Goal: Task Accomplishment & Management: Use online tool/utility

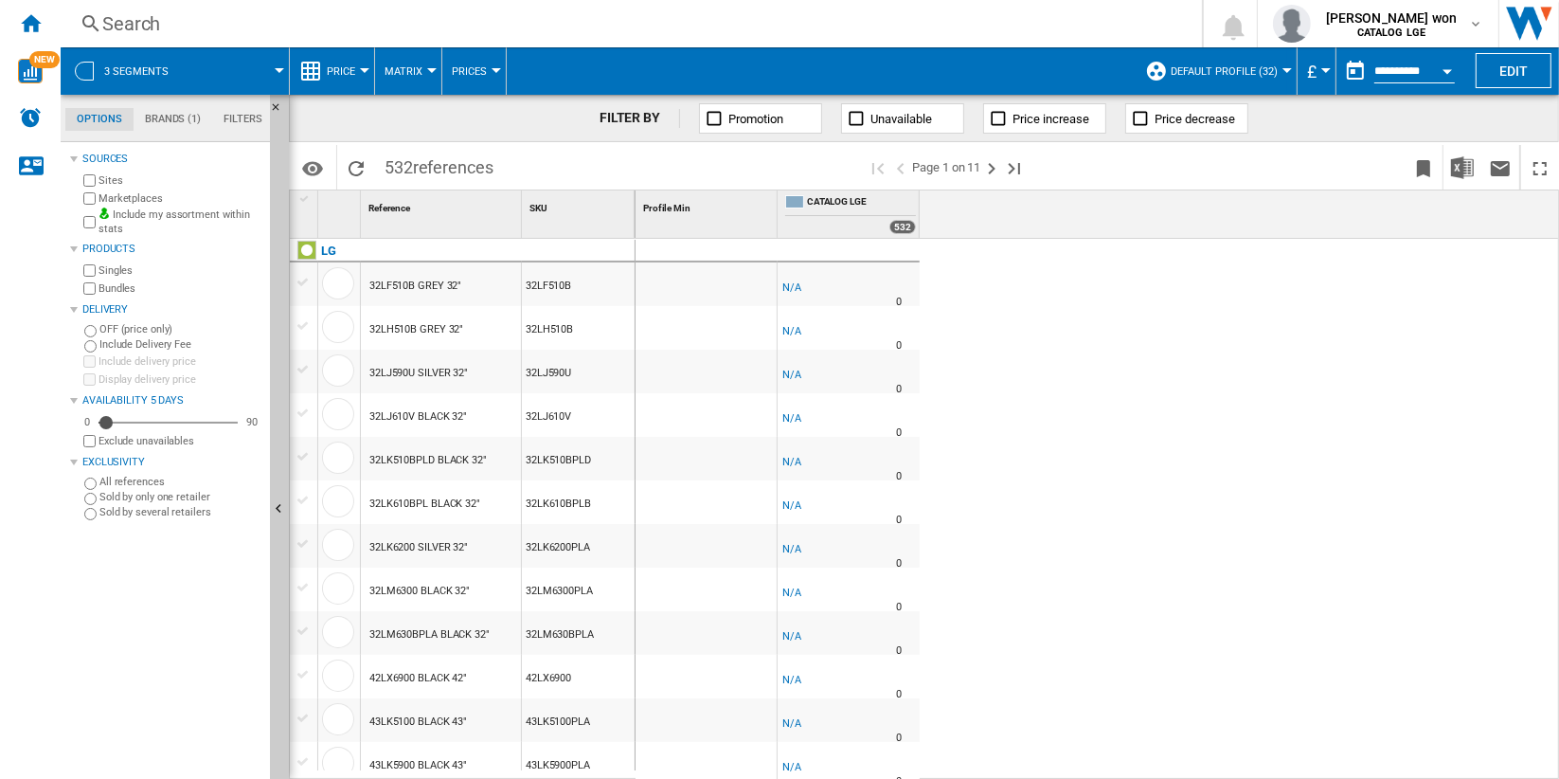
scroll to position [736, 0]
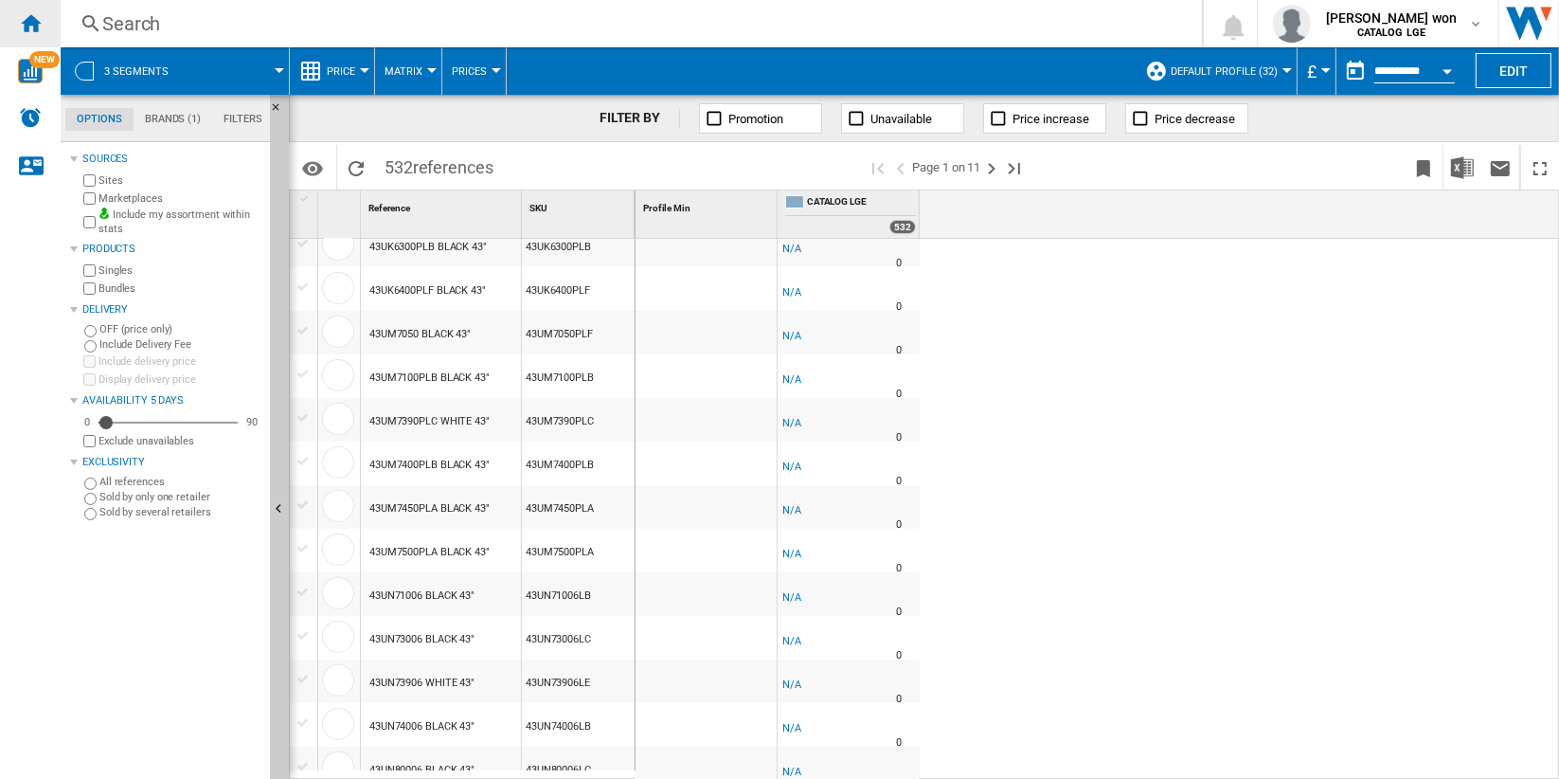
click at [41, 26] on ng-md-icon "Home" at bounding box center [30, 22] width 23 height 23
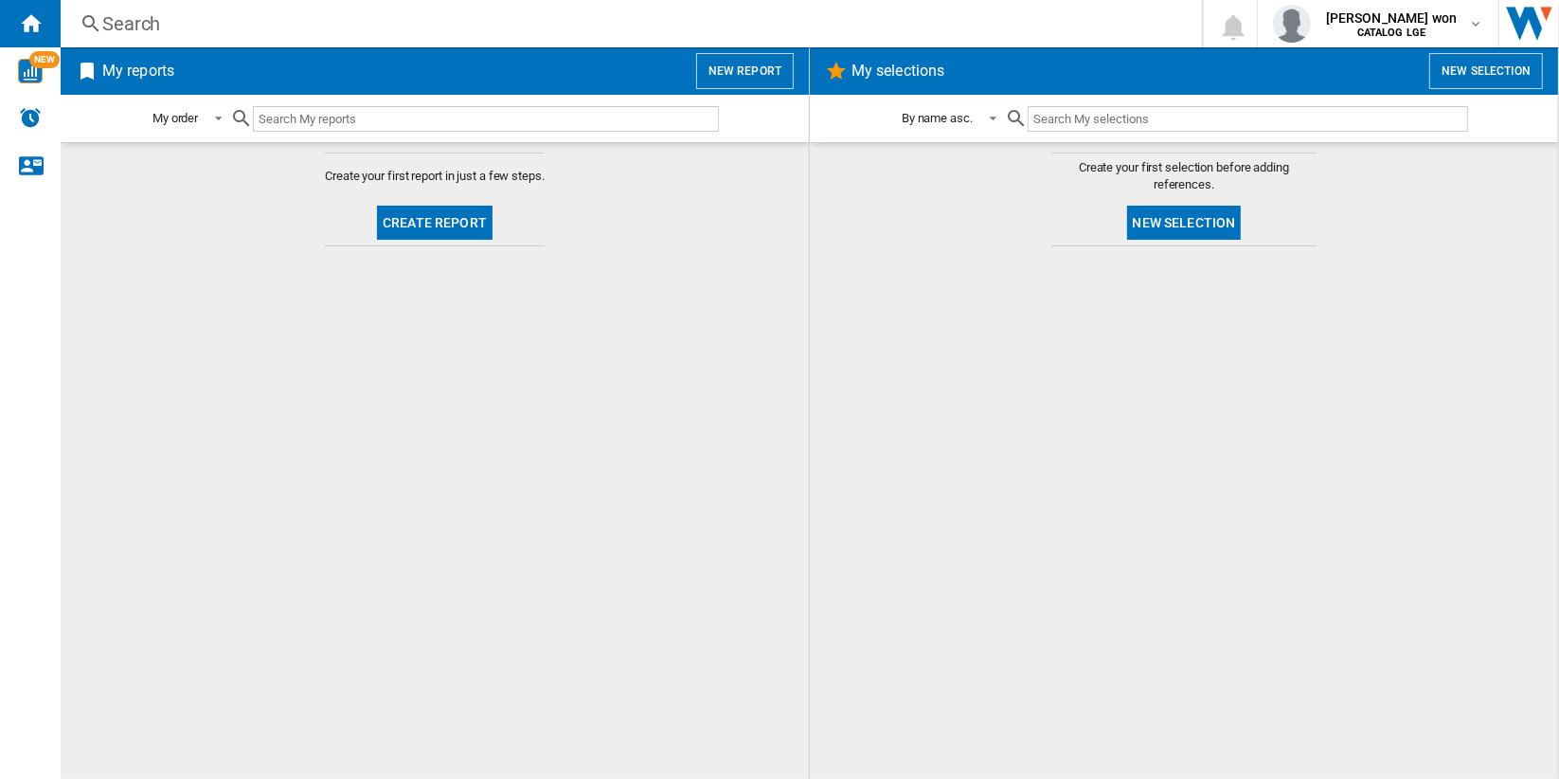
click at [741, 354] on md-content "Create your first report in just a few steps. Create report" at bounding box center [435, 460] width 748 height 637
click at [739, 71] on button "New report" at bounding box center [745, 71] width 98 height 36
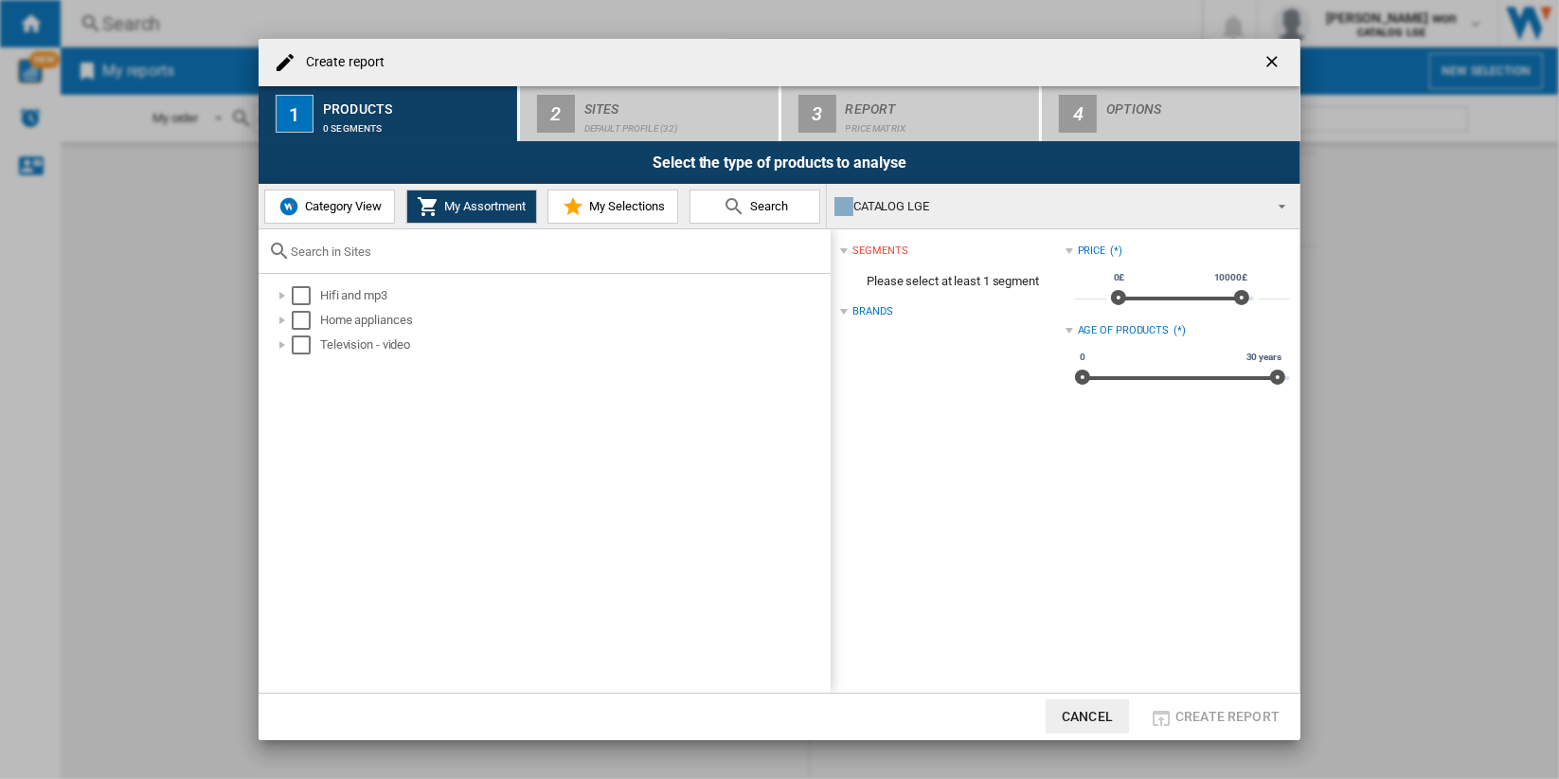
click at [374, 207] on span "Category View" at bounding box center [340, 206] width 81 height 14
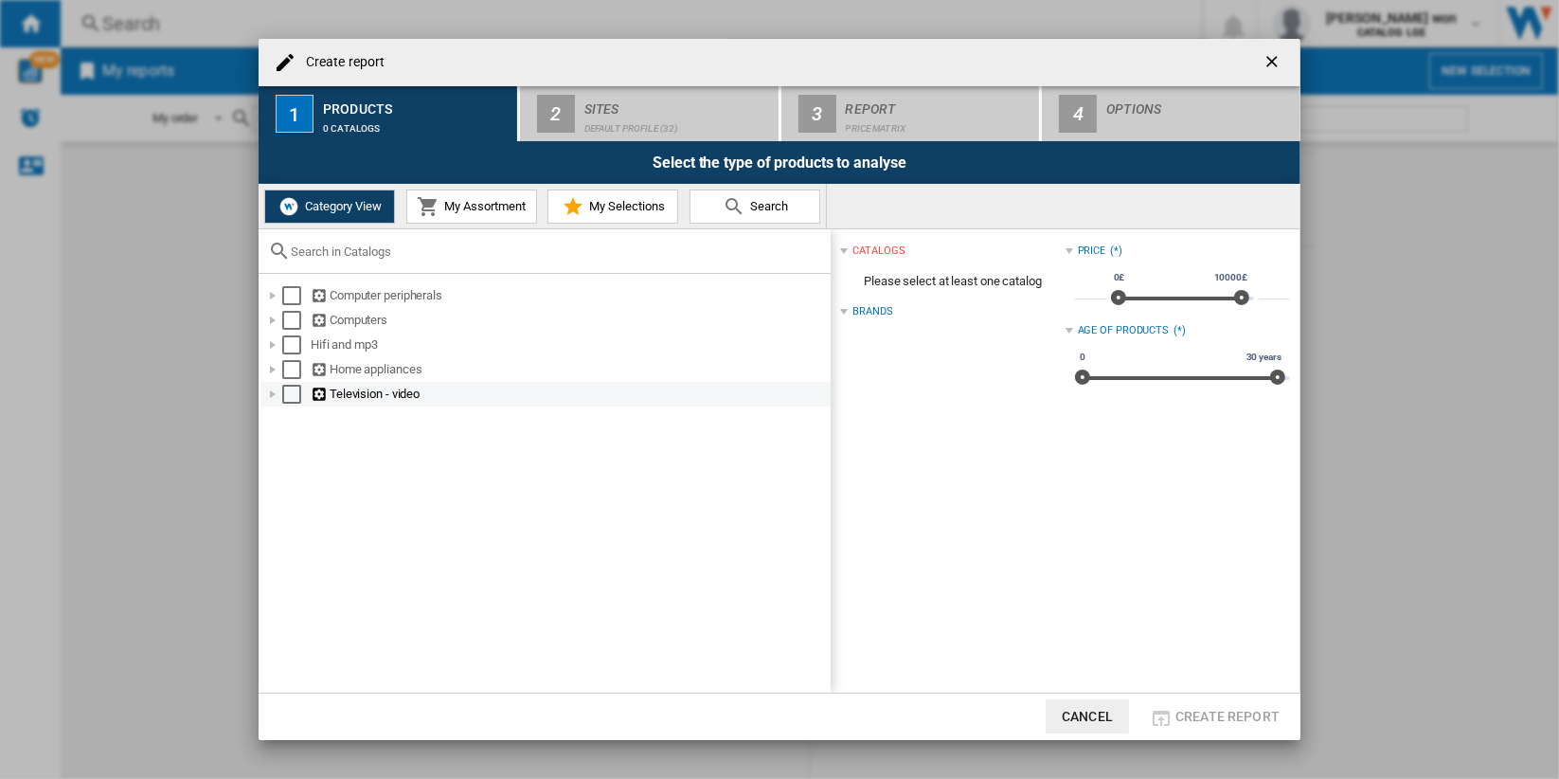
click at [267, 396] on div "Create report ..." at bounding box center [272, 394] width 19 height 19
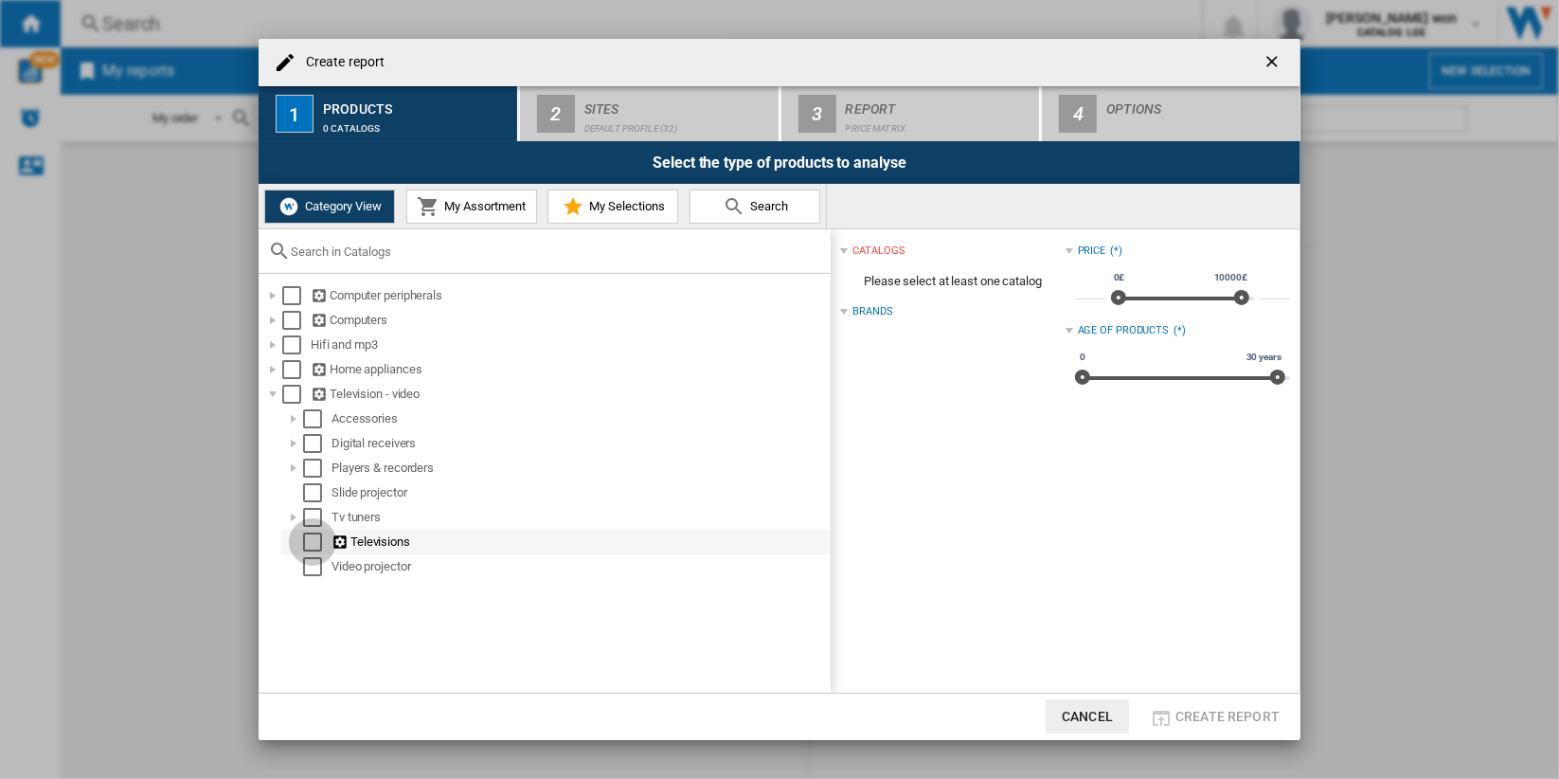
click at [313, 542] on div "Select" at bounding box center [312, 541] width 19 height 19
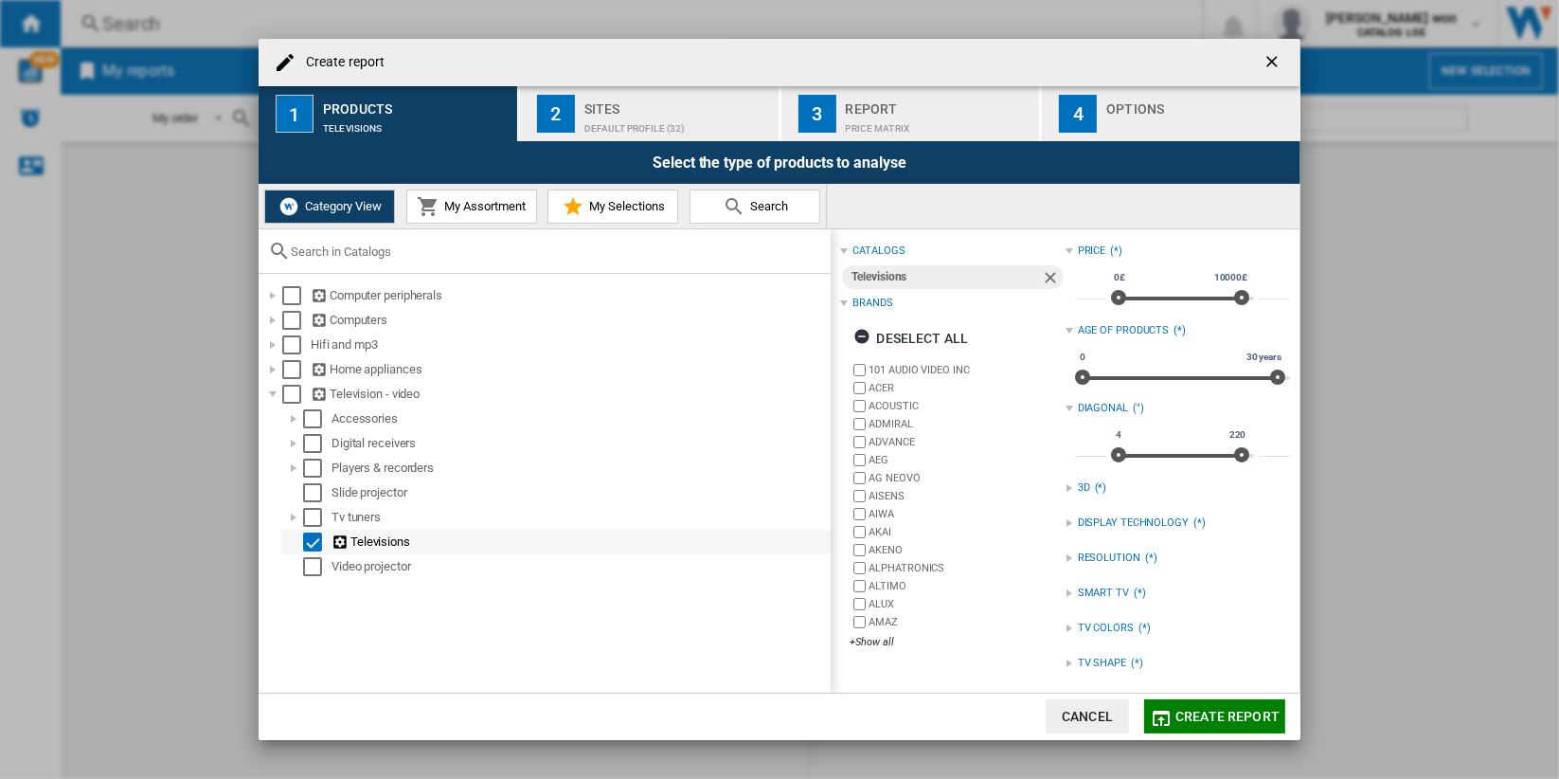
click at [313, 542] on div "Select" at bounding box center [312, 541] width 19 height 19
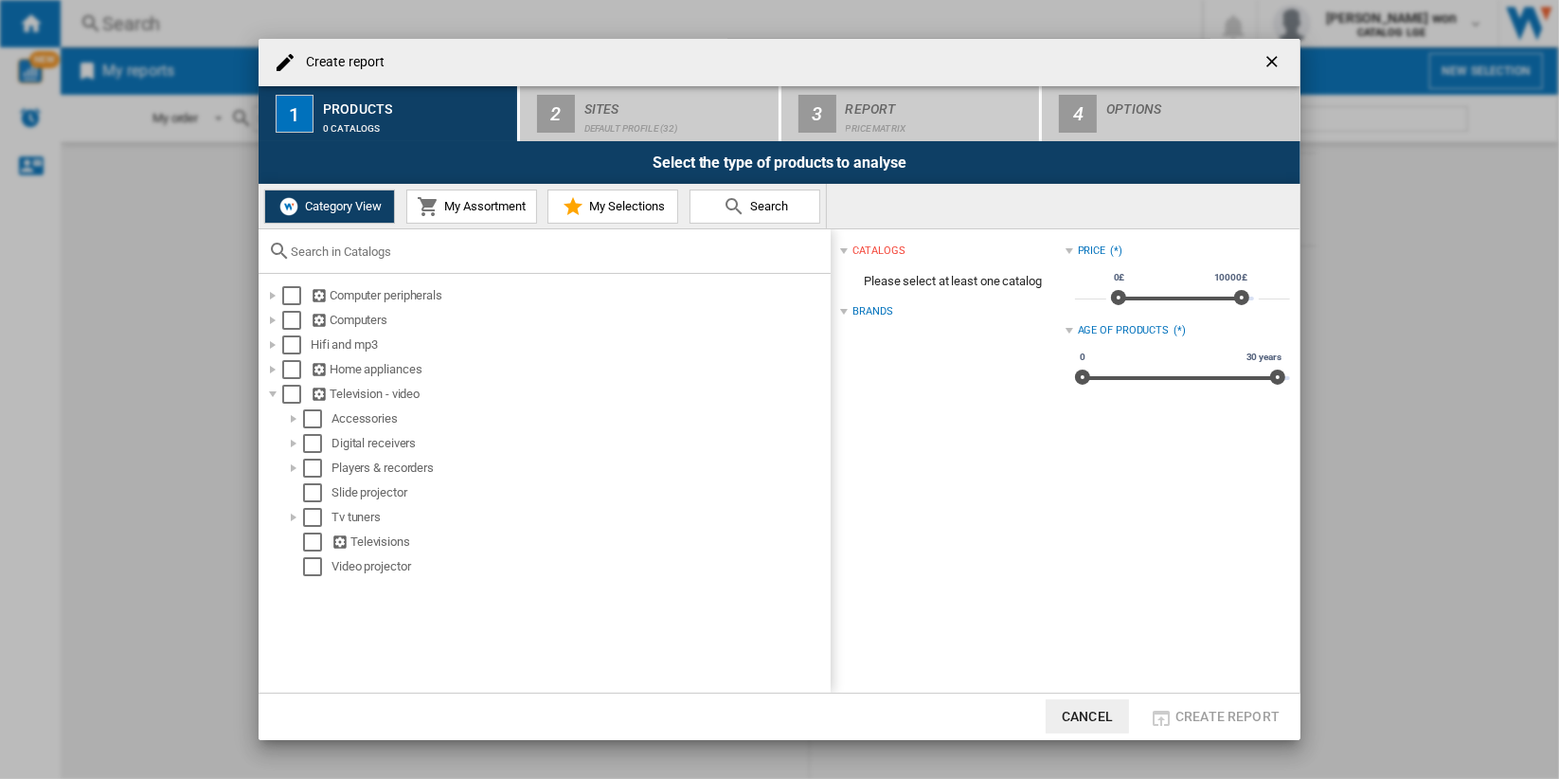
click at [466, 259] on div "Create report ..." at bounding box center [545, 251] width 572 height 45
click at [464, 244] on input "Create report ..." at bounding box center [556, 251] width 531 height 14
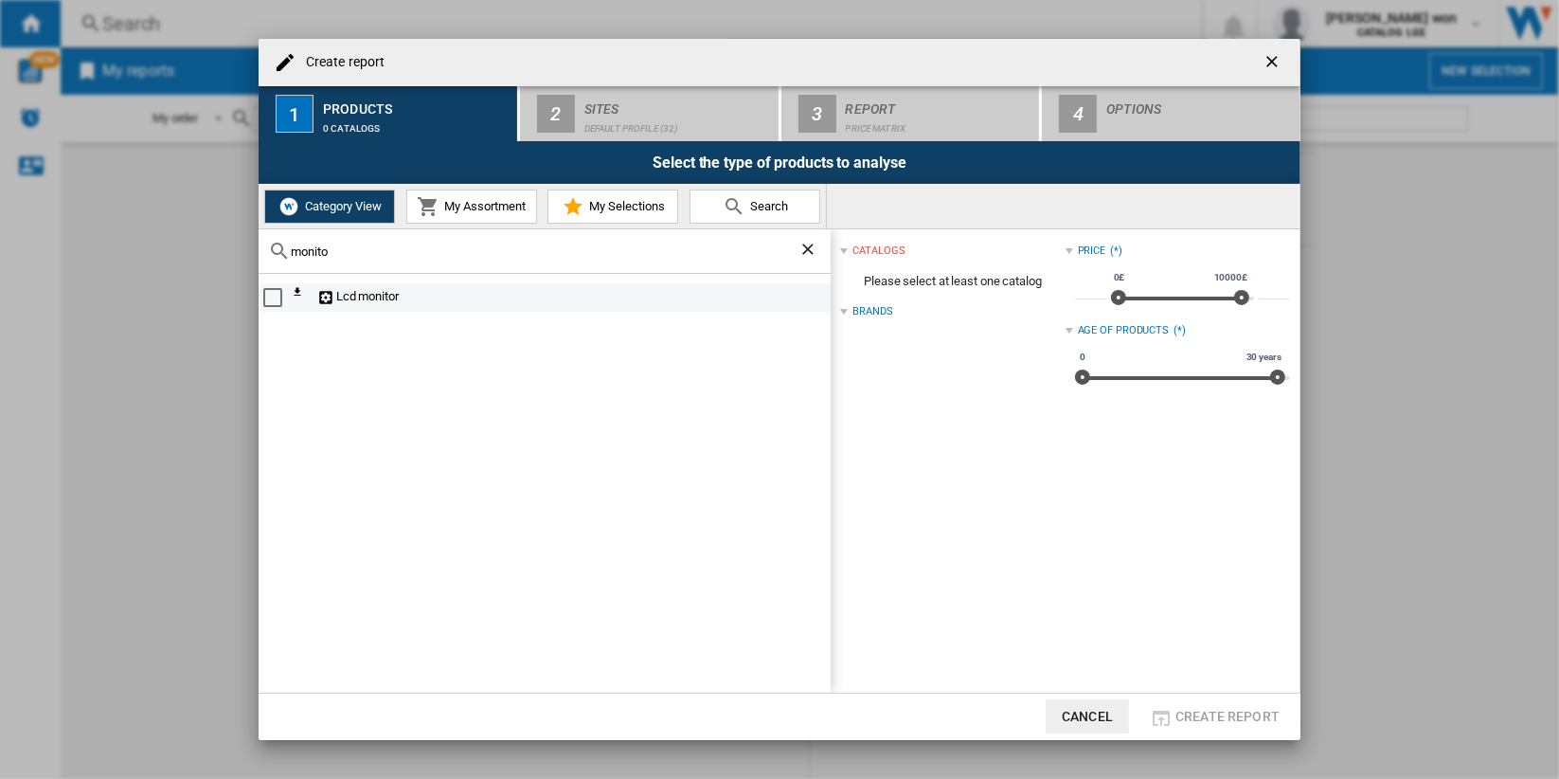
type input "monito"
click at [271, 296] on div "Select" at bounding box center [272, 297] width 19 height 19
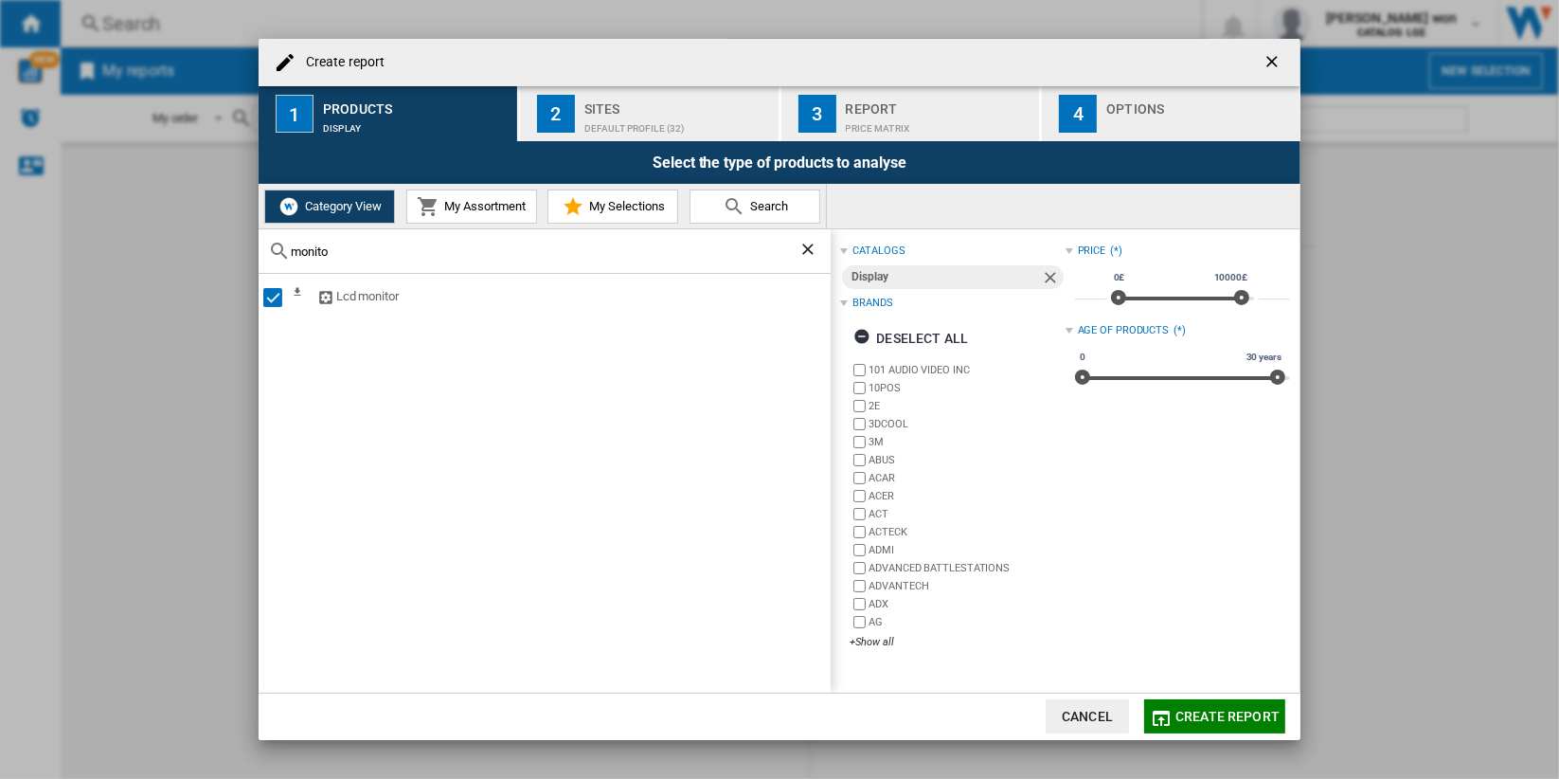
click at [434, 253] on input "monito" at bounding box center [545, 251] width 508 height 14
click at [275, 326] on div "Select" at bounding box center [272, 325] width 19 height 19
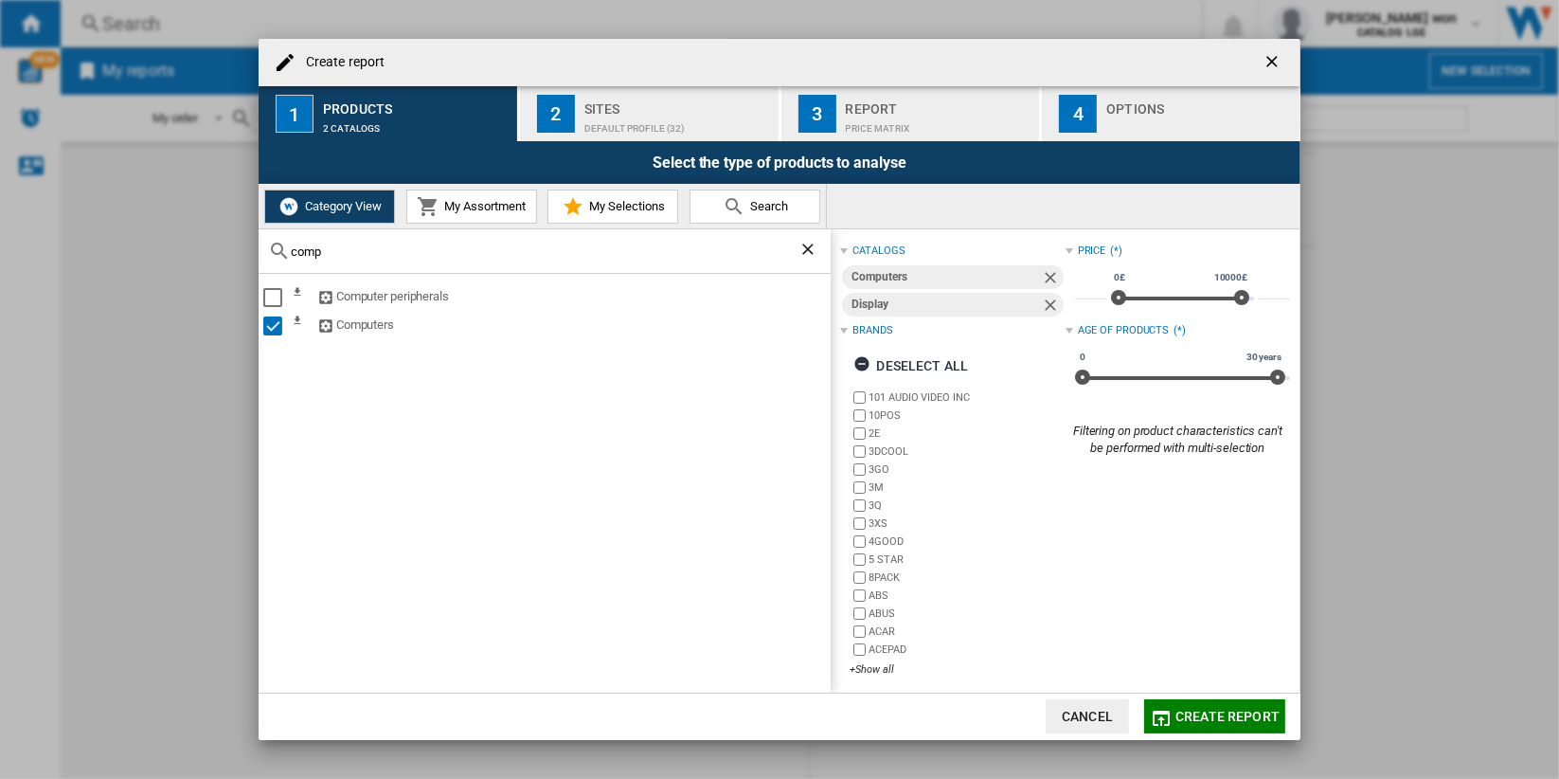
click at [417, 250] on input "comp" at bounding box center [545, 251] width 508 height 14
type input "lap"
click at [807, 250] on ng-md-icon "Clear search" at bounding box center [810, 251] width 23 height 23
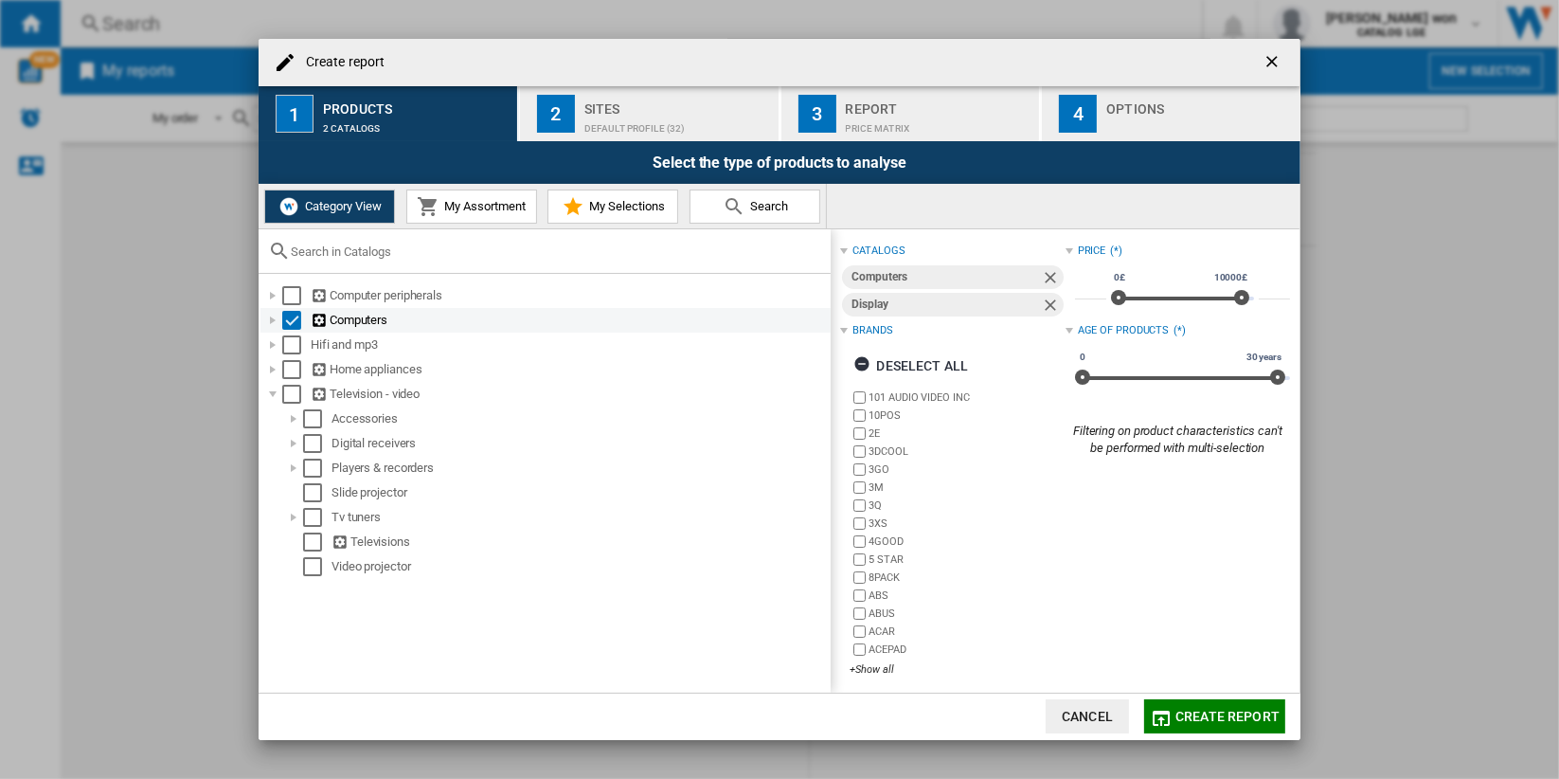
click at [269, 323] on div "Create report ..." at bounding box center [272, 320] width 19 height 19
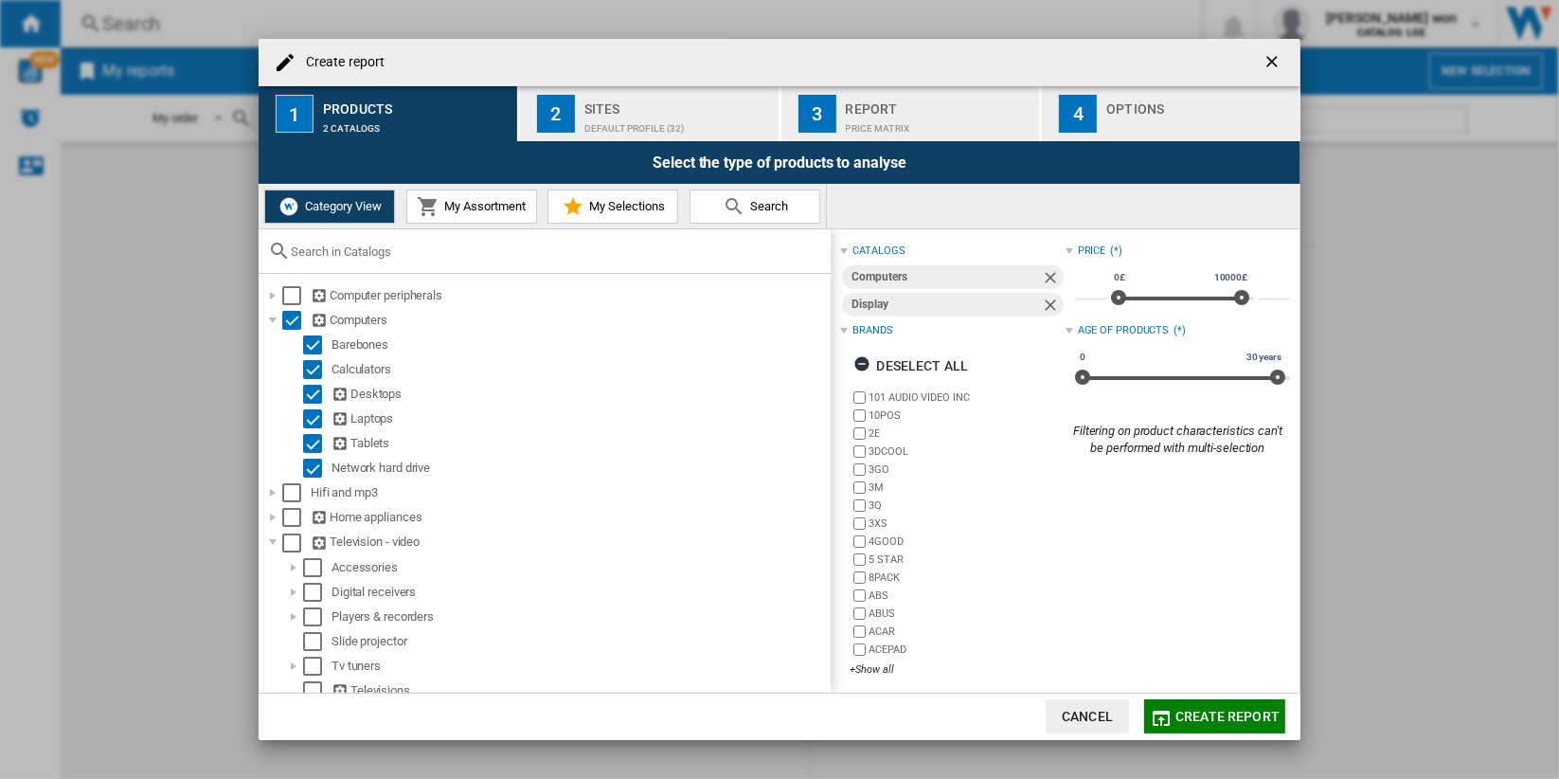
click at [527, 254] on input "Create report ..." at bounding box center [556, 251] width 531 height 14
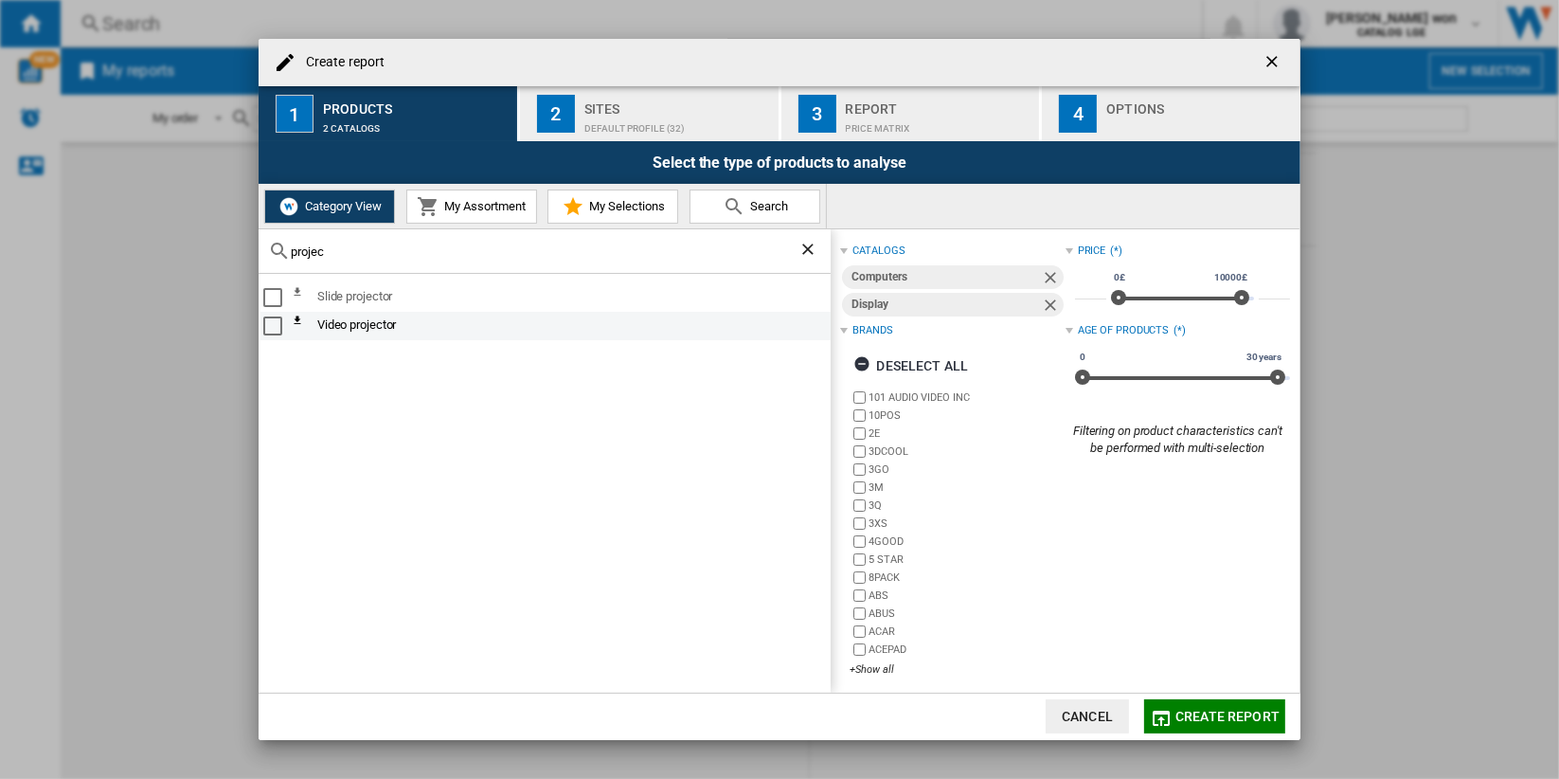
type input "projec"
click at [271, 327] on div "Select" at bounding box center [272, 325] width 19 height 19
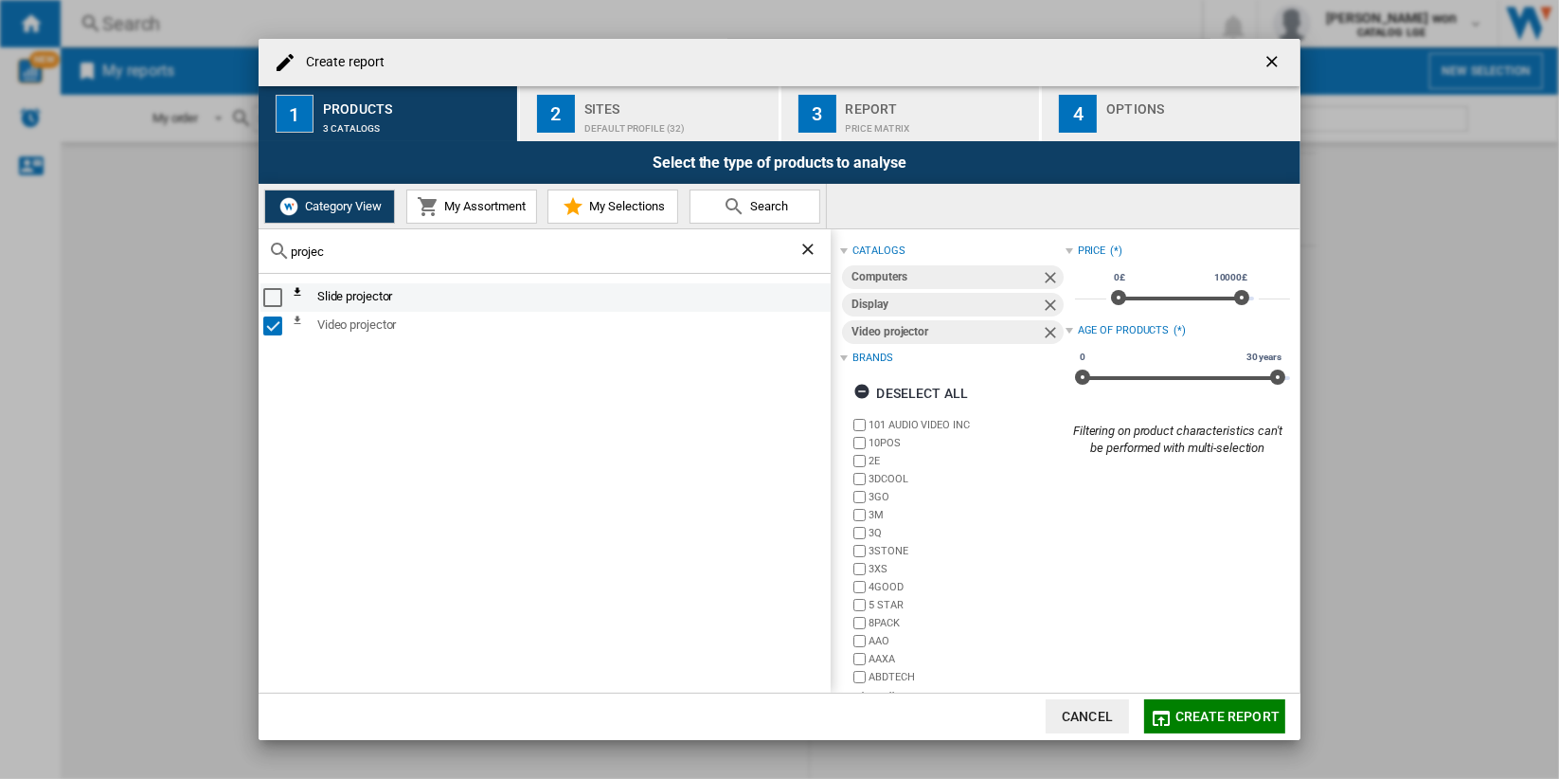
click at [274, 297] on div "Select" at bounding box center [272, 297] width 19 height 19
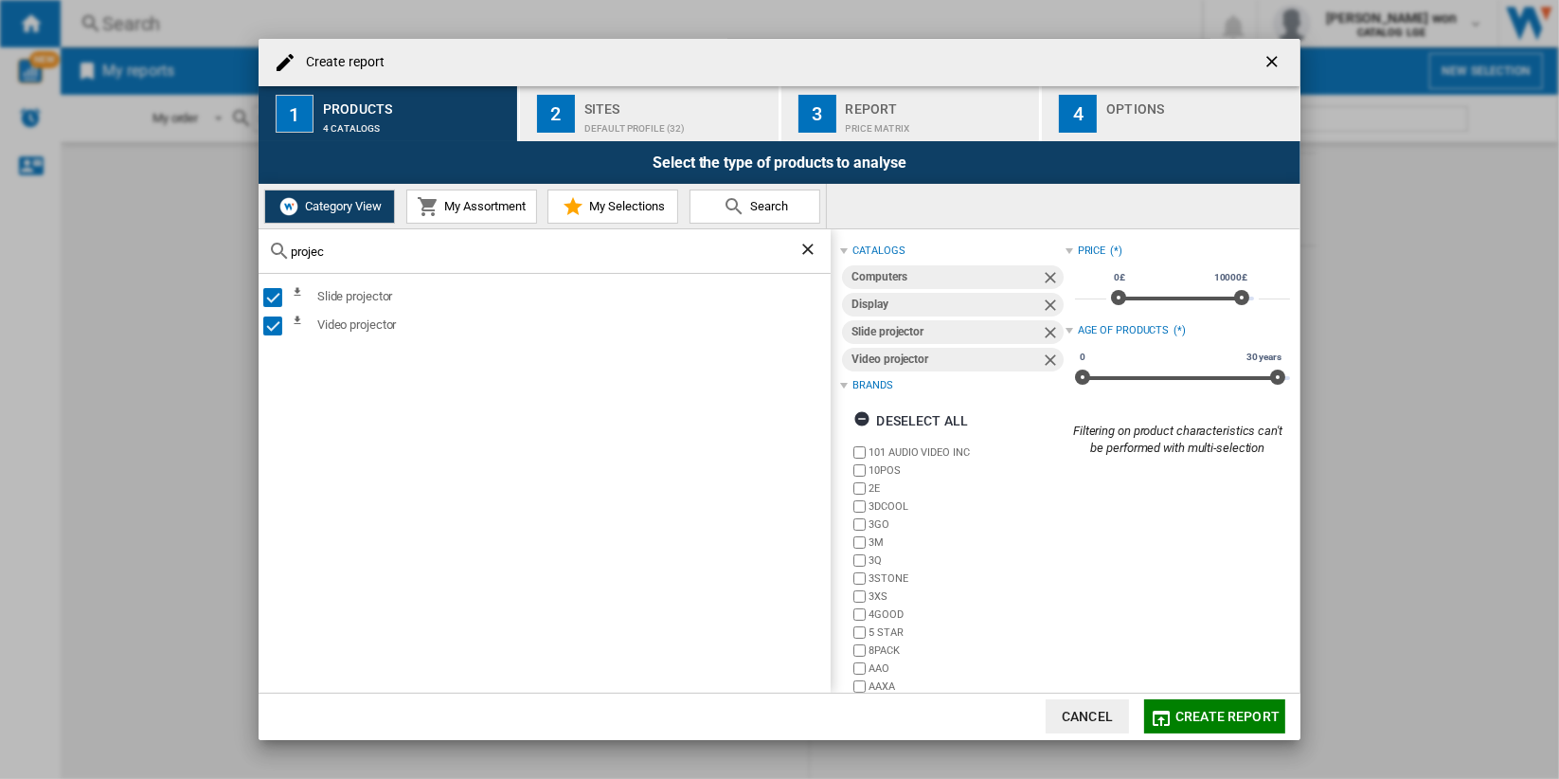
click at [807, 249] on ng-md-icon "Clear search" at bounding box center [810, 251] width 23 height 23
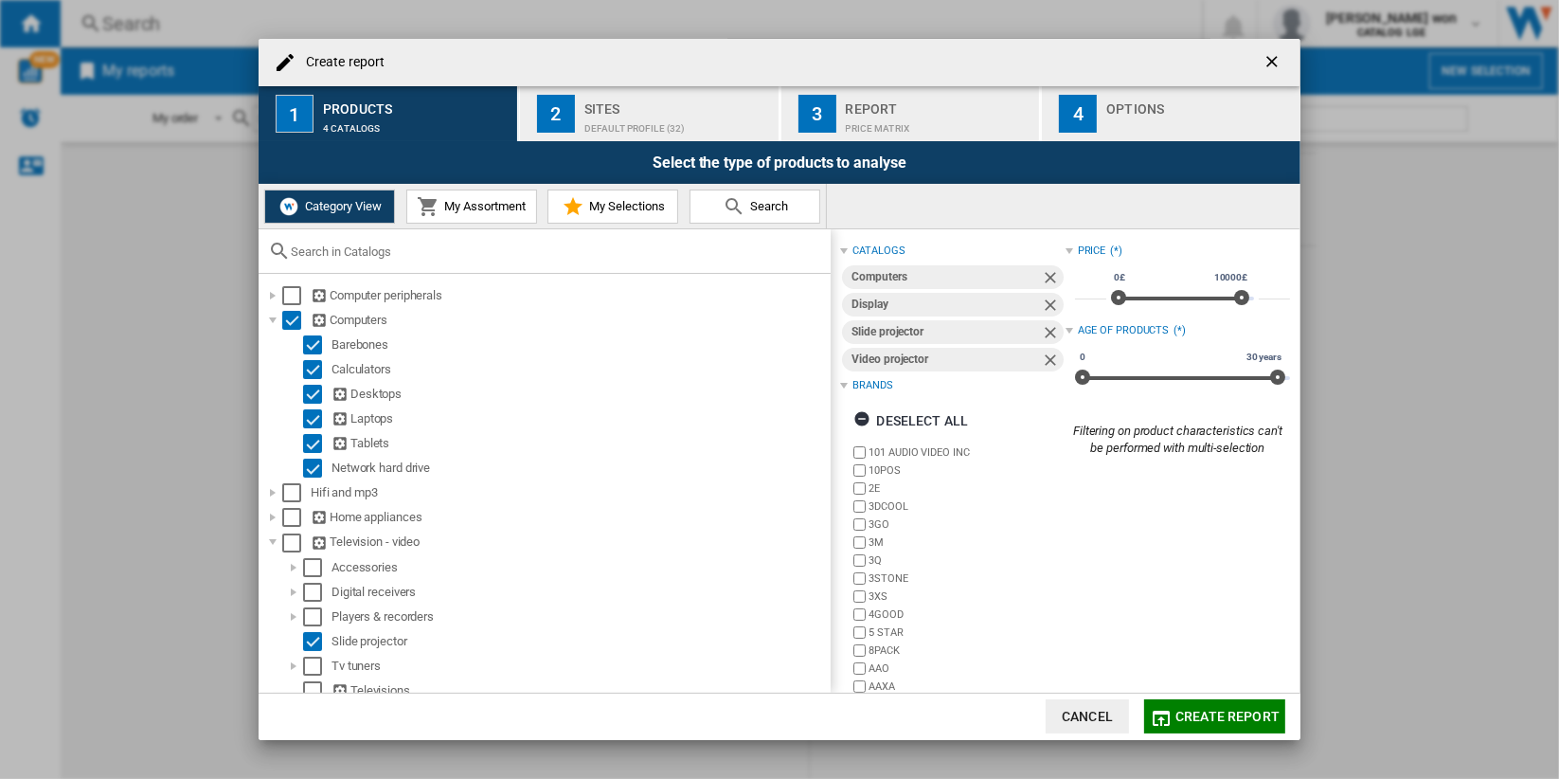
click at [479, 250] on input "Create report ..." at bounding box center [556, 251] width 531 height 14
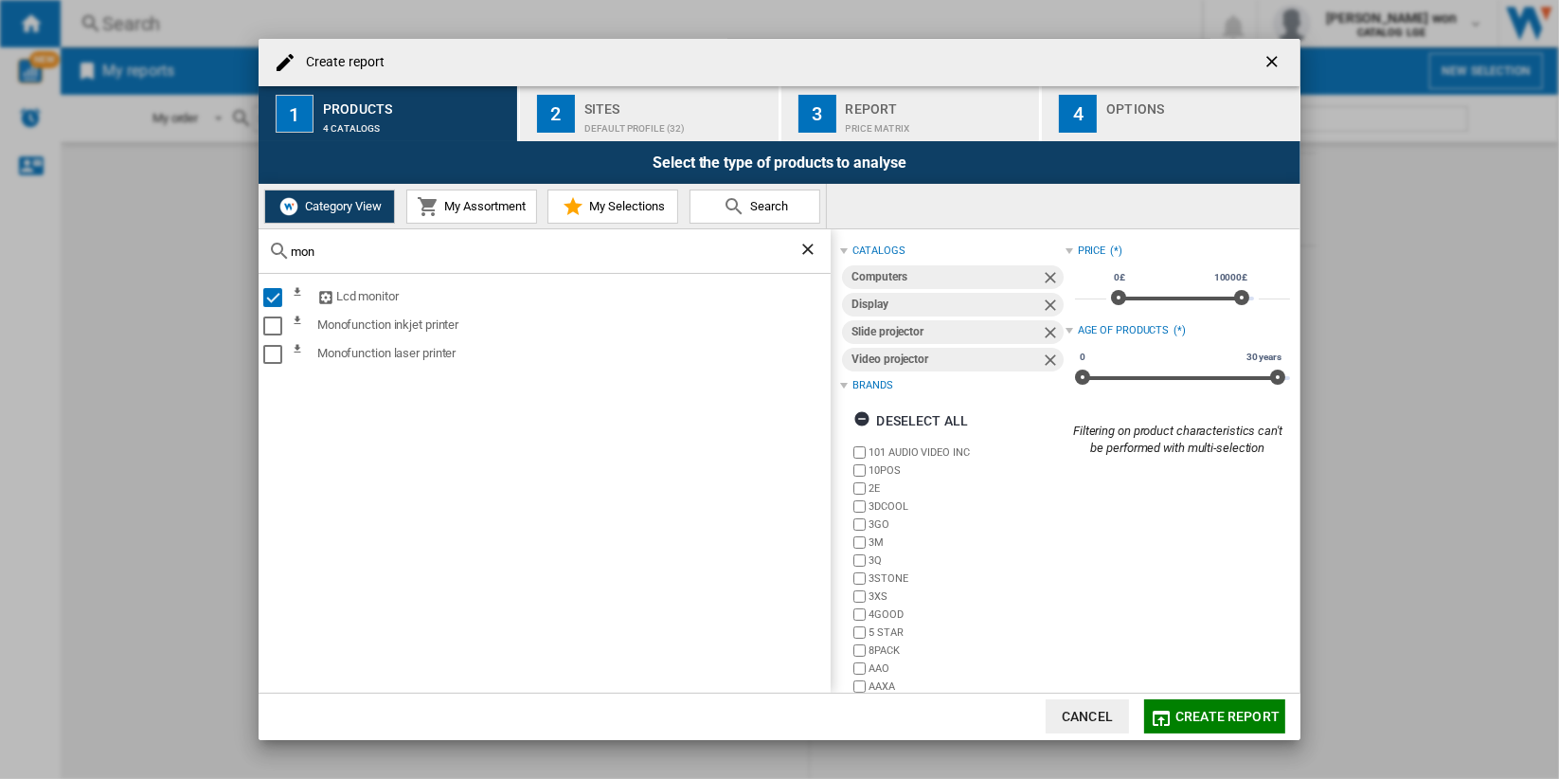
type input "moni"
click at [479, 250] on input "moni" at bounding box center [545, 251] width 508 height 14
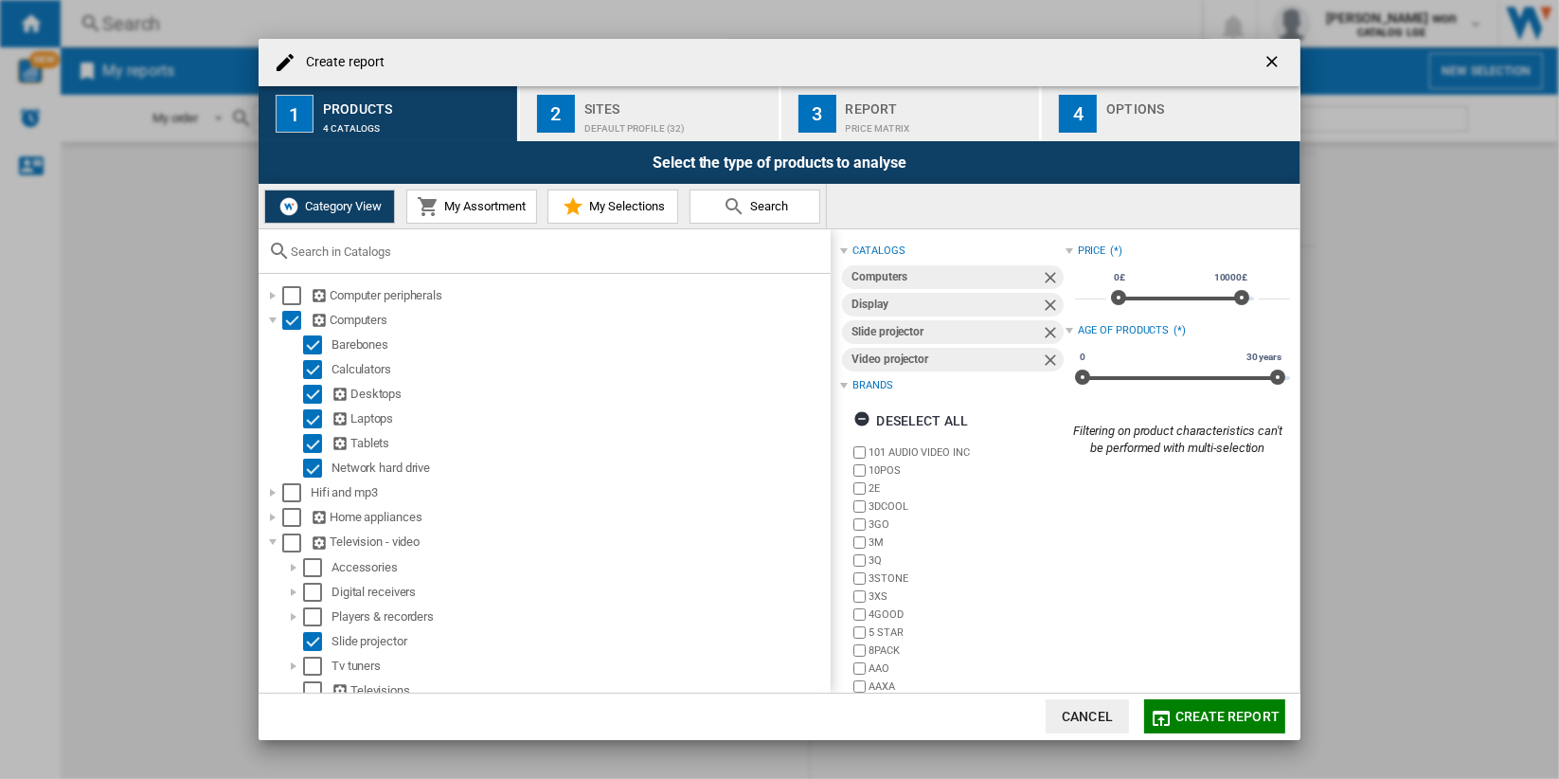
click at [515, 252] on input "Create report ..." at bounding box center [556, 251] width 531 height 14
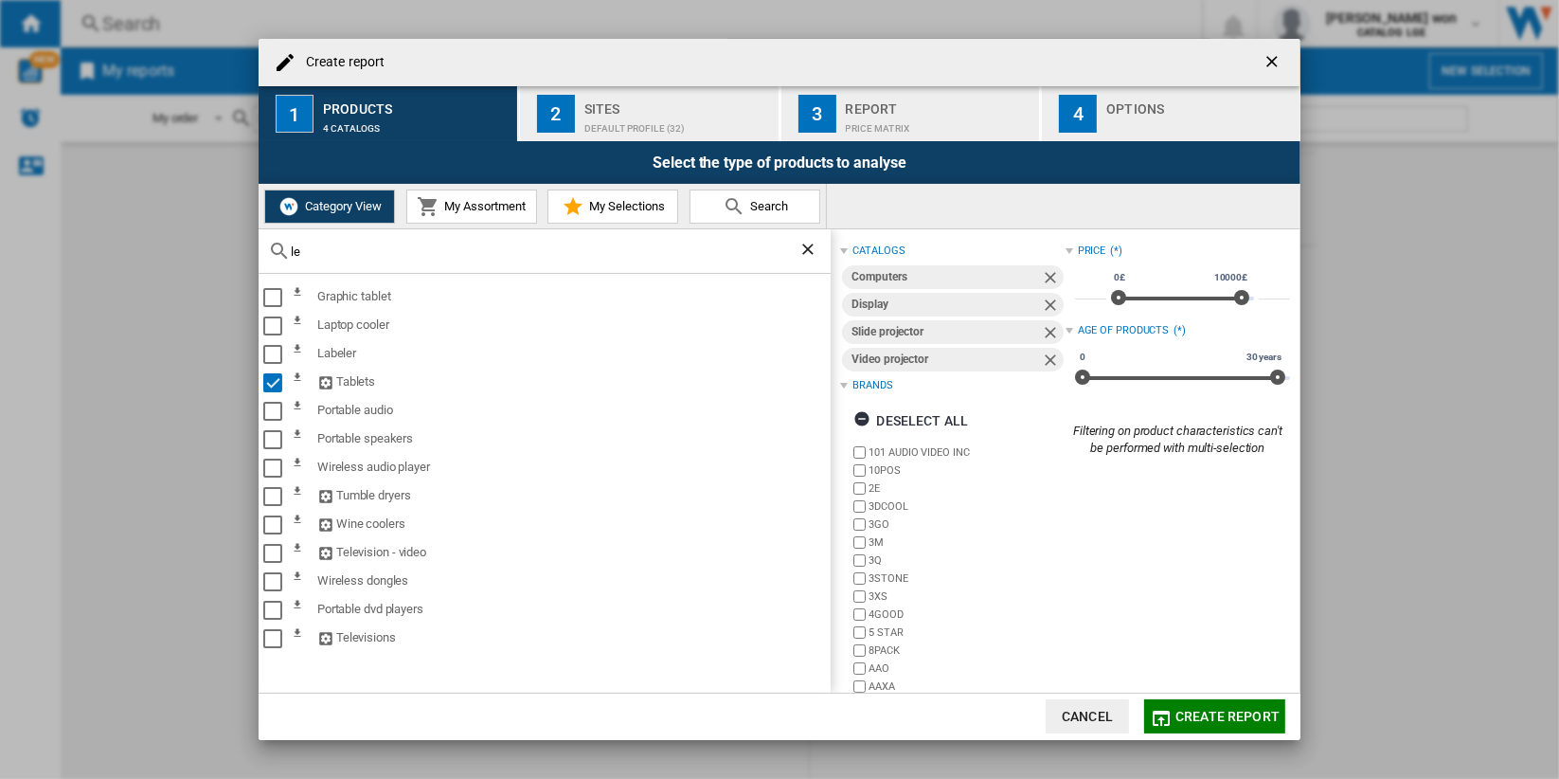
type input "l"
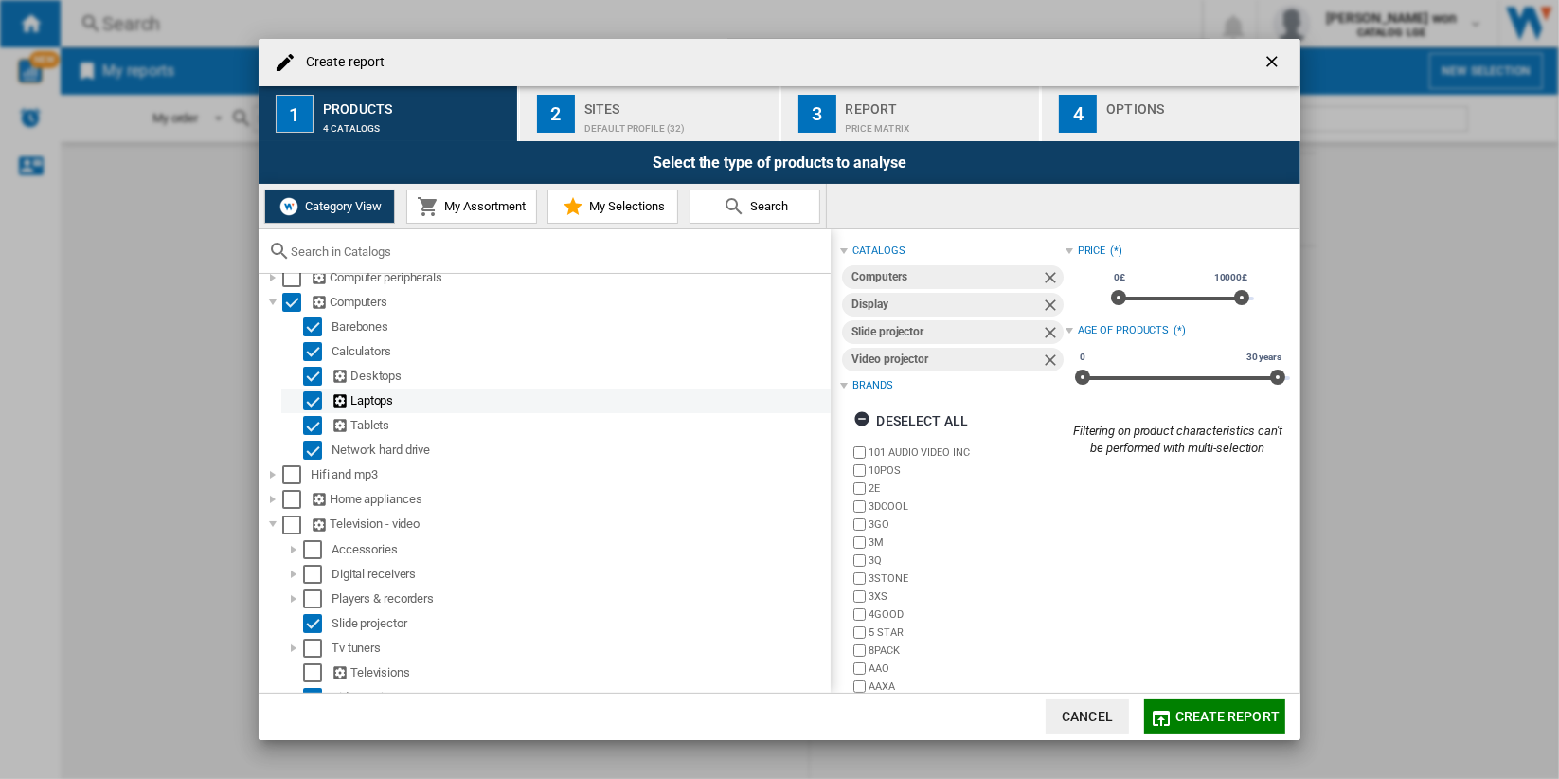
scroll to position [34, 0]
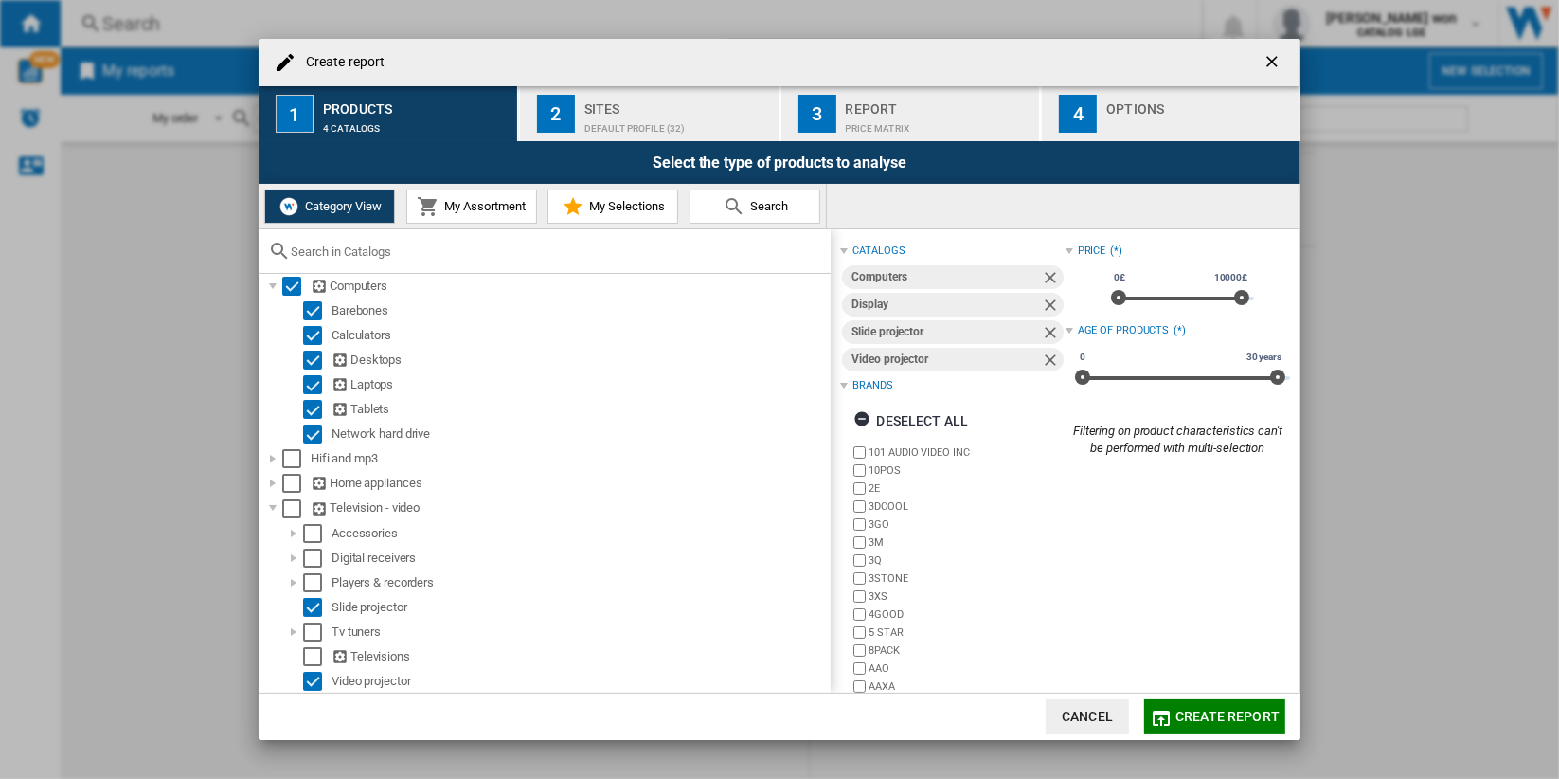
click at [754, 207] on span "Search" at bounding box center [767, 206] width 43 height 14
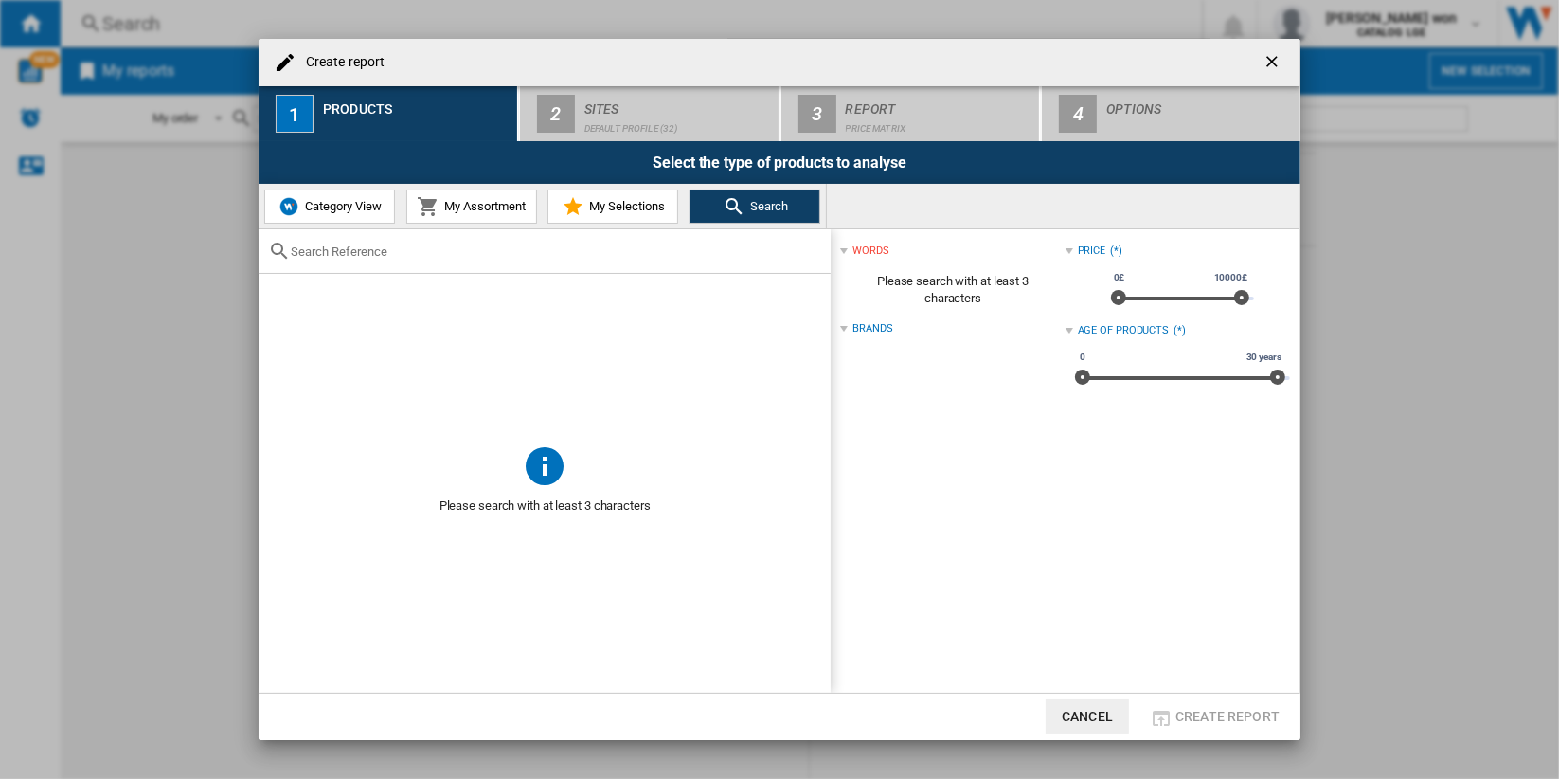
click at [364, 214] on button "Category View" at bounding box center [329, 206] width 131 height 34
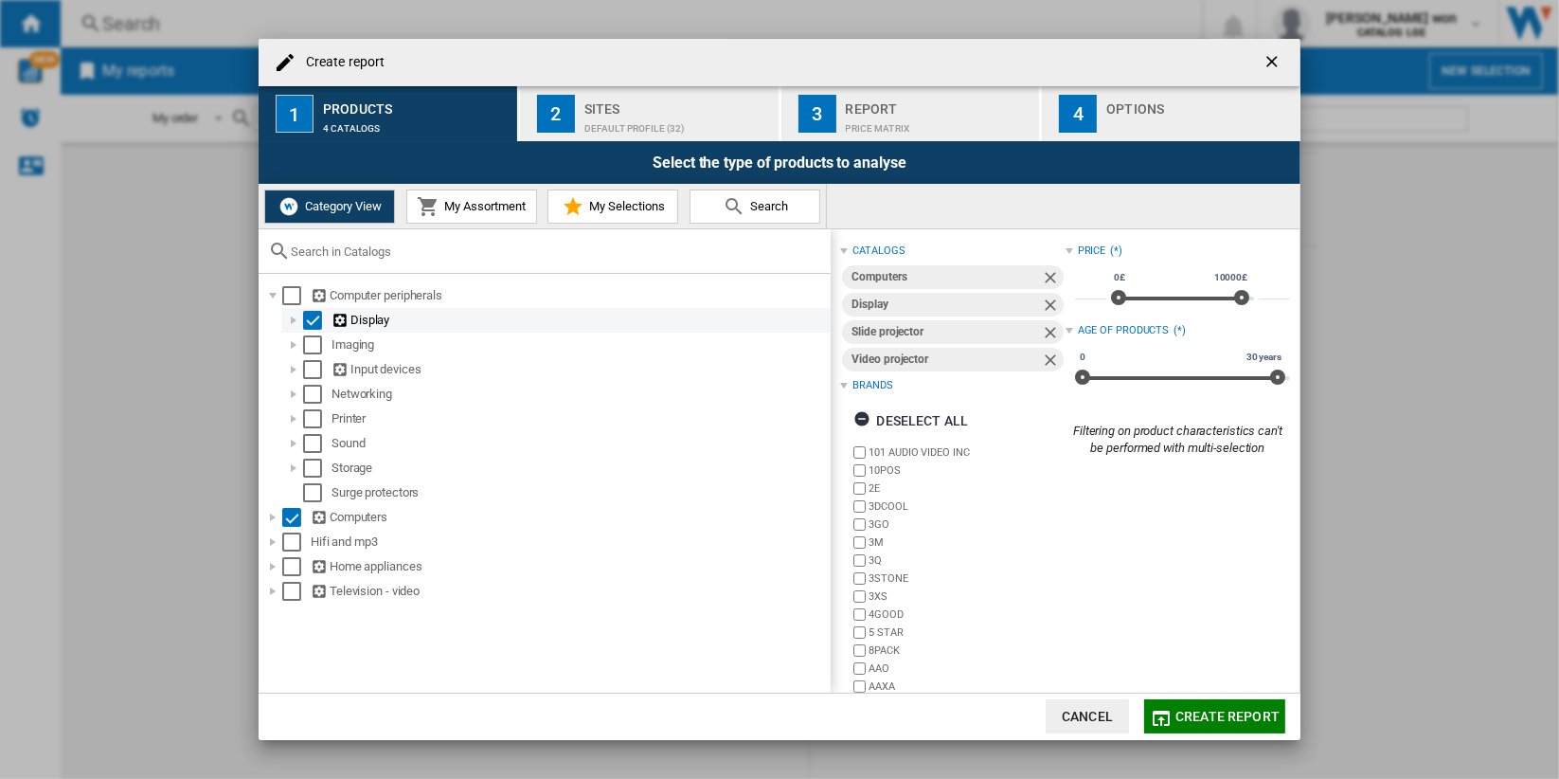
click at [291, 321] on div "Create report ..." at bounding box center [293, 320] width 19 height 19
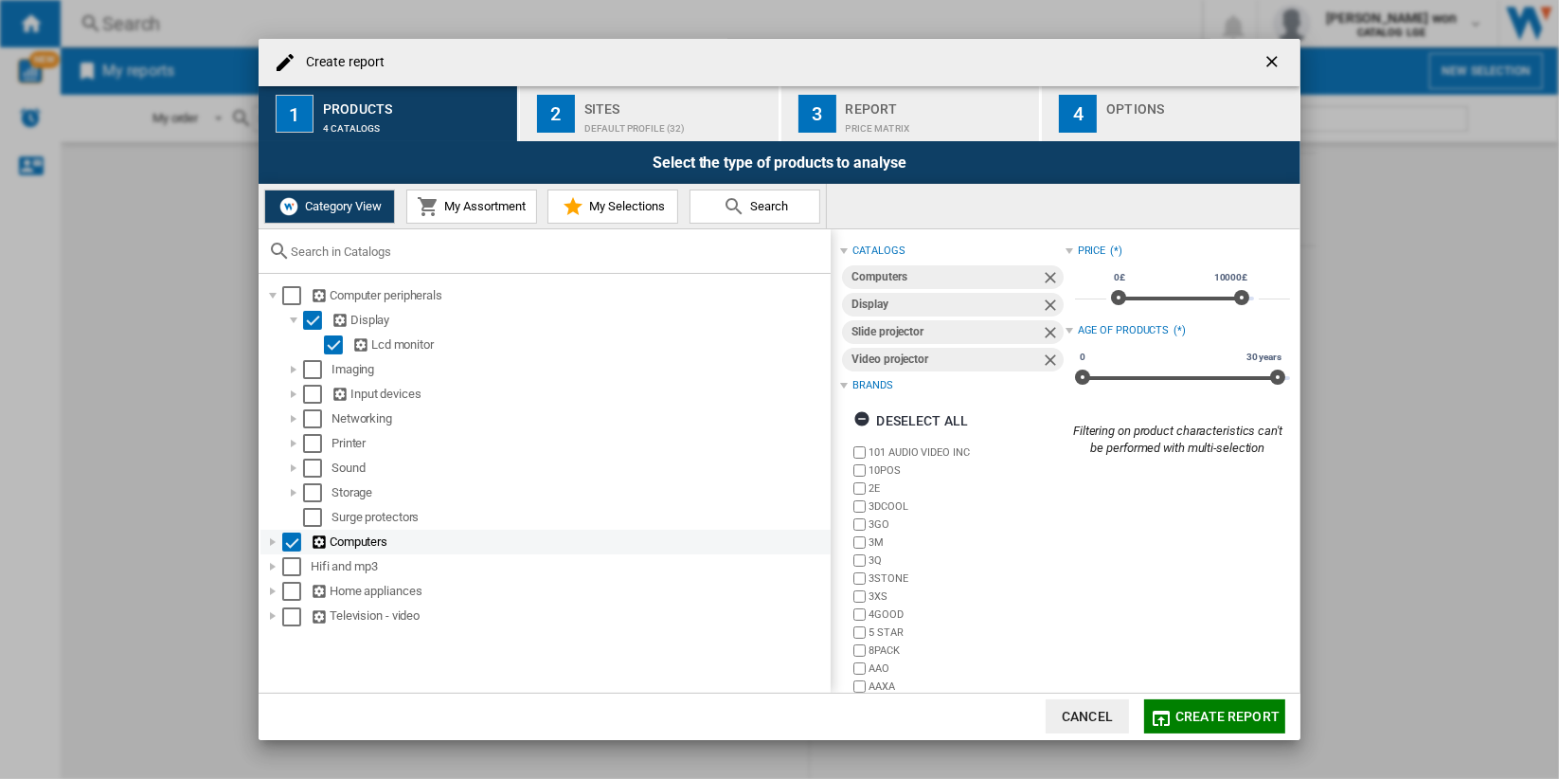
click at [275, 539] on div "Create report ..." at bounding box center [272, 541] width 19 height 19
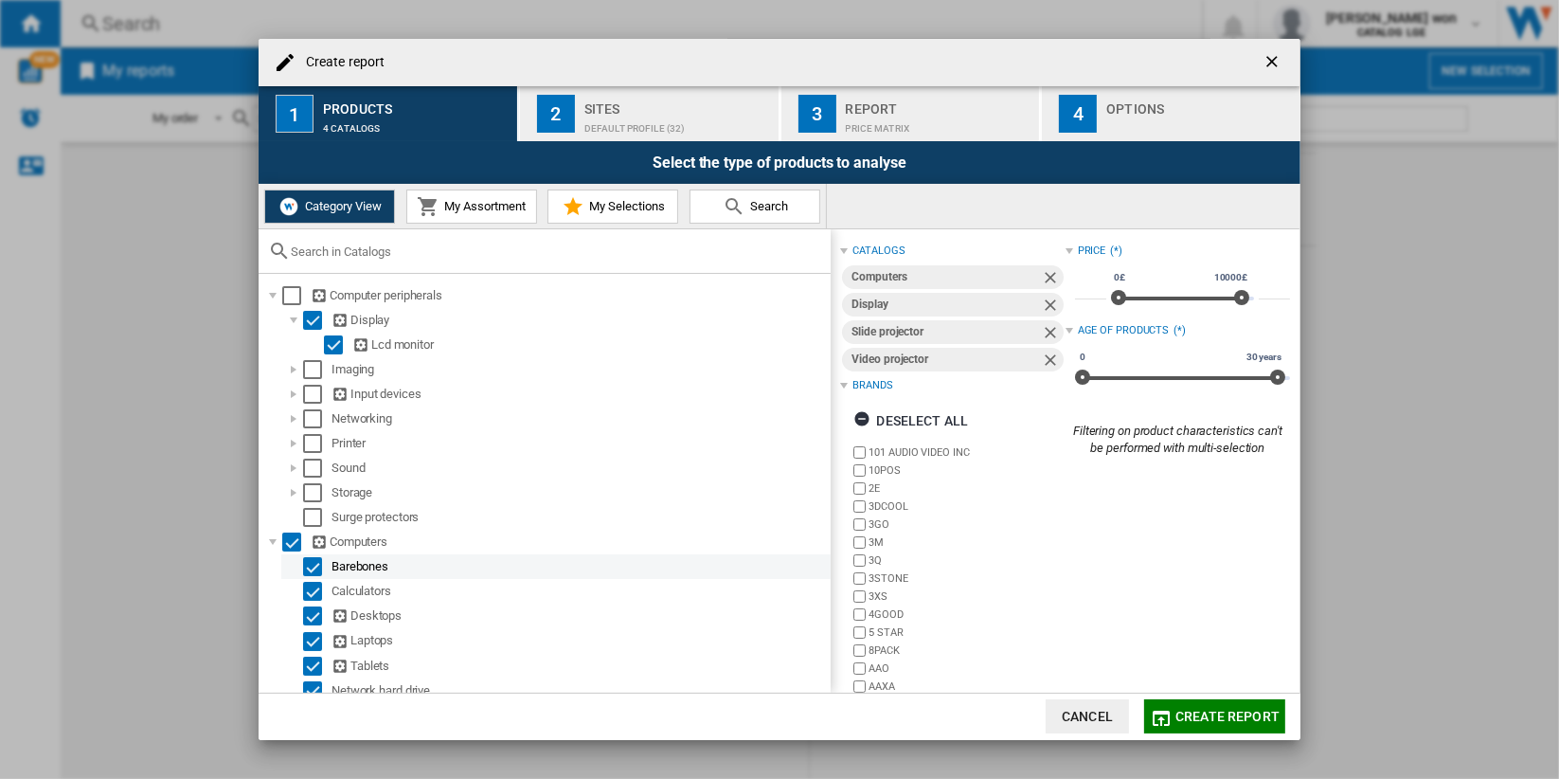
scroll to position [83, 0]
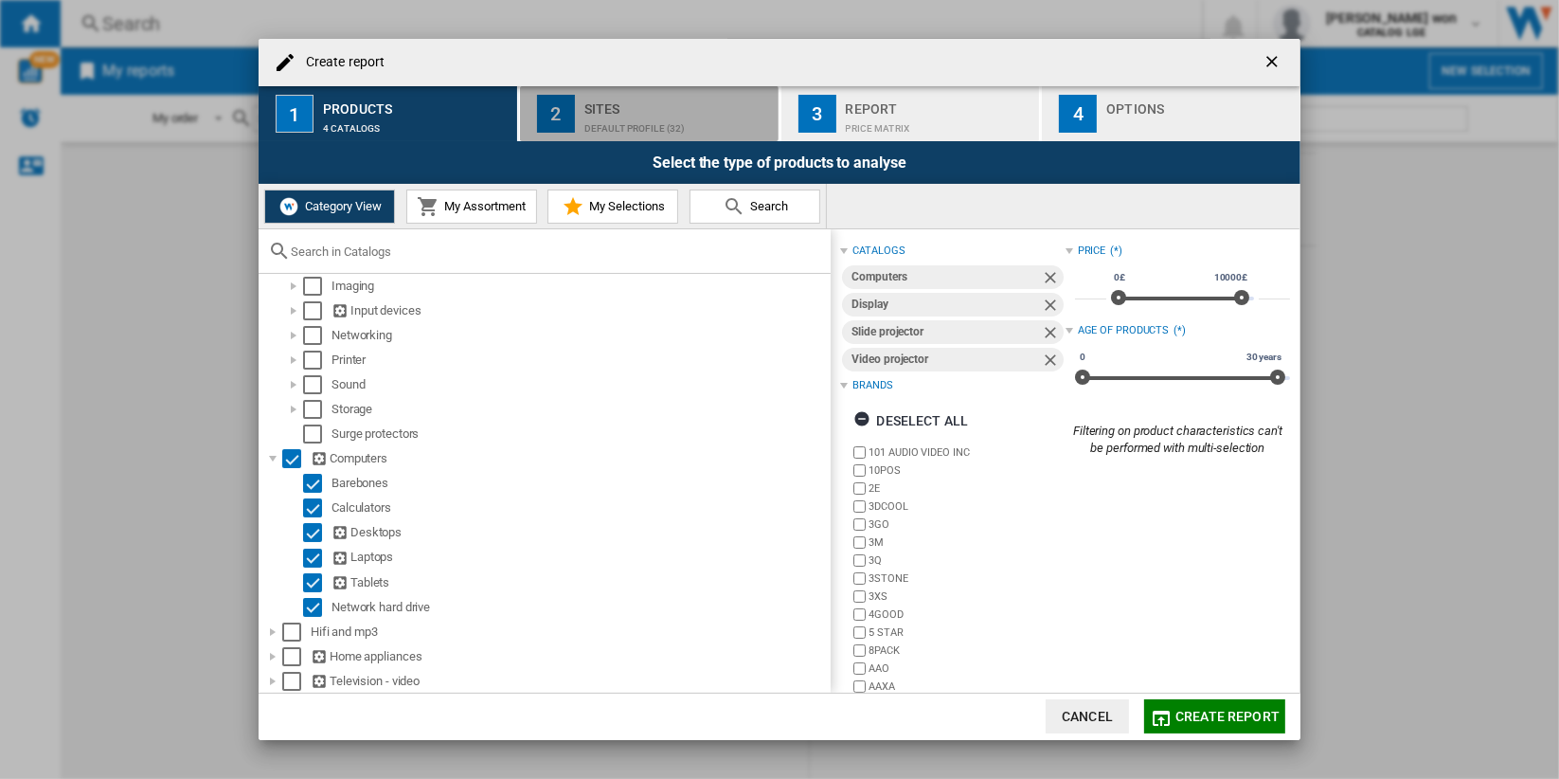
click at [646, 114] on div "Default profile (32)" at bounding box center [678, 124] width 187 height 20
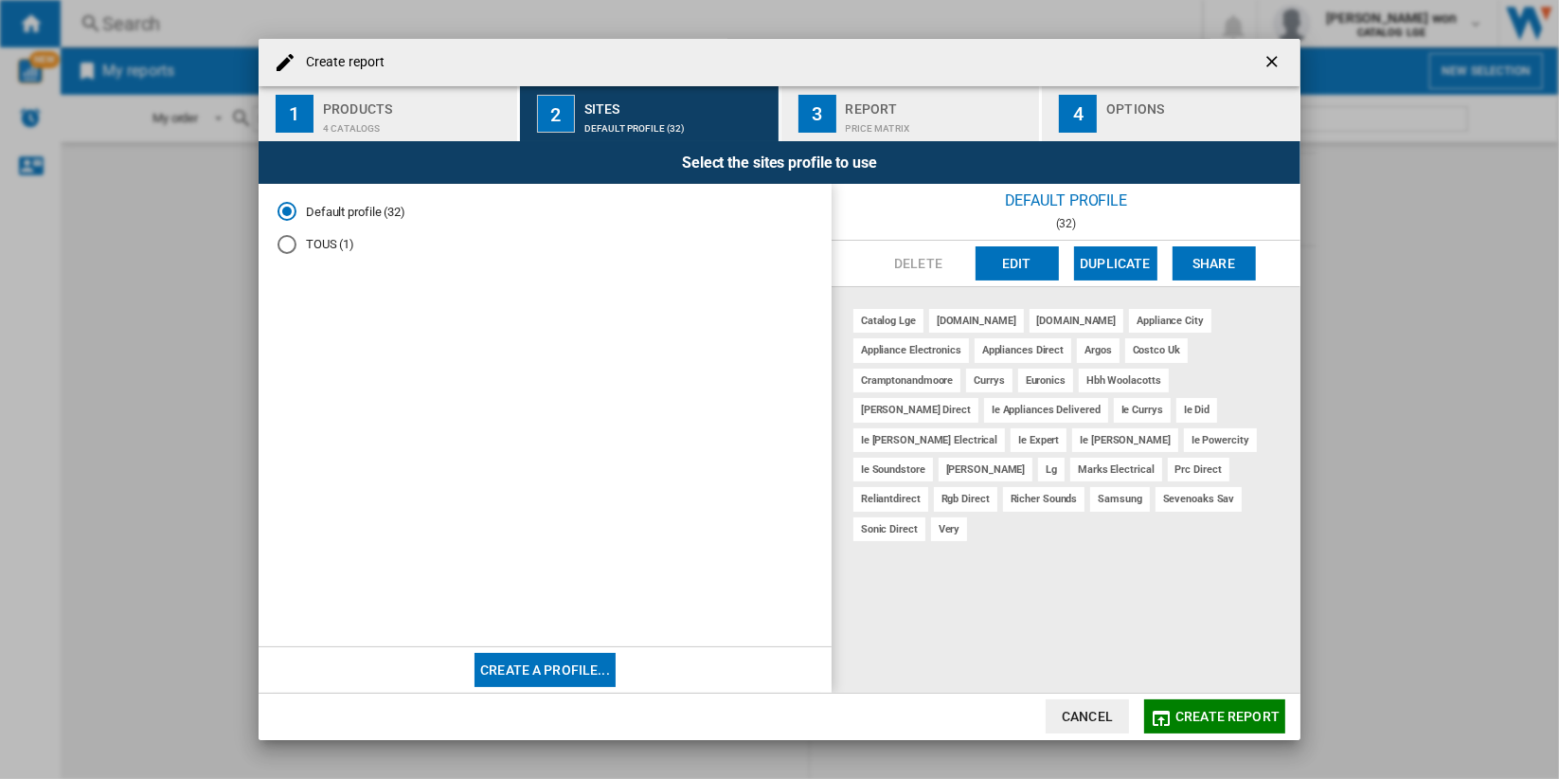
click at [577, 668] on button "Create a profile..." at bounding box center [545, 670] width 141 height 34
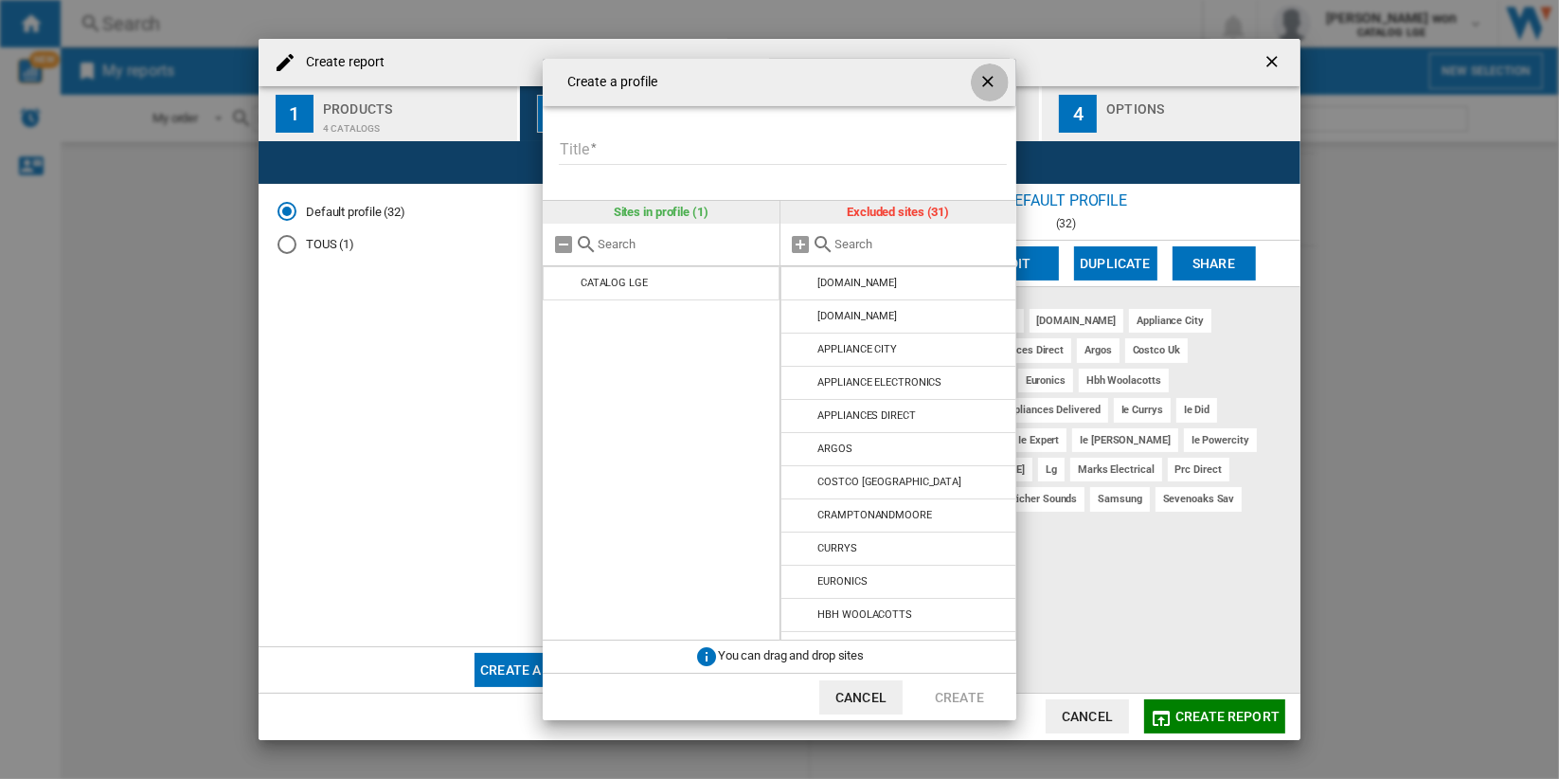
click at [987, 76] on ng-md-icon "getI18NText('BUTTONS.CLOSE_DIALOG')" at bounding box center [990, 83] width 23 height 23
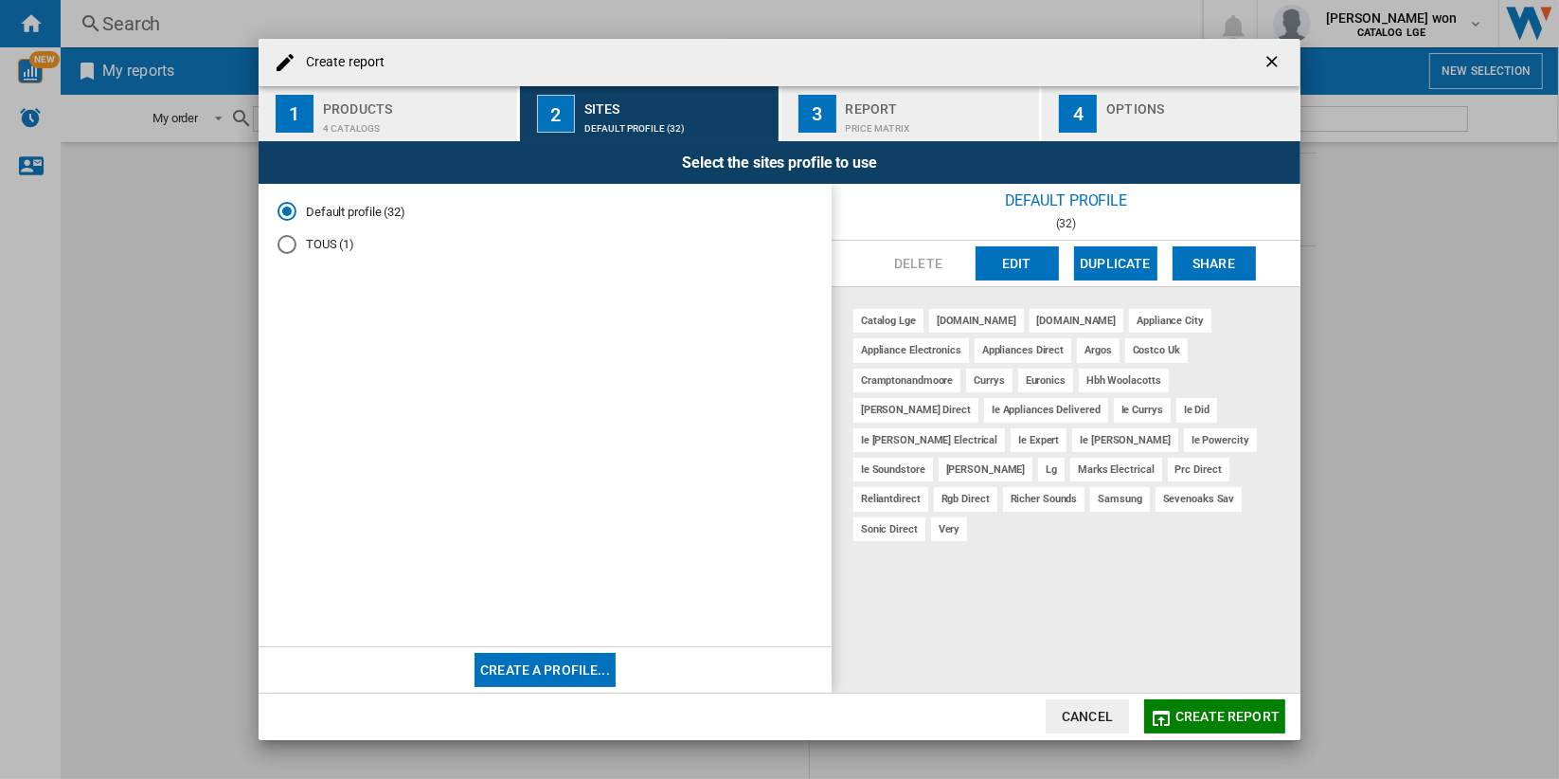
click at [453, 127] on div "4 catalogs" at bounding box center [416, 124] width 187 height 20
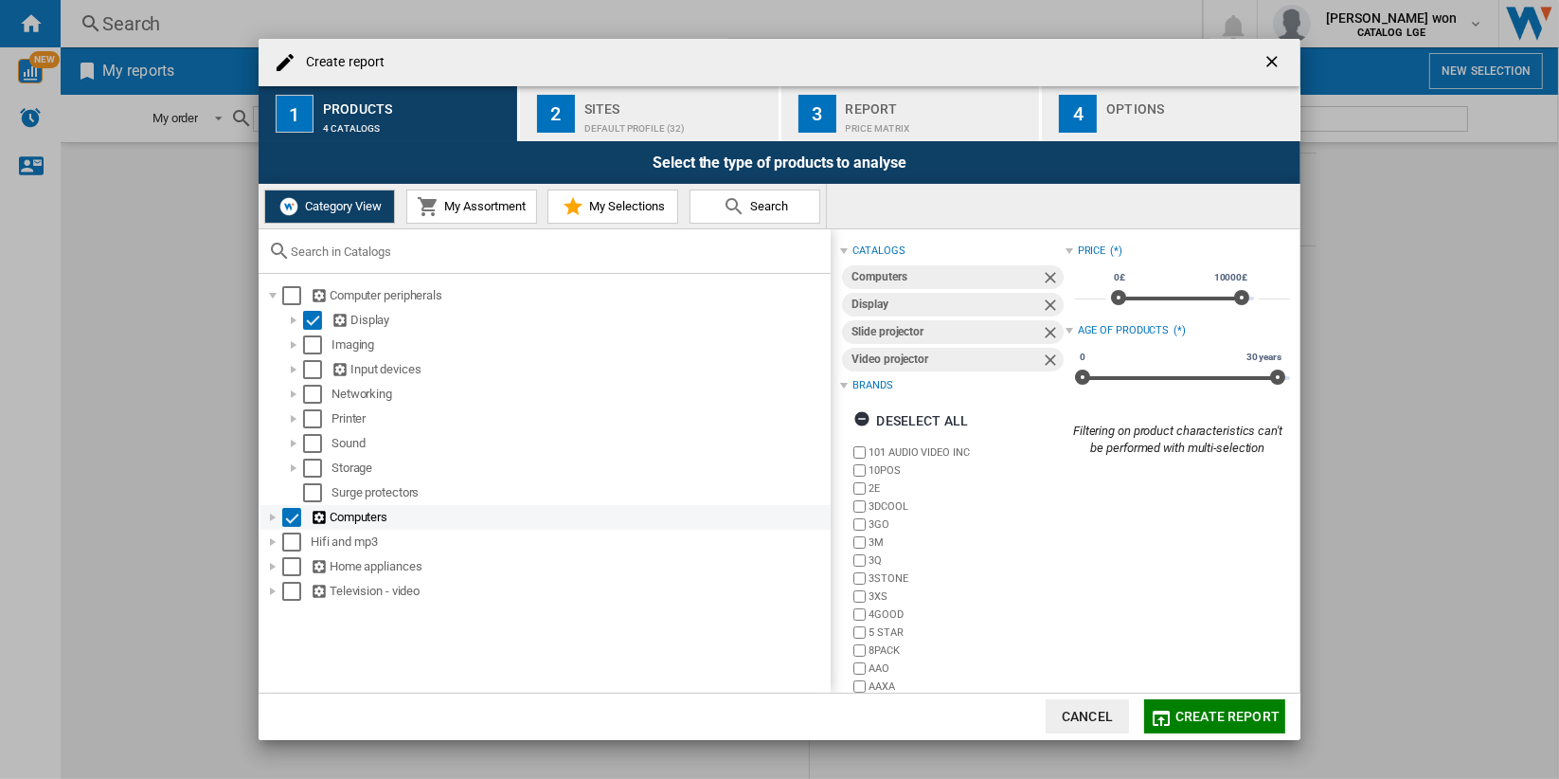
click at [275, 517] on div "Create report ..." at bounding box center [272, 517] width 19 height 19
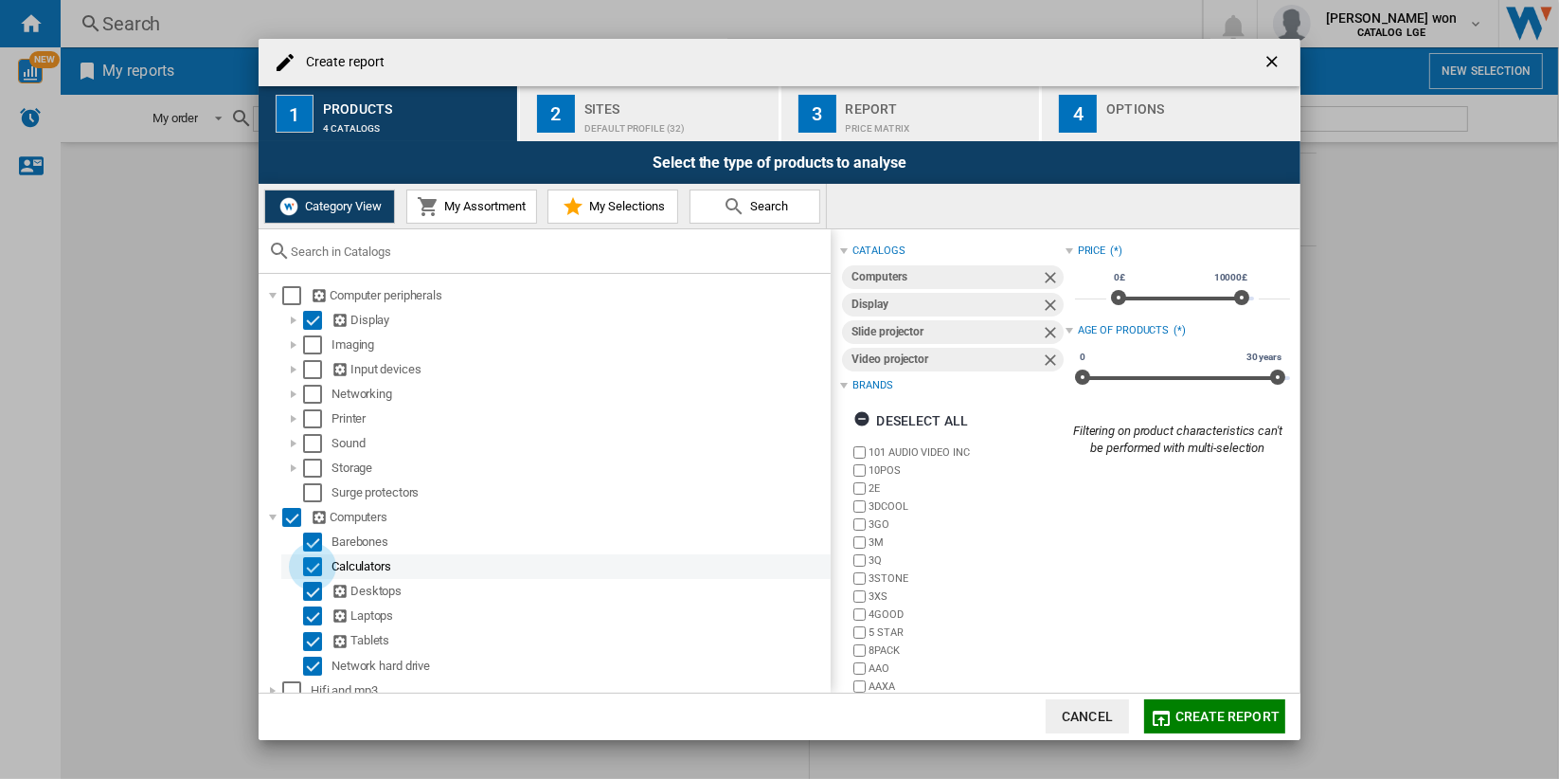
click at [313, 563] on div "Select" at bounding box center [312, 566] width 19 height 19
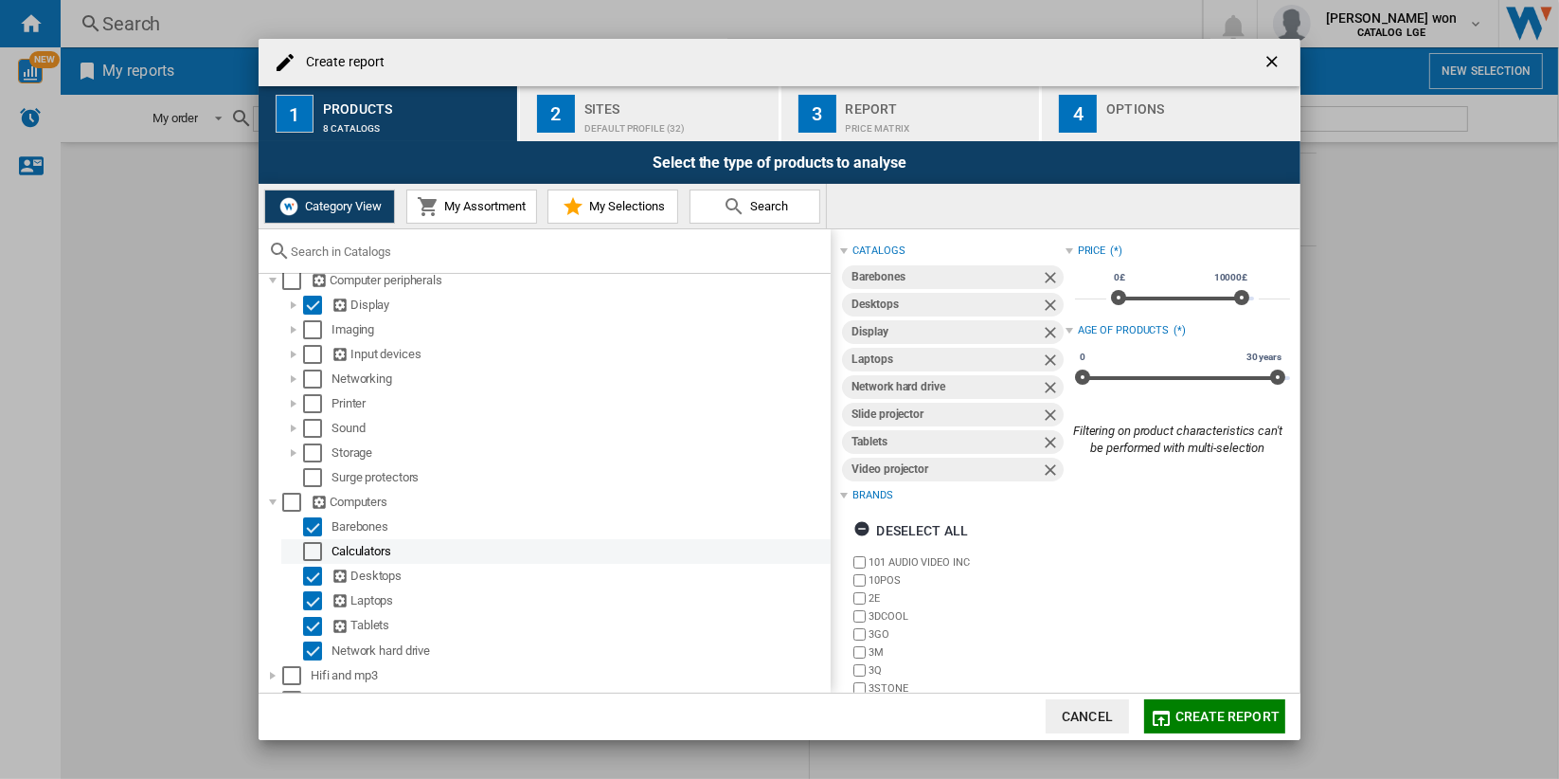
scroll to position [0, 0]
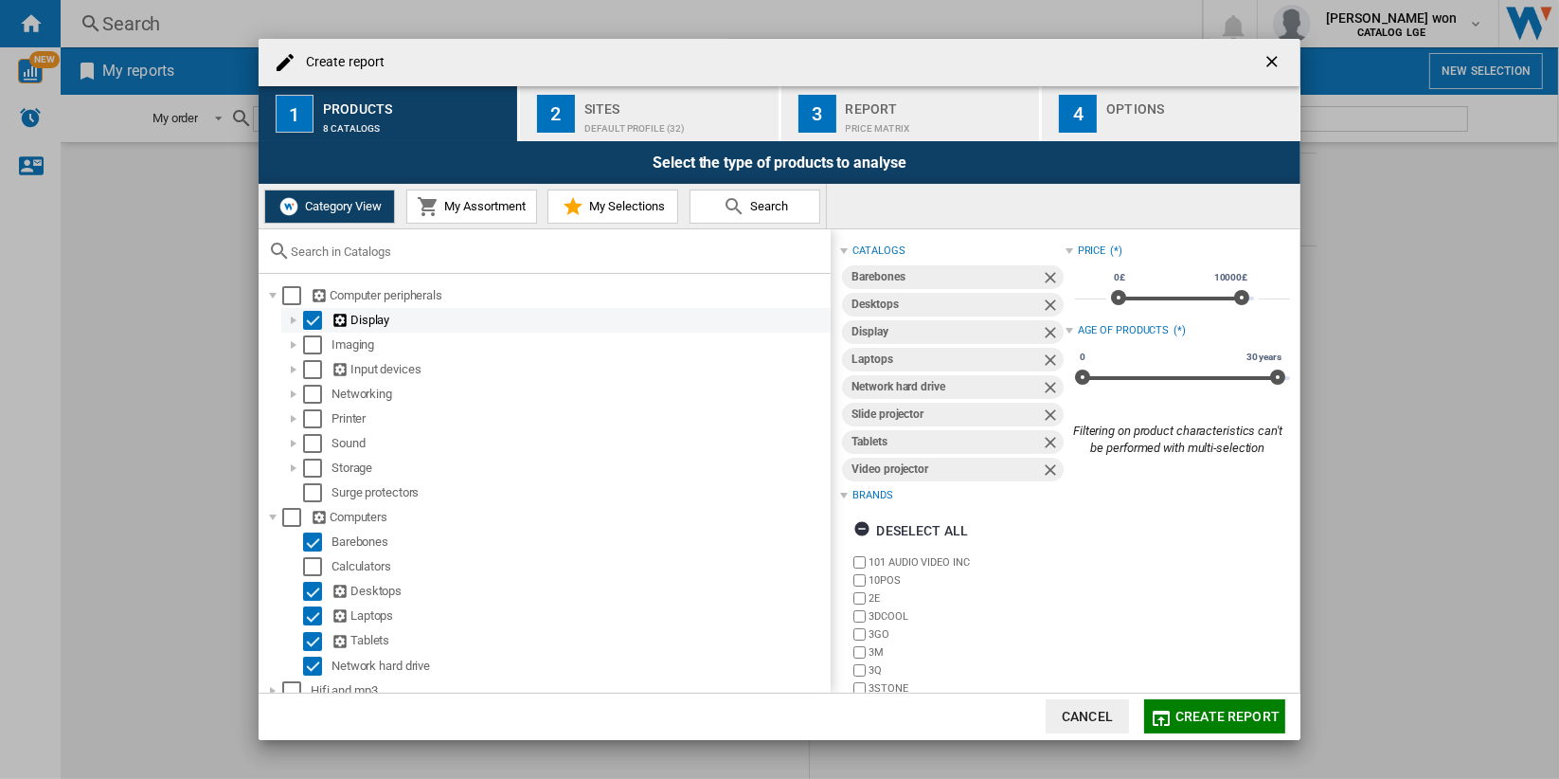
click at [294, 318] on div "Create report ..." at bounding box center [293, 320] width 19 height 19
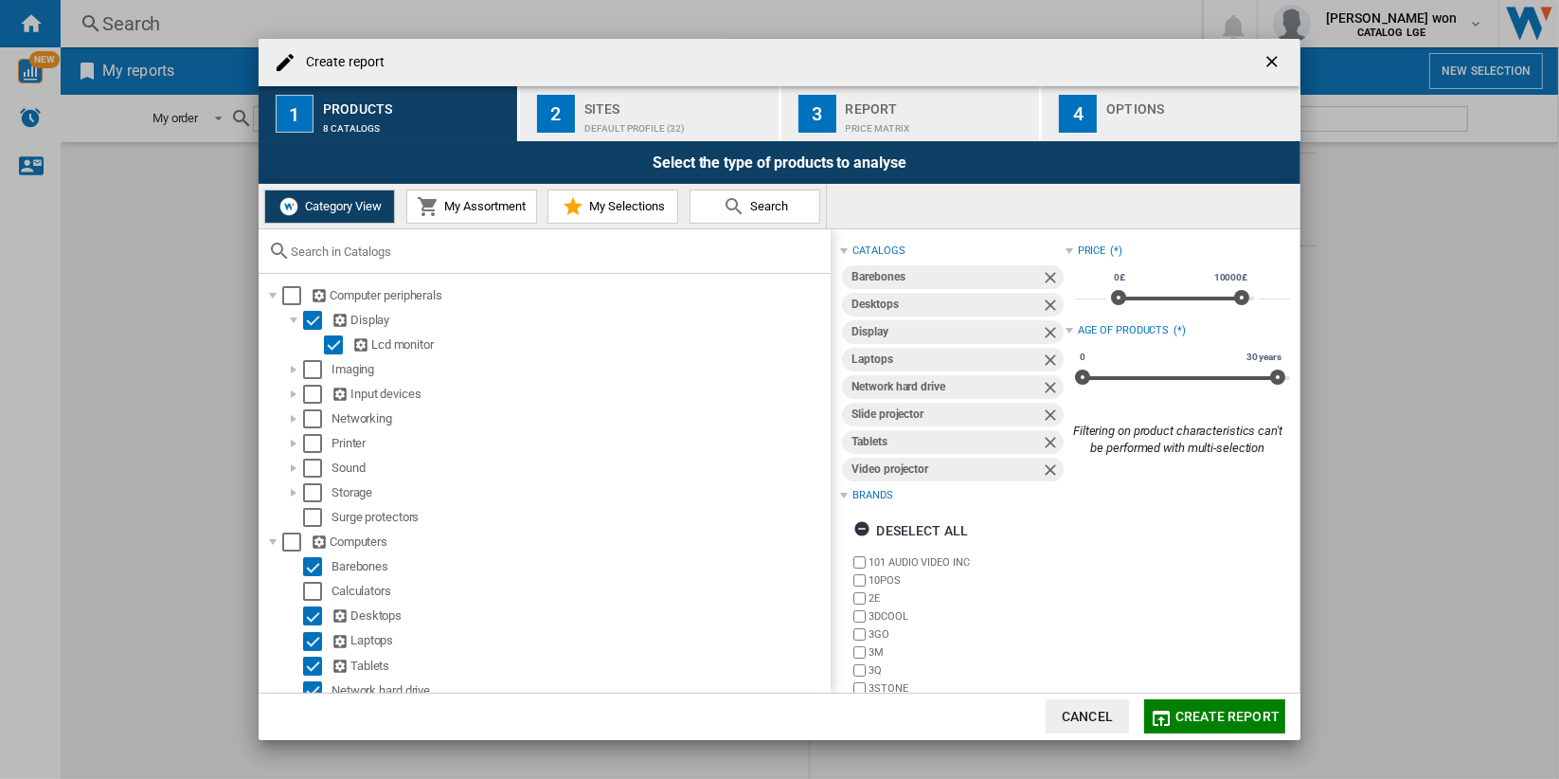
click at [659, 126] on div "Default profile (32)" at bounding box center [678, 124] width 187 height 20
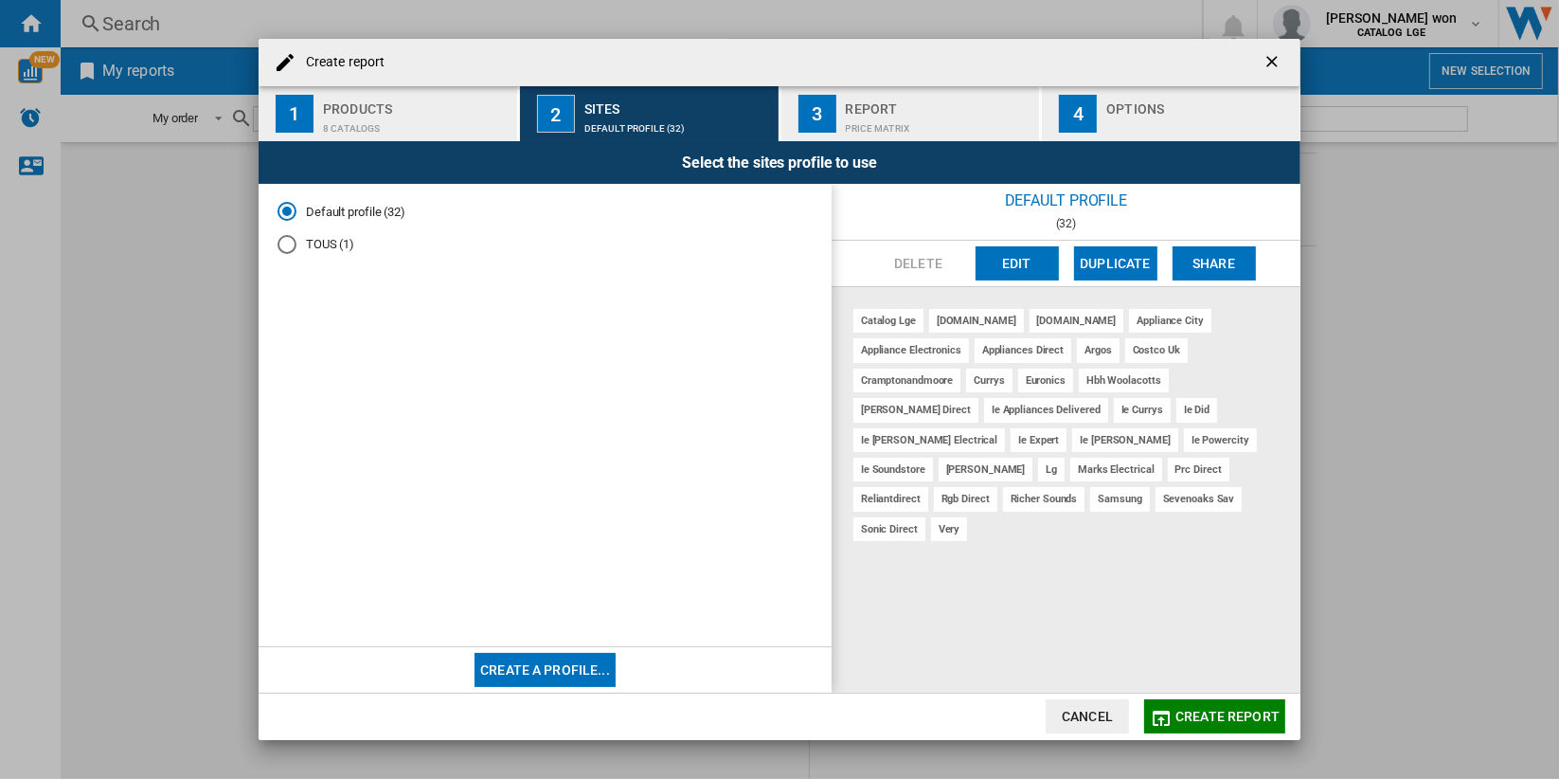
click at [592, 676] on button "Create a profile..." at bounding box center [545, 670] width 141 height 34
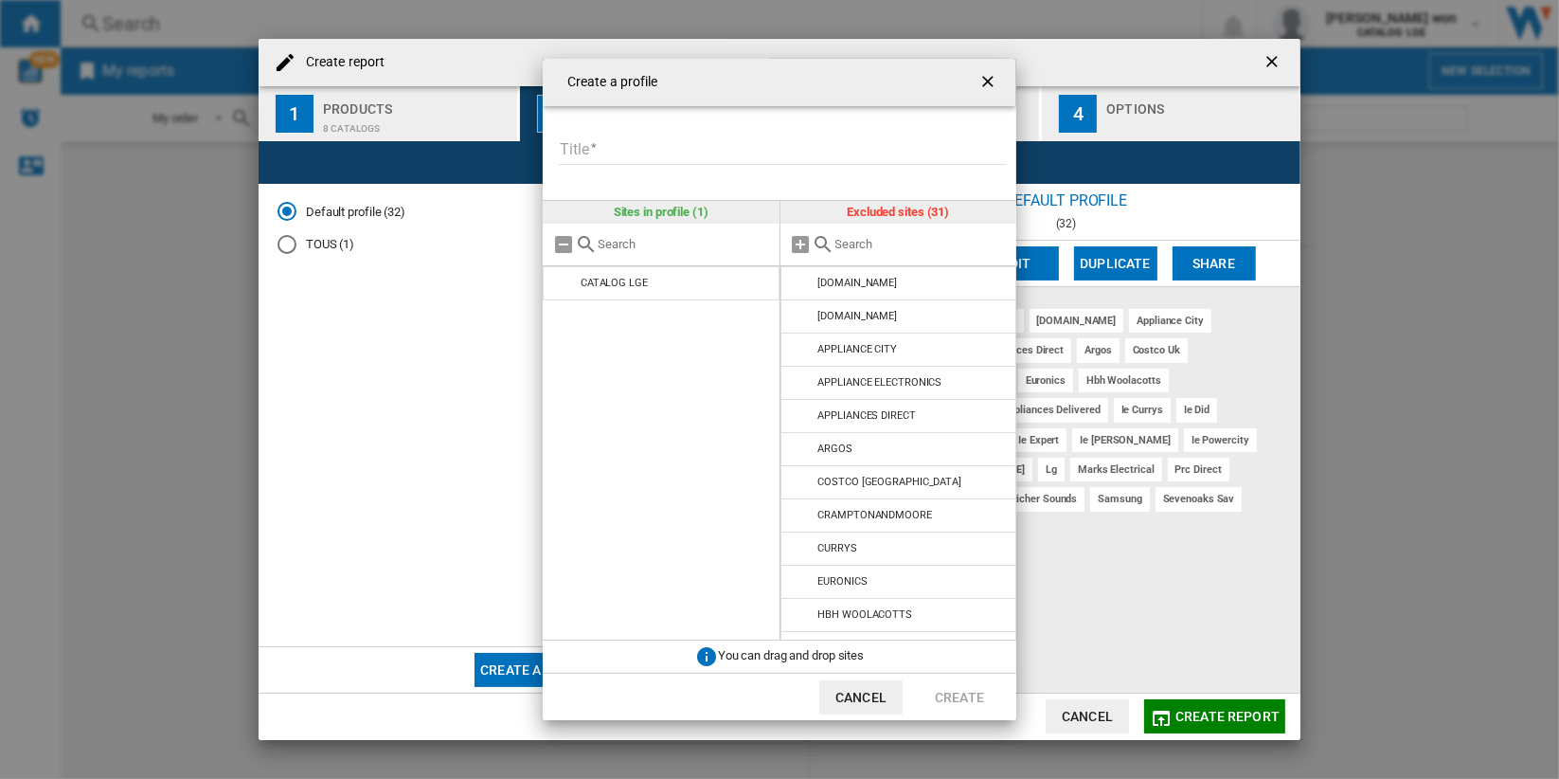
click at [667, 145] on input "Title" at bounding box center [783, 150] width 448 height 28
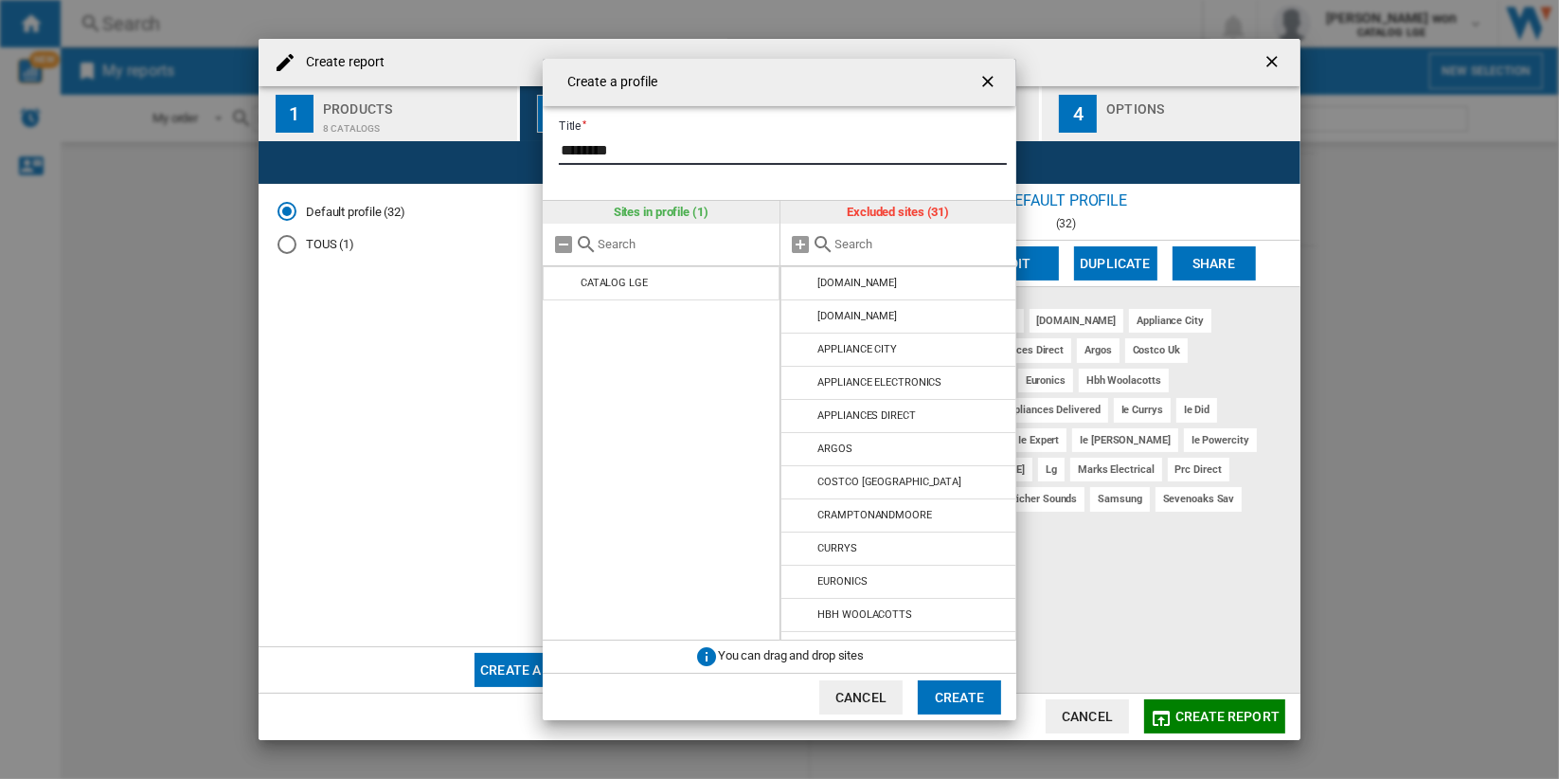
type input "********"
click at [893, 248] on input "Create a ..." at bounding box center [922, 244] width 172 height 14
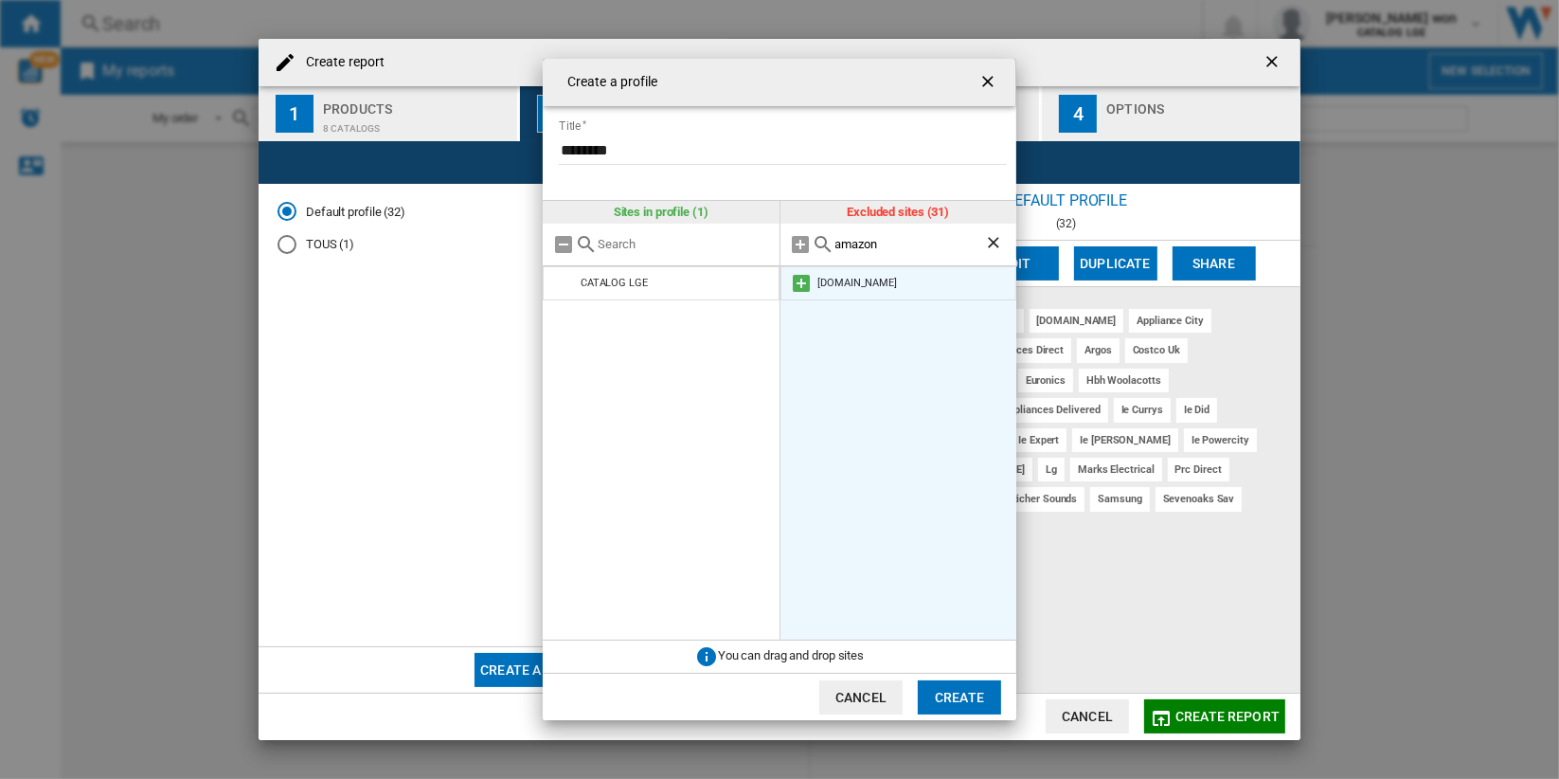
click at [802, 280] on md-icon "Create a ..." at bounding box center [802, 283] width 23 height 23
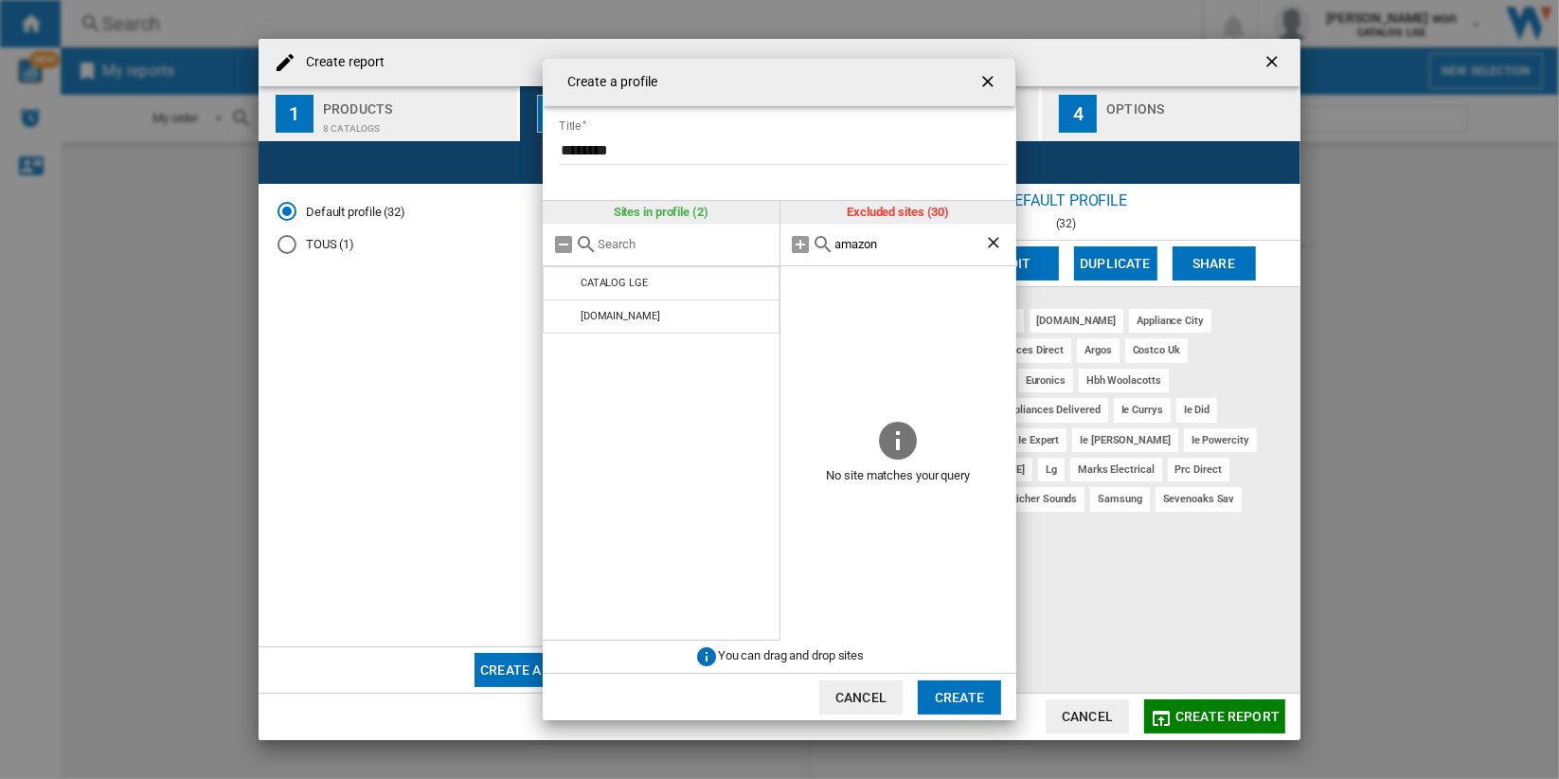
click at [928, 244] on input "amazon" at bounding box center [911, 244] width 150 height 14
click at [927, 244] on input "amazon" at bounding box center [911, 244] width 150 height 14
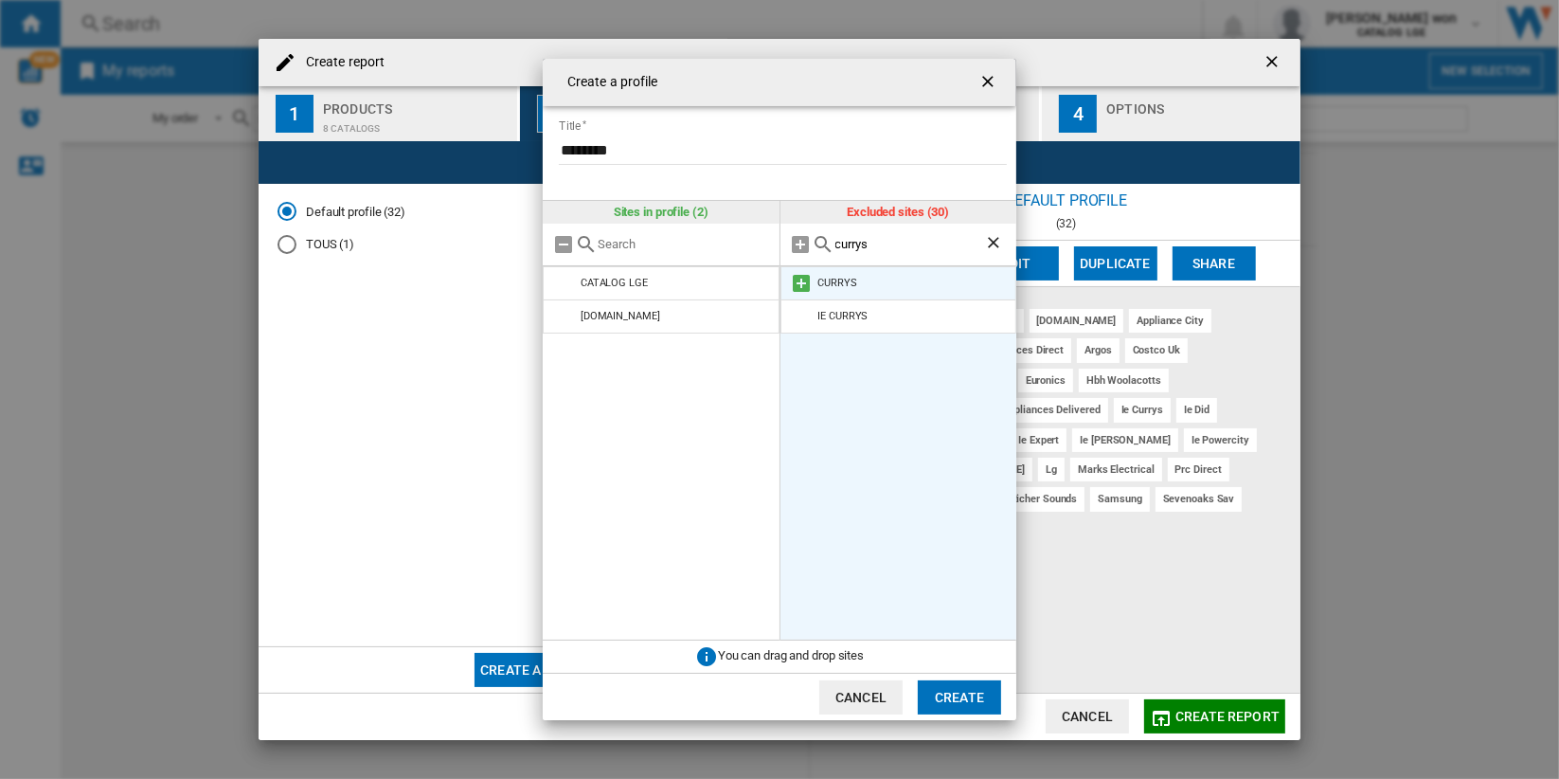
type input "currys"
click at [802, 279] on md-icon "Create a ..." at bounding box center [802, 283] width 23 height 23
click at [894, 243] on input "currys" at bounding box center [911, 244] width 150 height 14
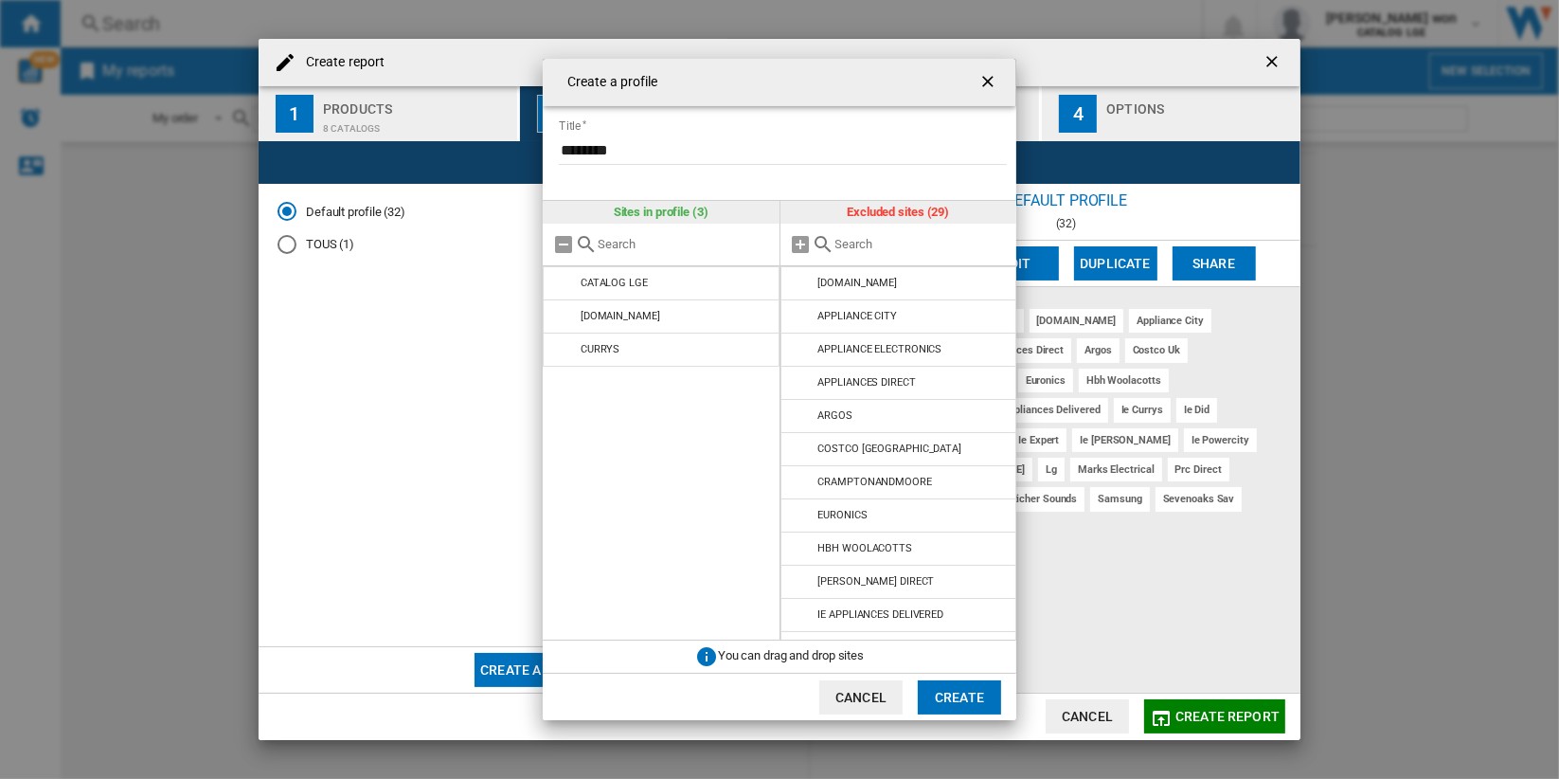
click at [893, 237] on input "Create a ..." at bounding box center [922, 244] width 172 height 14
click at [798, 284] on md-icon "Create a ..." at bounding box center [802, 283] width 23 height 23
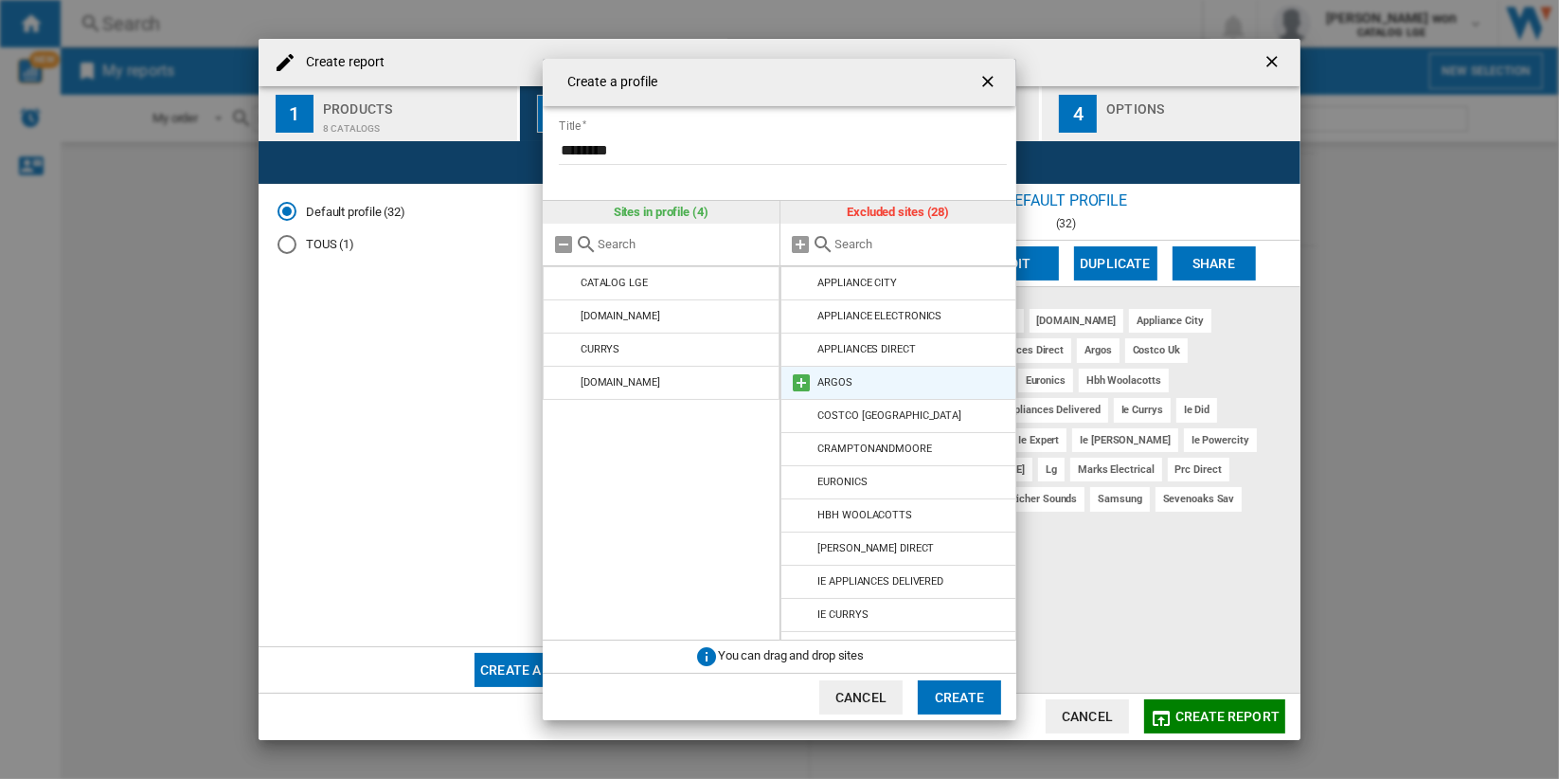
click at [802, 385] on md-icon "Create a ..." at bounding box center [802, 382] width 23 height 23
click at [798, 382] on md-icon "Create a ..." at bounding box center [802, 382] width 23 height 23
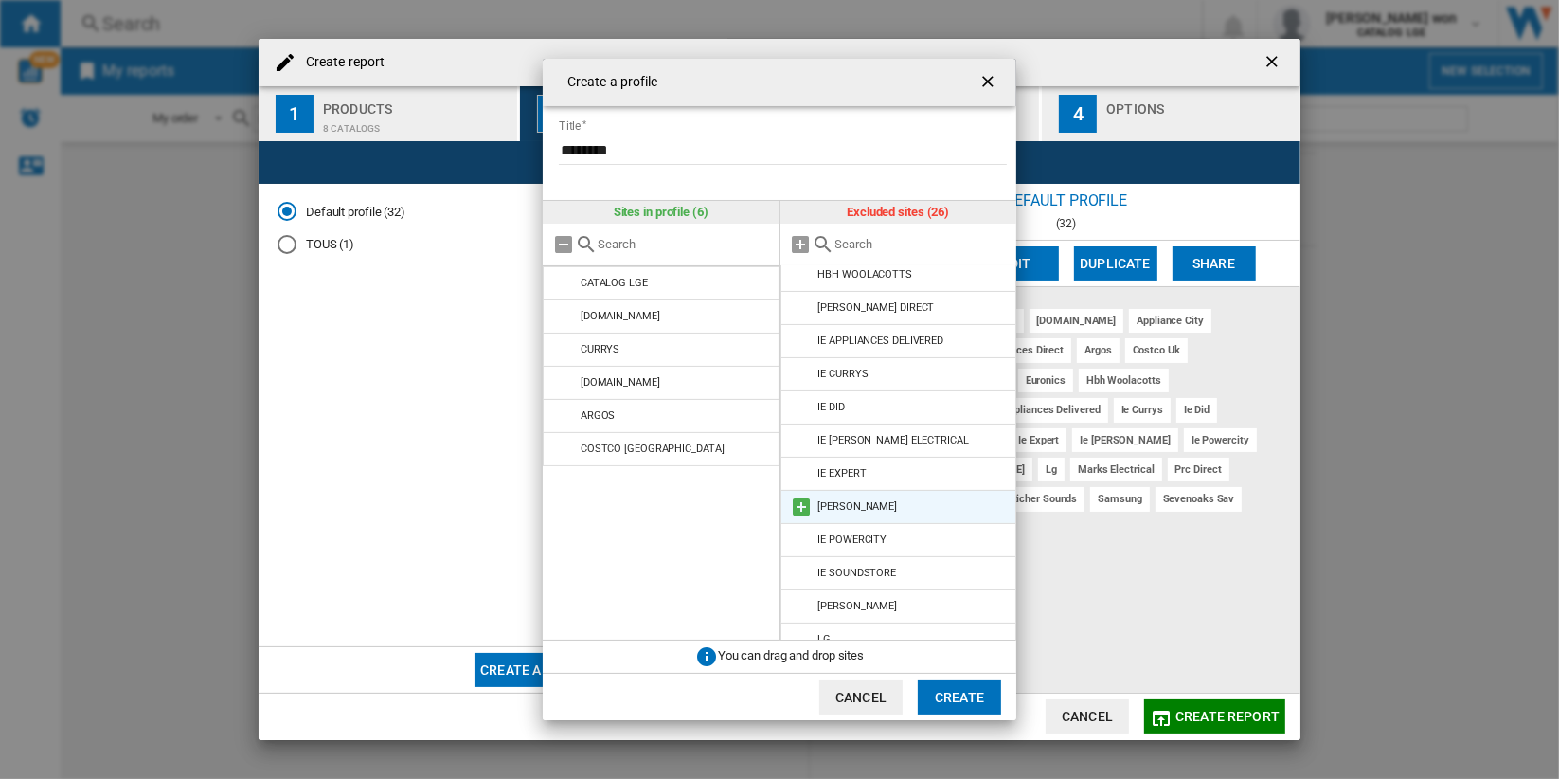
scroll to position [210, 0]
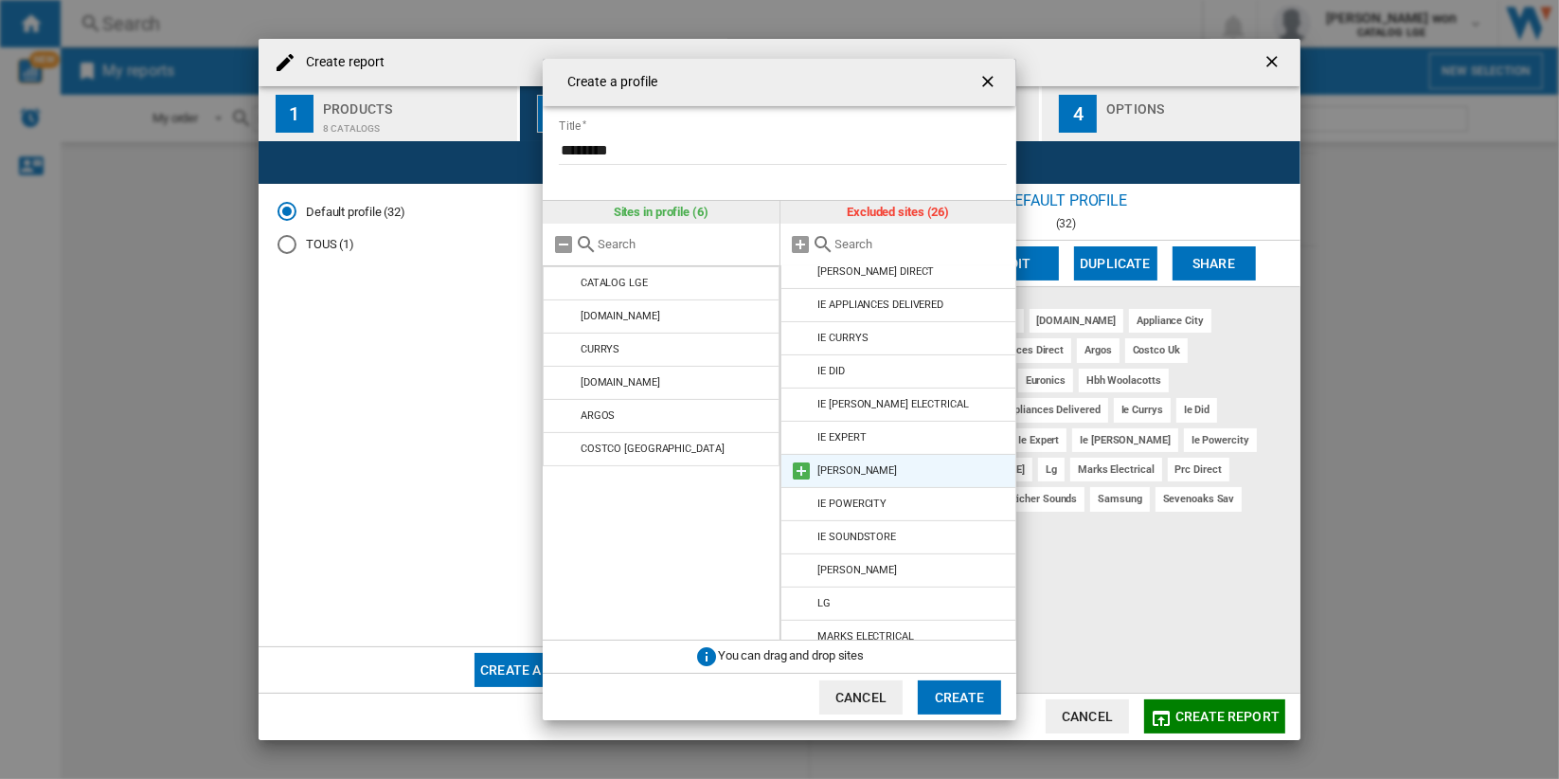
click at [806, 469] on md-icon "Create a ..." at bounding box center [802, 471] width 23 height 23
click at [900, 247] on input "Create a ..." at bounding box center [922, 244] width 172 height 14
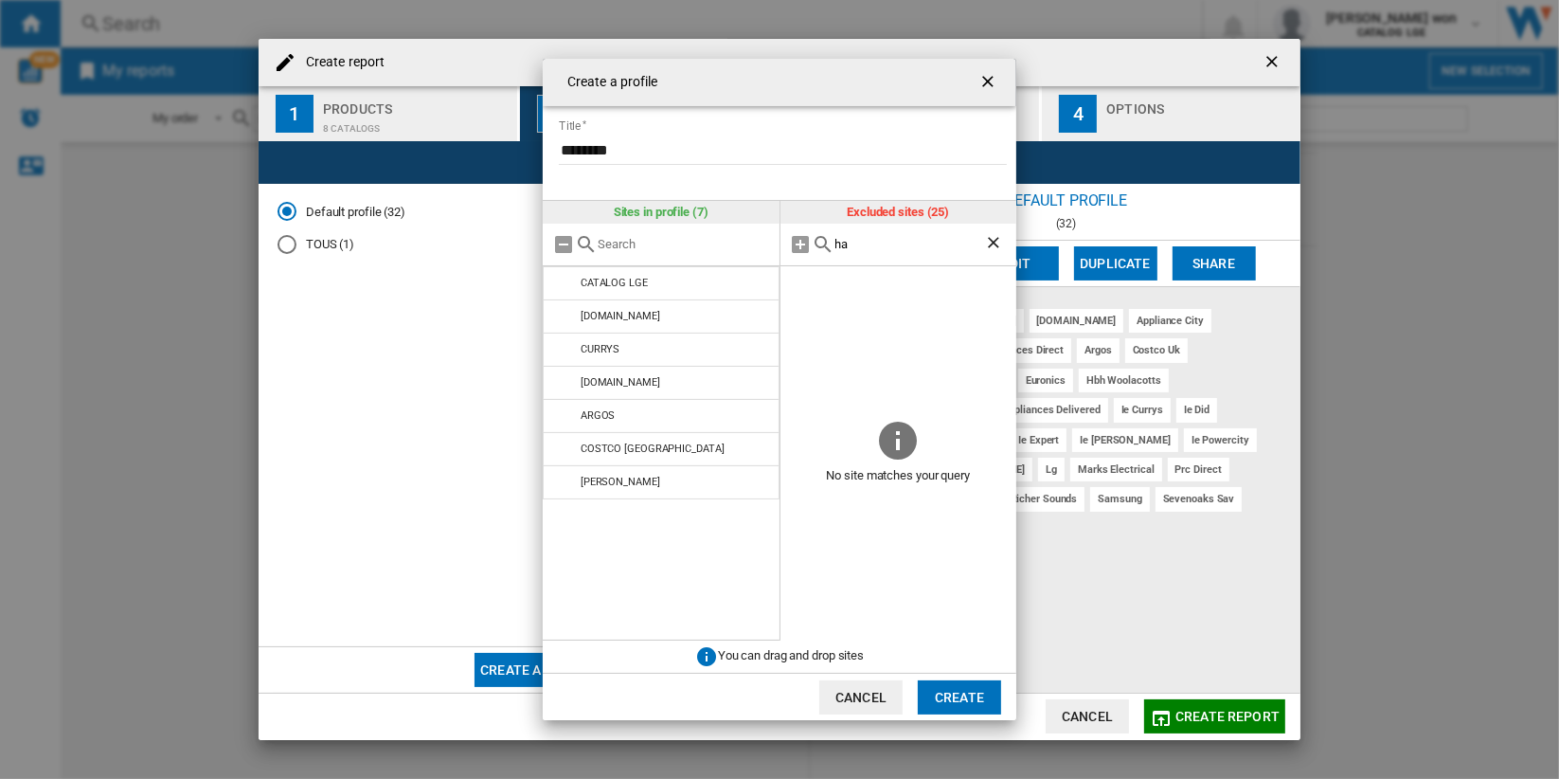
type input "h"
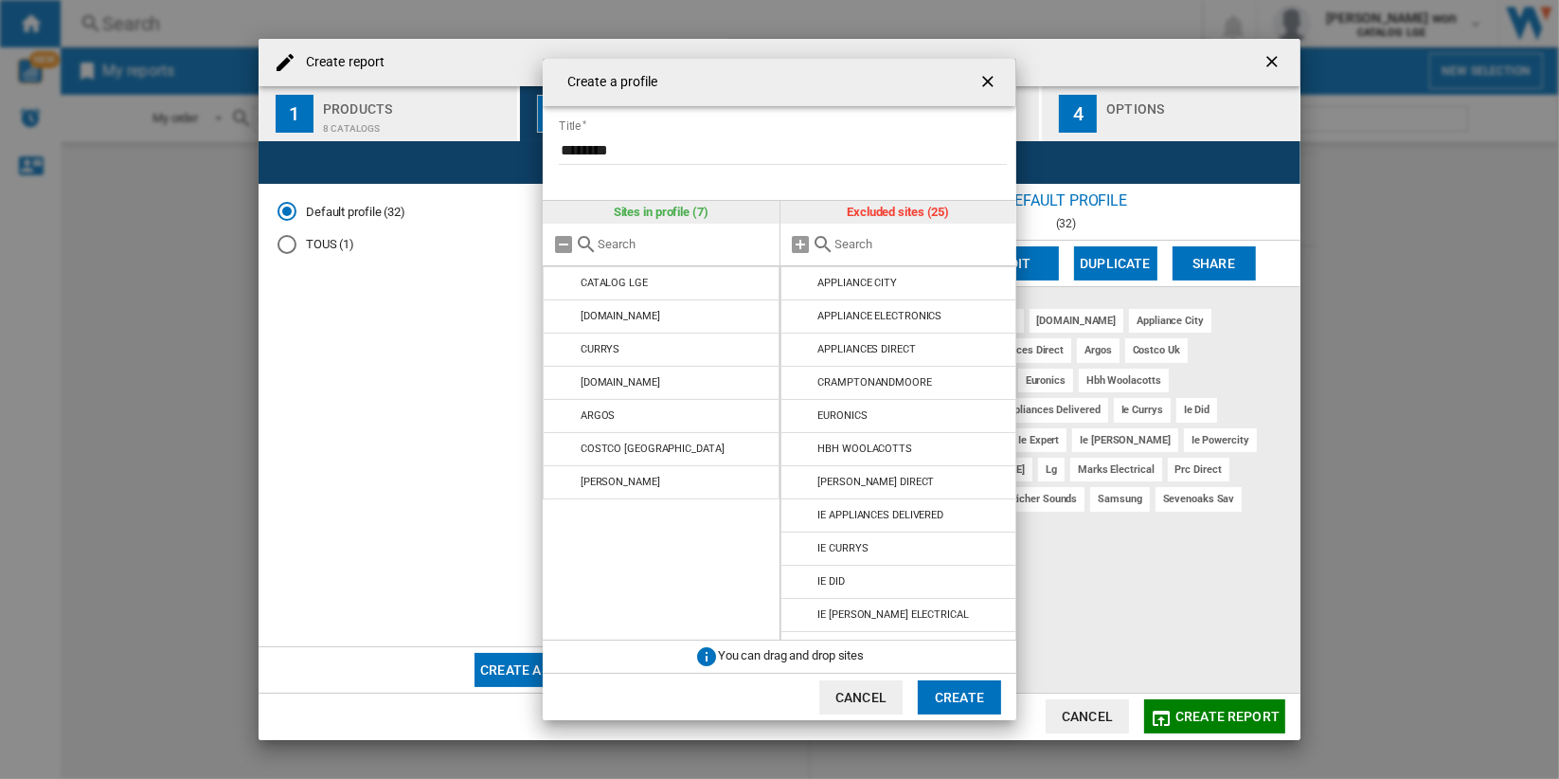
click at [900, 247] on input "Create a ..." at bounding box center [922, 244] width 172 height 14
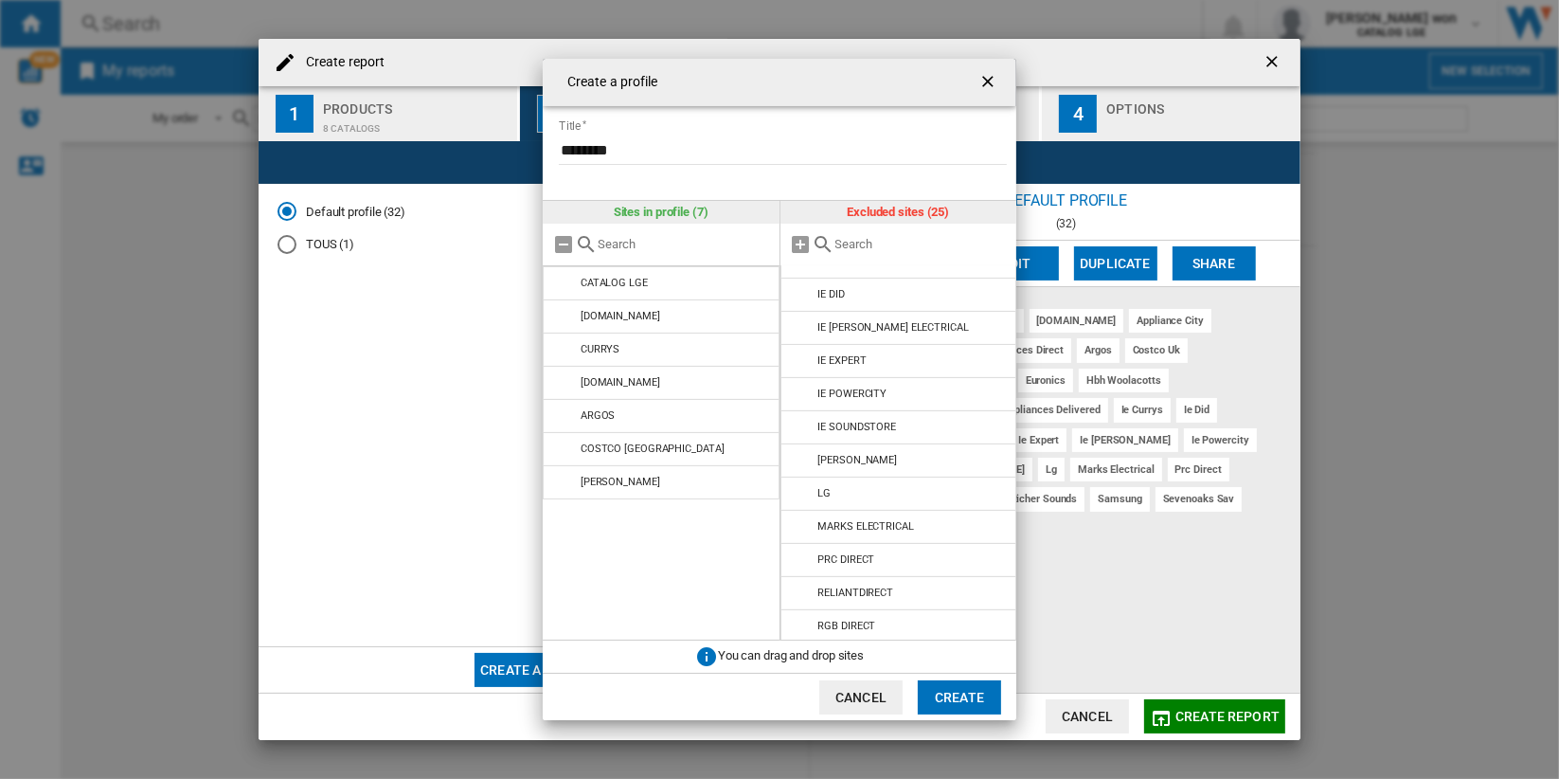
scroll to position [315, 0]
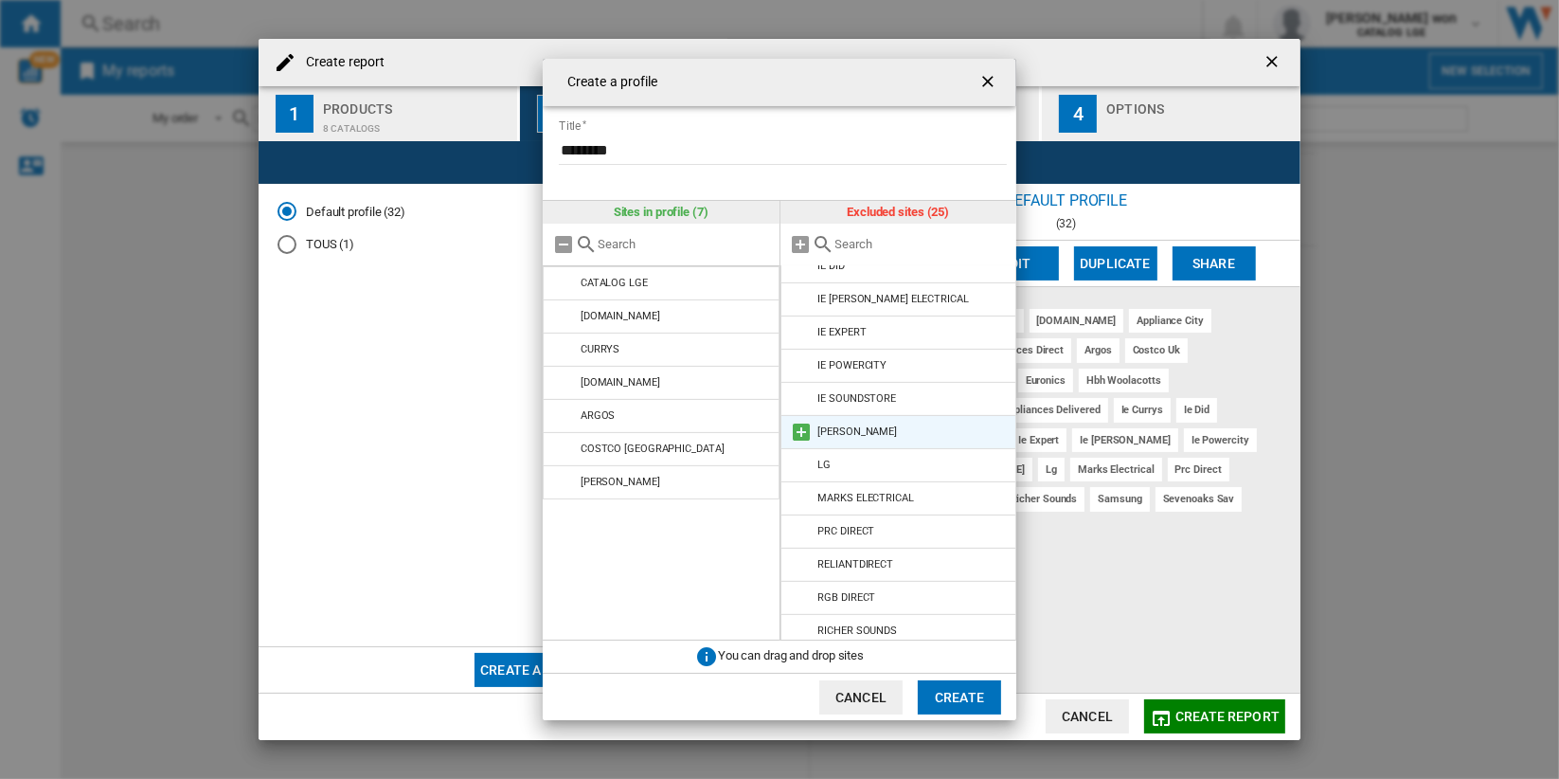
click at [803, 430] on md-icon "Create a ..." at bounding box center [802, 432] width 23 height 23
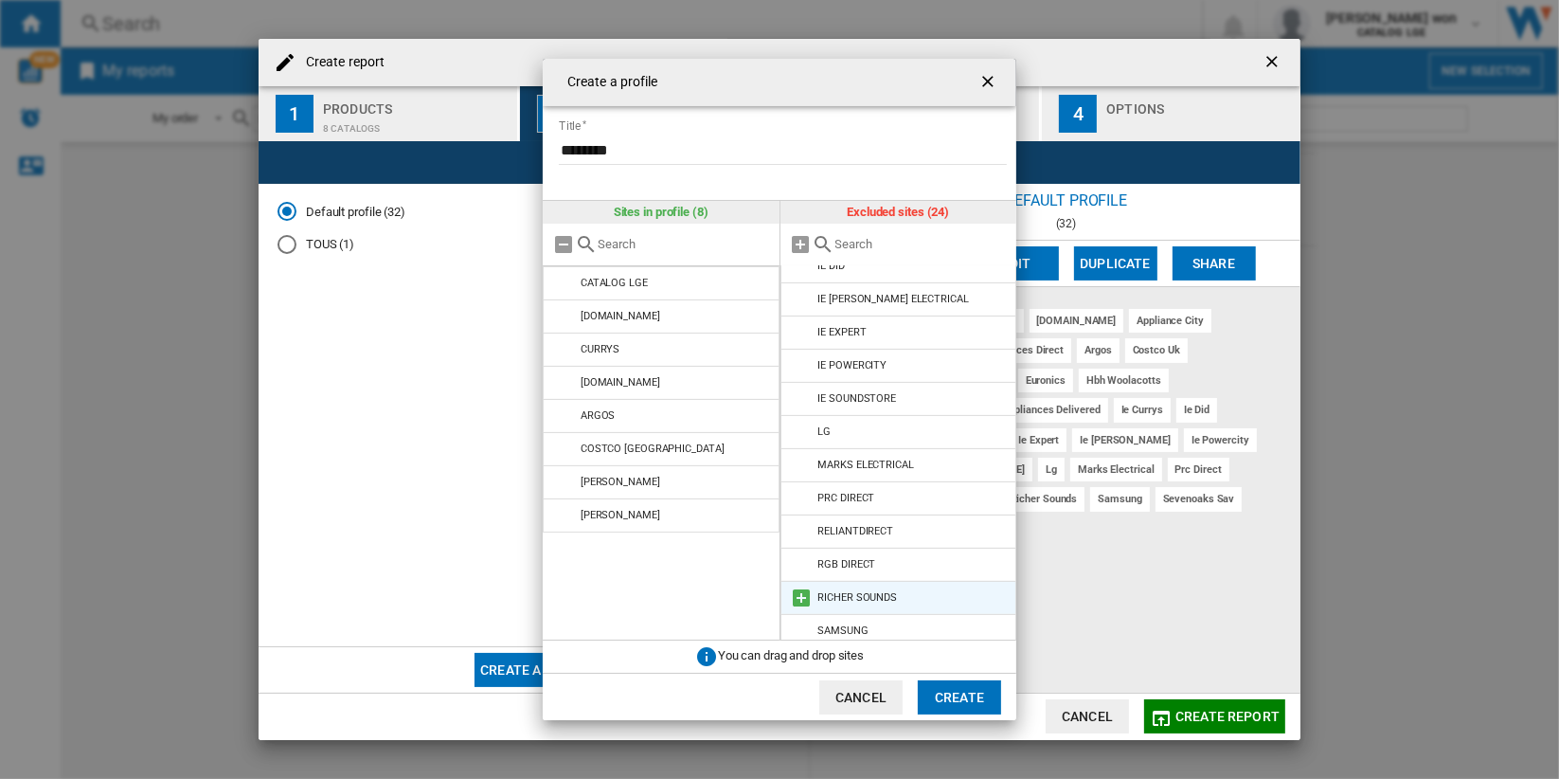
click at [803, 598] on md-icon "Create a ..." at bounding box center [802, 597] width 23 height 23
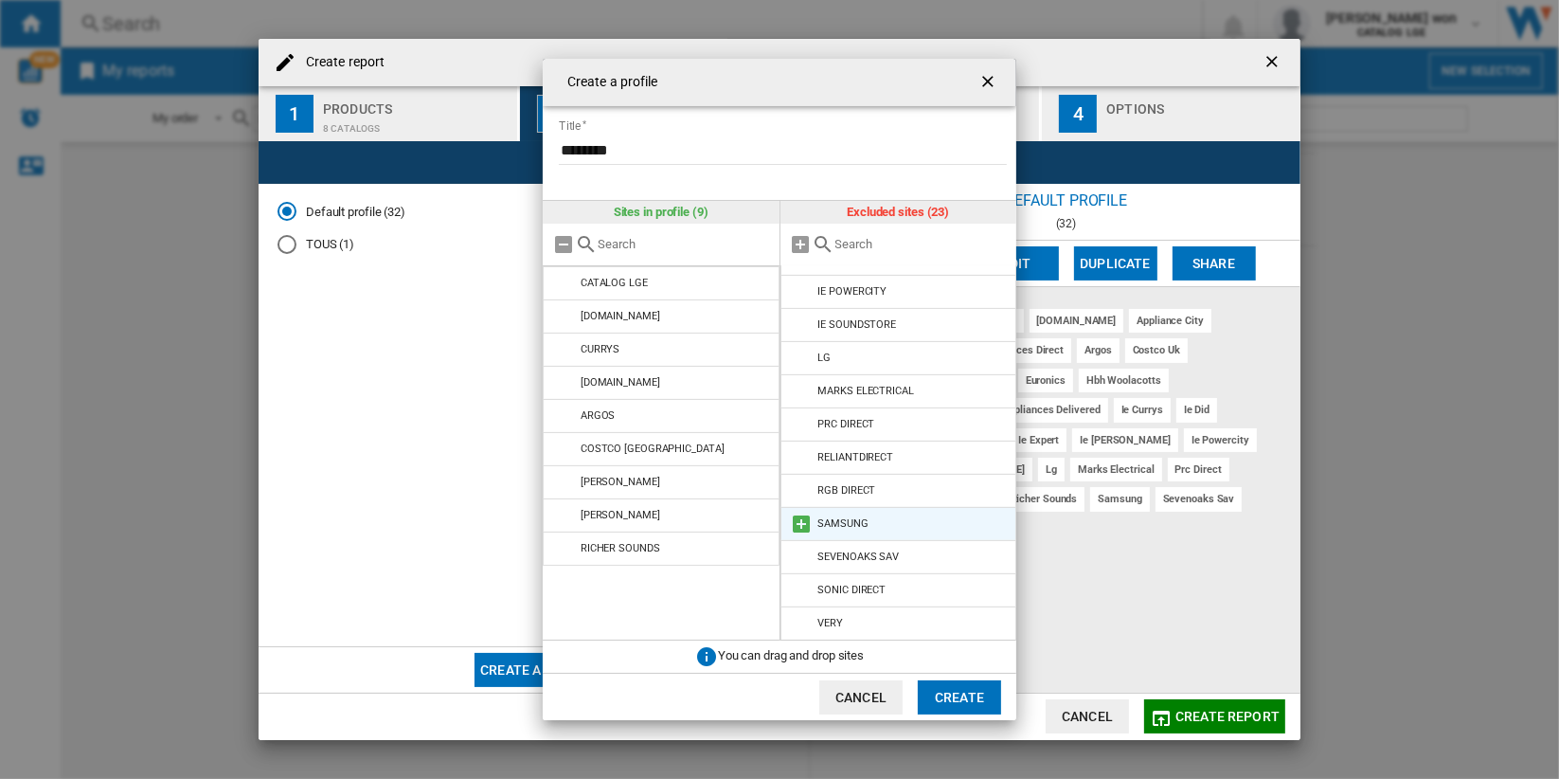
click at [800, 522] on md-icon "Create a ..." at bounding box center [802, 524] width 23 height 23
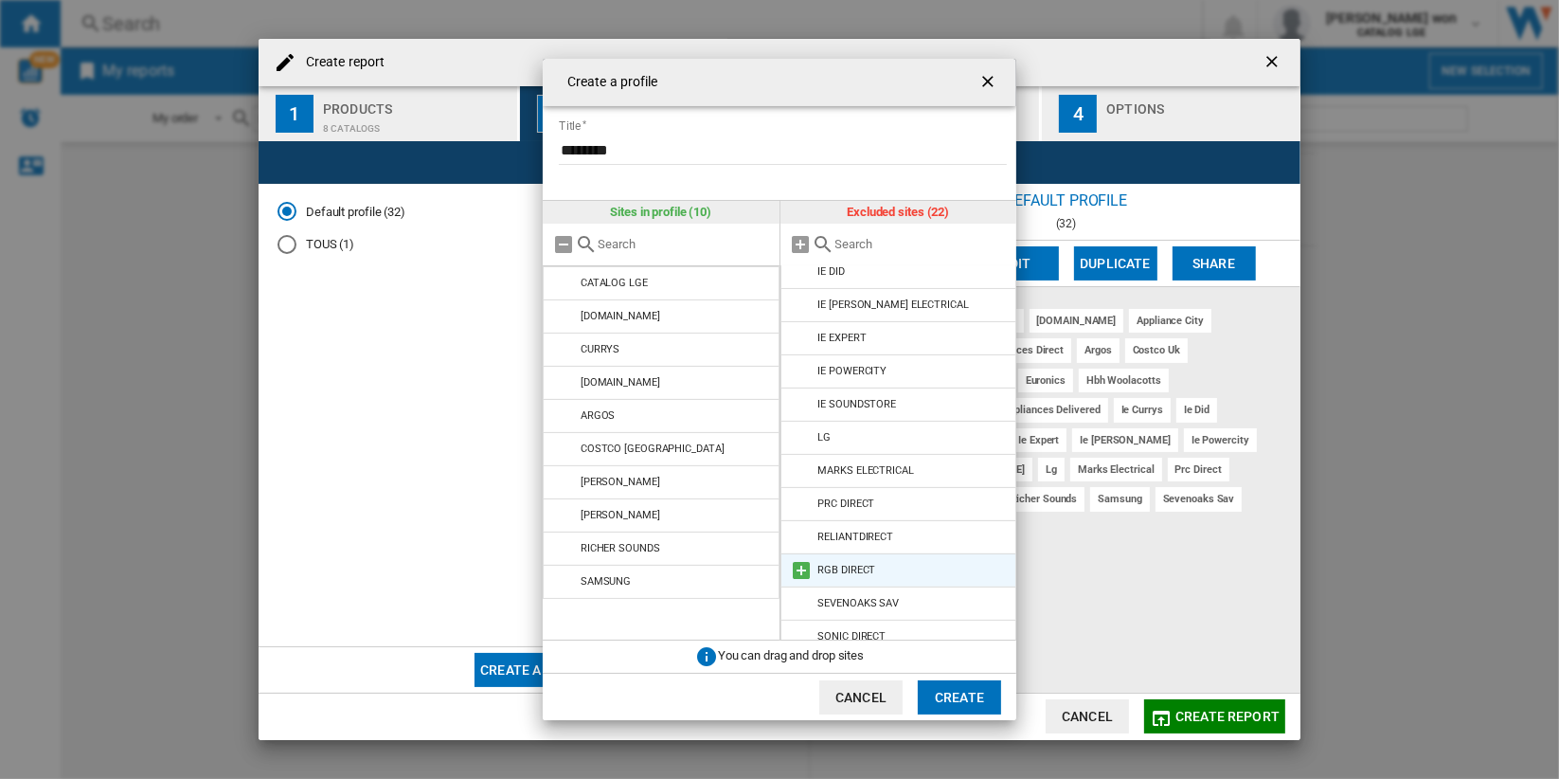
scroll to position [356, 0]
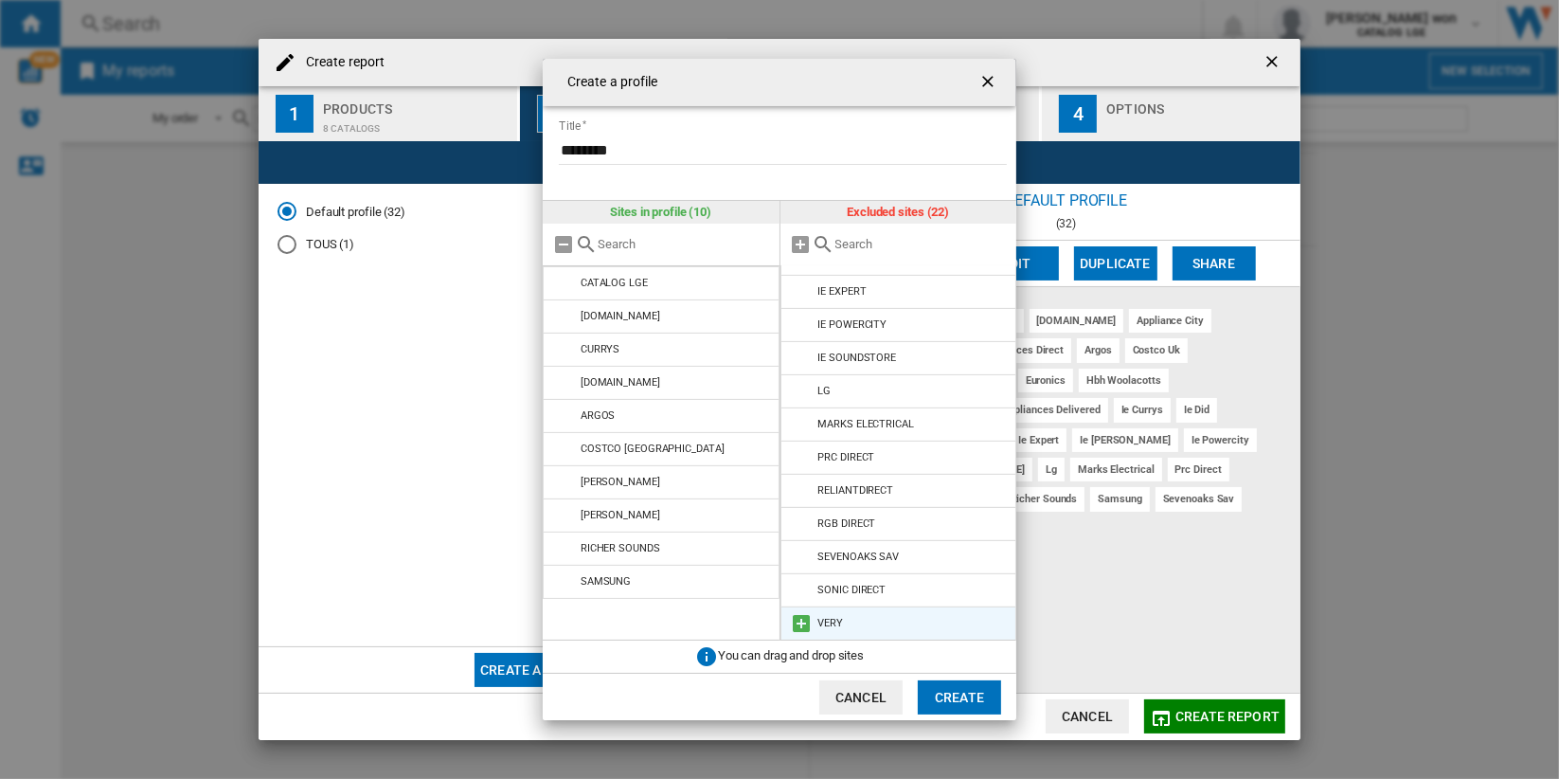
click at [802, 623] on md-icon "Create a ..." at bounding box center [802, 623] width 23 height 23
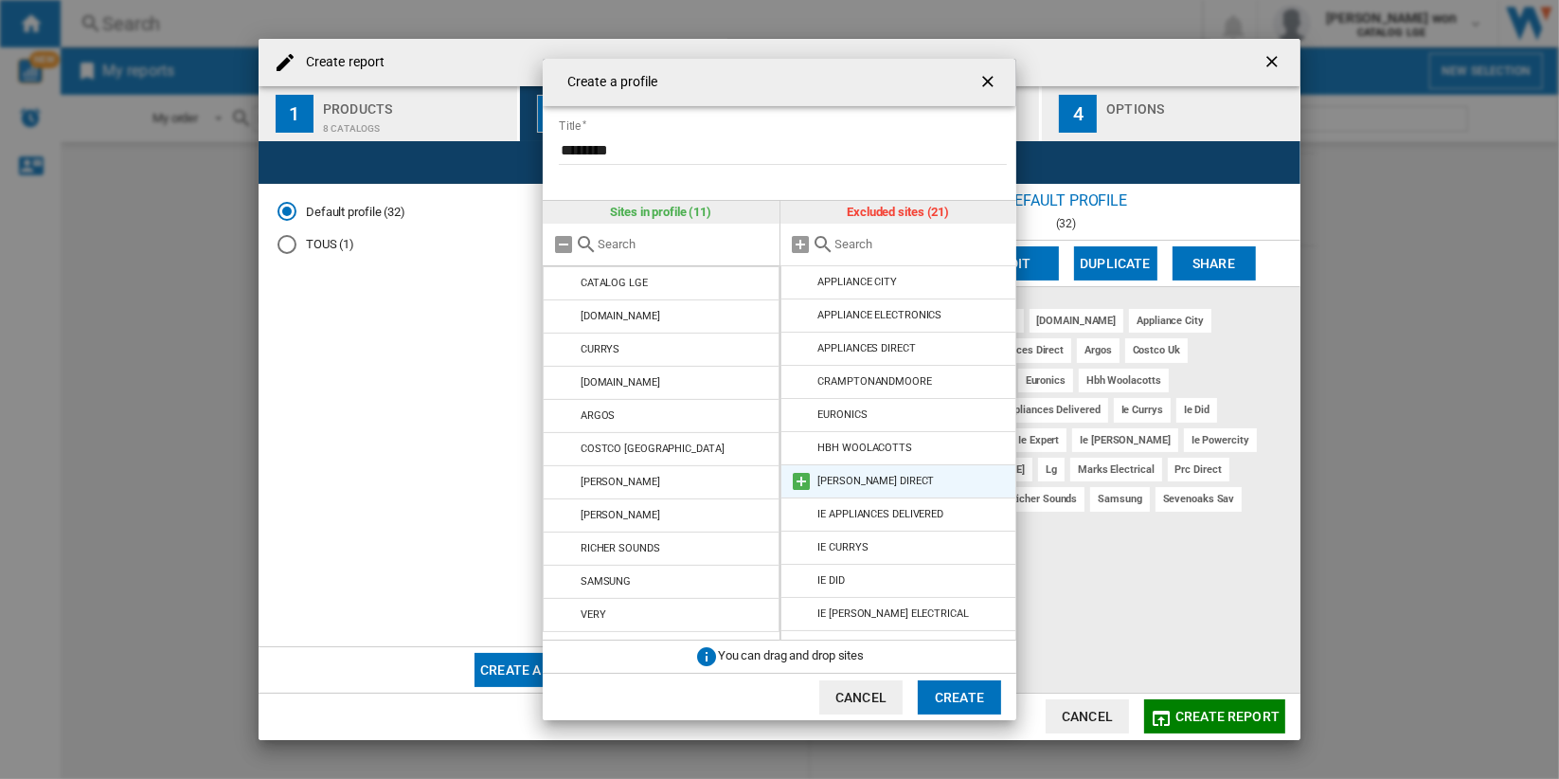
scroll to position [0, 0]
click at [969, 702] on button "Create" at bounding box center [959, 697] width 83 height 34
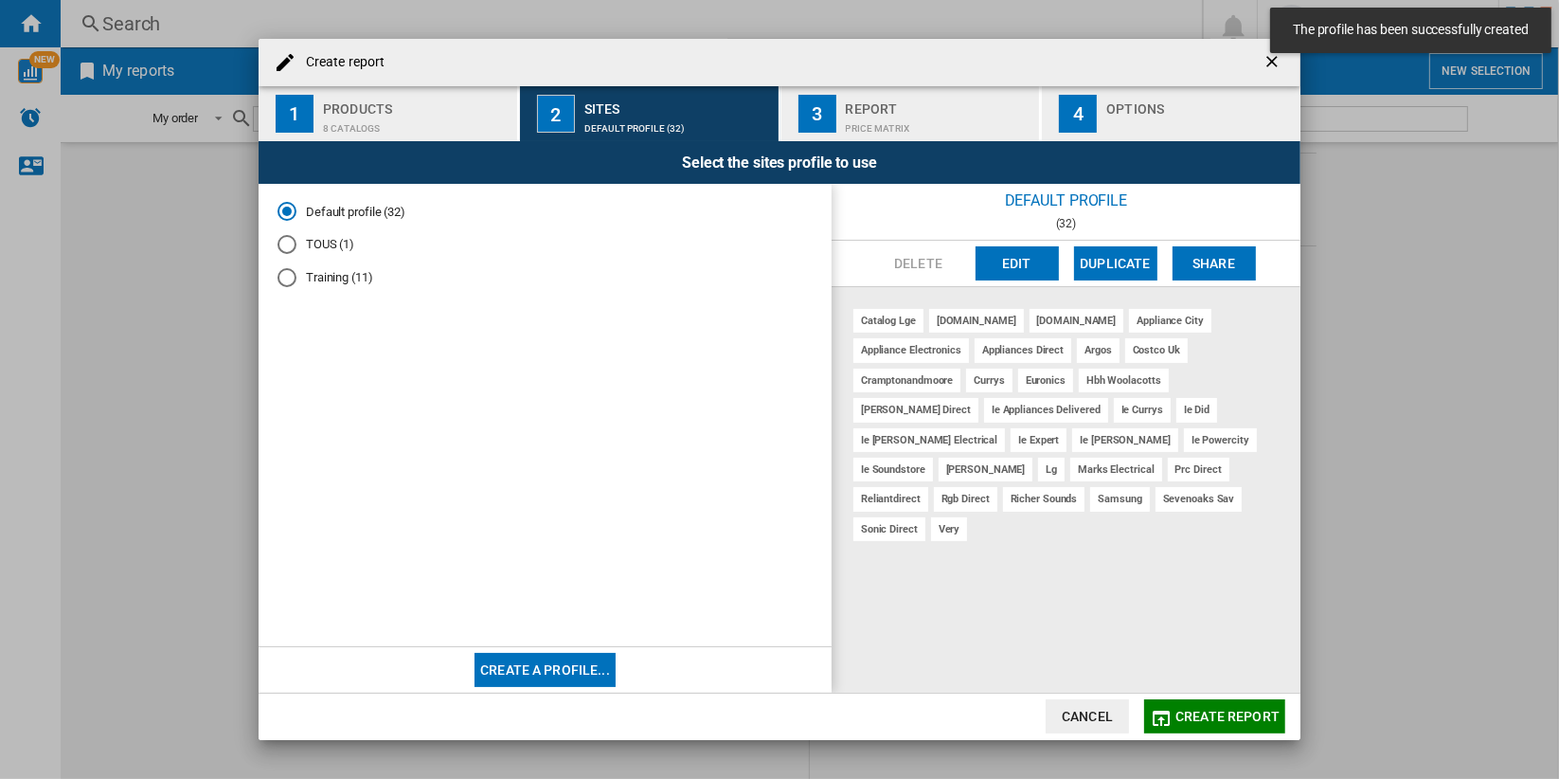
click at [319, 284] on md-radio-button "Training (11)" at bounding box center [545, 277] width 535 height 18
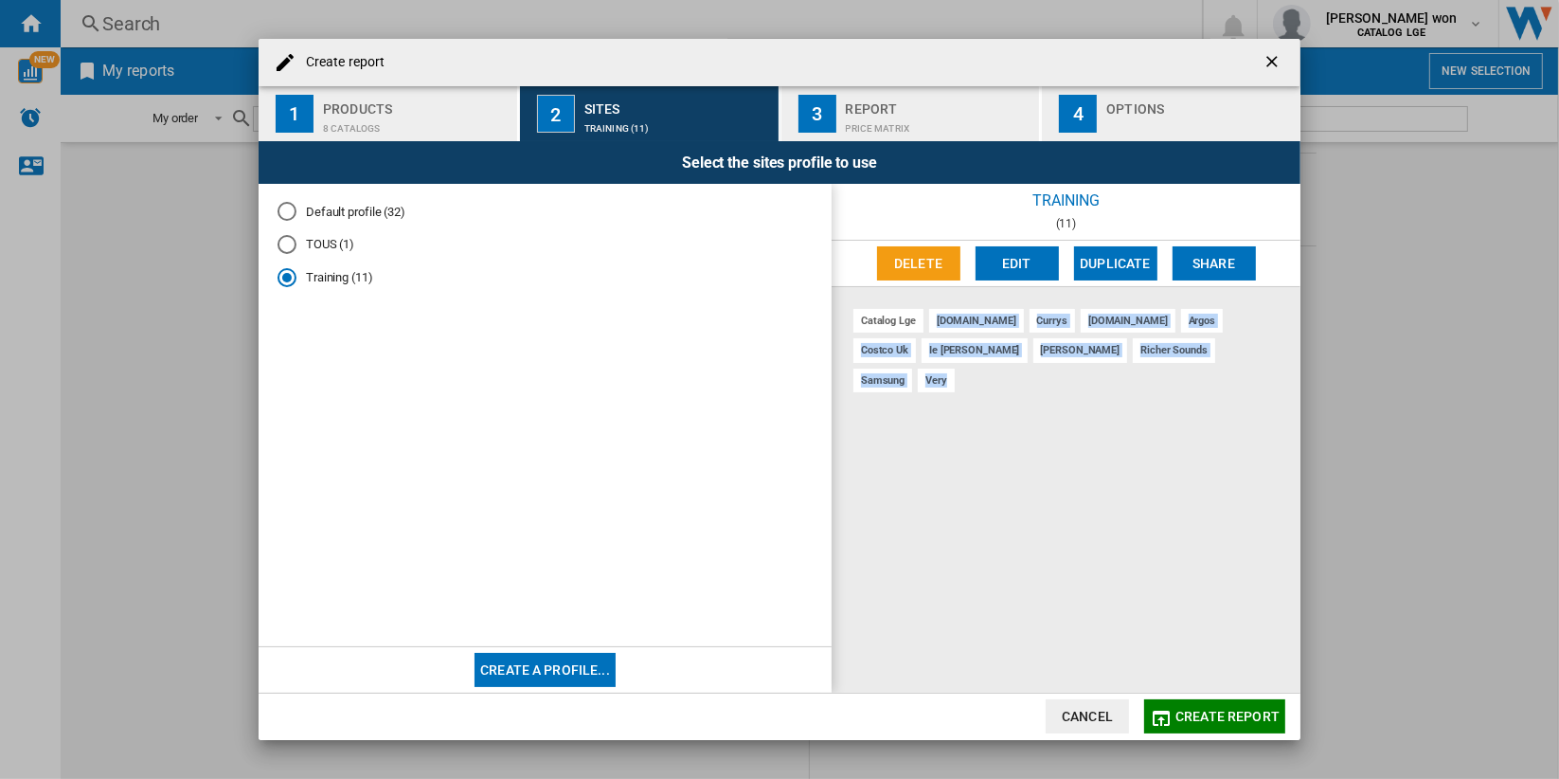
drag, startPoint x: 936, startPoint y: 320, endPoint x: 1207, endPoint y: 364, distance: 274.4
click at [1207, 364] on div "catalog lge [DOMAIN_NAME] currys [DOMAIN_NAME] argos costco uk ie [PERSON_NAME]…" at bounding box center [1066, 490] width 469 height 406
click at [424, 117] on div "8 catalogs" at bounding box center [416, 124] width 187 height 20
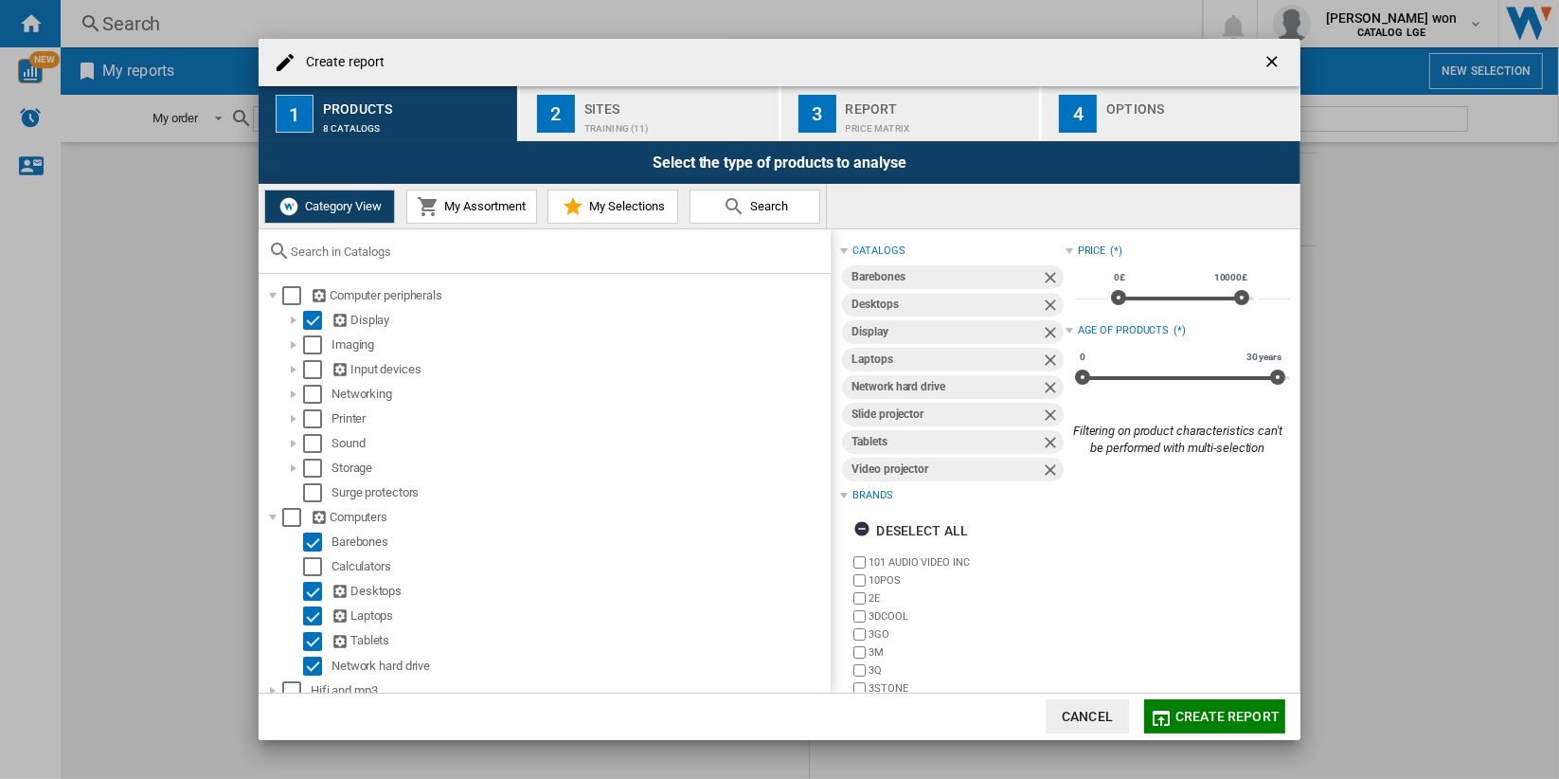
click at [640, 129] on div "Training (11)" at bounding box center [678, 124] width 187 height 20
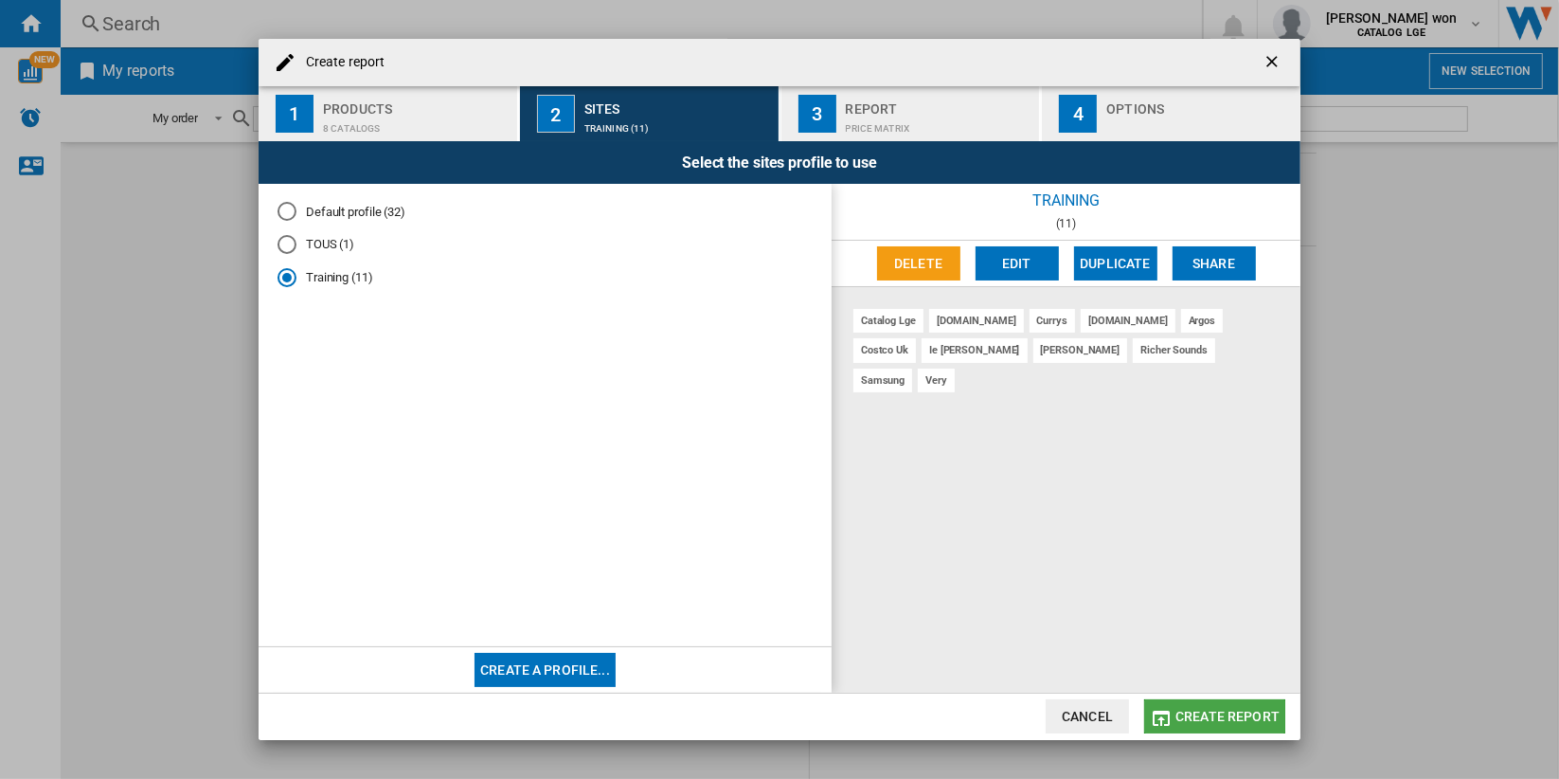
click at [1246, 722] on span "Create report" at bounding box center [1228, 716] width 104 height 15
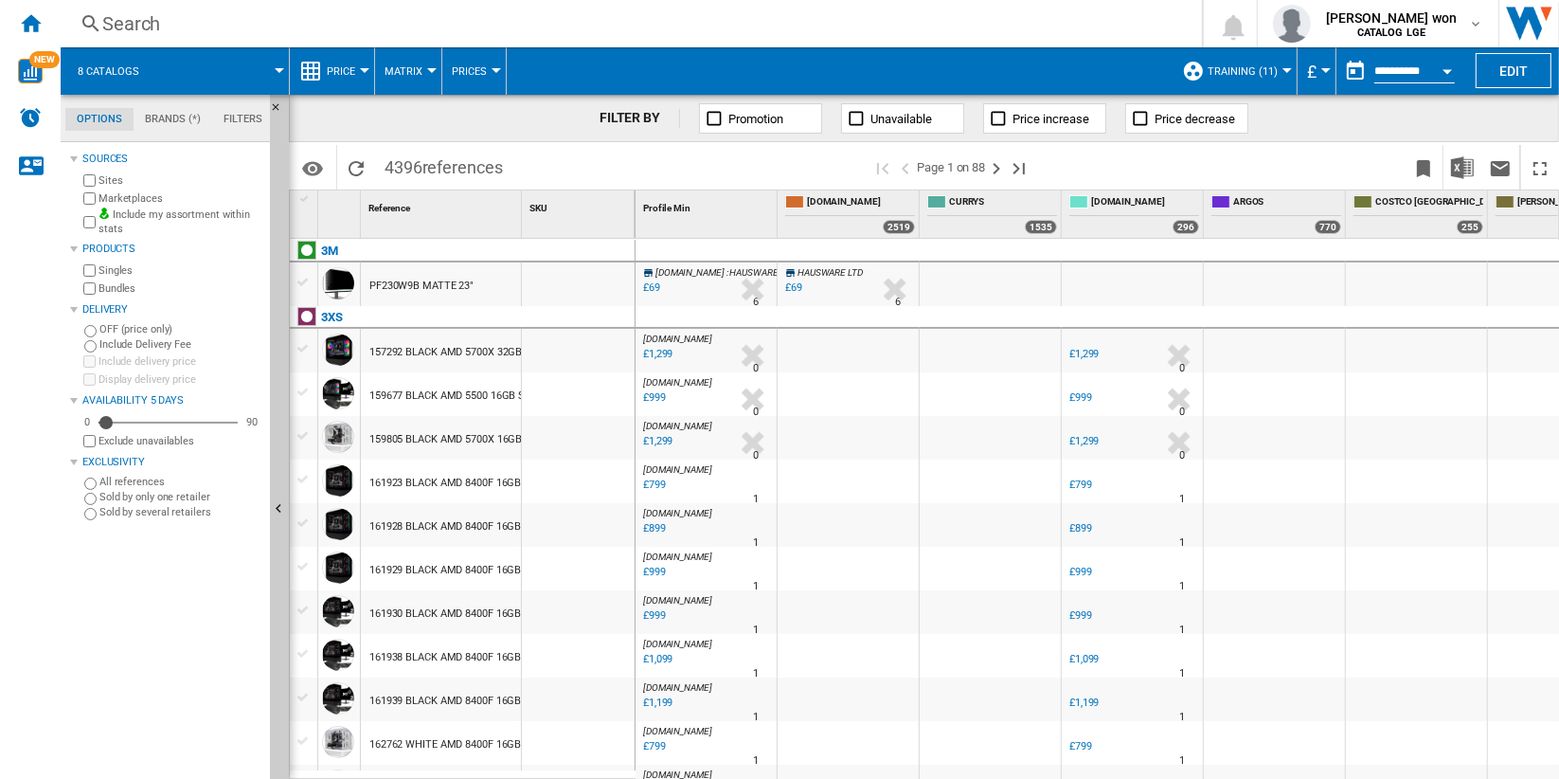
drag, startPoint x: 384, startPoint y: 167, endPoint x: 424, endPoint y: 167, distance: 39.8
click at [424, 167] on span "4396 references" at bounding box center [443, 165] width 137 height 40
click at [279, 342] on button "Hide" at bounding box center [279, 510] width 19 height 831
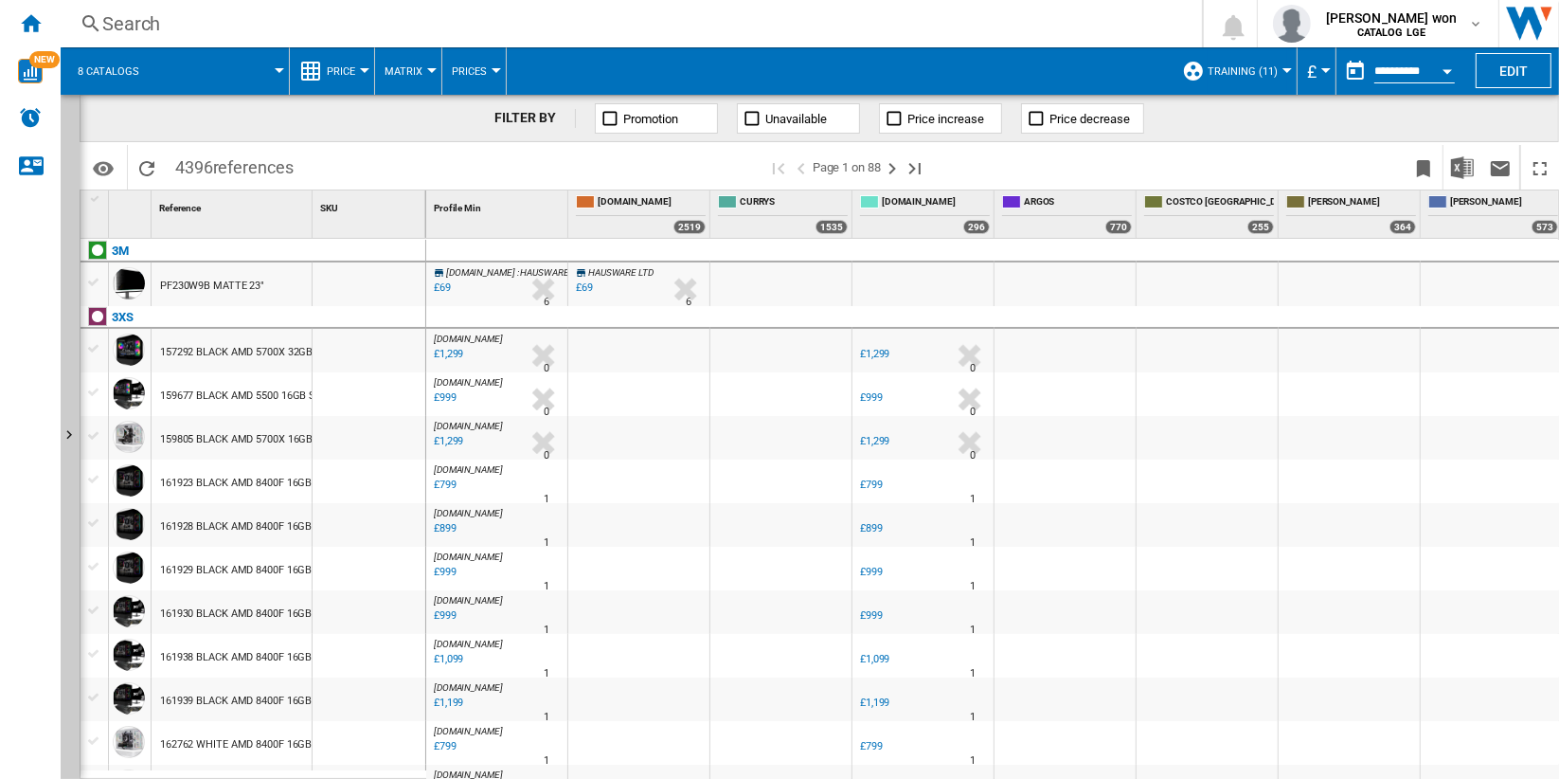
click at [237, 287] on div "PF230W9B MATTE 23"" at bounding box center [212, 286] width 104 height 44
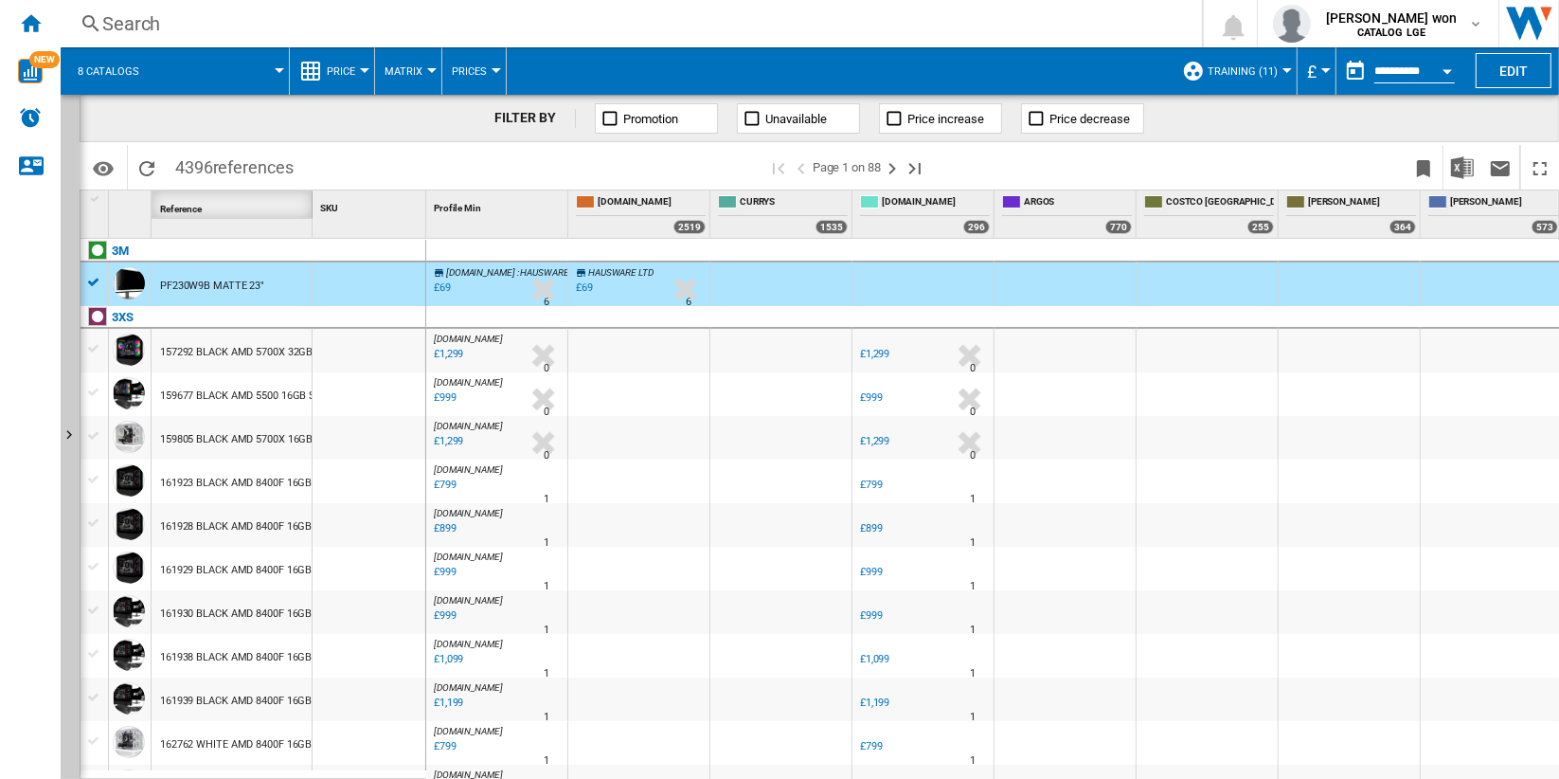
drag, startPoint x: 208, startPoint y: 209, endPoint x: 171, endPoint y: 209, distance: 36.9
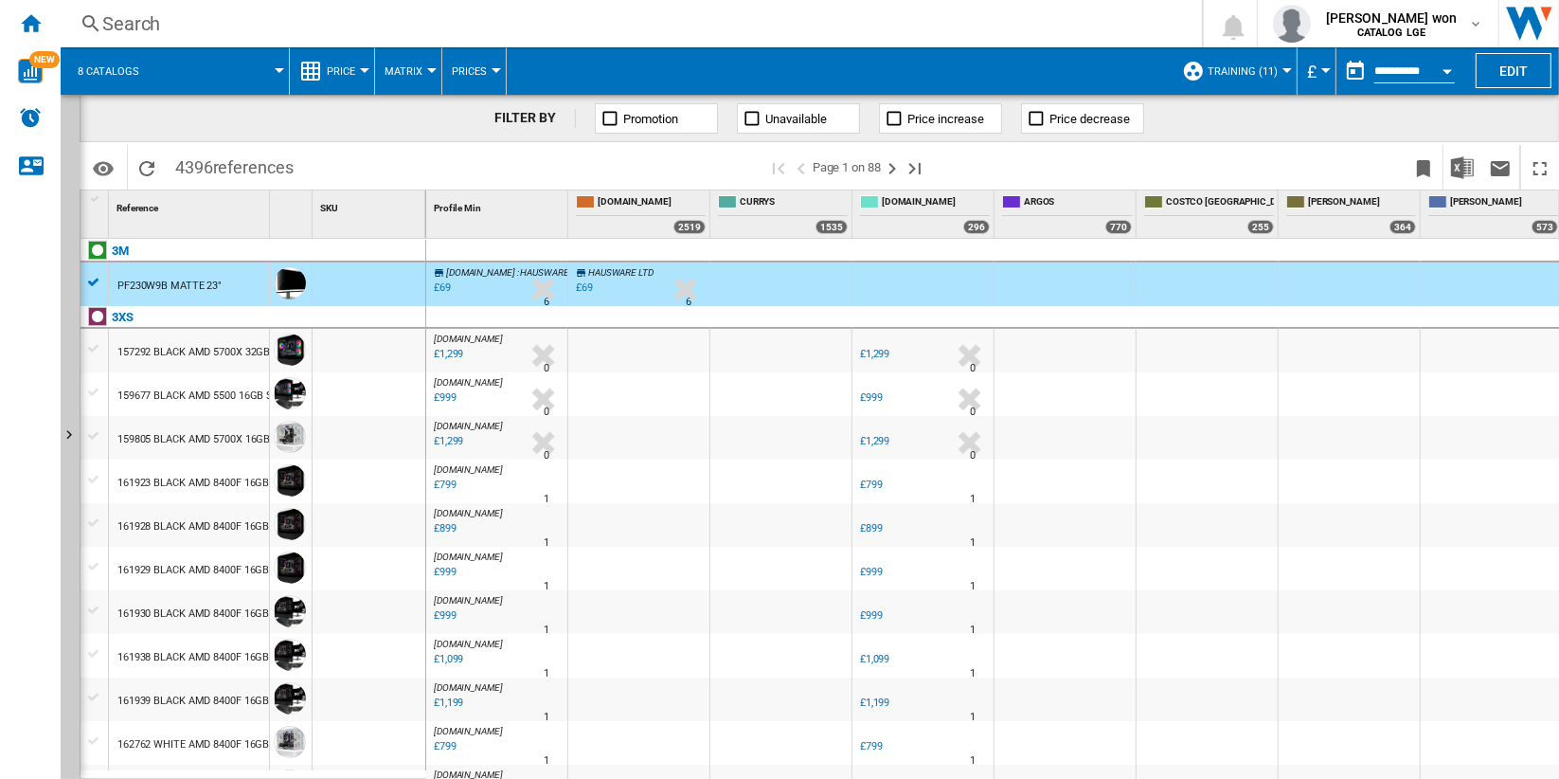
click at [335, 208] on span "SKU" at bounding box center [329, 208] width 18 height 10
click at [1266, 72] on span "Training (11)" at bounding box center [1243, 71] width 70 height 12
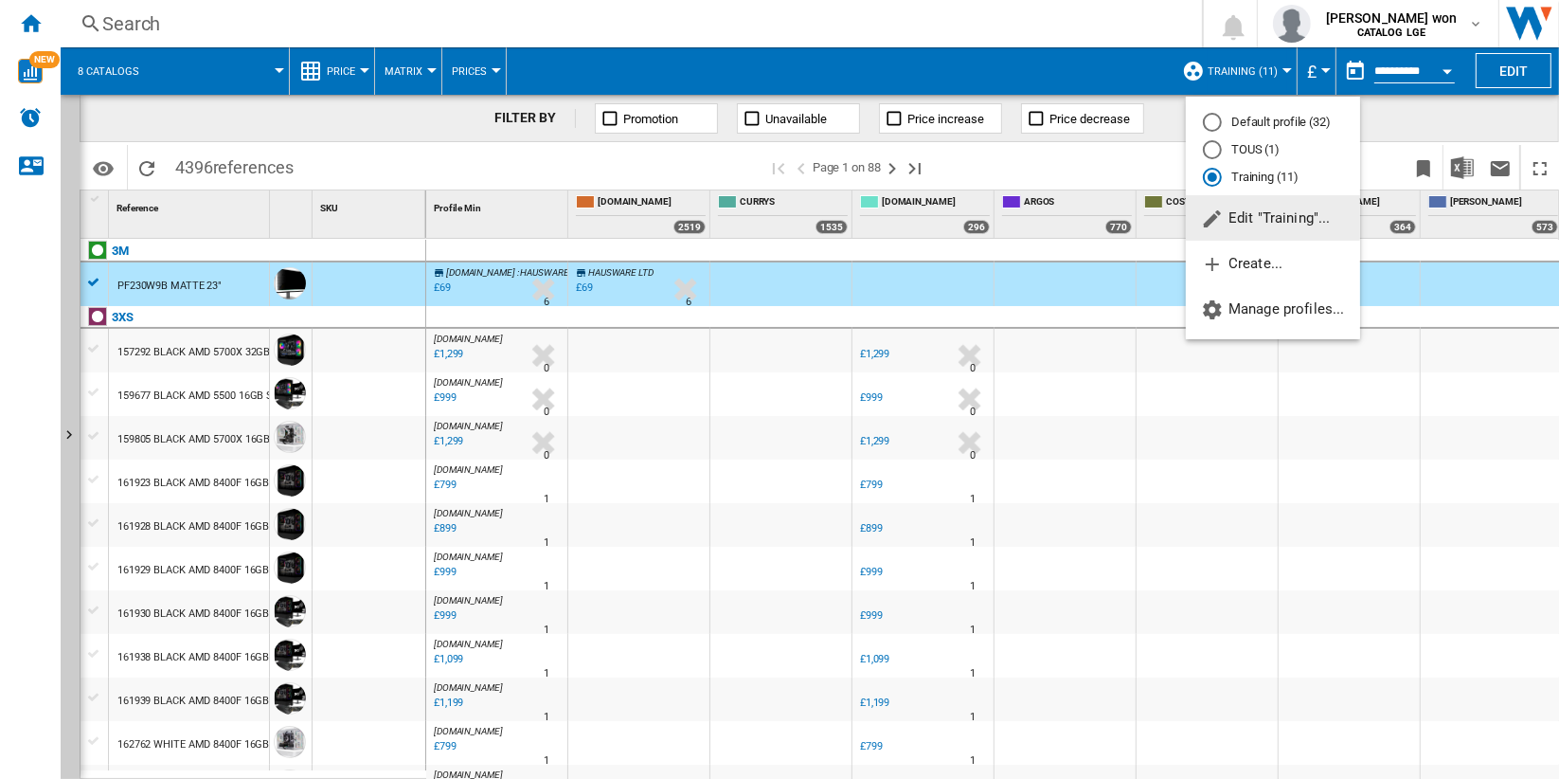
click at [508, 229] on md-backdrop at bounding box center [779, 389] width 1559 height 779
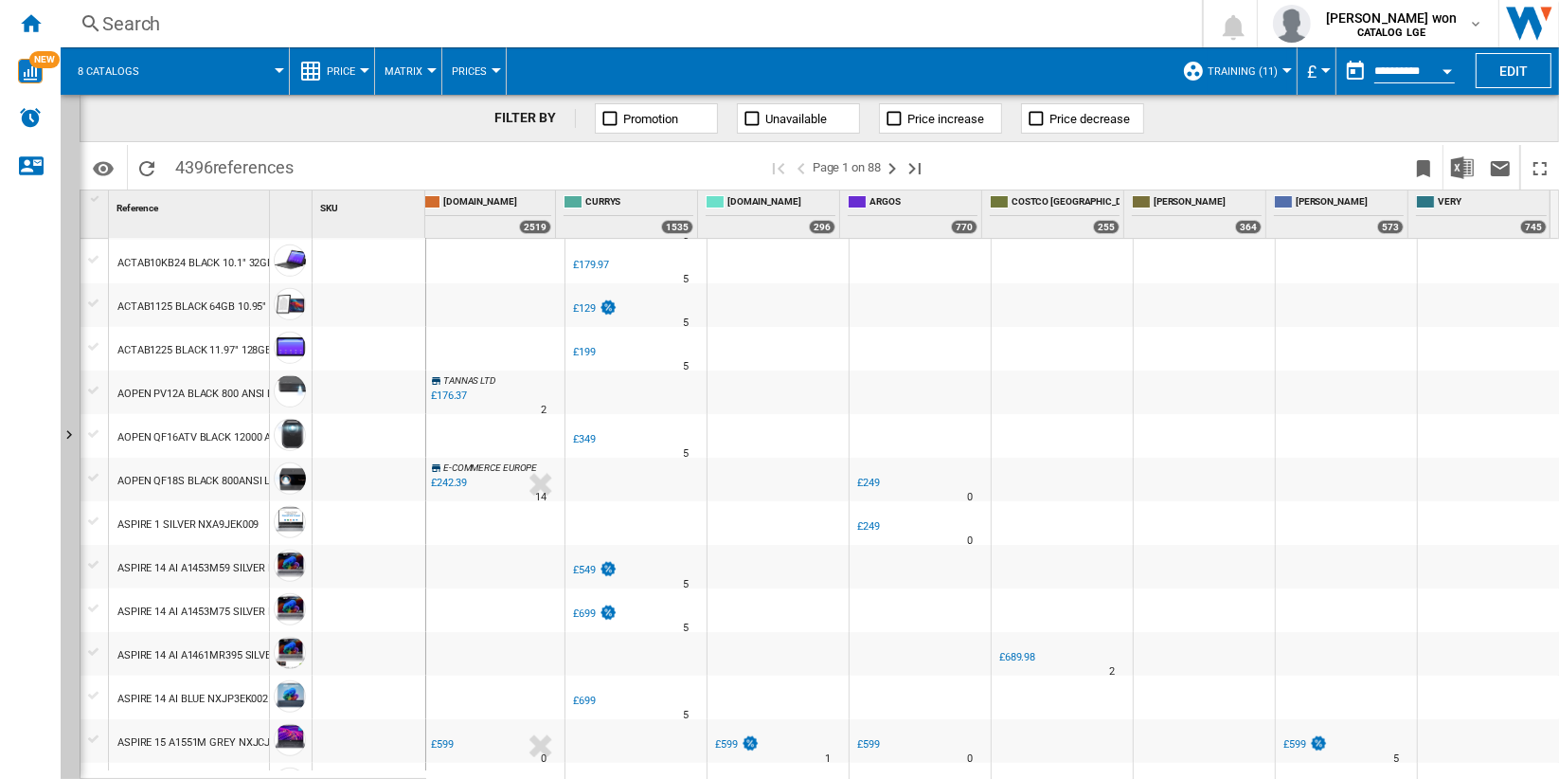
scroll to position [1263, 0]
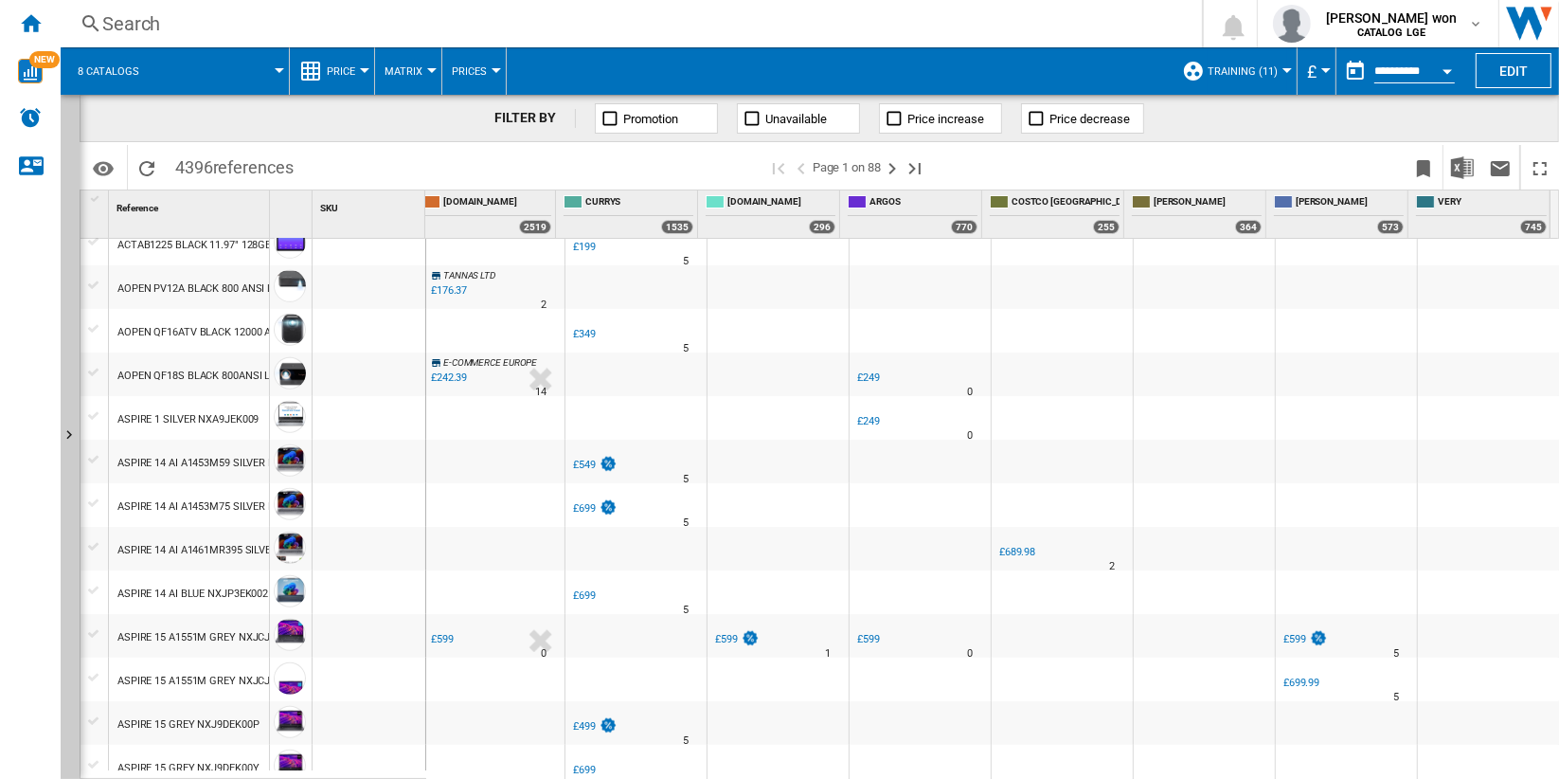
click at [787, 638] on div "AO -1.0 % £599 % N/A 1 AO" at bounding box center [779, 641] width 134 height 44
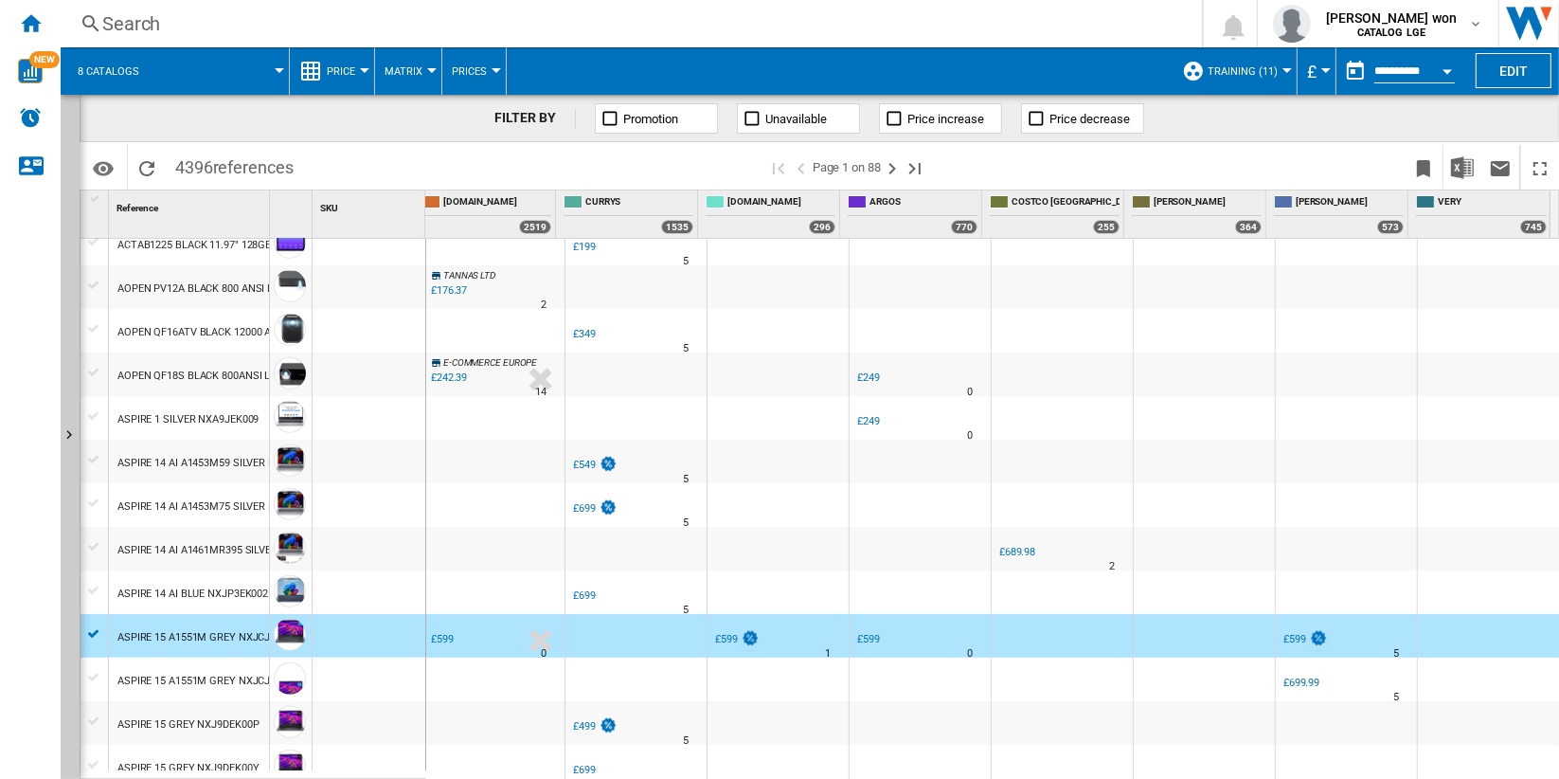
scroll to position [0, 0]
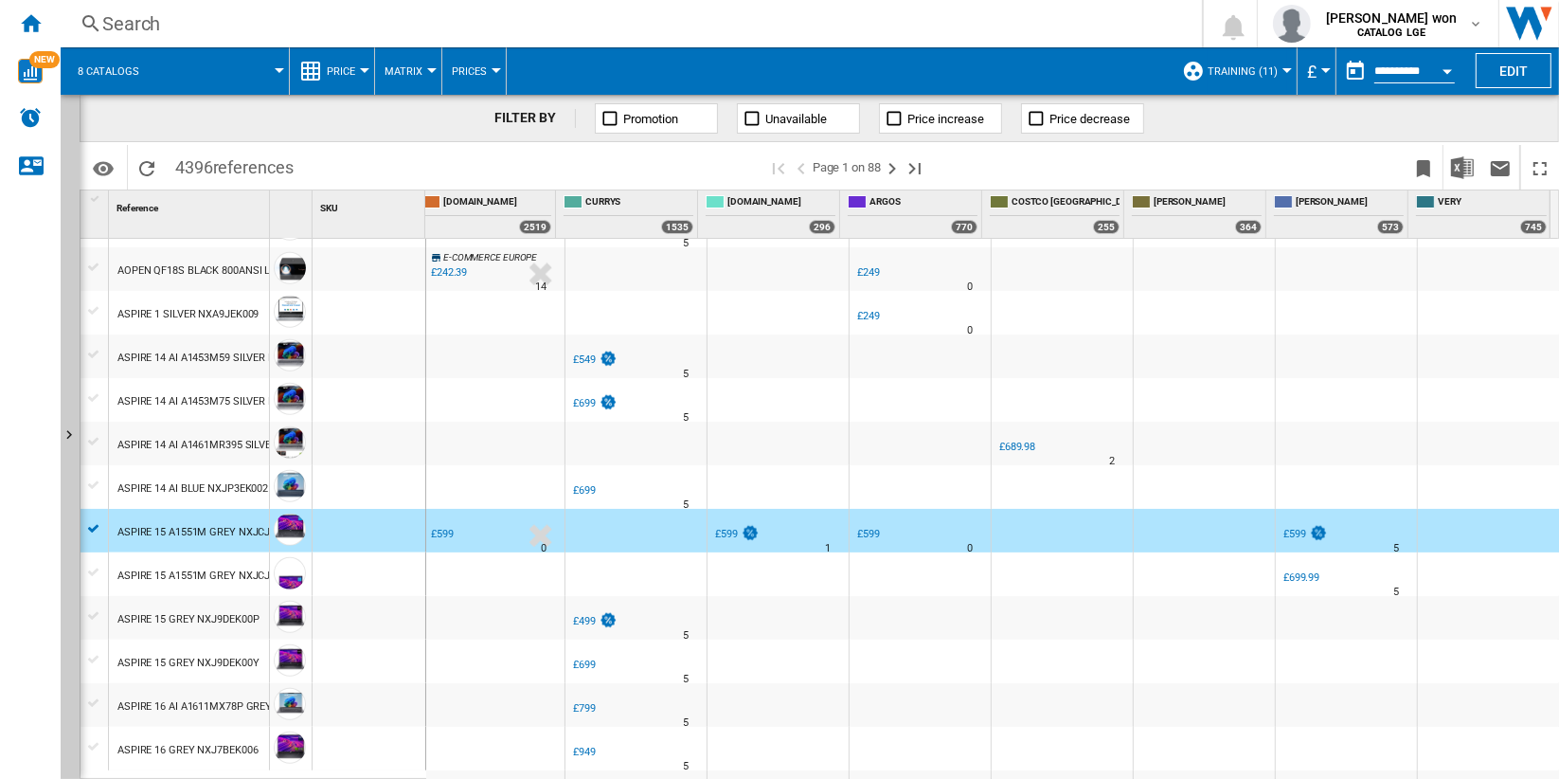
click at [502, 533] on div "UK AMAZON -1.0 % £599 % N/A 0 UK AMAZON" at bounding box center [494, 536] width 134 height 44
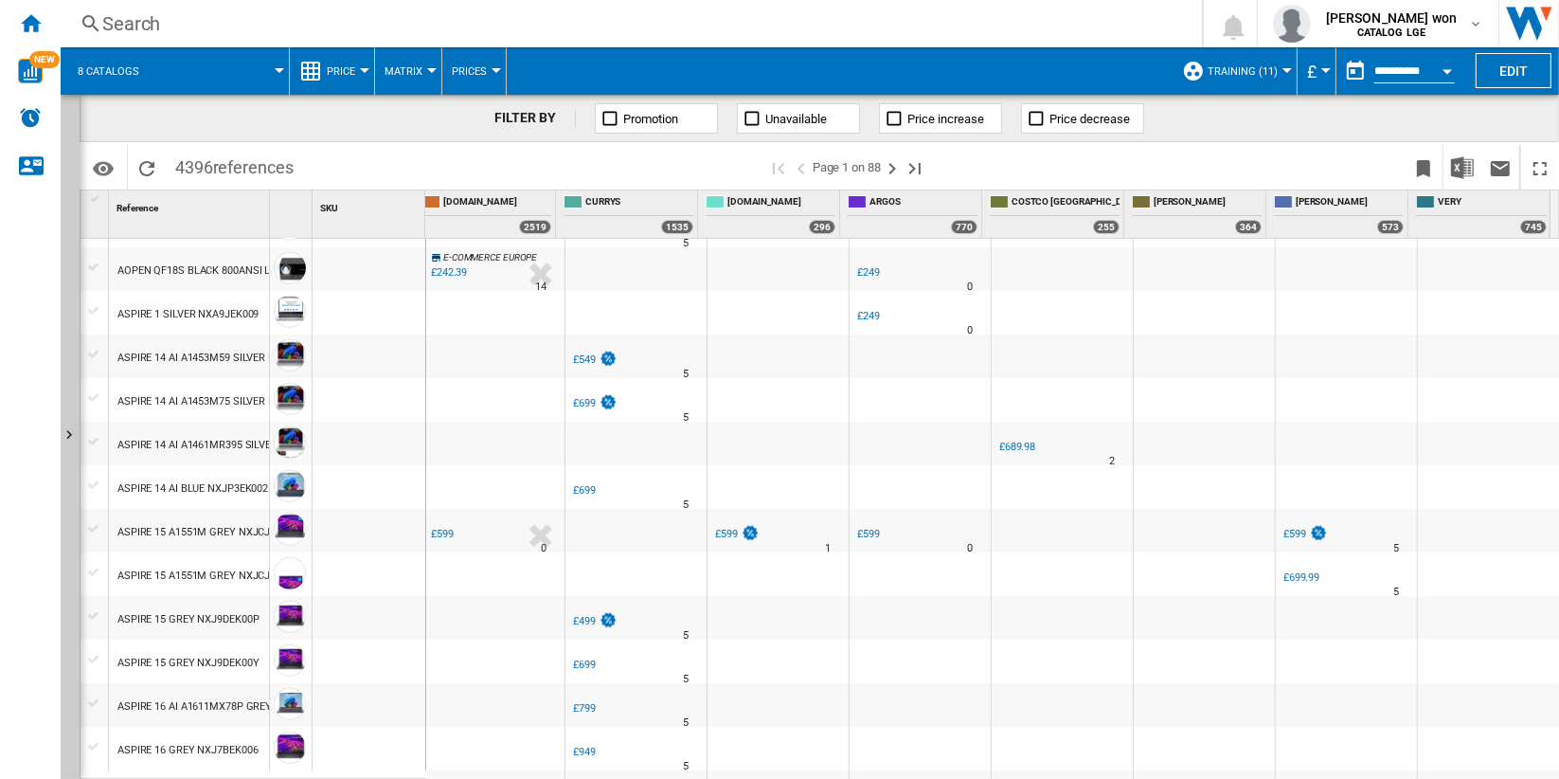
click at [911, 531] on div "UK CO ARGOS -1.0 % £599 % N/A 0 UK CO ARGOS" at bounding box center [921, 536] width 134 height 44
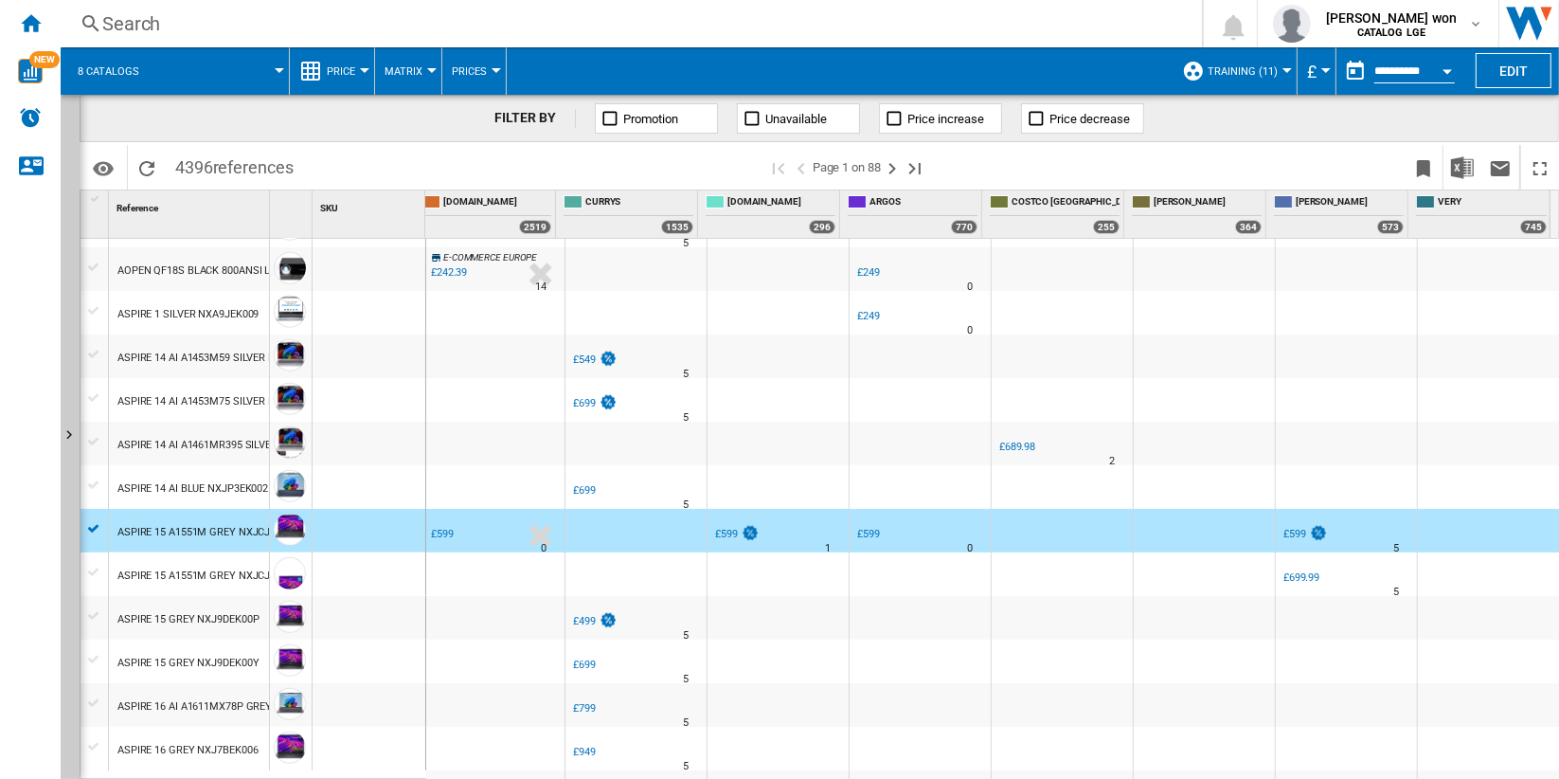
click at [1209, 533] on div at bounding box center [1204, 531] width 141 height 44
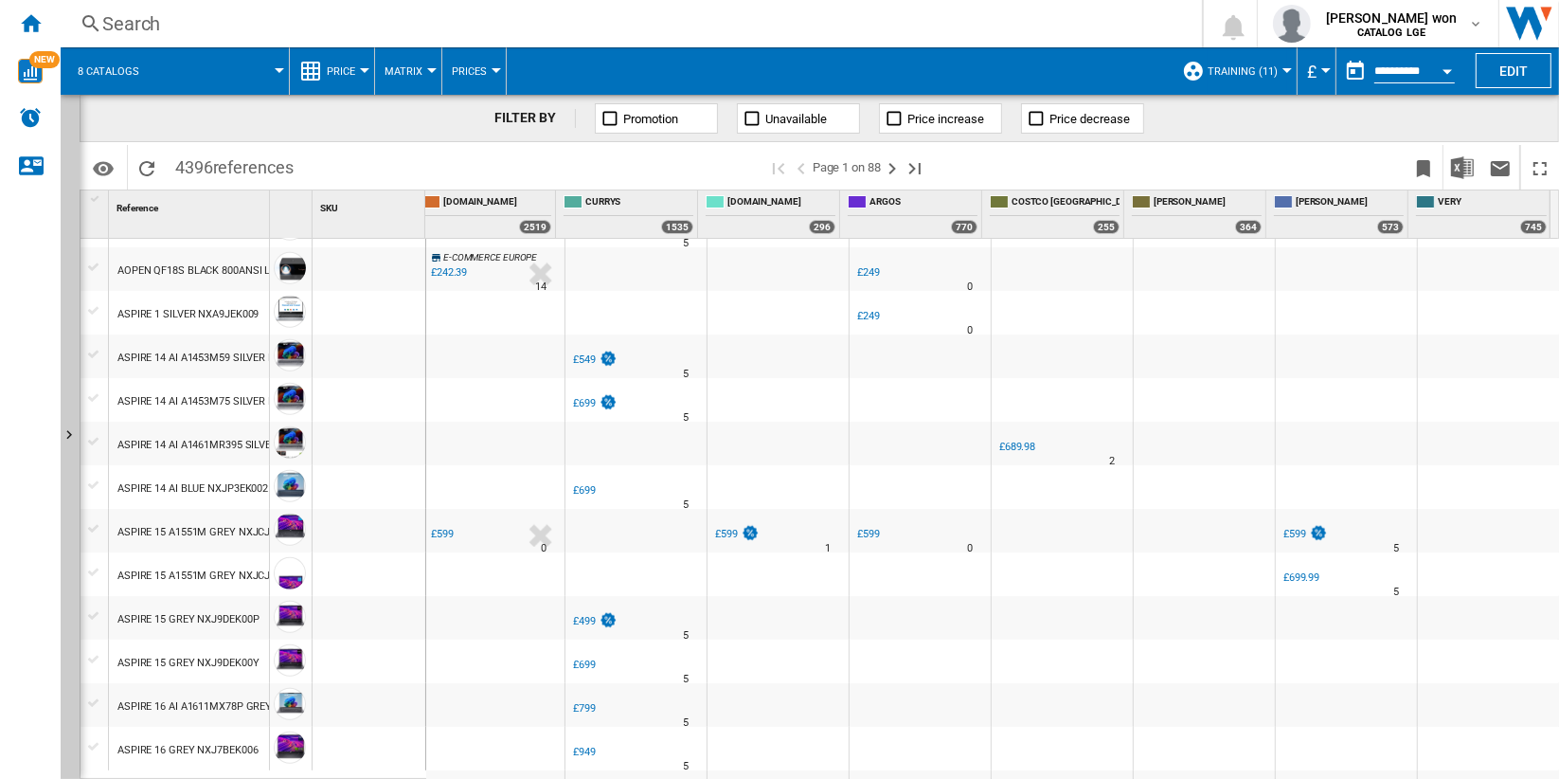
click at [718, 528] on div "£599" at bounding box center [726, 534] width 23 height 12
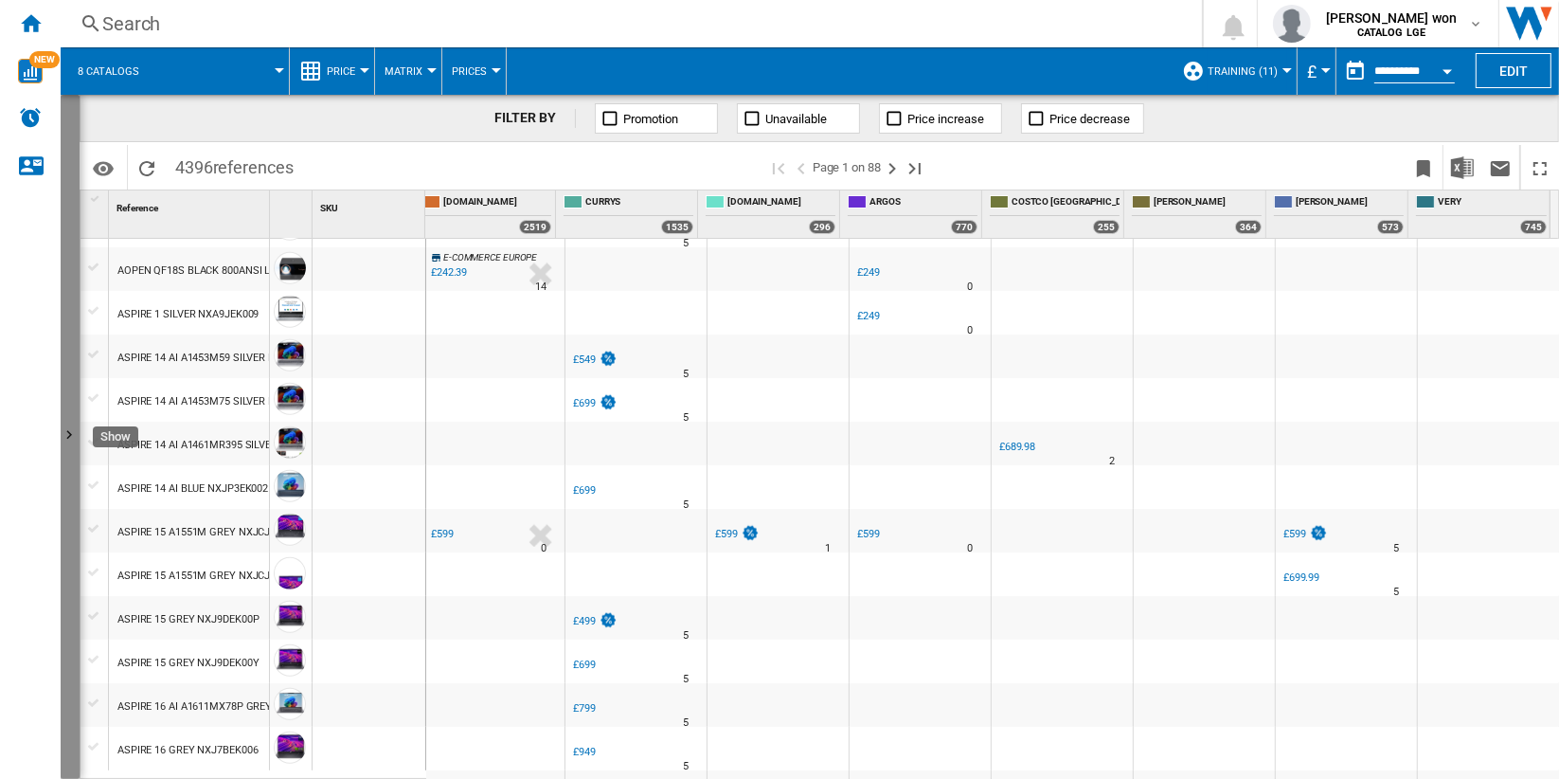
click at [70, 338] on button "Show" at bounding box center [70, 437] width 19 height 684
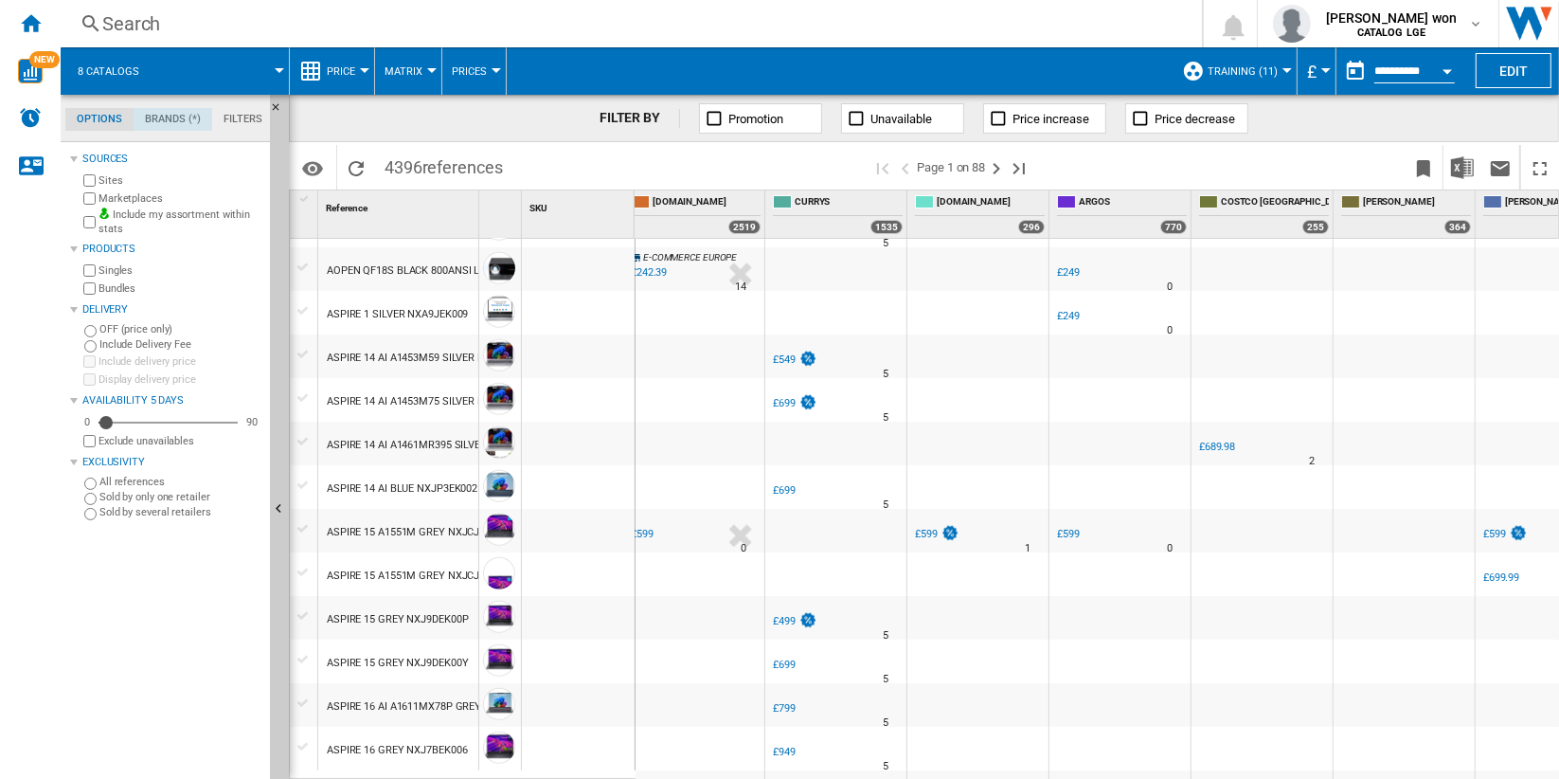
click at [169, 121] on md-tab-item "Brands (*)" at bounding box center [173, 119] width 79 height 23
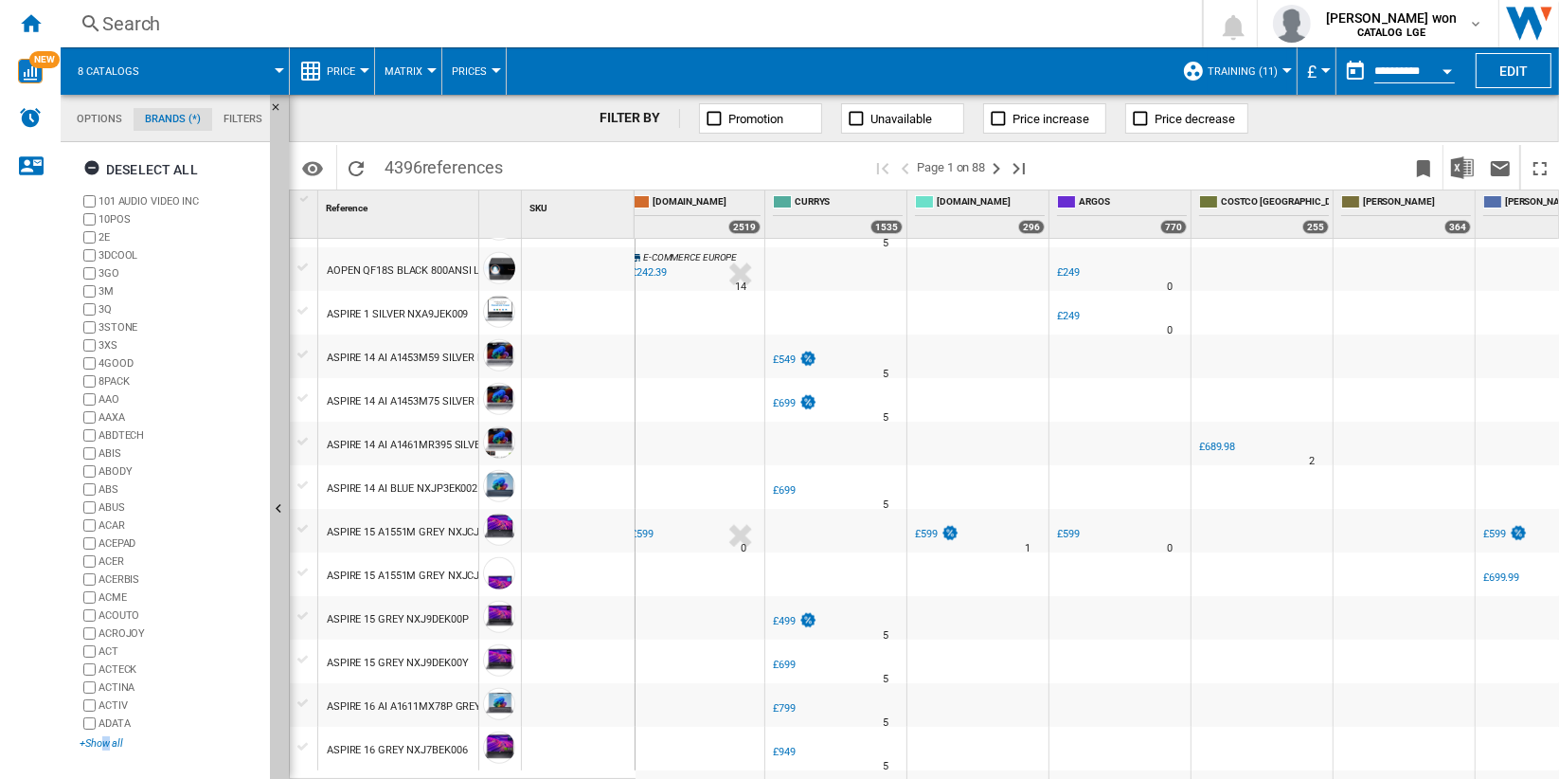
click at [105, 745] on div "+Show all" at bounding box center [171, 743] width 183 height 14
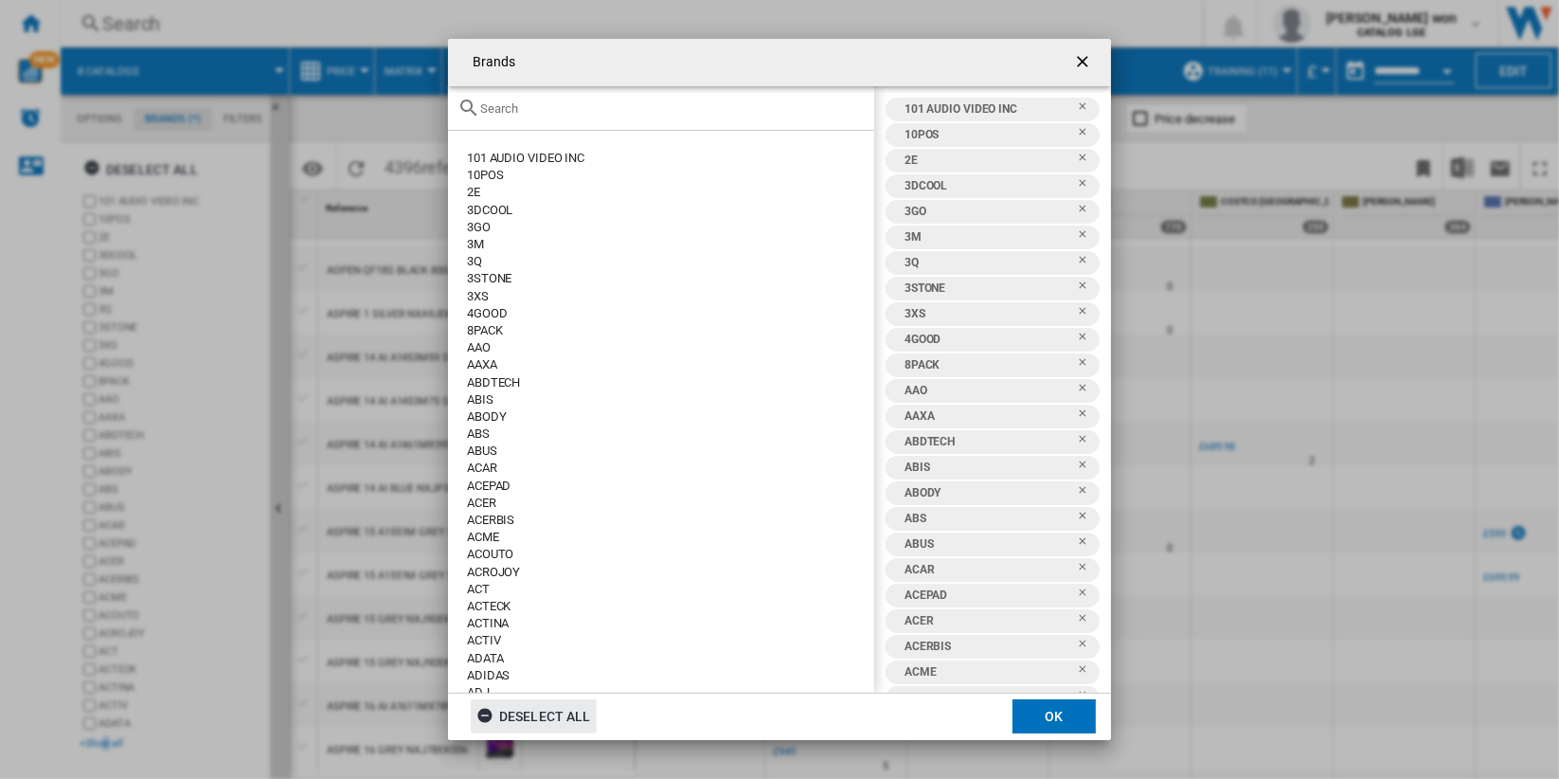
click at [563, 715] on div "Deselect all" at bounding box center [534, 716] width 115 height 34
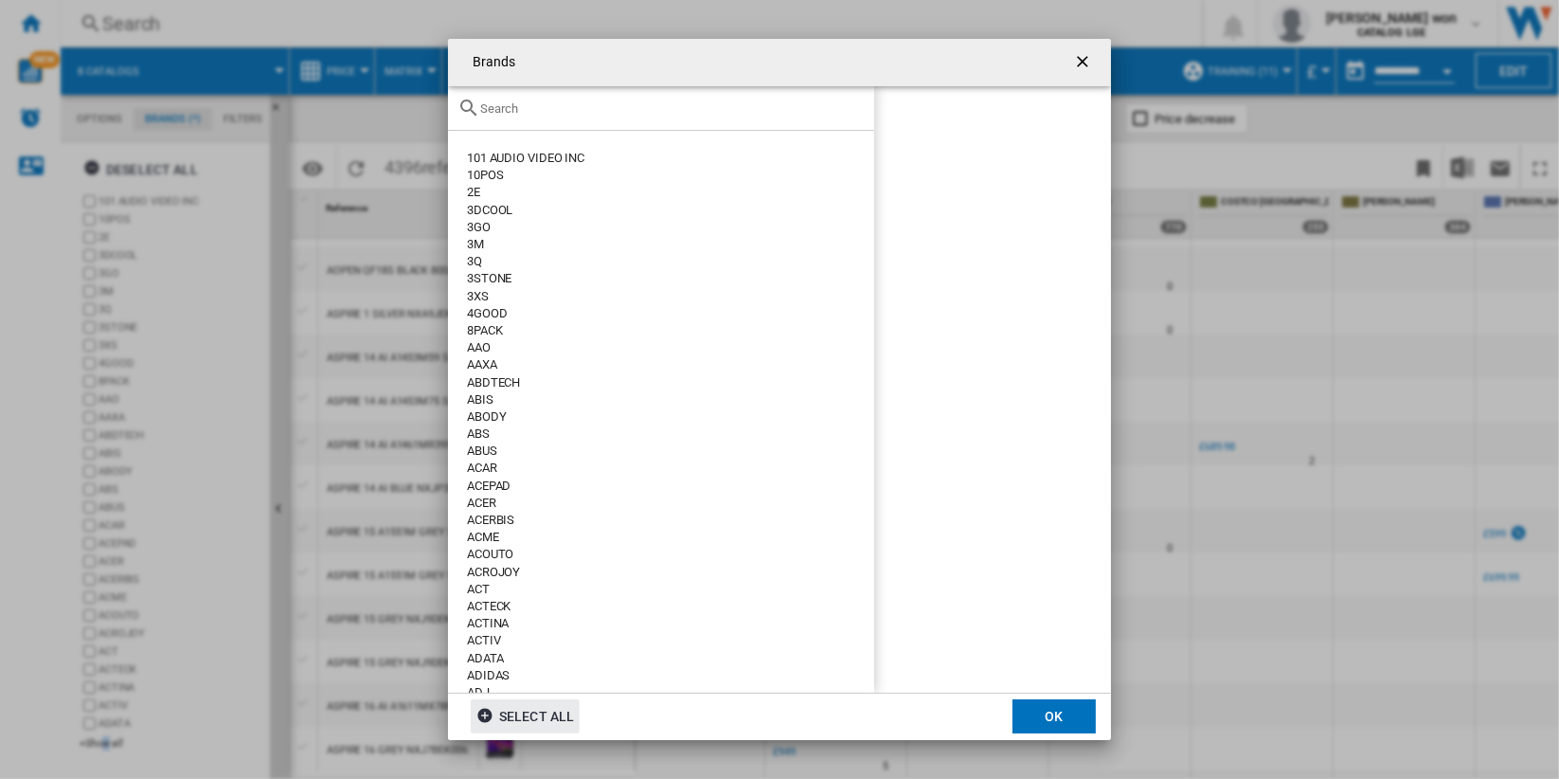
click at [540, 104] on input "text" at bounding box center [672, 108] width 385 height 14
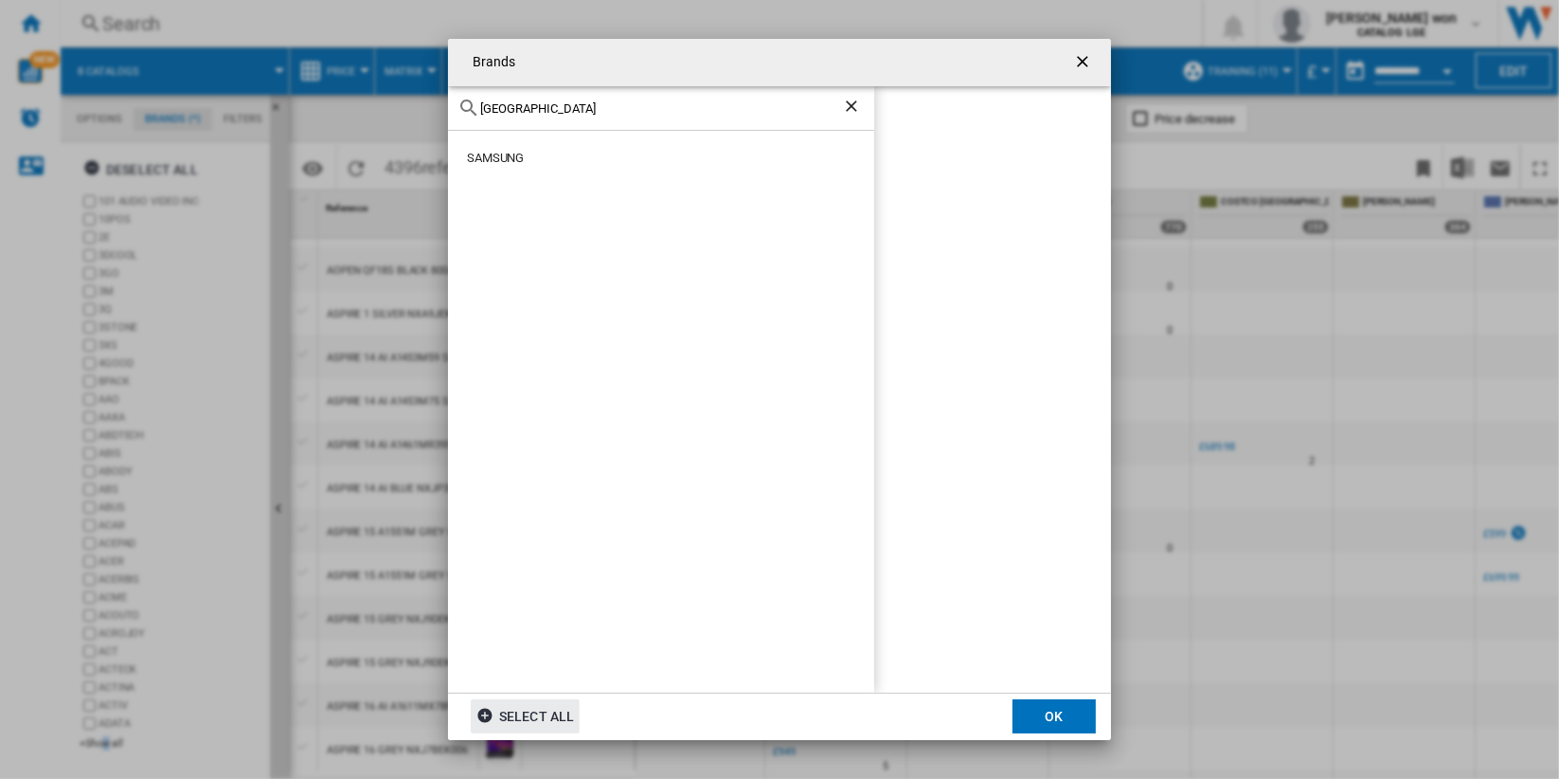
type input "[GEOGRAPHIC_DATA]"
click at [518, 164] on div "SAMSUNG" at bounding box center [670, 158] width 407 height 17
click at [1062, 716] on button "OK" at bounding box center [1054, 716] width 83 height 34
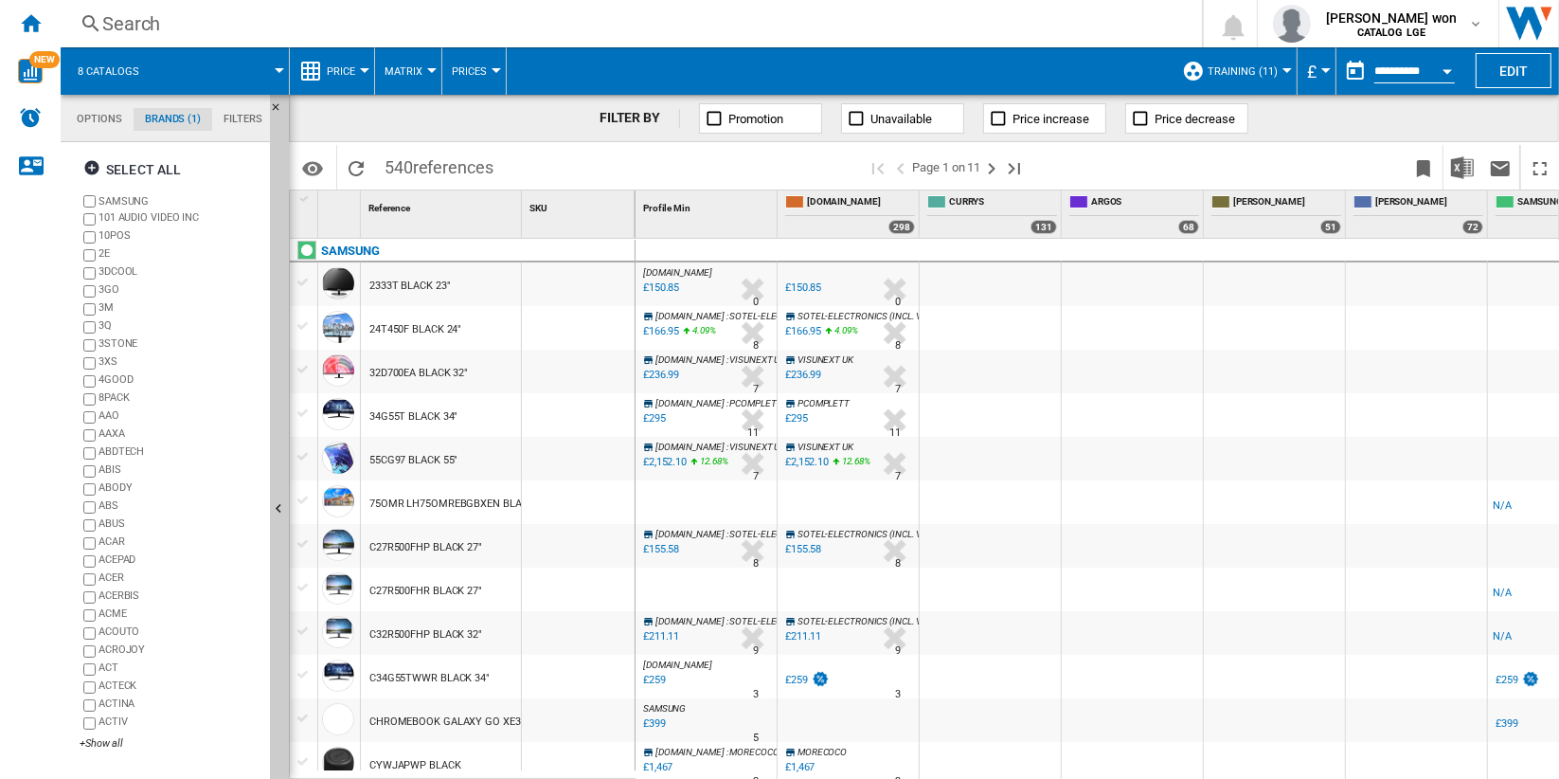
drag, startPoint x: 385, startPoint y: 169, endPoint x: 411, endPoint y: 169, distance: 26.5
click at [411, 169] on span "540 references" at bounding box center [439, 165] width 128 height 40
click at [1063, 123] on span "Price increase" at bounding box center [1051, 119] width 77 height 14
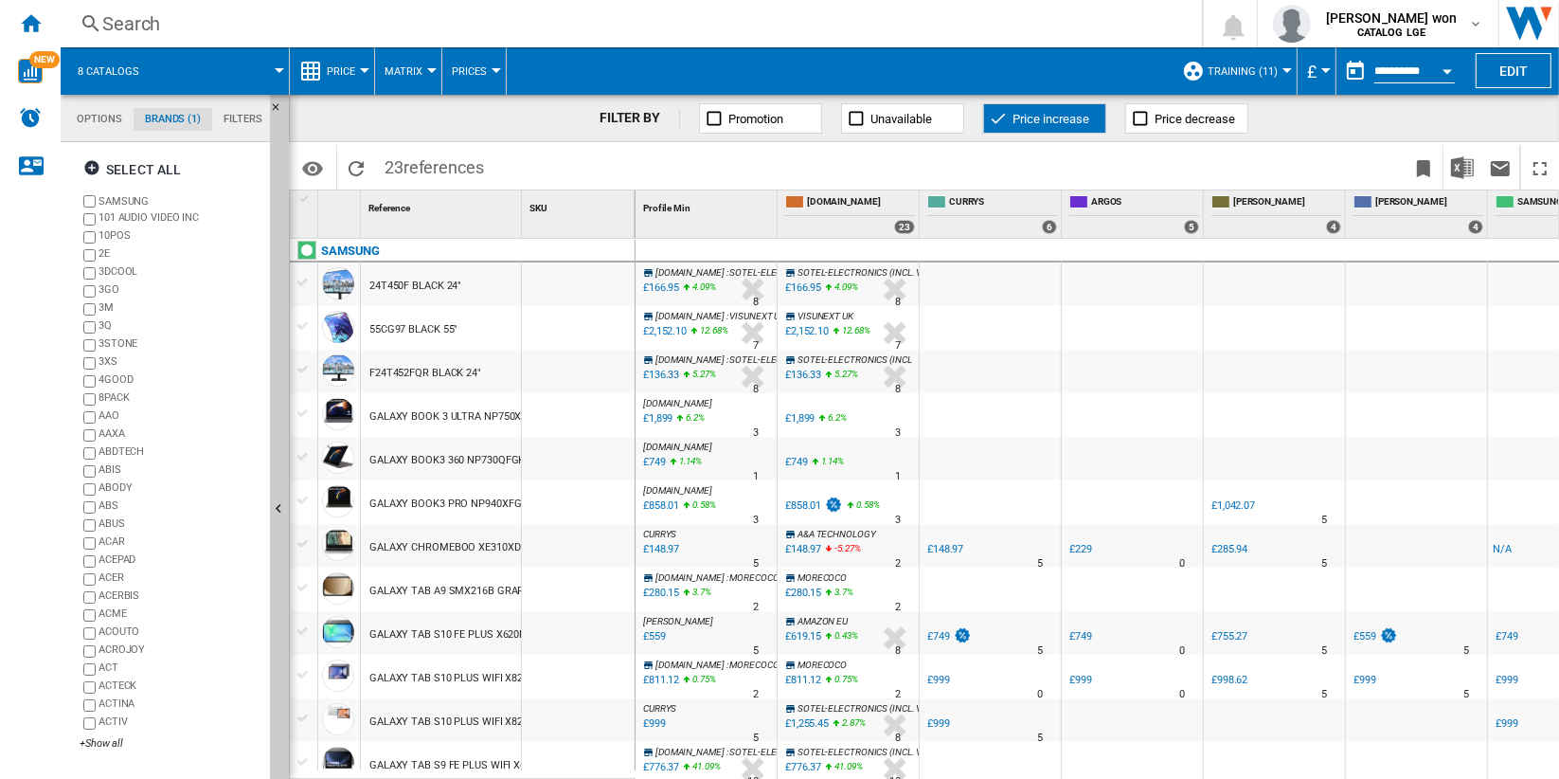
click at [1161, 122] on span "Price decrease" at bounding box center [1195, 119] width 81 height 14
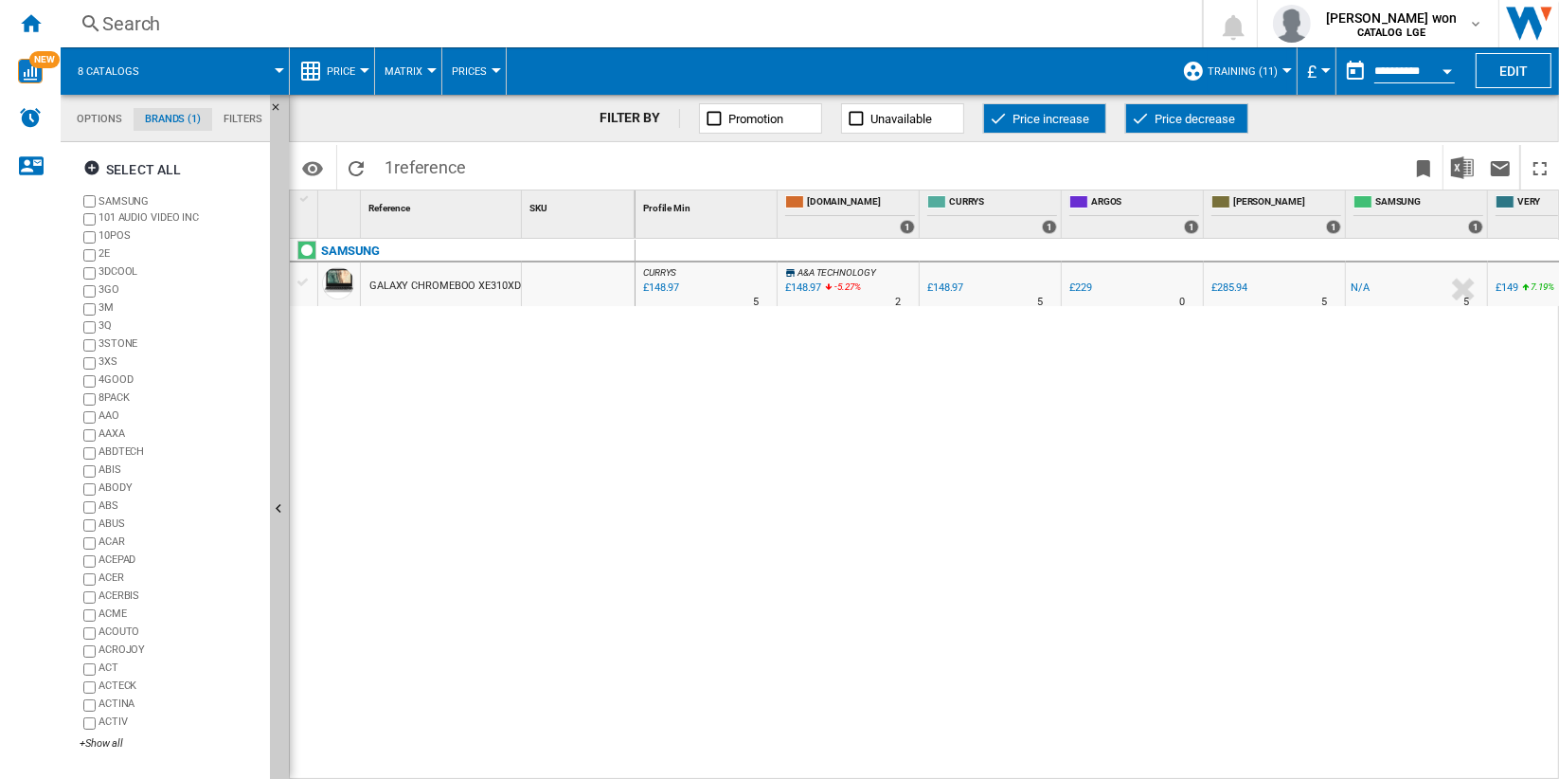
click at [1178, 120] on span "Price decrease" at bounding box center [1195, 119] width 81 height 14
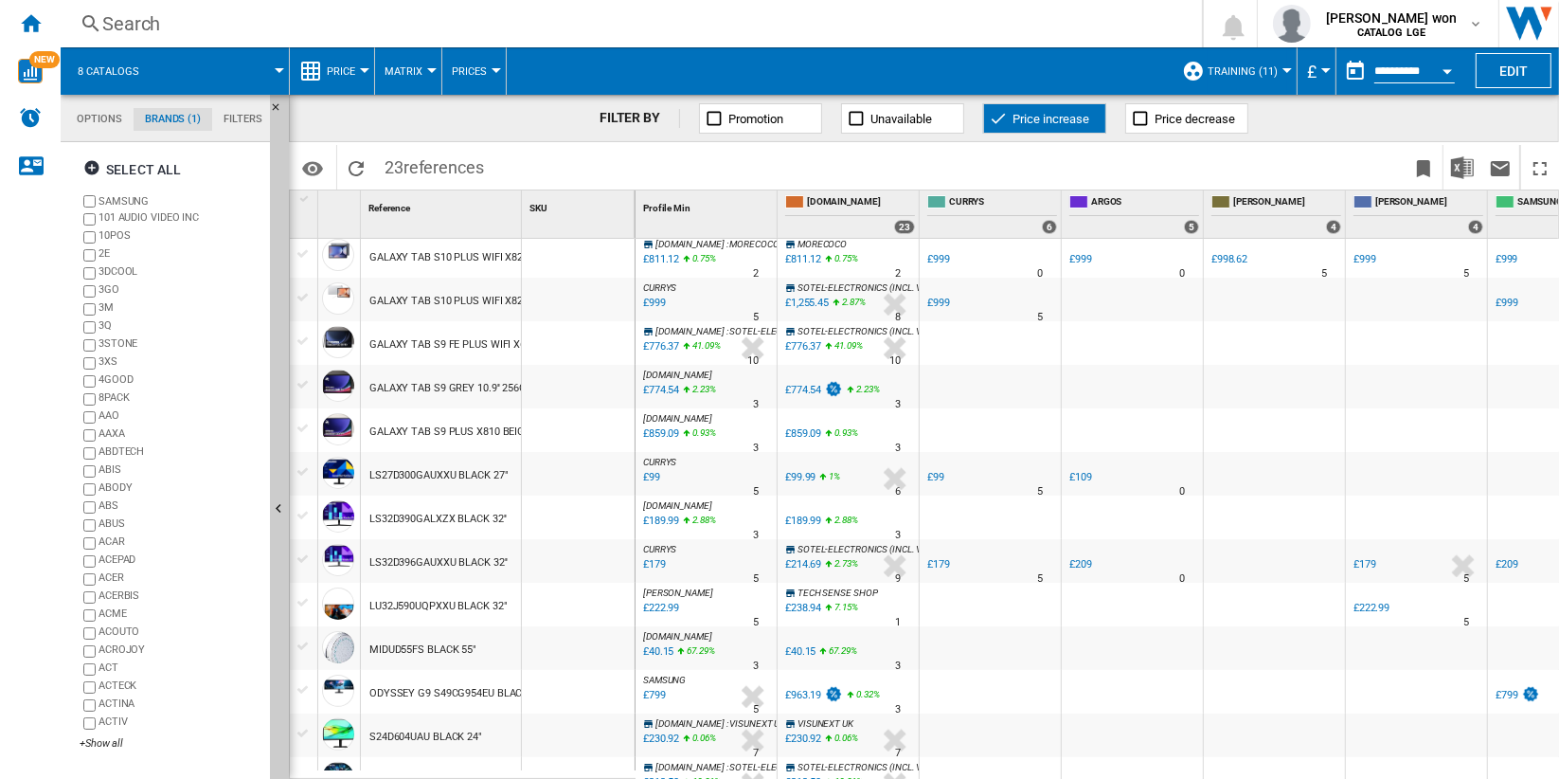
scroll to position [493, 0]
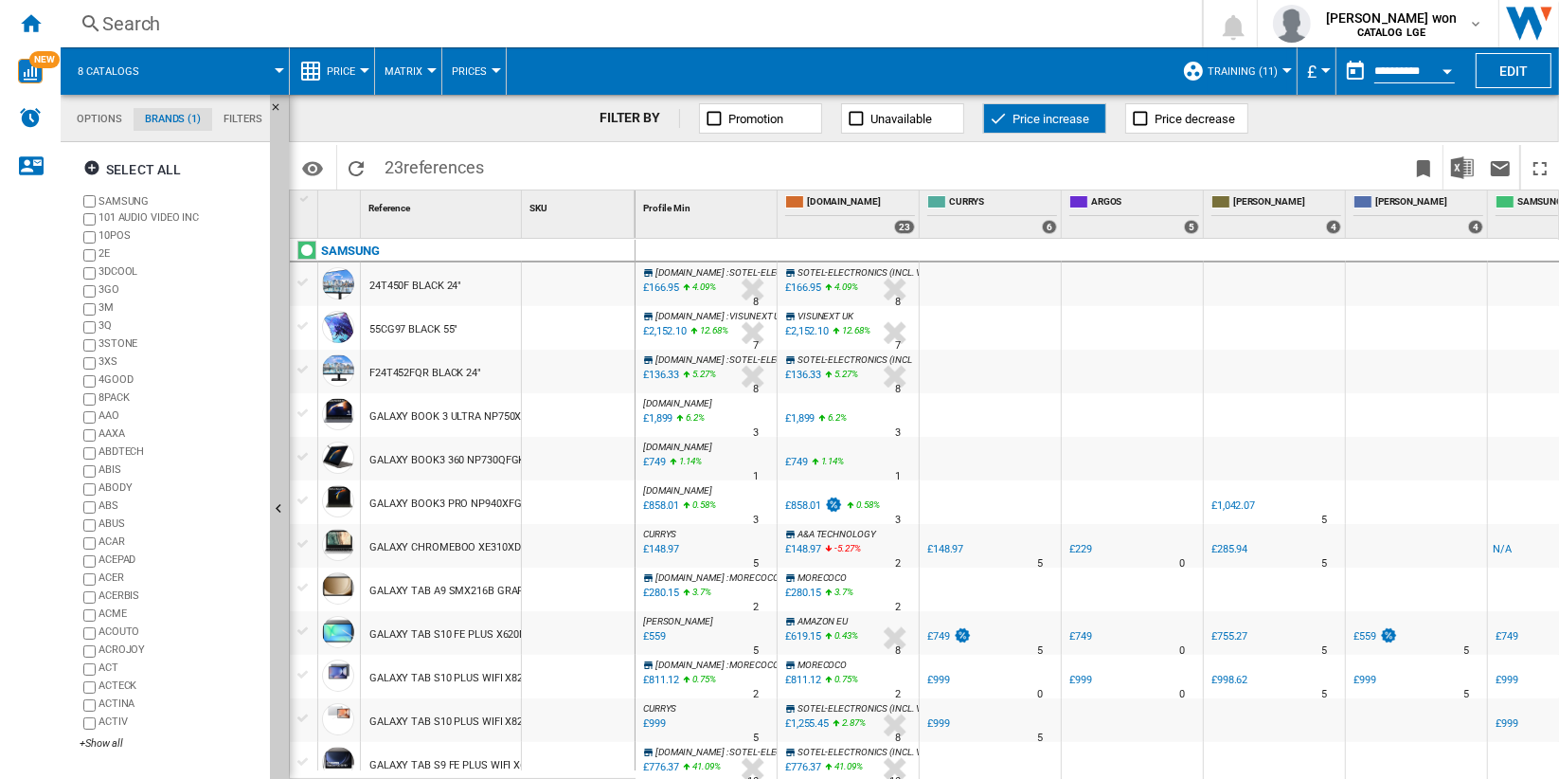
click at [1075, 115] on span "Price increase" at bounding box center [1051, 119] width 77 height 14
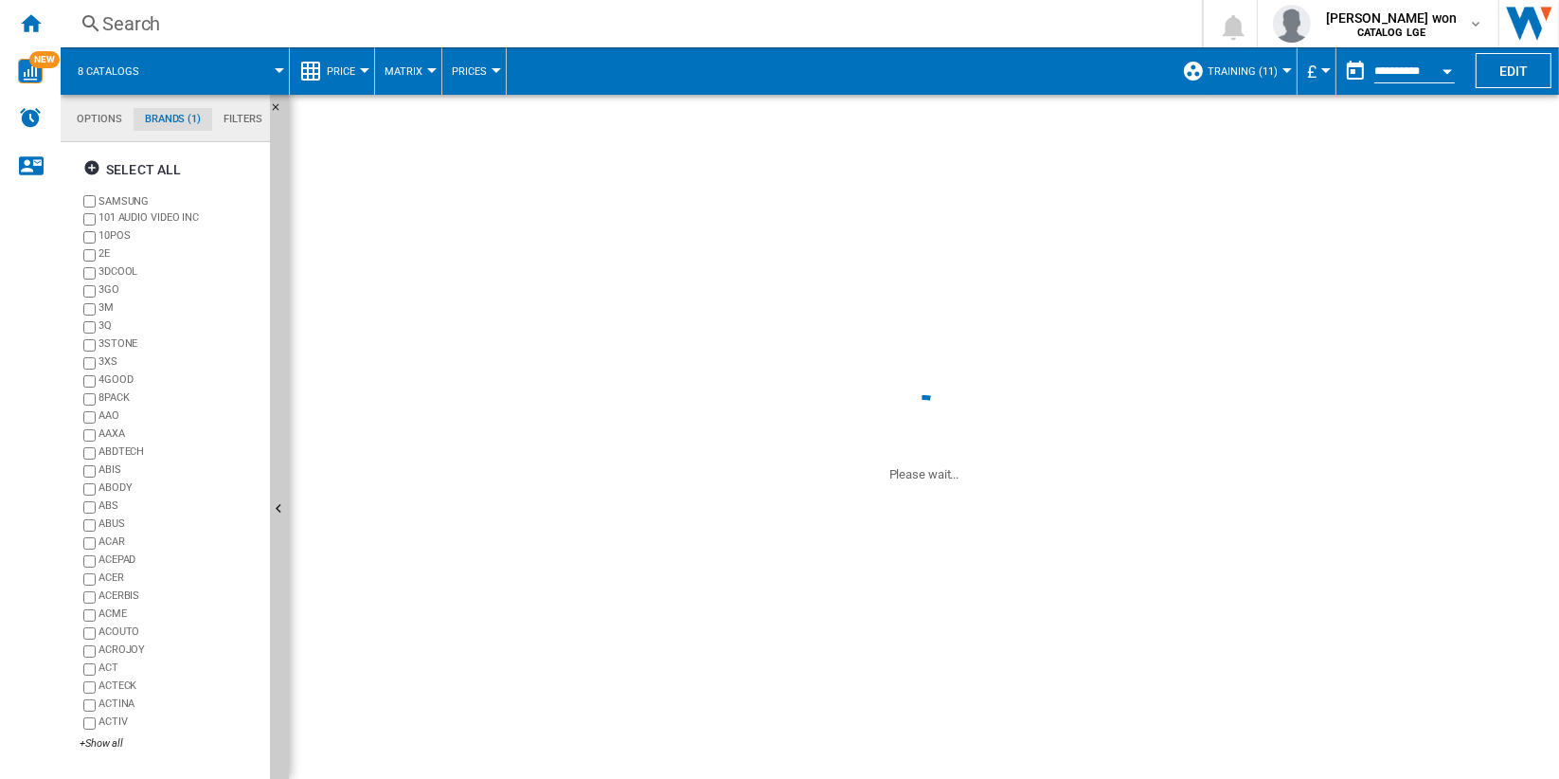
click at [1160, 119] on span "Price decrease" at bounding box center [1195, 119] width 81 height 14
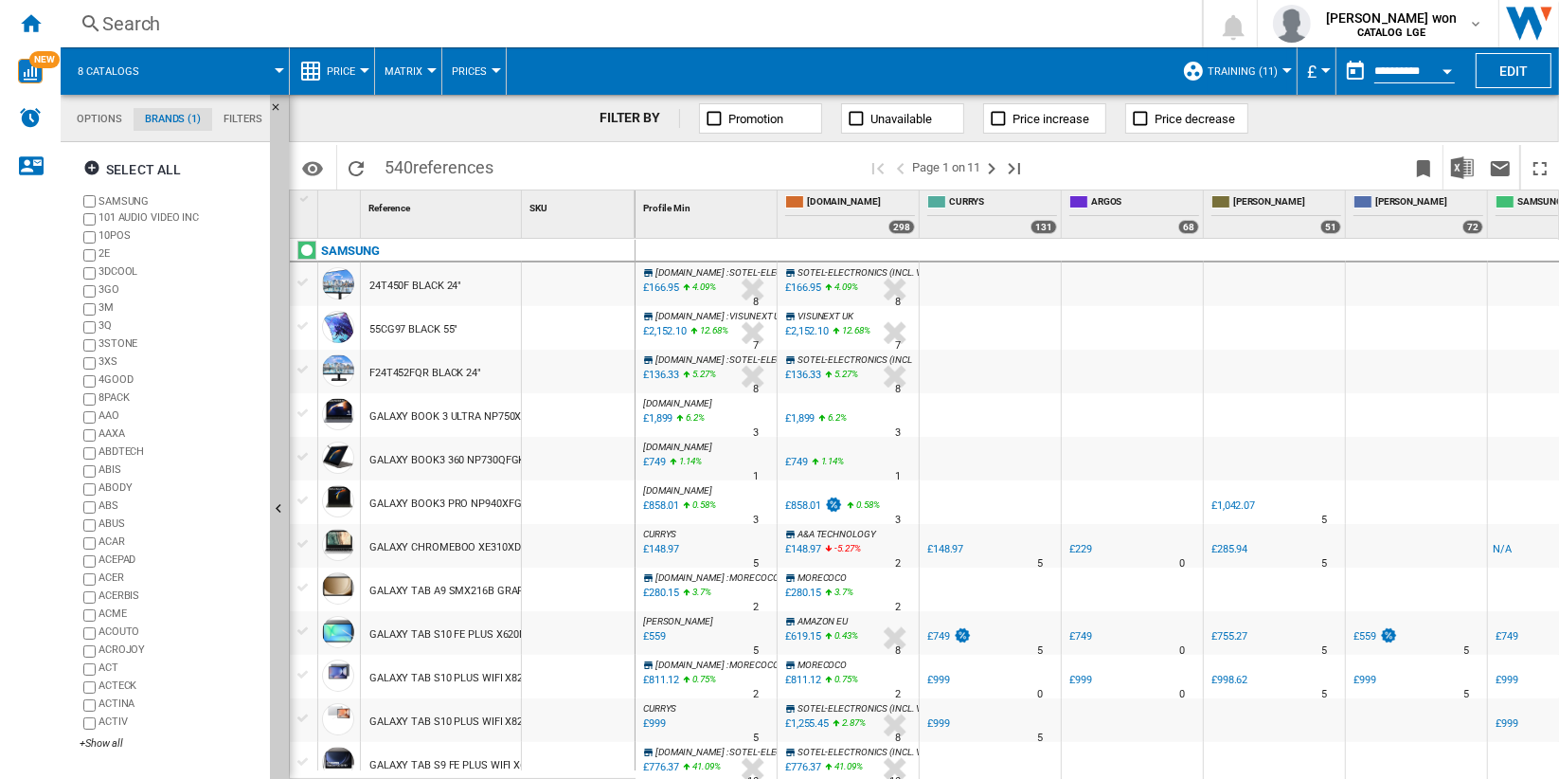
click at [1162, 122] on span "Price decrease" at bounding box center [1195, 119] width 81 height 14
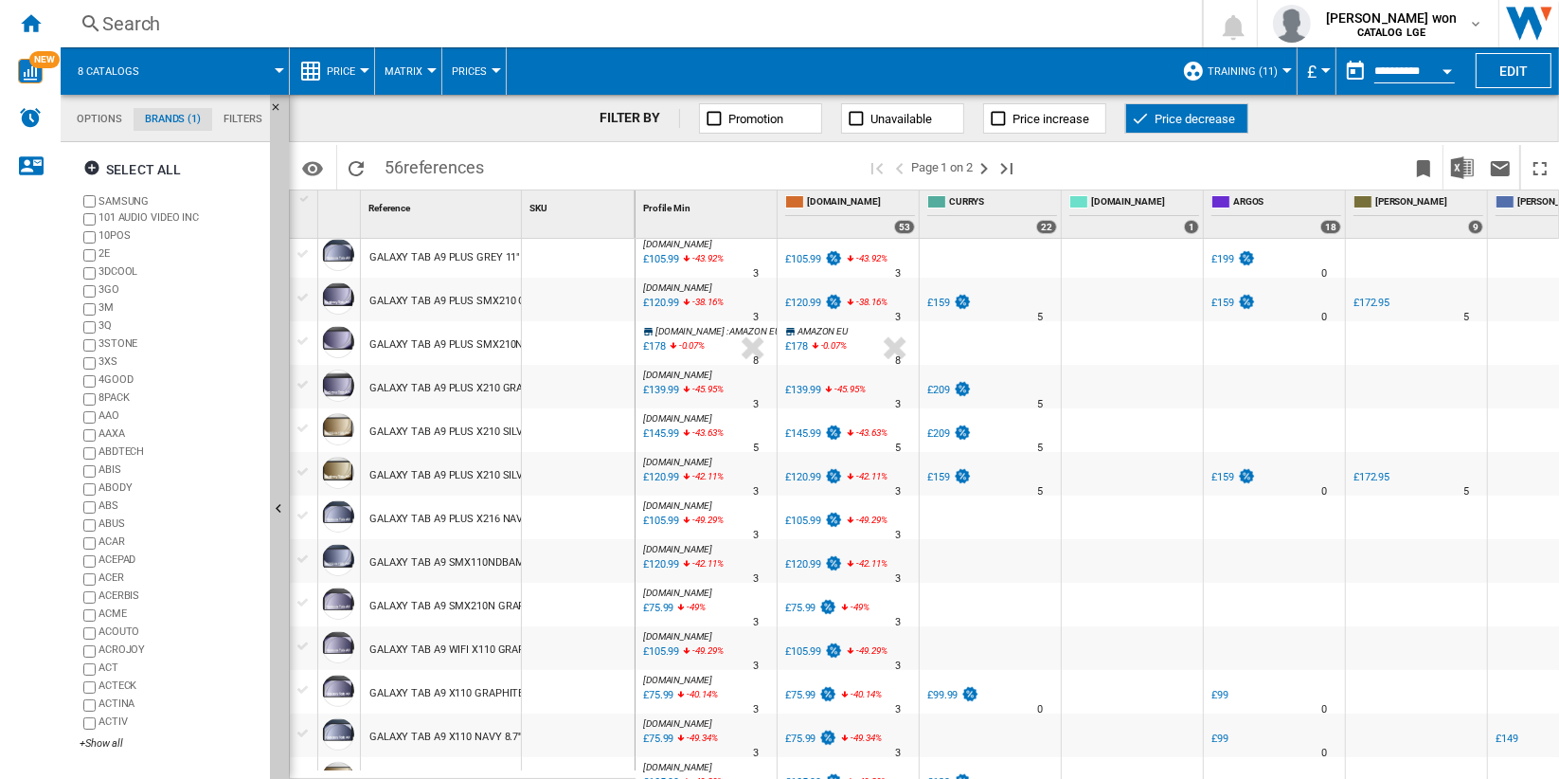
scroll to position [526, 0]
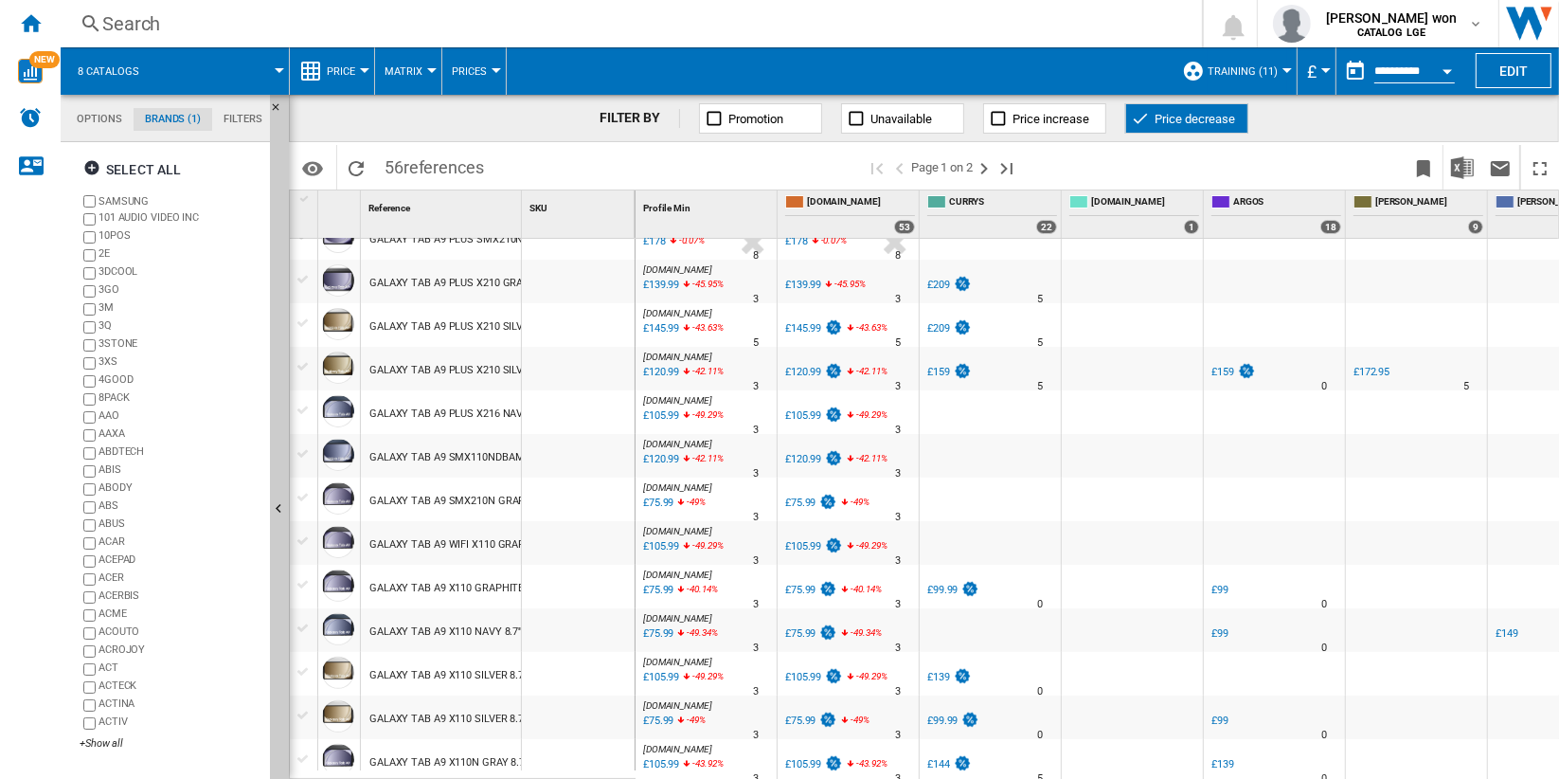
click at [1214, 120] on span "Price decrease" at bounding box center [1195, 119] width 81 height 14
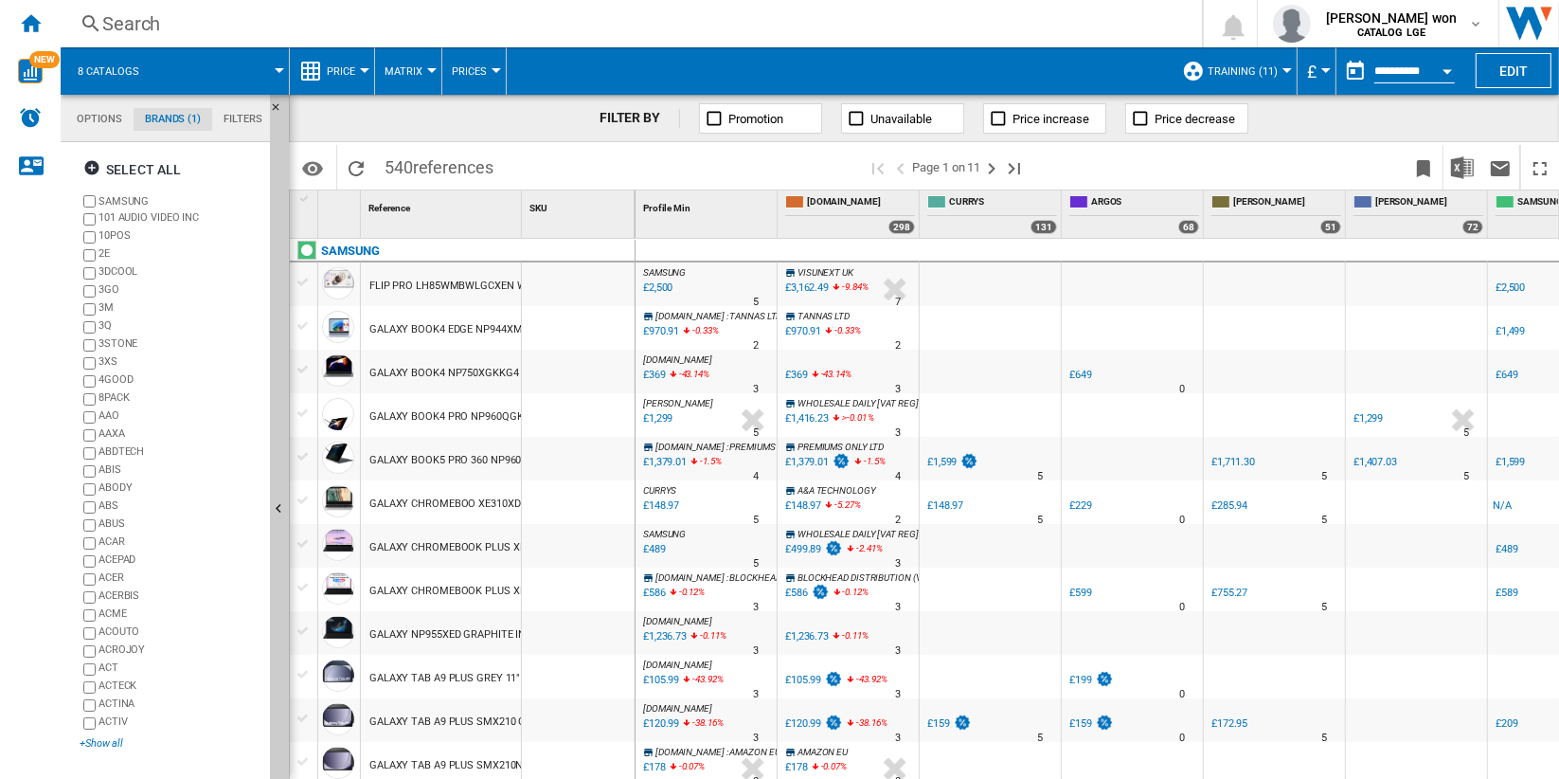
click at [110, 741] on div "+Show all" at bounding box center [171, 743] width 183 height 14
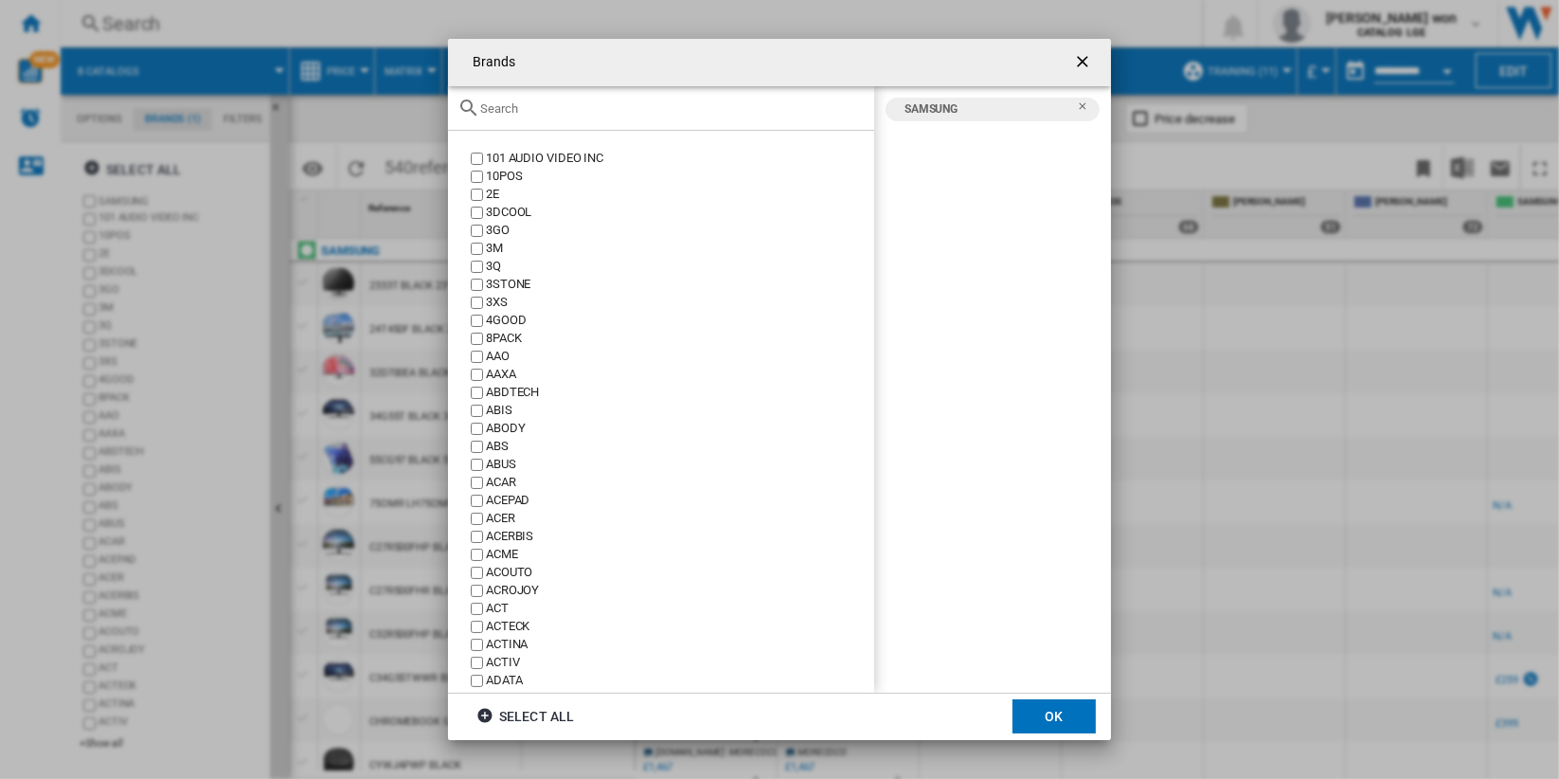
click at [608, 109] on input "Brands 101 ..." at bounding box center [672, 108] width 385 height 14
click at [1081, 59] on ng-md-icon "getI18NText('BUTTONS.CLOSE_DIALOG')" at bounding box center [1084, 63] width 23 height 23
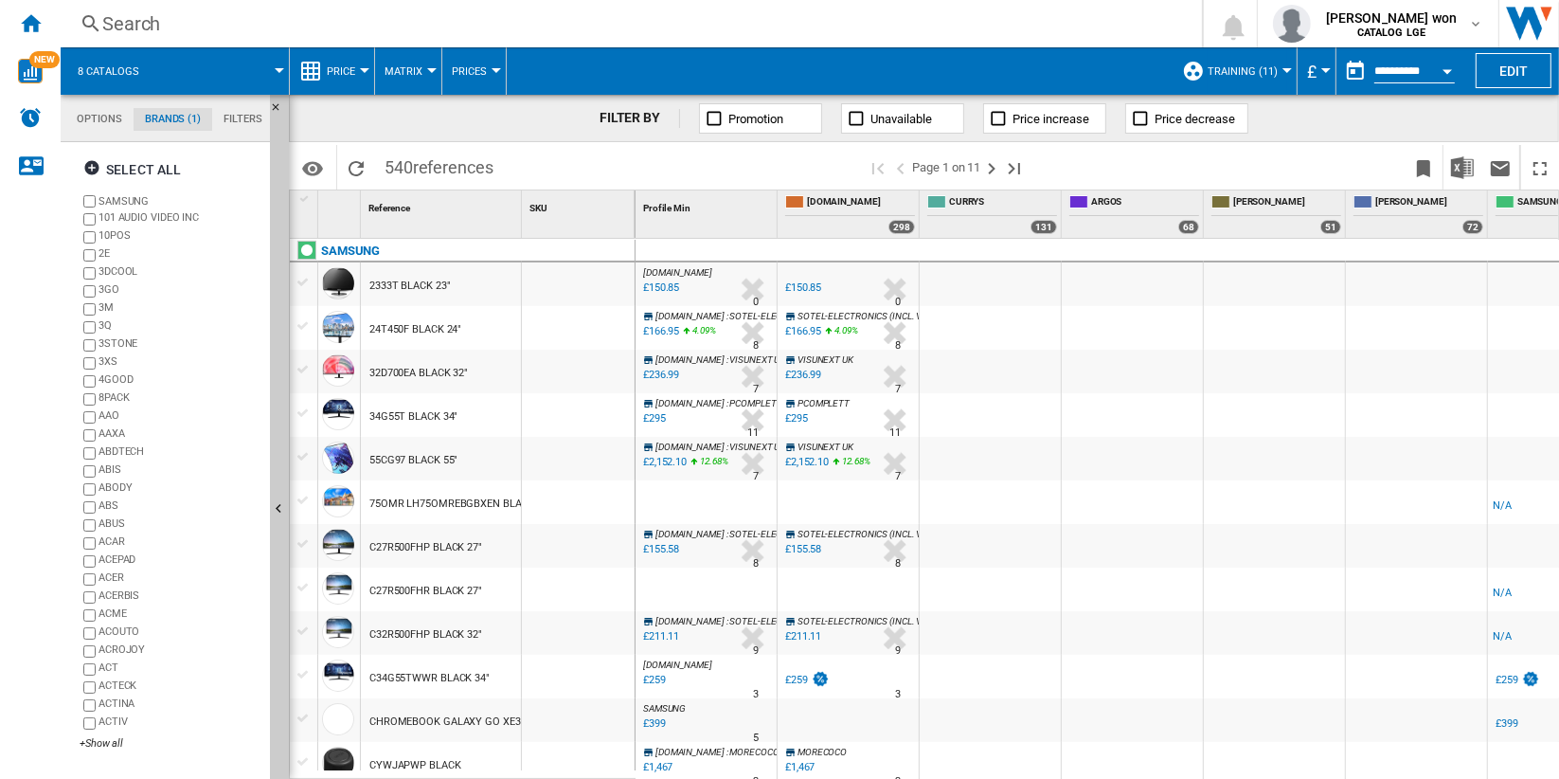
click at [98, 751] on div "SAMSUNG 101 AUDIO VIDEO INC 10POS 2E 3DCOOL 3GO 3M 3Q [GEOGRAPHIC_DATA] 3XS 4GO…" at bounding box center [171, 473] width 183 height 562
click at [99, 748] on div "+Show all" at bounding box center [171, 743] width 183 height 14
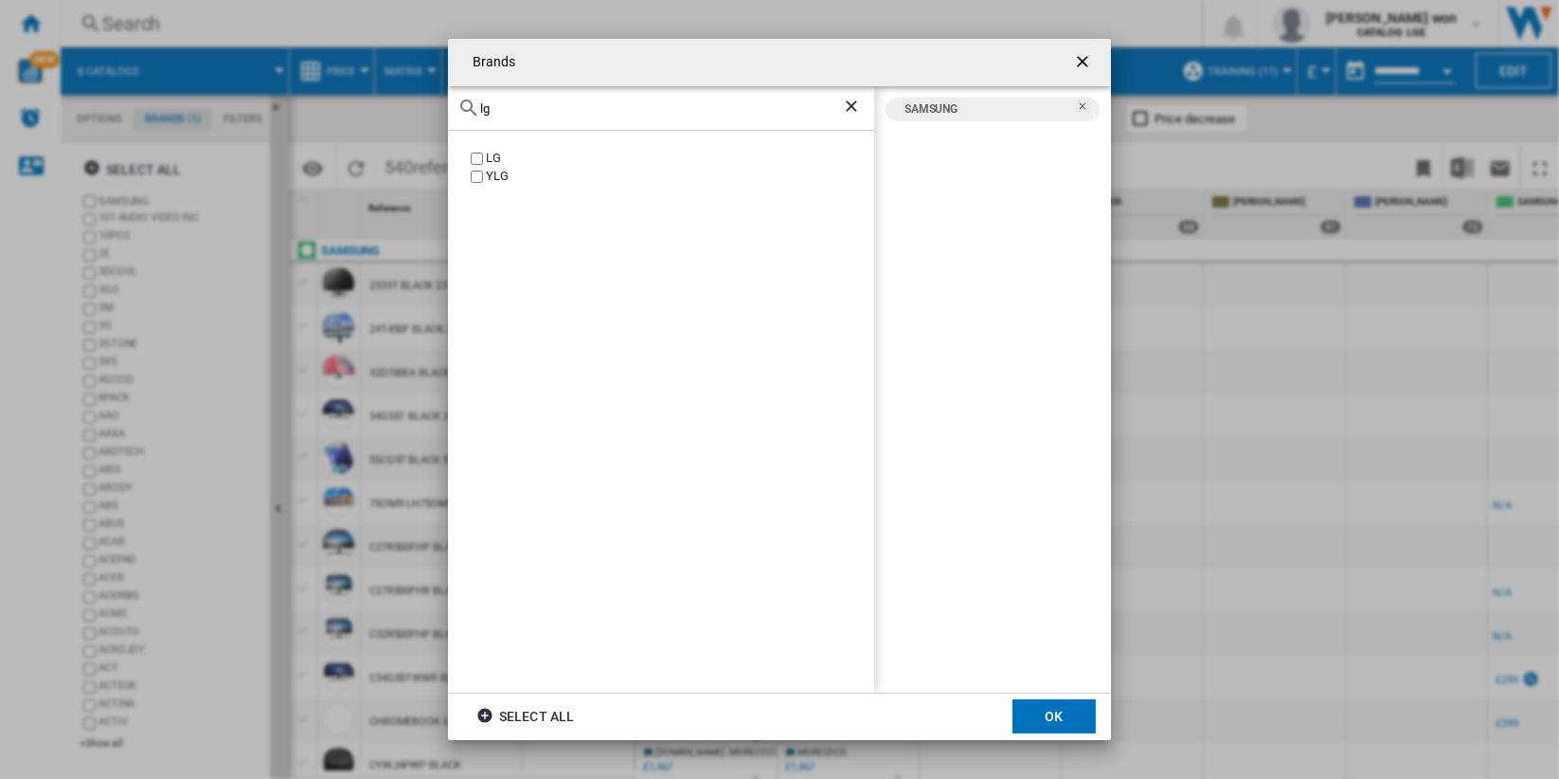
type input "lg"
click at [1064, 721] on button "OK" at bounding box center [1054, 716] width 83 height 34
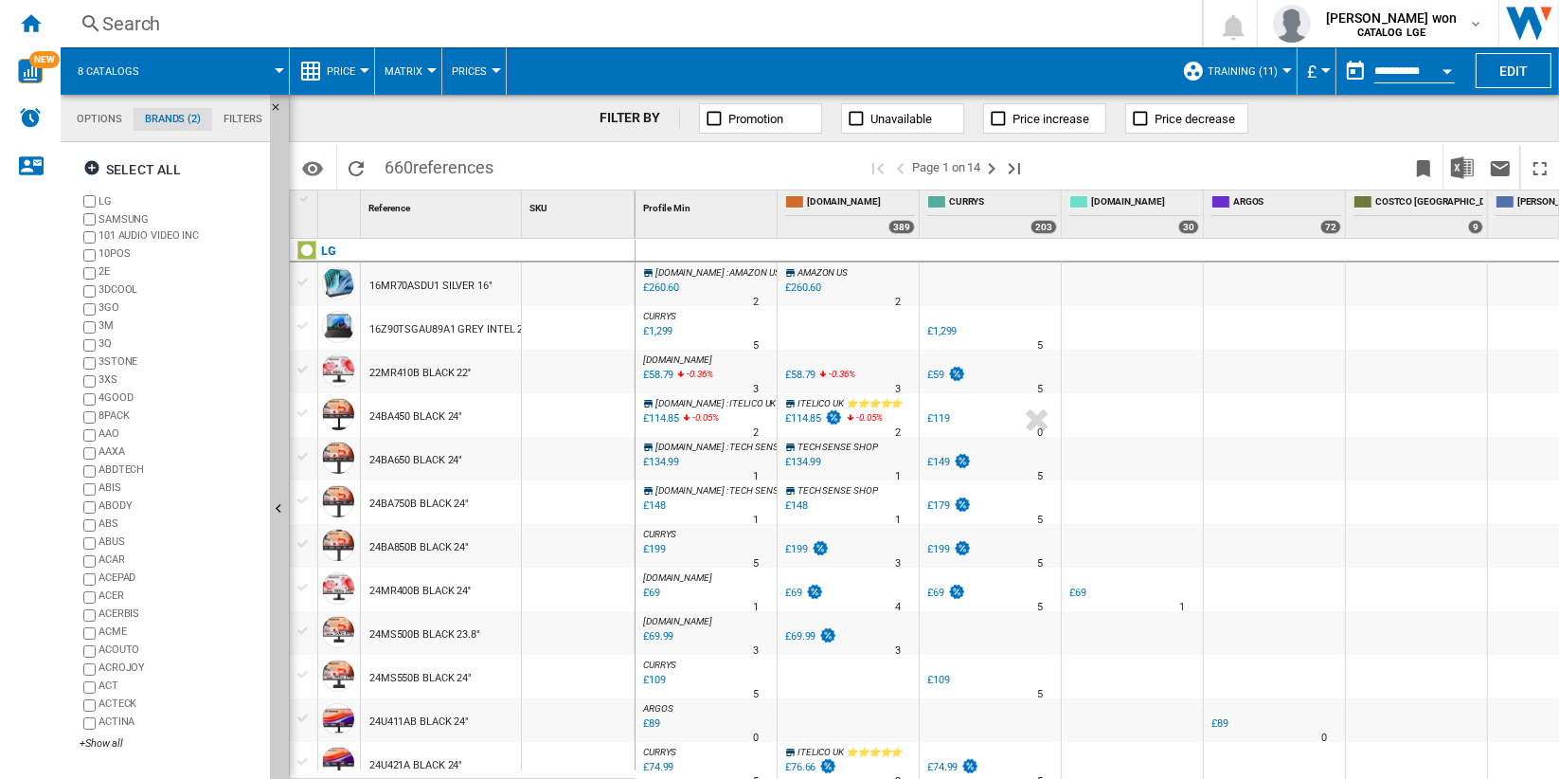
click at [130, 215] on label "SAMSUNG" at bounding box center [181, 219] width 164 height 14
click at [1461, 167] on img "Download in Excel" at bounding box center [1462, 167] width 23 height 23
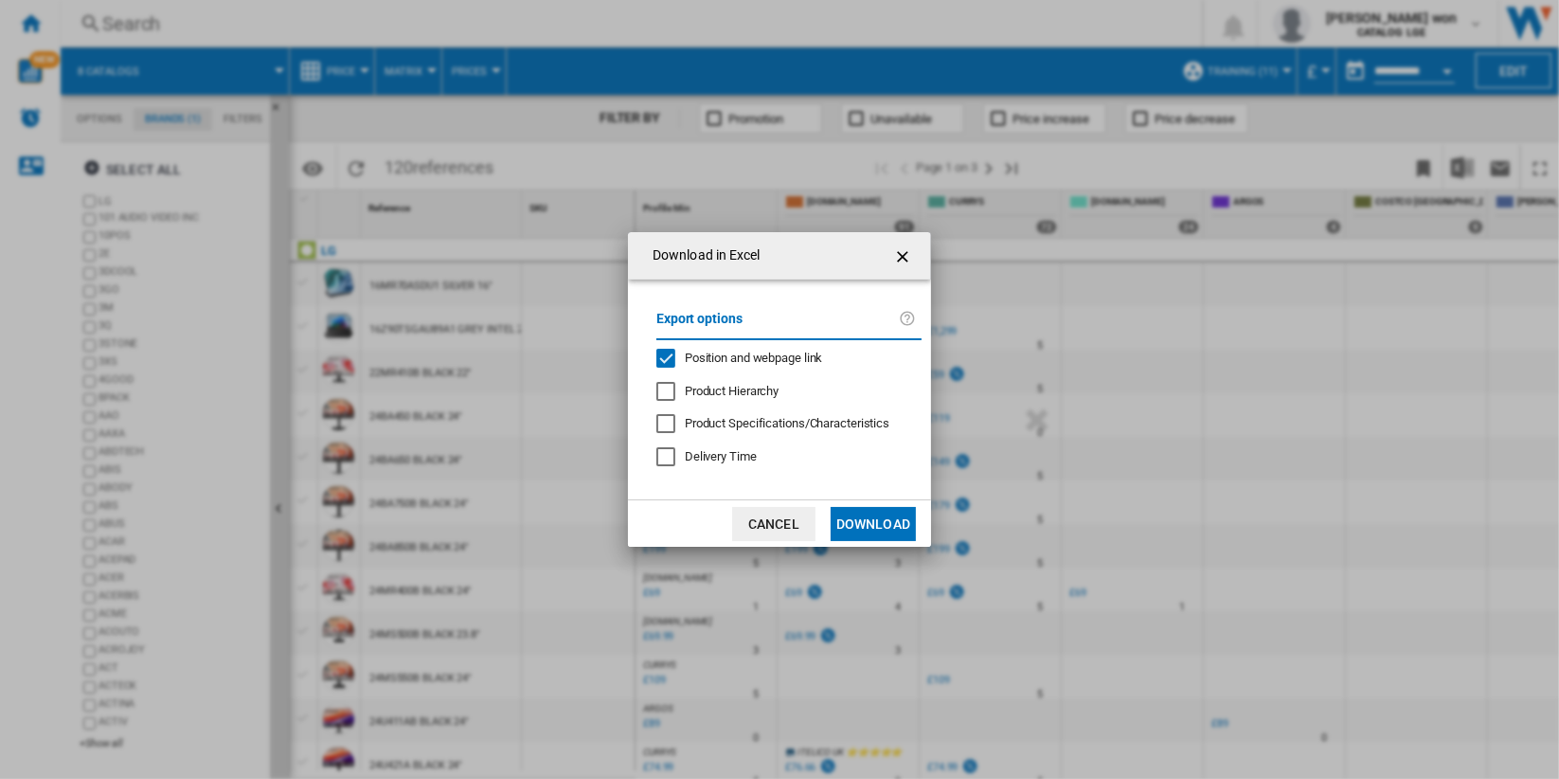
click at [801, 356] on span "Position and webpage link" at bounding box center [754, 358] width 138 height 14
click at [891, 526] on button "Download" at bounding box center [873, 524] width 85 height 34
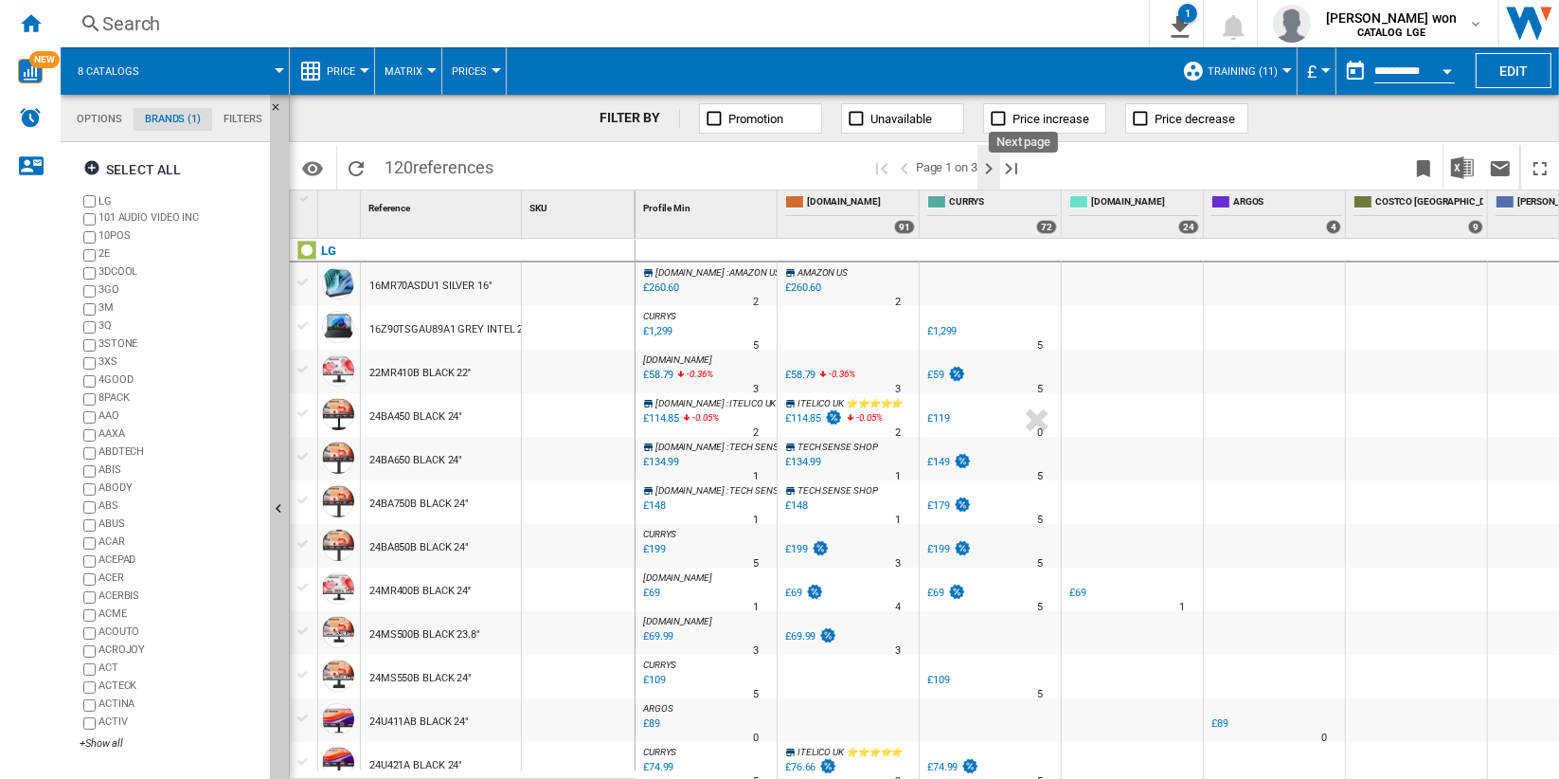
click at [987, 168] on ng-md-icon "Next page" at bounding box center [989, 168] width 23 height 23
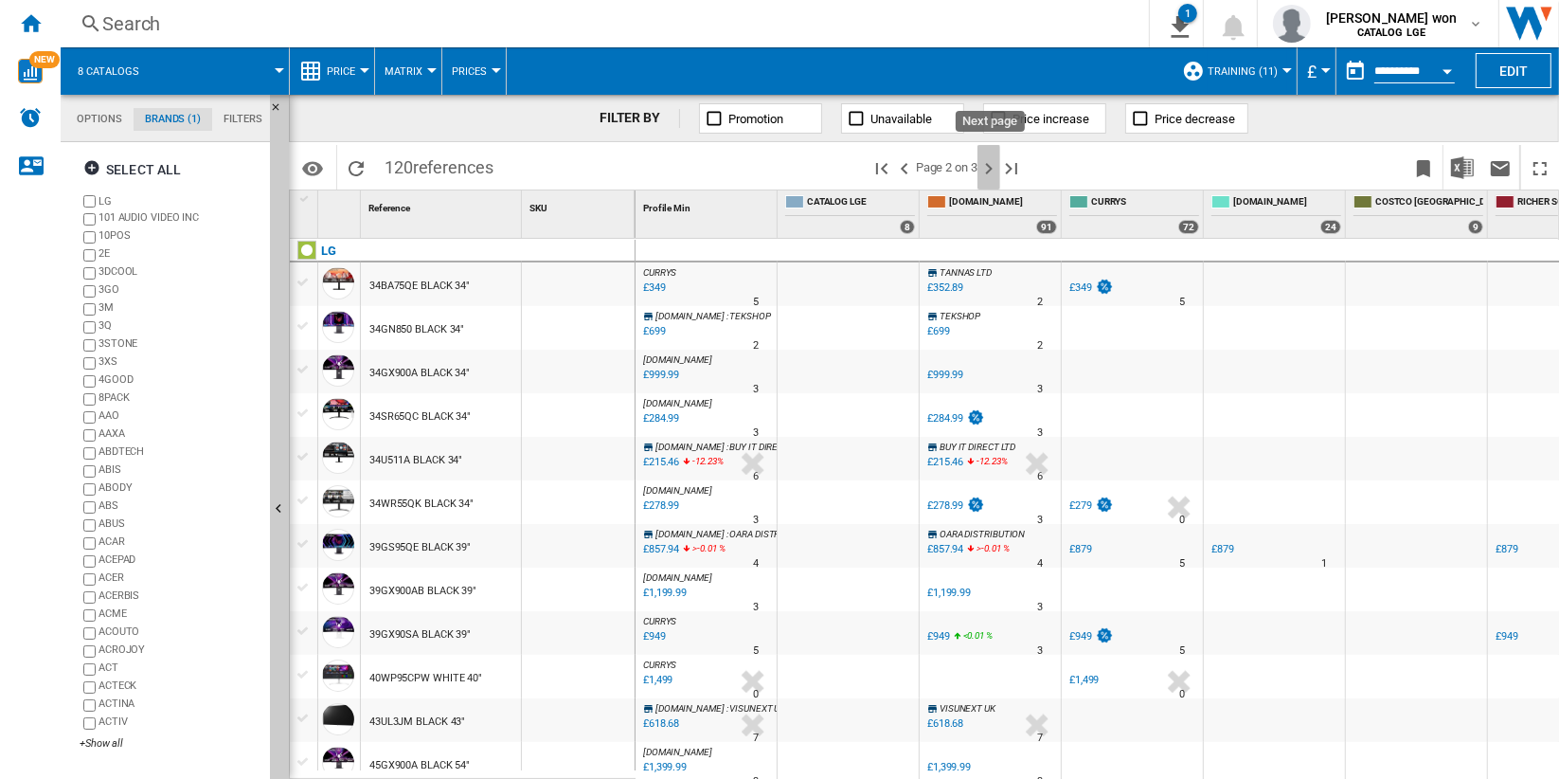
click at [991, 170] on ng-md-icon "Next page" at bounding box center [989, 168] width 23 height 23
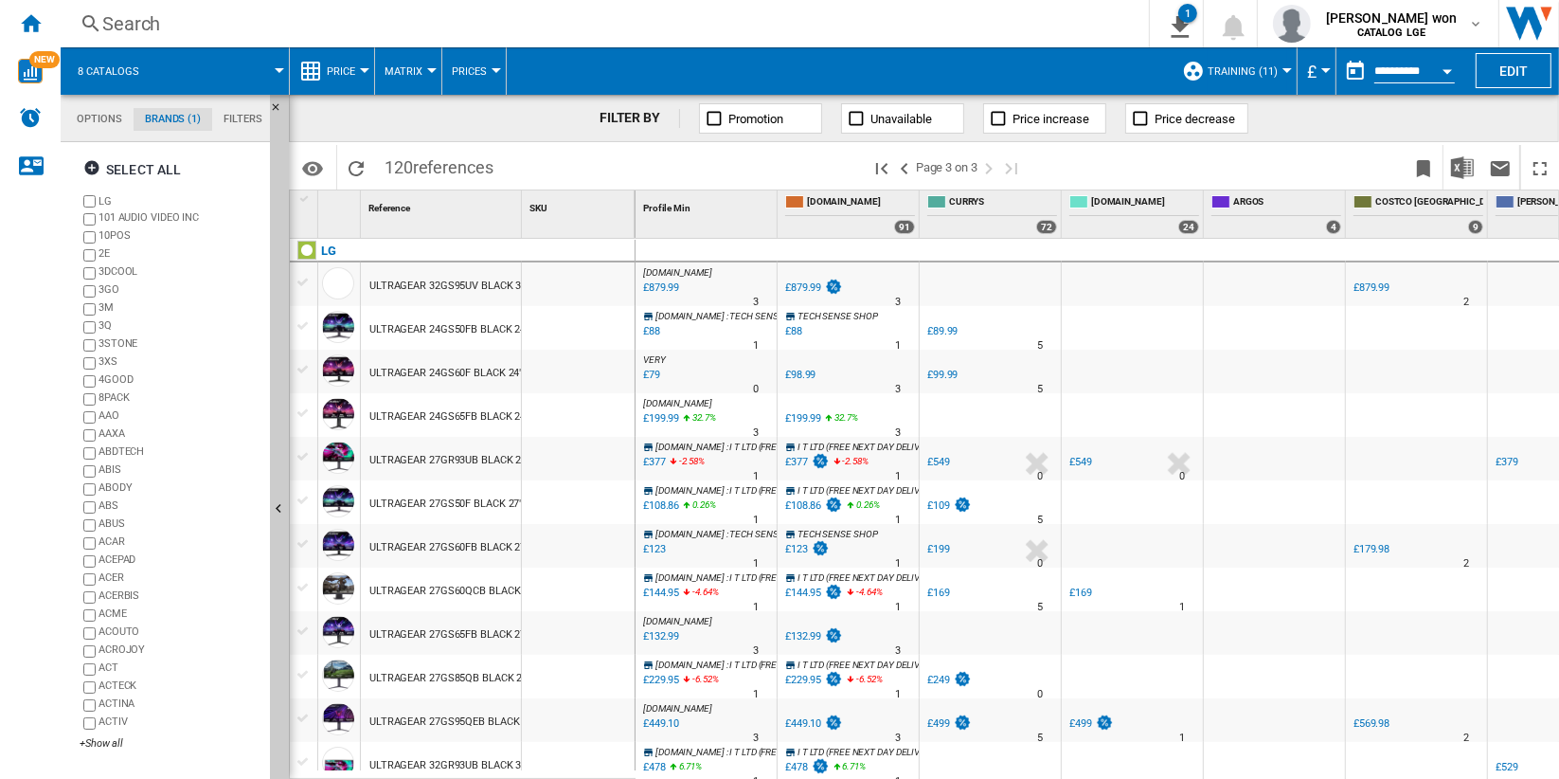
click at [142, 28] on div "Search" at bounding box center [601, 23] width 998 height 27
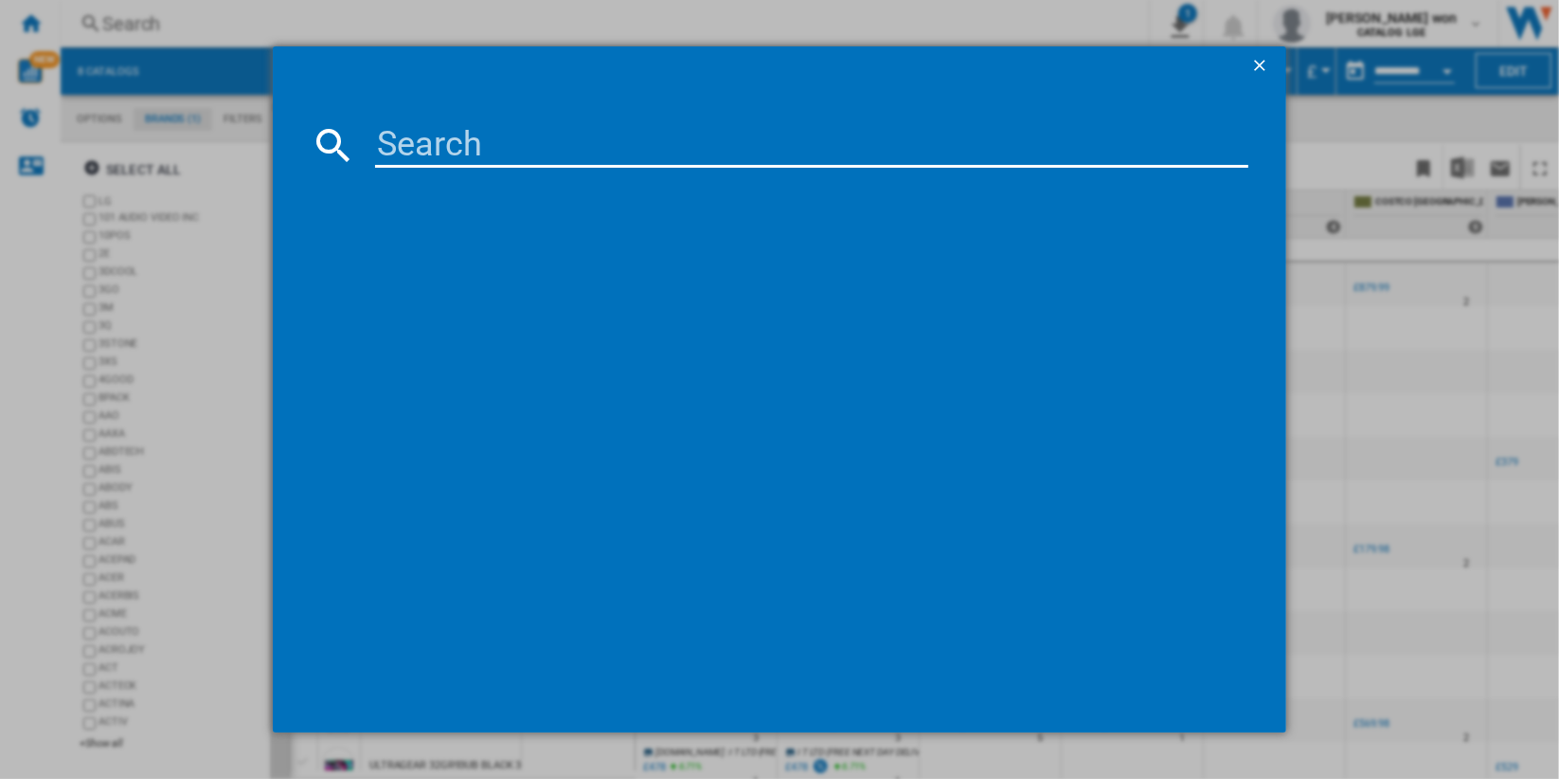
click at [531, 143] on input at bounding box center [812, 144] width 874 height 45
paste input "LG GRAM PRO 17Z90TPGAA78G BLACK"
type input "LG GRAM PRO 17Z90TPGAA78G BLACK"
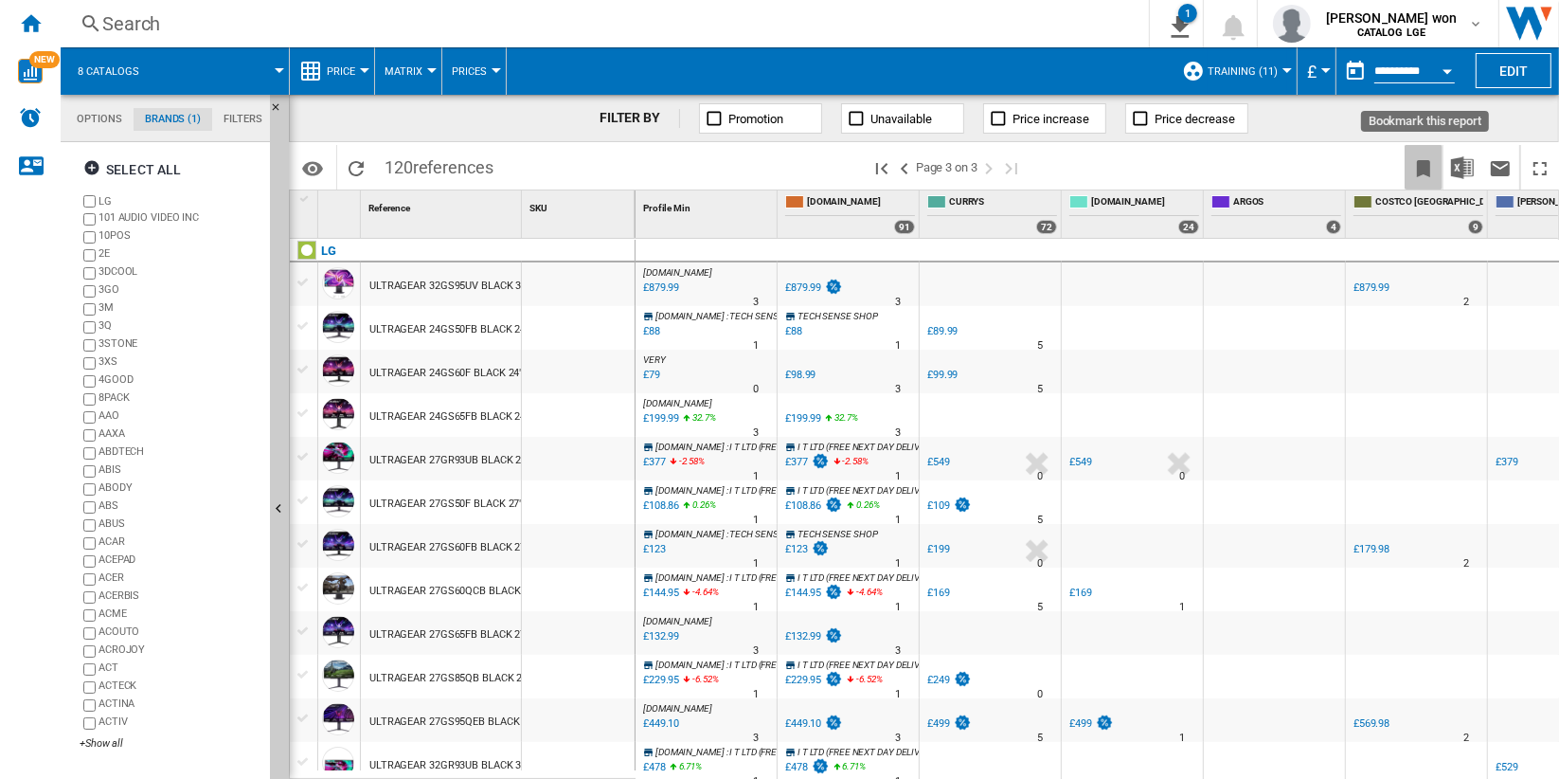
click at [1418, 169] on ng-md-icon "Bookmark this report" at bounding box center [1424, 168] width 23 height 23
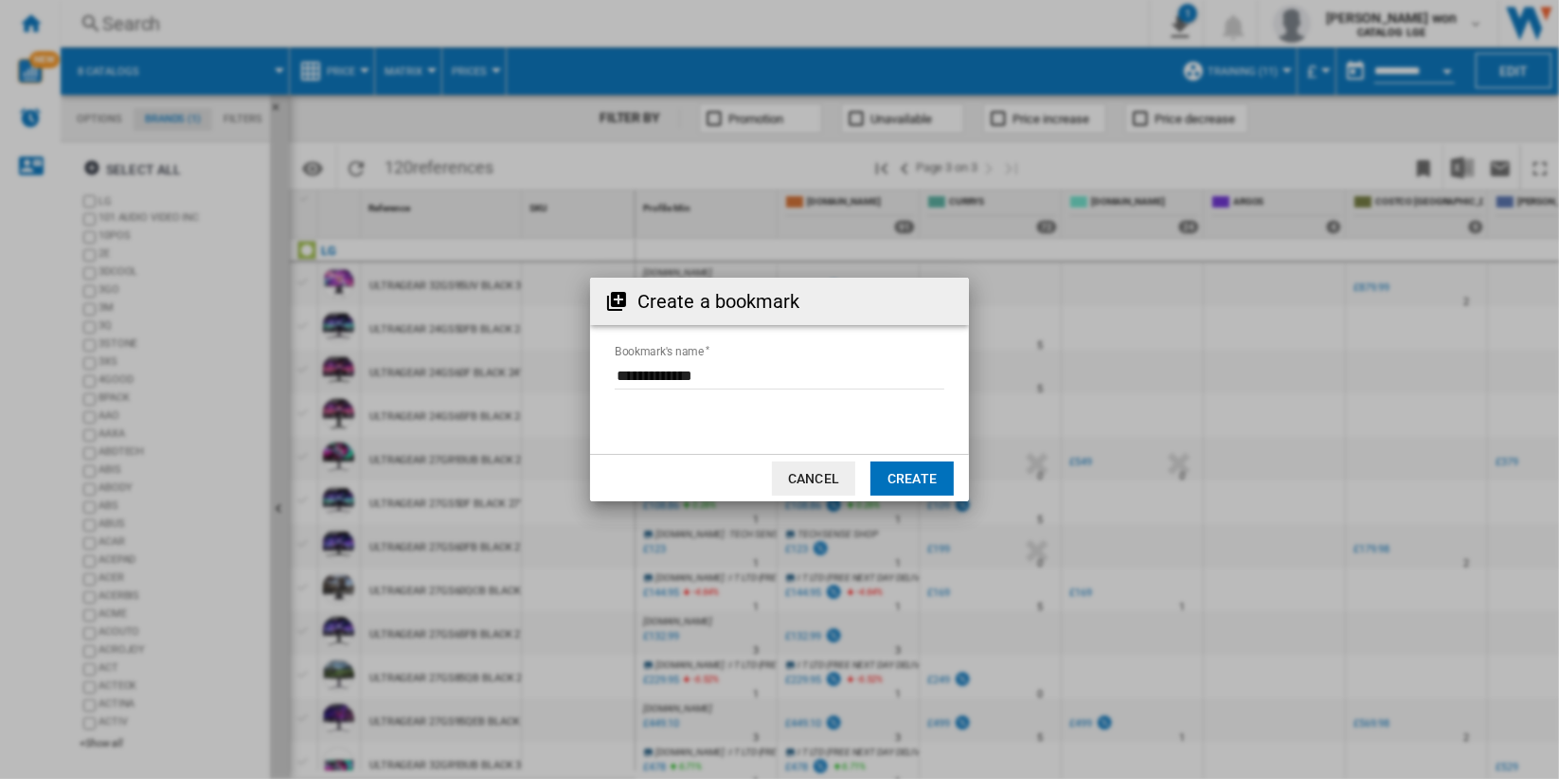
click at [805, 377] on input "Bookmark's name" at bounding box center [780, 375] width 330 height 28
type input "**********"
click at [928, 480] on button "Create" at bounding box center [912, 478] width 83 height 34
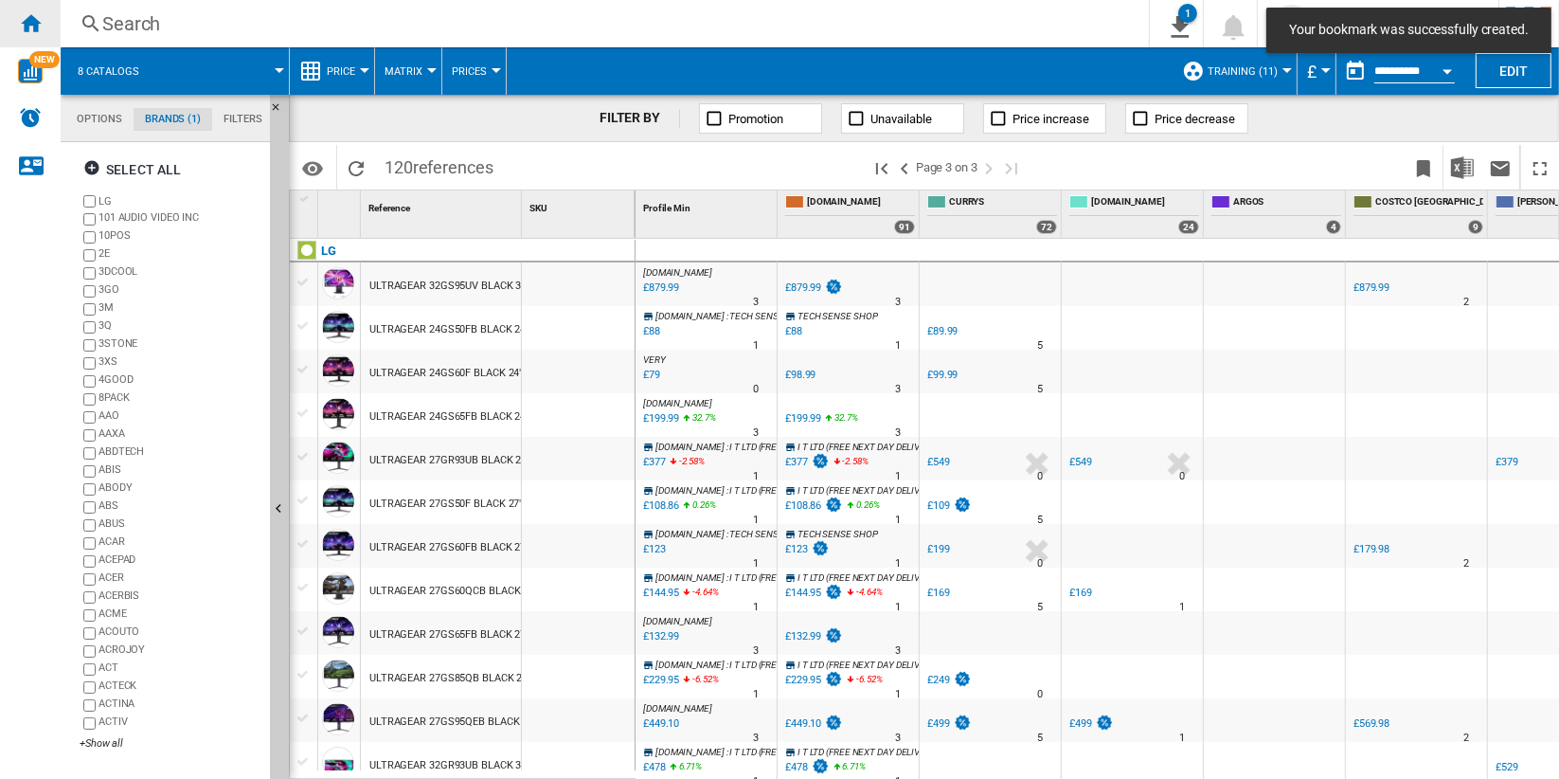
click at [35, 28] on ng-md-icon "Home" at bounding box center [30, 22] width 23 height 23
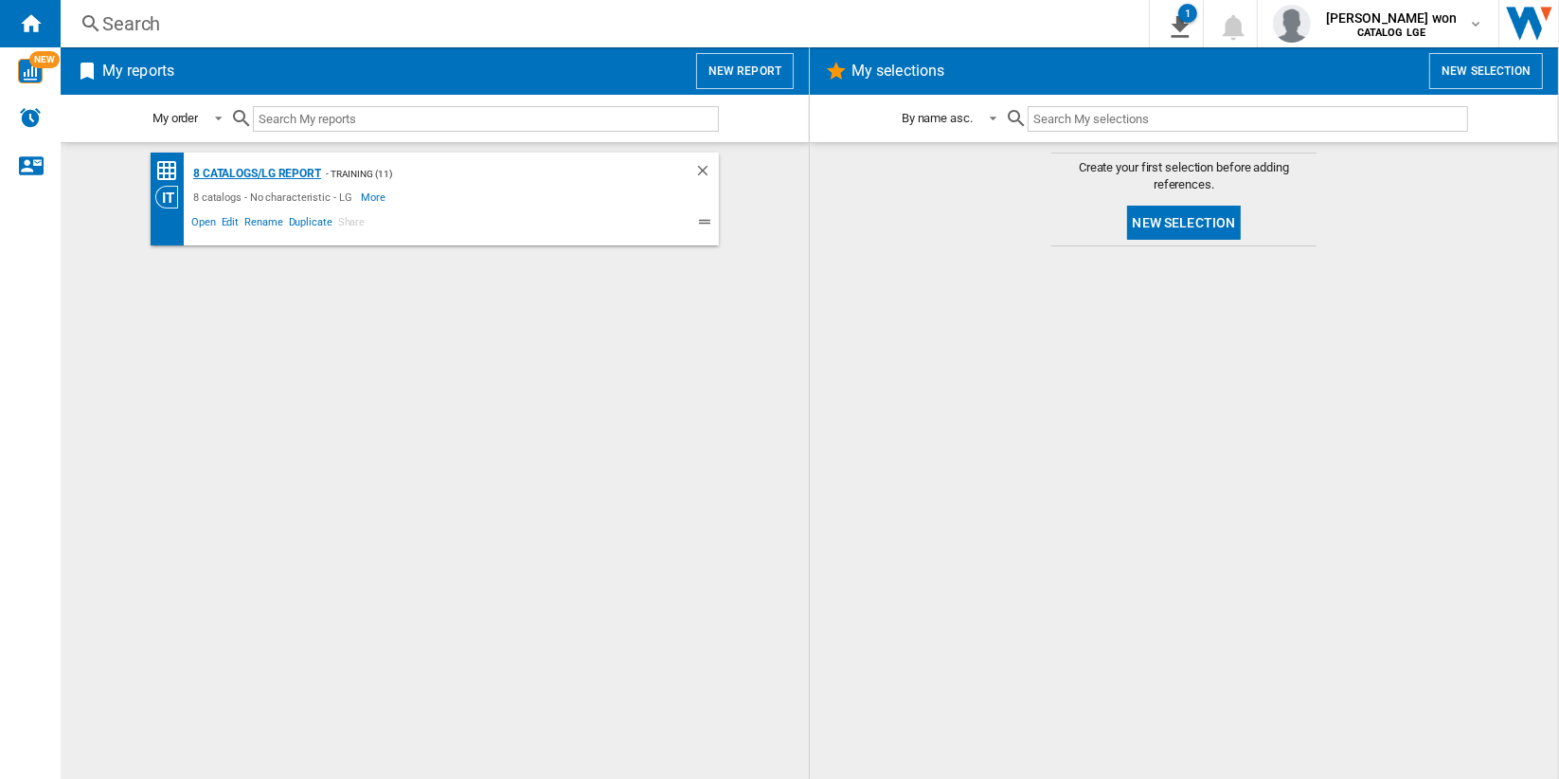
click at [273, 179] on div "8 catalogs/LG Report" at bounding box center [255, 174] width 133 height 24
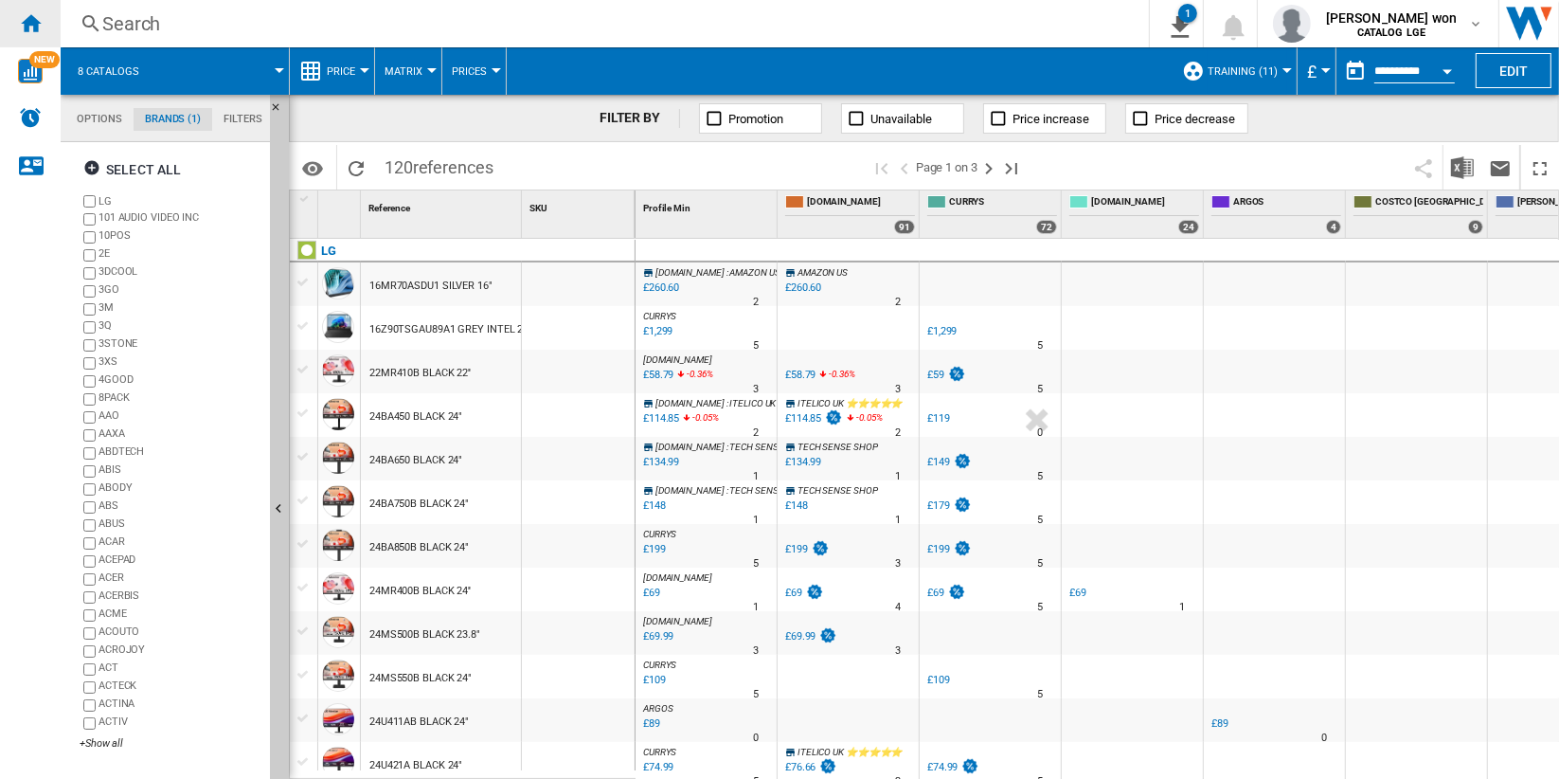
click at [37, 23] on ng-md-icon "Home" at bounding box center [30, 22] width 23 height 23
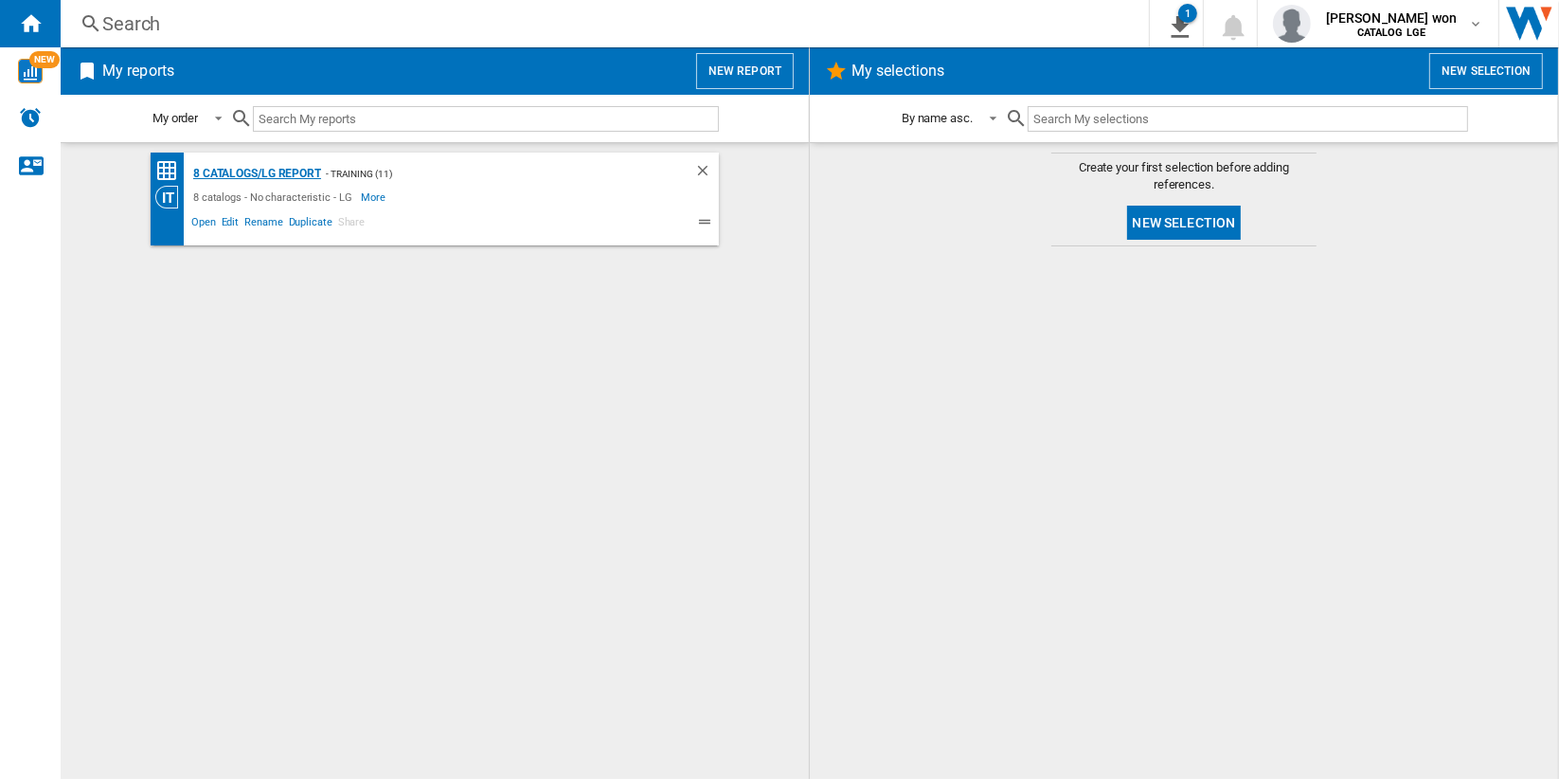
click at [278, 178] on div "8 catalogs/LG Report" at bounding box center [255, 174] width 133 height 24
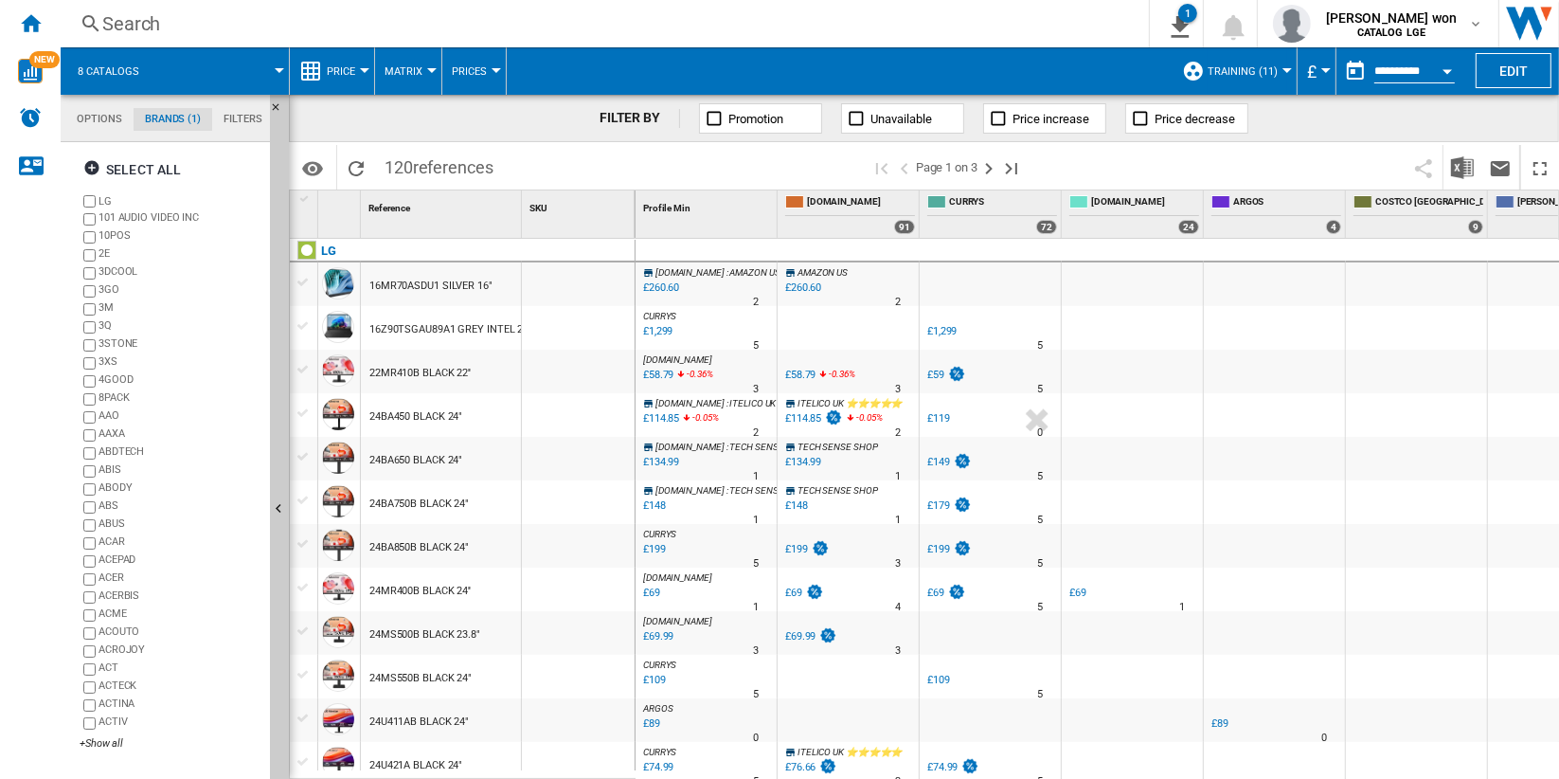
click at [1442, 76] on button "Open calendar" at bounding box center [1448, 68] width 34 height 34
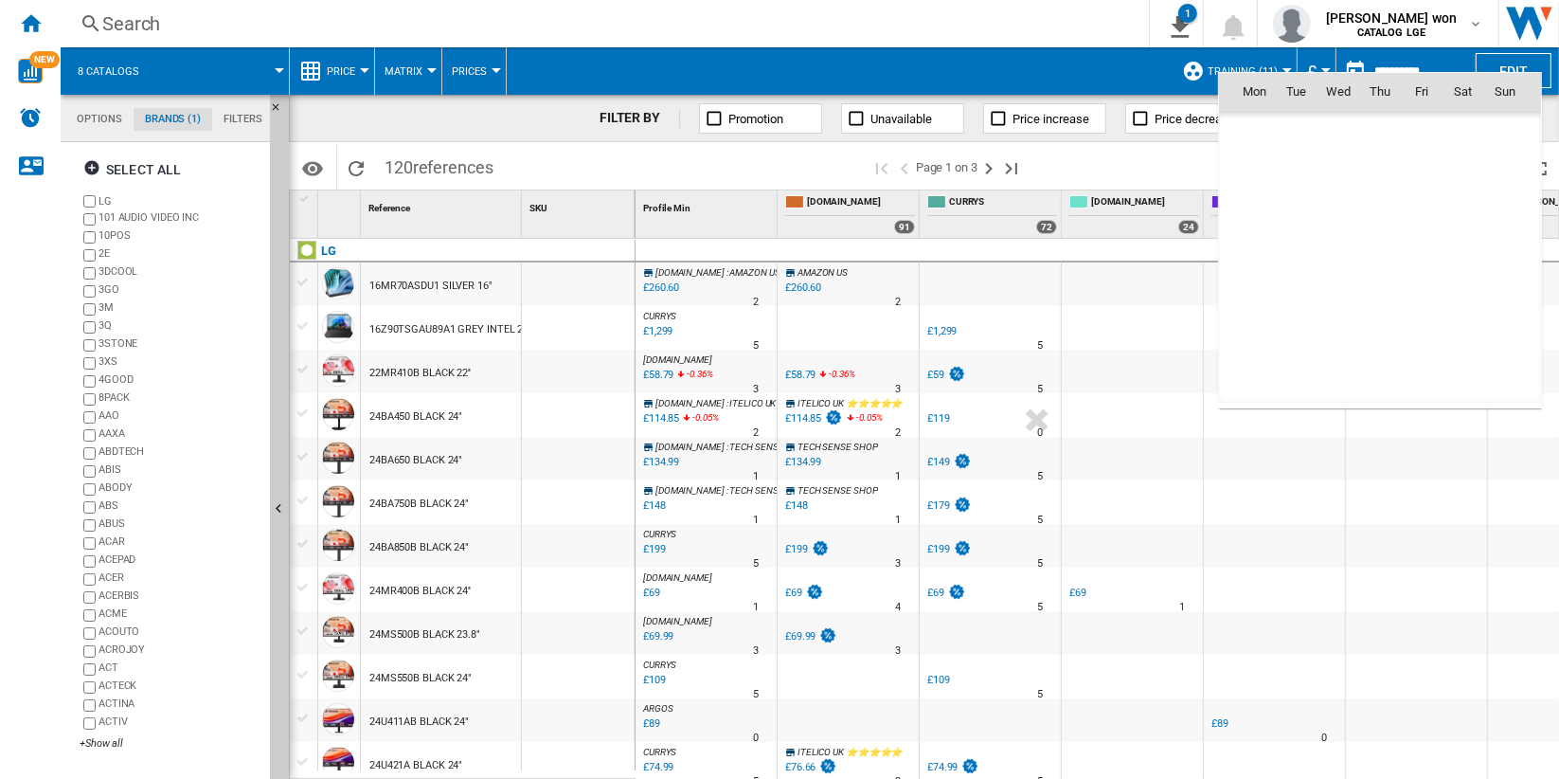
scroll to position [9038, 0]
click at [1118, 81] on div at bounding box center [779, 389] width 1559 height 779
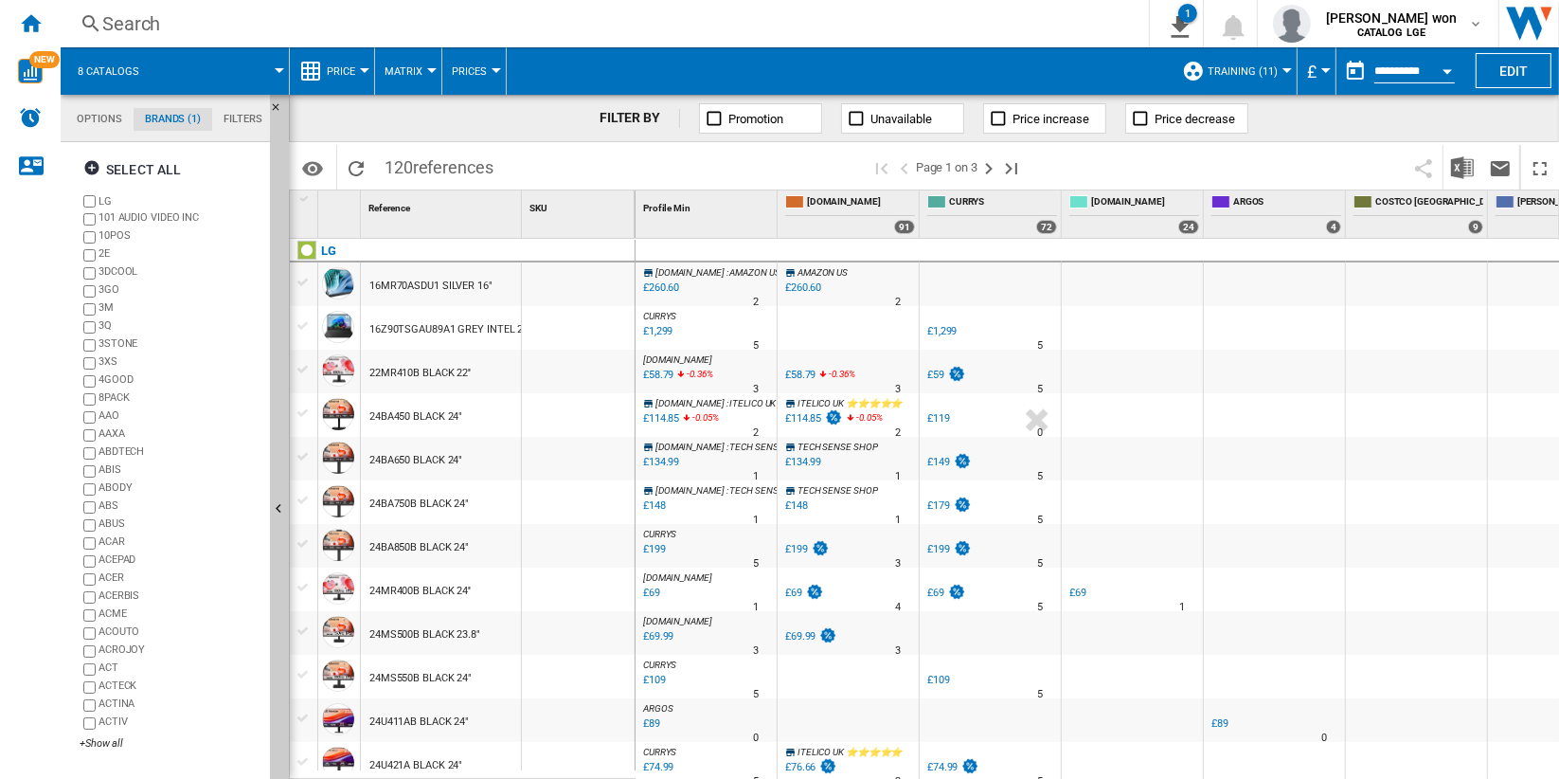
click at [1450, 75] on button "Open calendar" at bounding box center [1448, 68] width 34 height 34
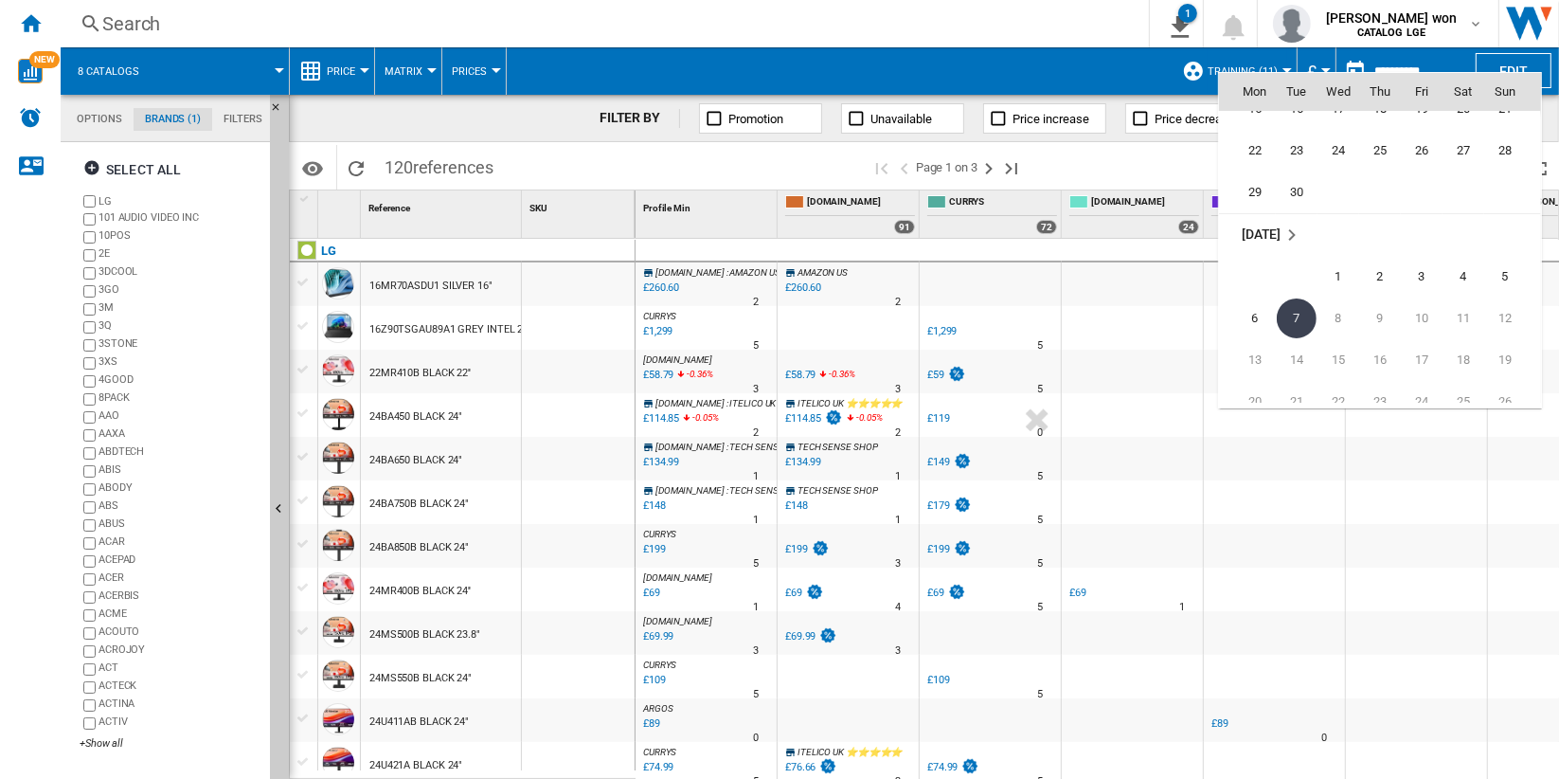
scroll to position [8828, 0]
click at [1250, 171] on span "8" at bounding box center [1255, 175] width 38 height 38
type input "**********"
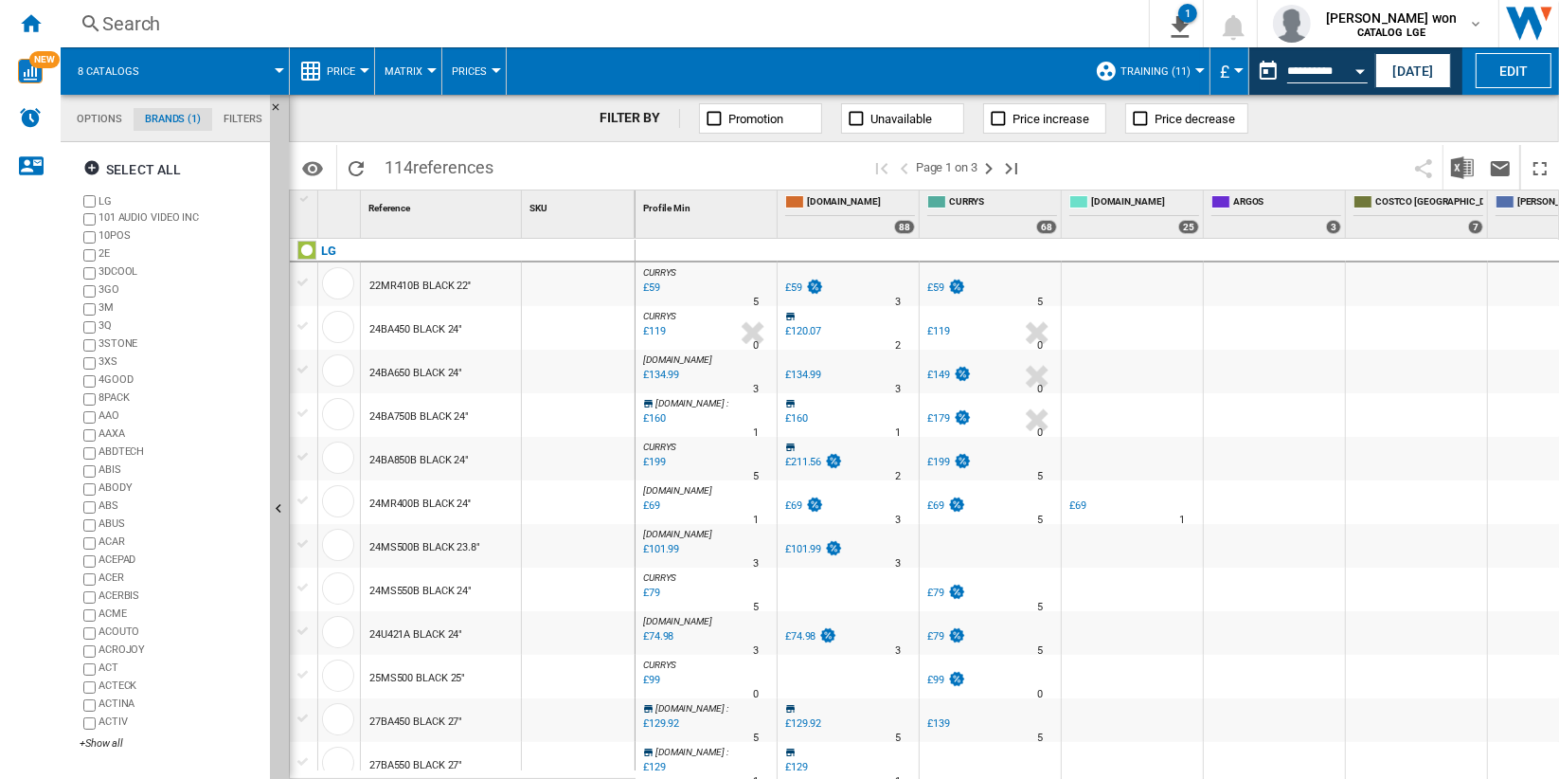
click at [1171, 70] on span "Training (11)" at bounding box center [1156, 71] width 70 height 12
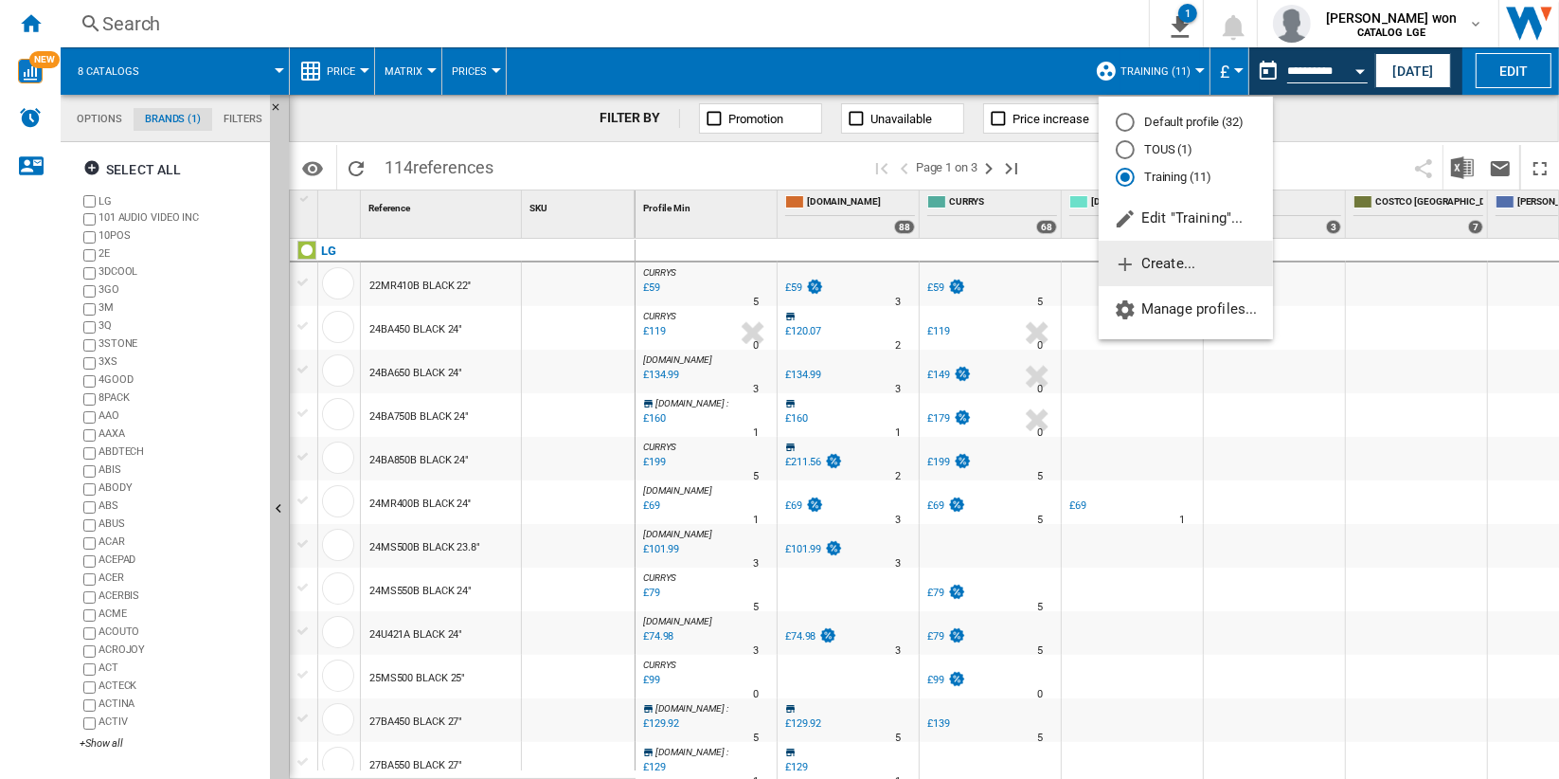
click at [1183, 256] on span "Create..." at bounding box center [1154, 263] width 81 height 17
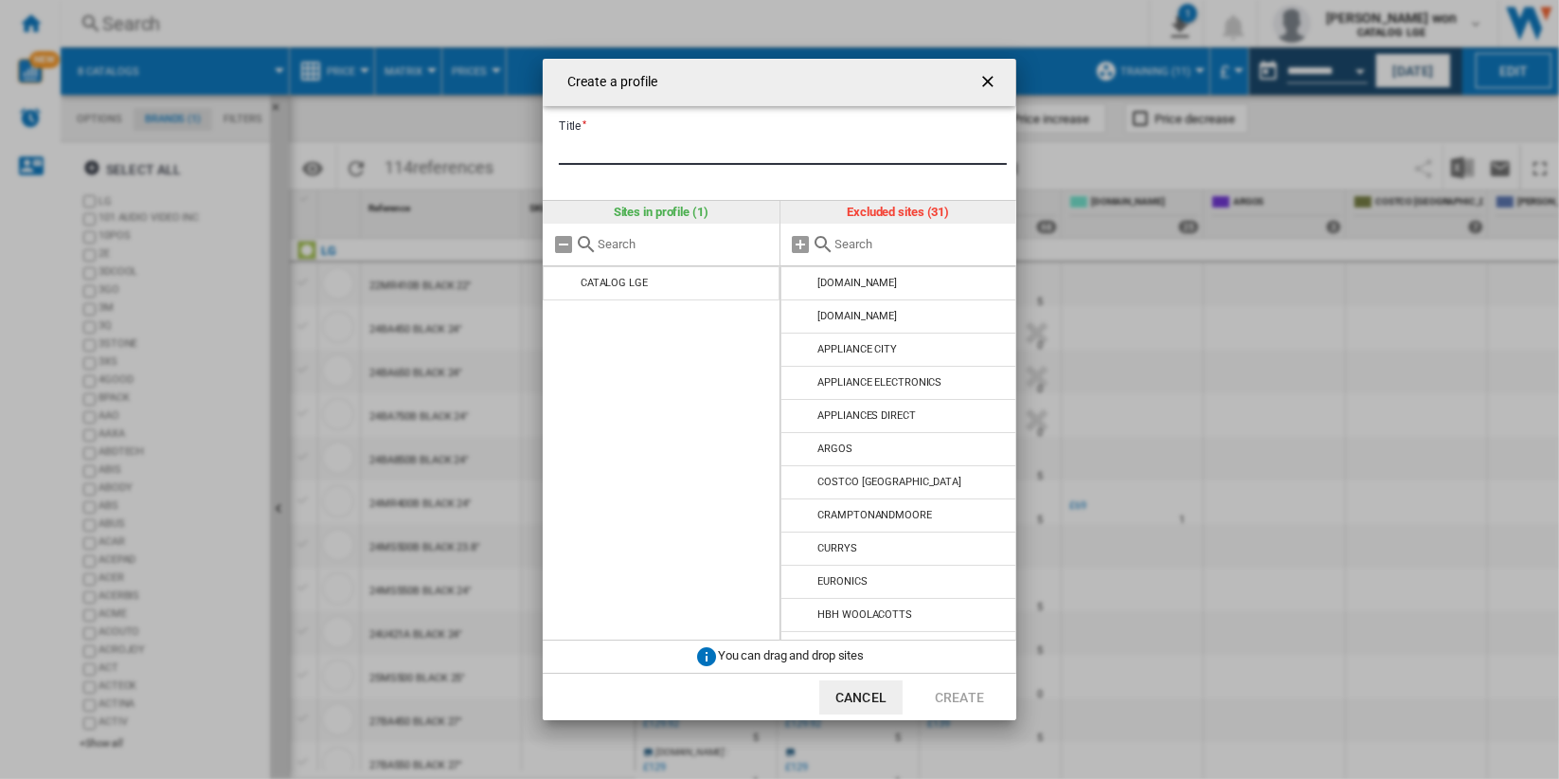
click at [767, 148] on input "Title" at bounding box center [783, 150] width 448 height 28
type input "**********"
click at [800, 243] on md-icon "Create a ..." at bounding box center [801, 244] width 23 height 23
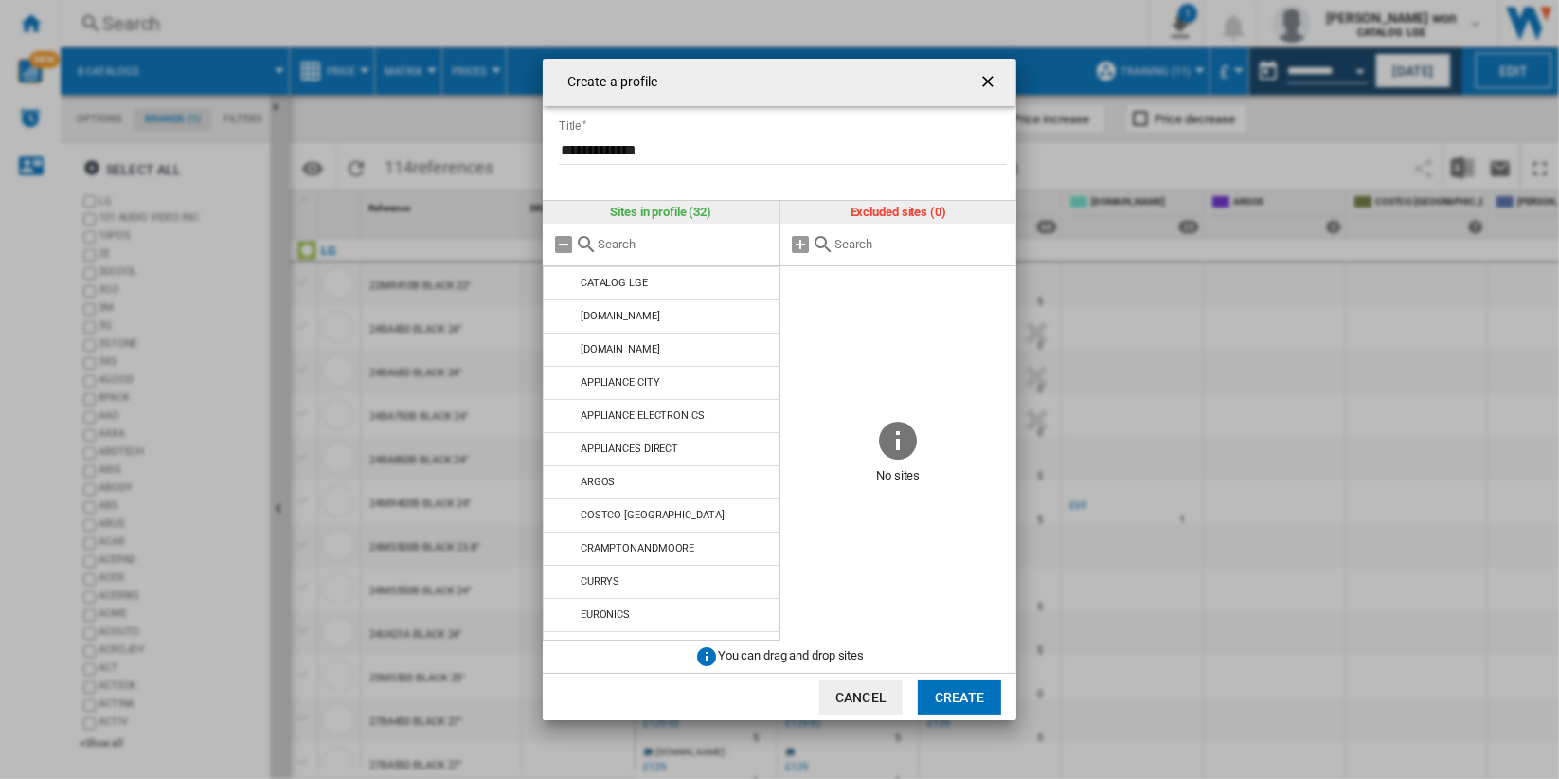
click at [963, 694] on button "Create" at bounding box center [959, 697] width 83 height 34
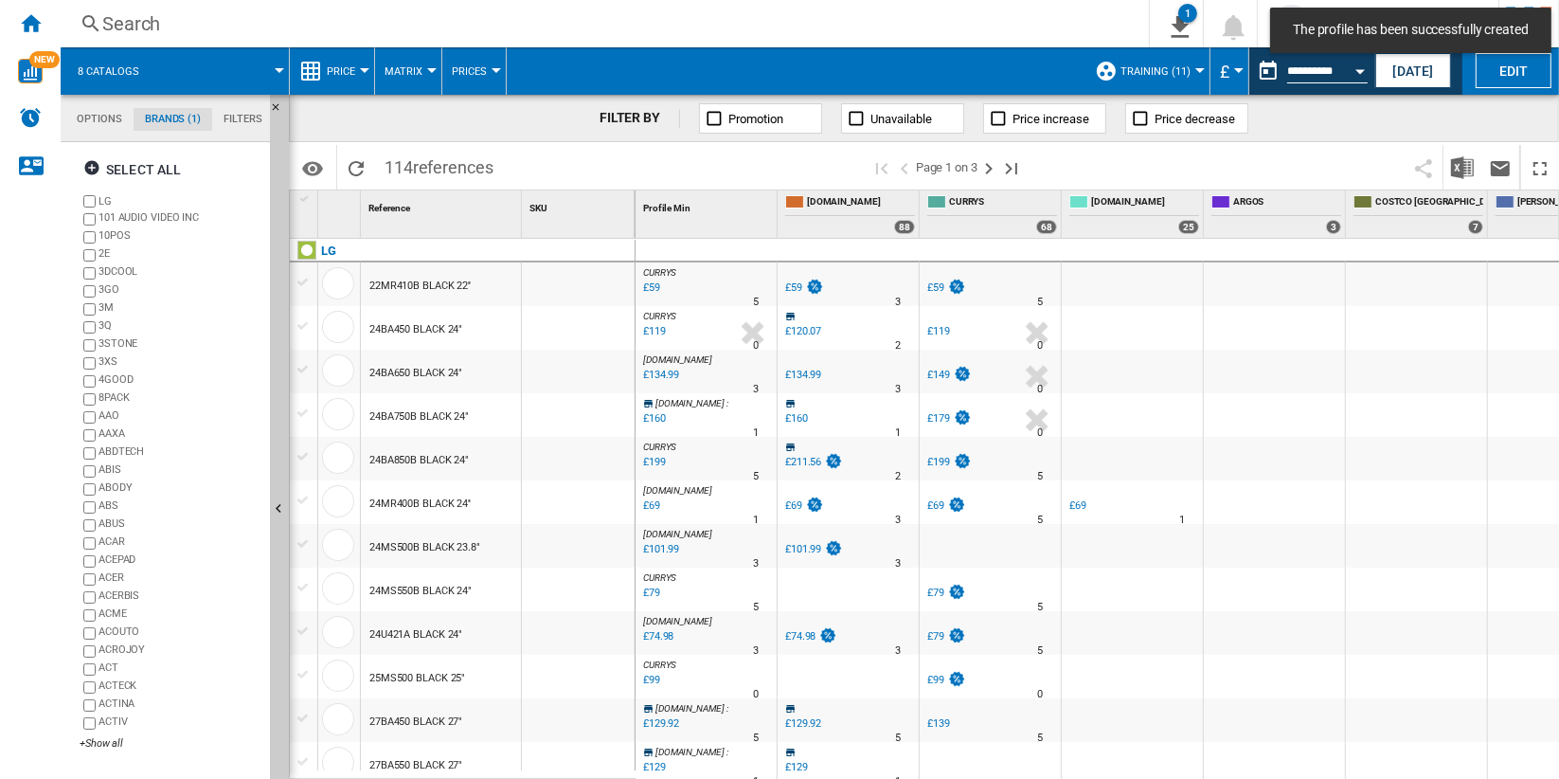
click at [1180, 68] on span "Training (11)" at bounding box center [1156, 71] width 70 height 12
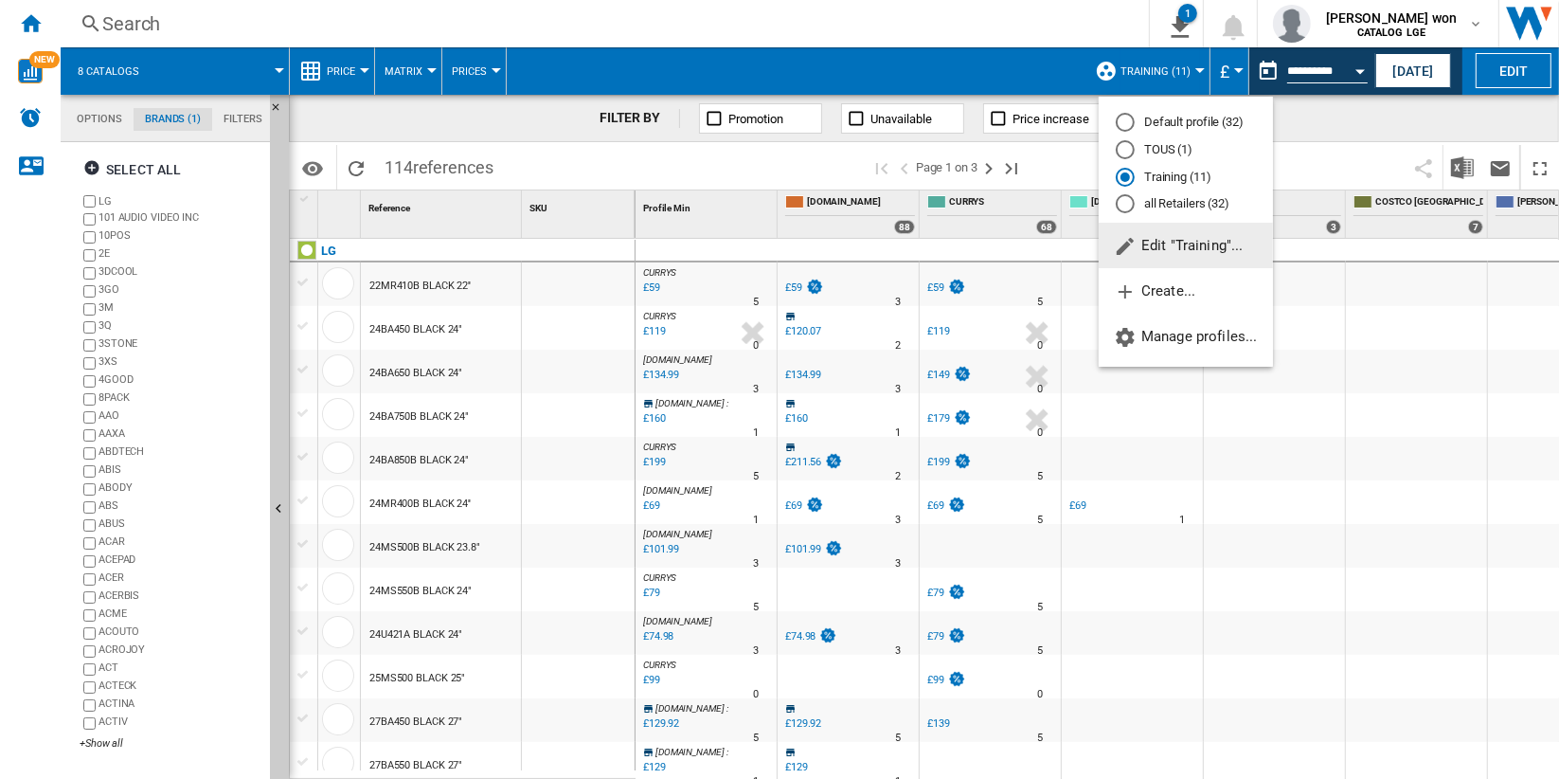
click at [1218, 199] on md-radio-button "all Retailers (32)" at bounding box center [1186, 204] width 140 height 18
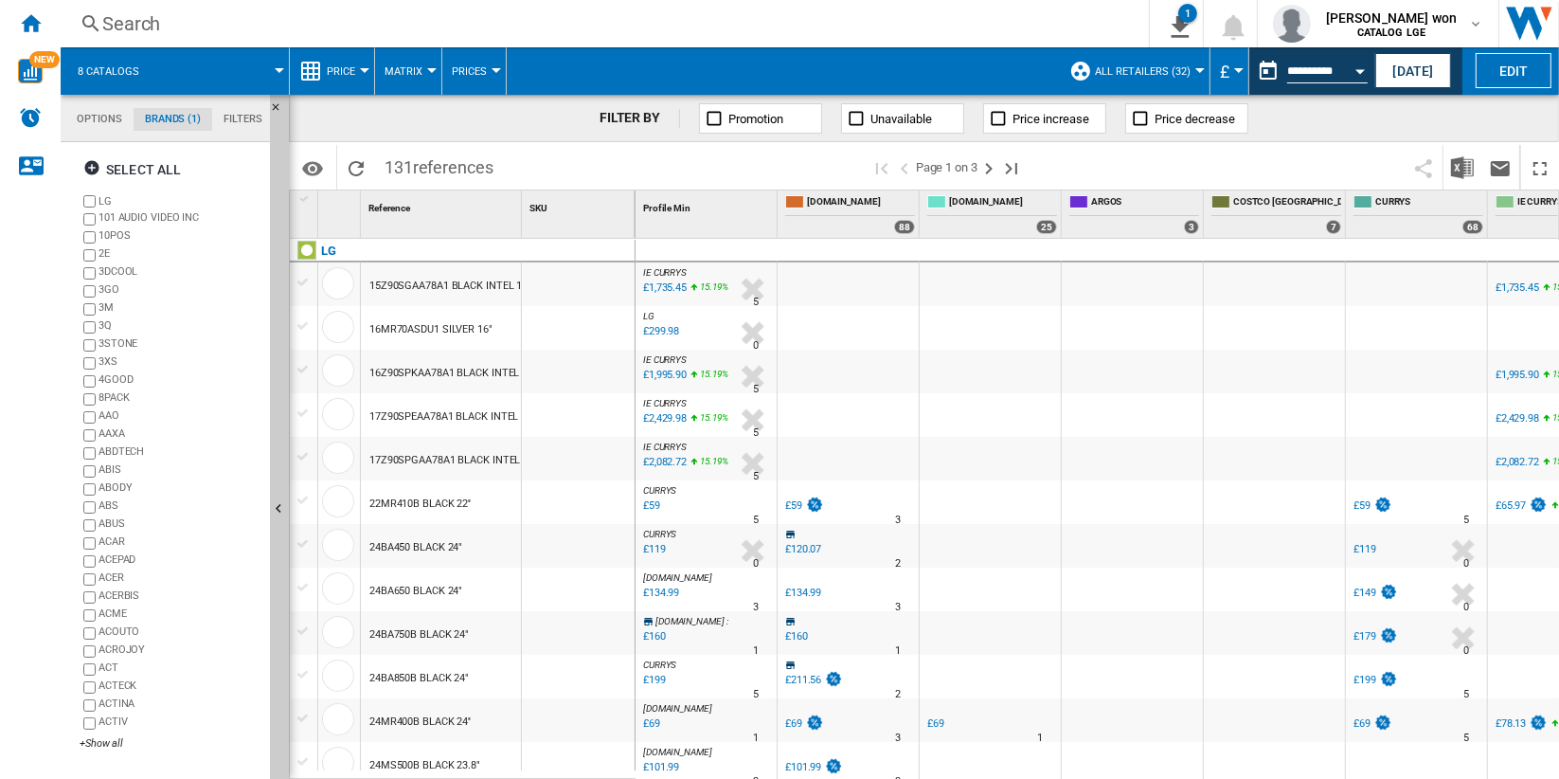
drag, startPoint x: 1117, startPoint y: 768, endPoint x: 1237, endPoint y: 762, distance: 120.5
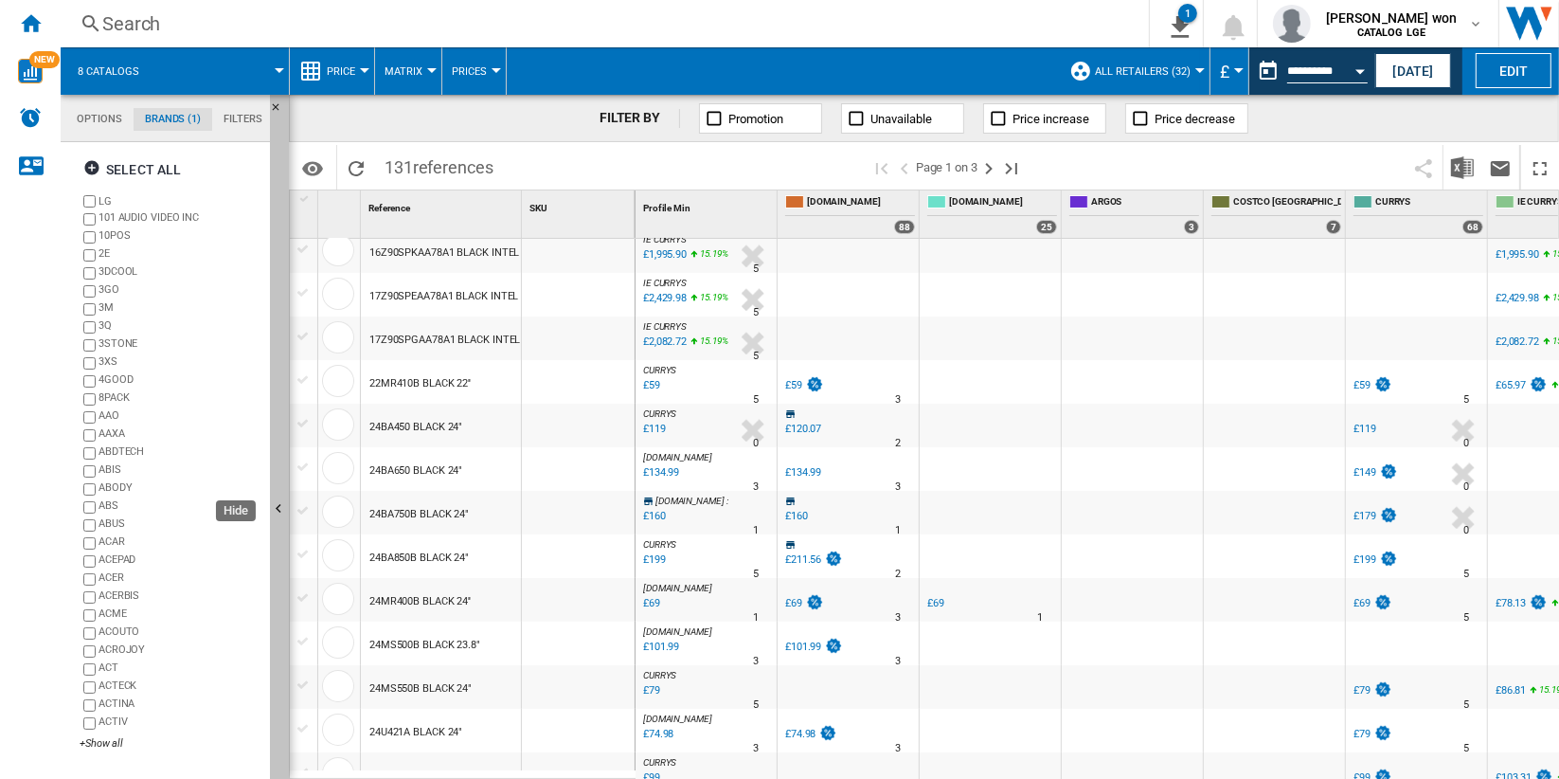
click at [277, 235] on button "Hide" at bounding box center [279, 510] width 19 height 831
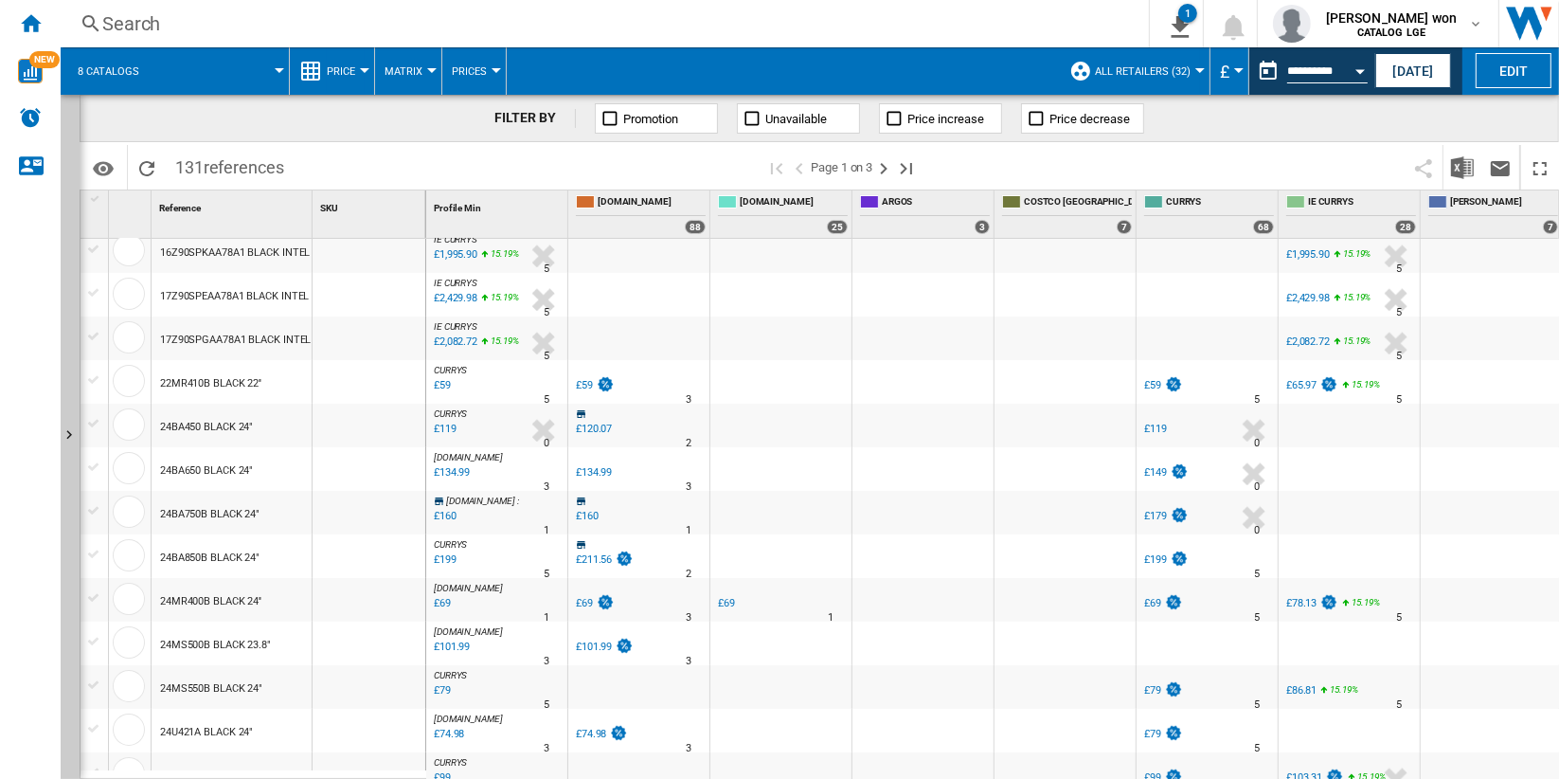
click at [354, 75] on span "Price" at bounding box center [341, 71] width 28 height 12
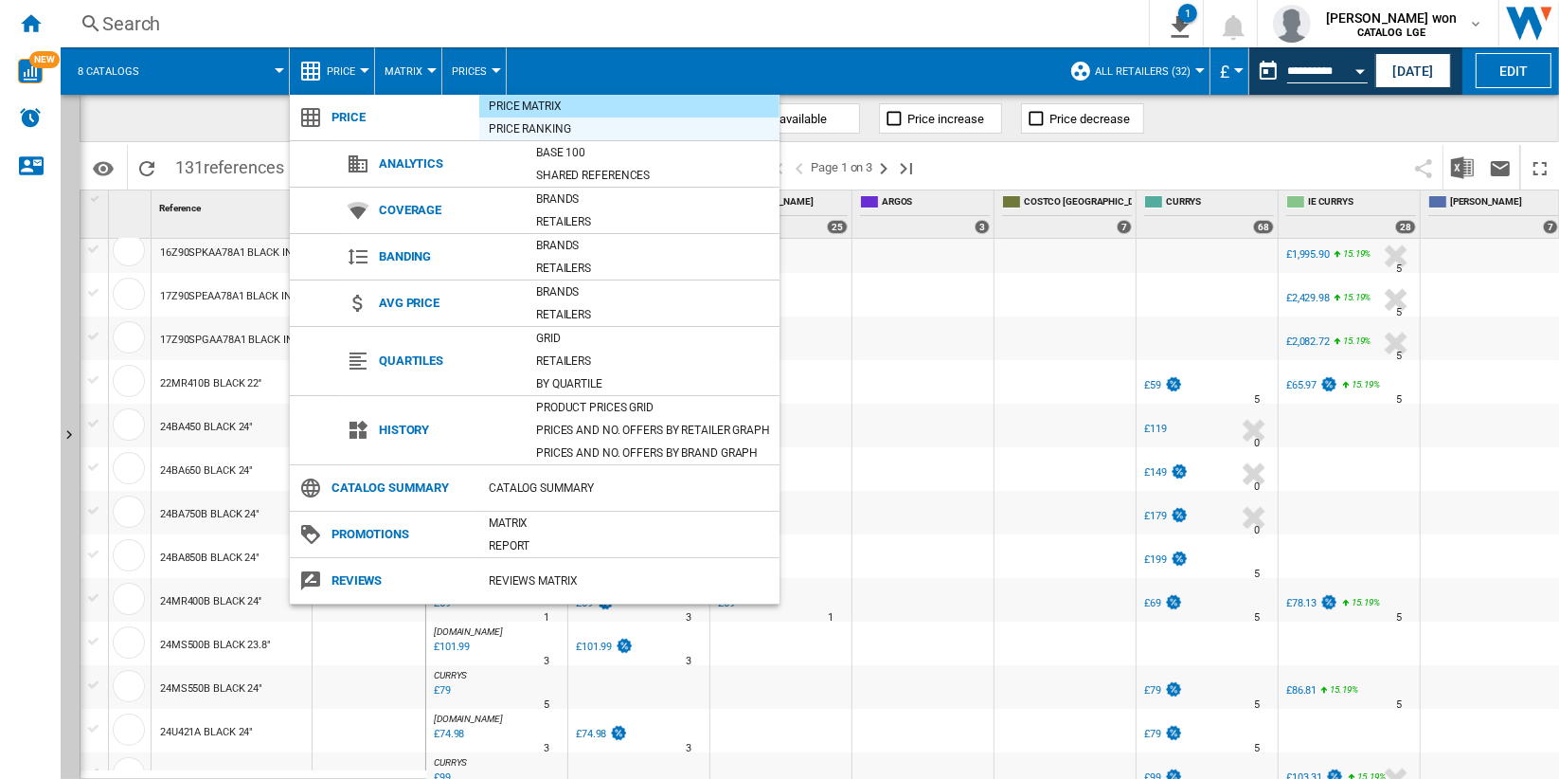
click at [577, 130] on div "Price Ranking" at bounding box center [629, 128] width 300 height 19
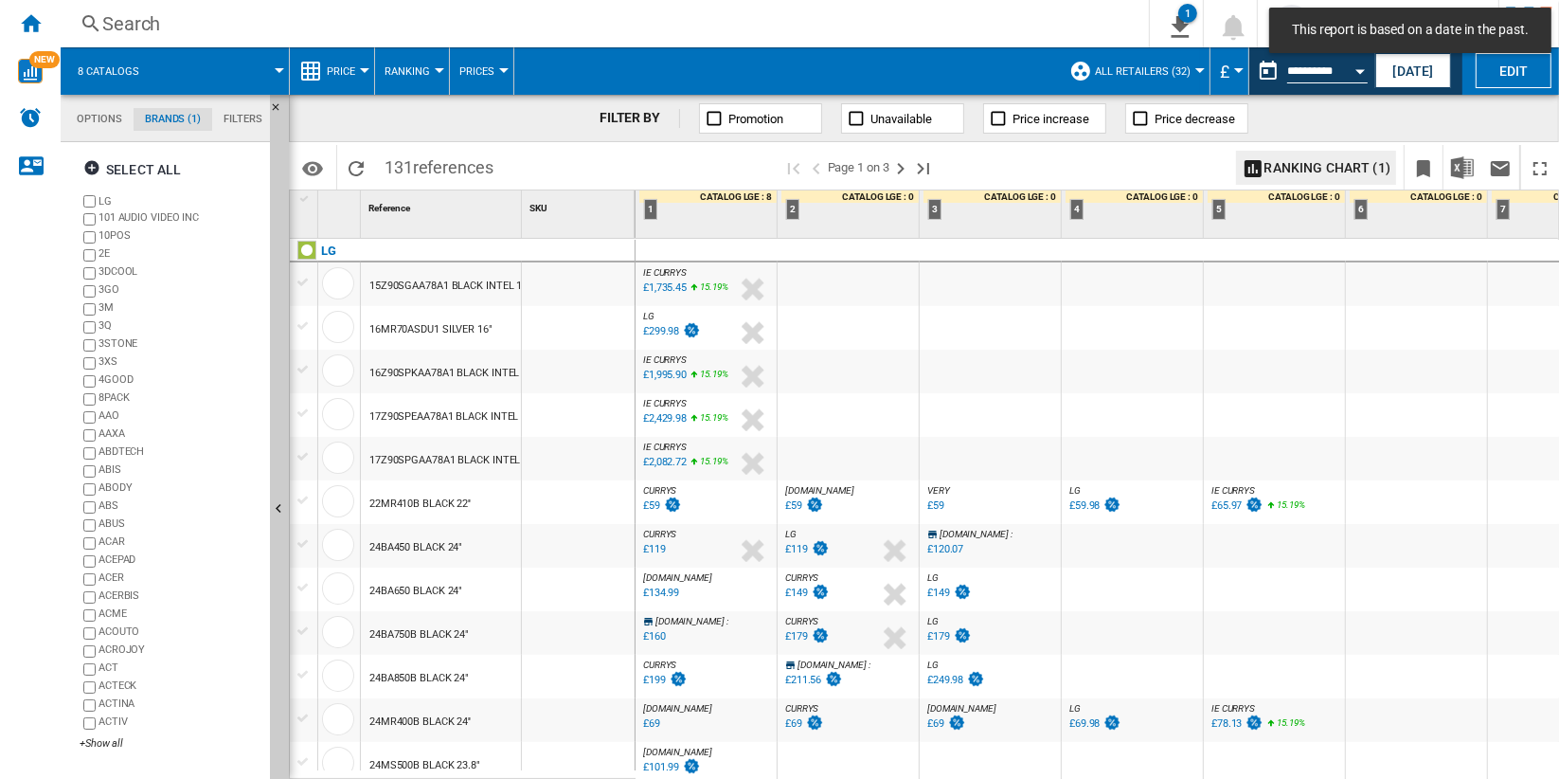
click at [510, 514] on div "22MR410B BLACK 22''" at bounding box center [441, 502] width 160 height 44
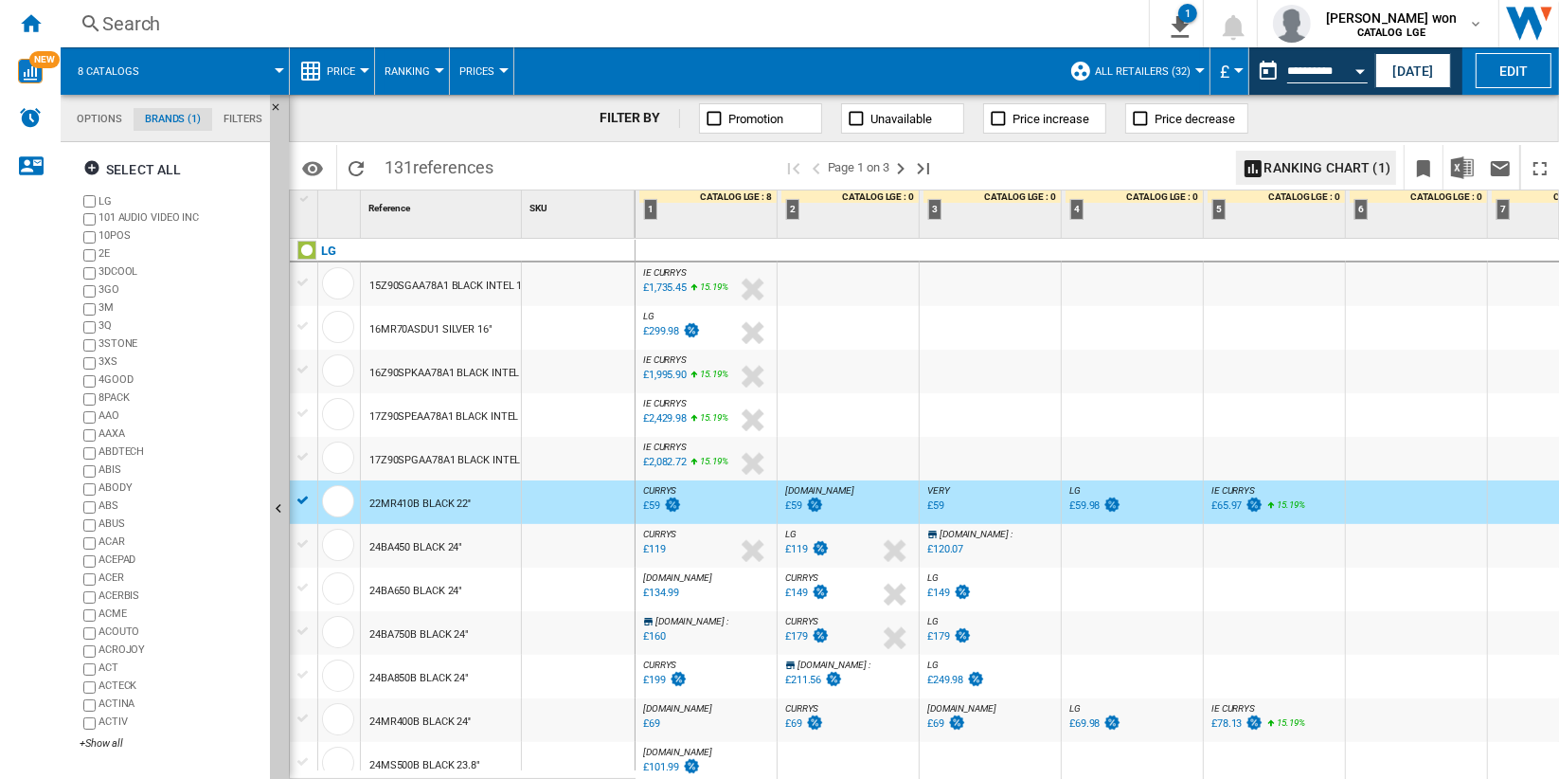
click at [411, 70] on span "Ranking" at bounding box center [407, 71] width 45 height 12
click at [1020, 379] on md-backdrop at bounding box center [779, 389] width 1559 height 779
click at [362, 72] on button "Price" at bounding box center [346, 70] width 38 height 47
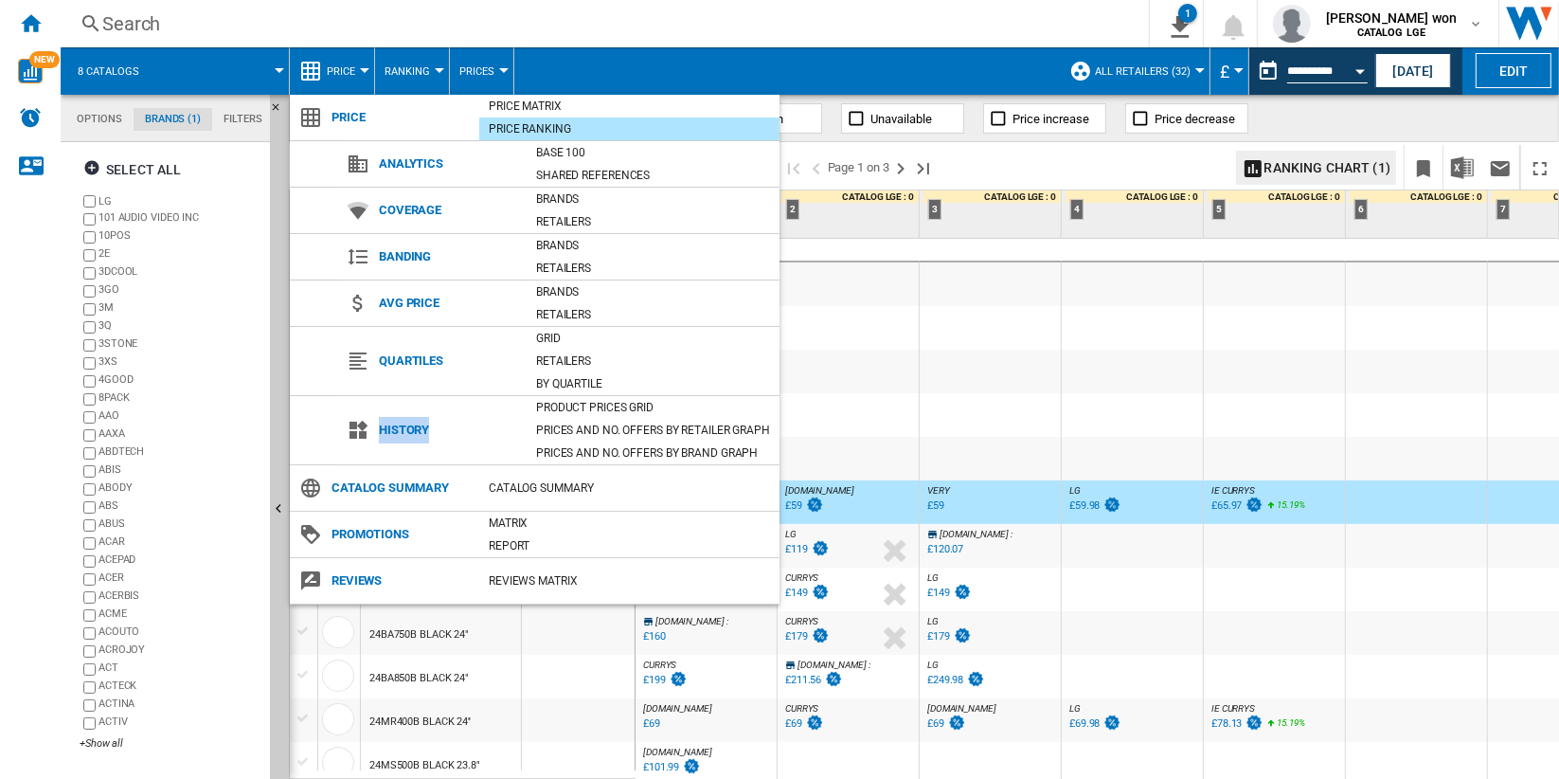
drag, startPoint x: 381, startPoint y: 424, endPoint x: 440, endPoint y: 424, distance: 58.7
click at [440, 424] on span "History" at bounding box center [447, 430] width 157 height 27
drag, startPoint x: 440, startPoint y: 424, endPoint x: 364, endPoint y: 76, distance: 356.8
click at [364, 76] on md-backdrop at bounding box center [779, 389] width 1559 height 779
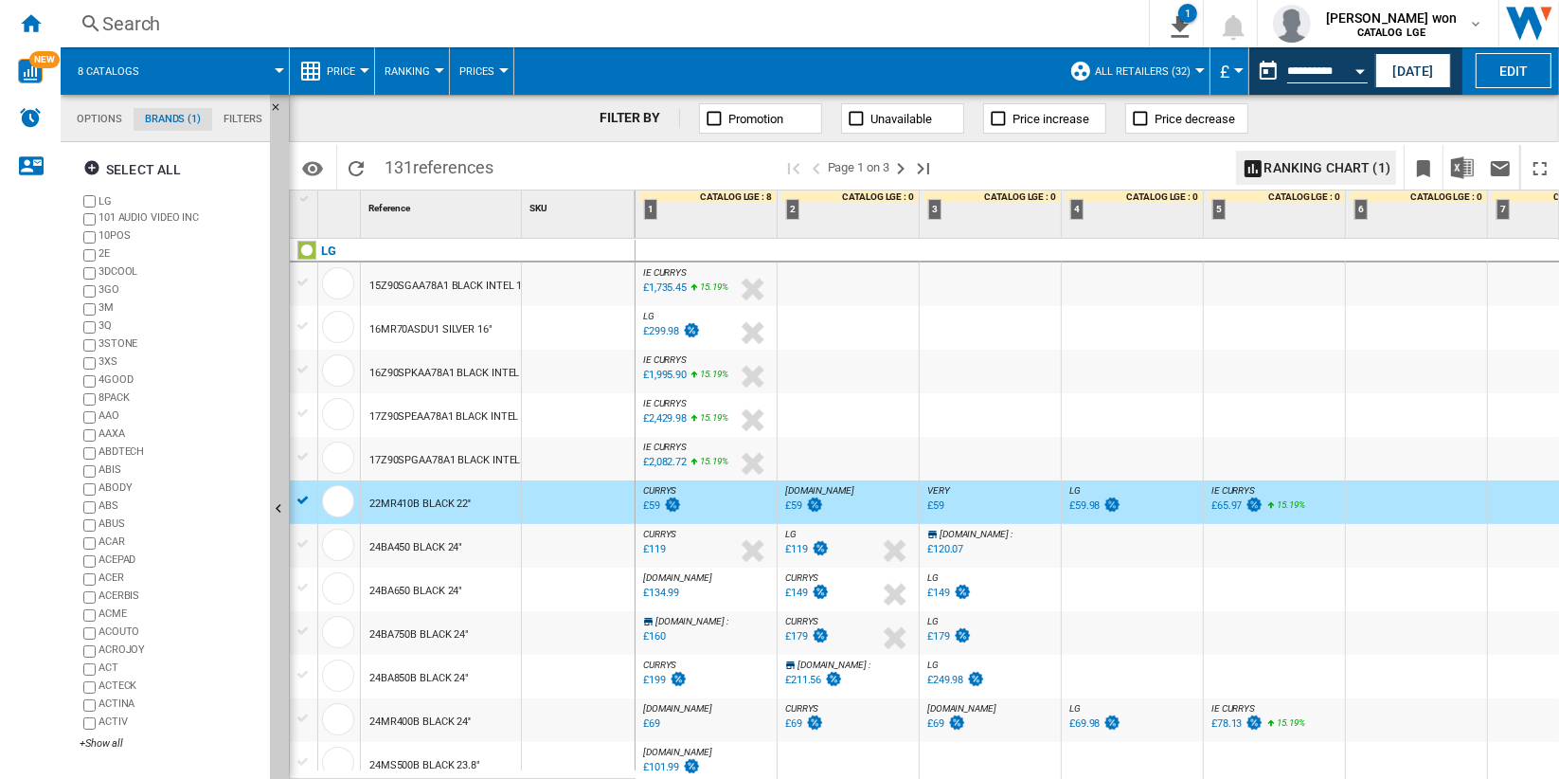
click at [362, 74] on button "Price" at bounding box center [346, 70] width 38 height 47
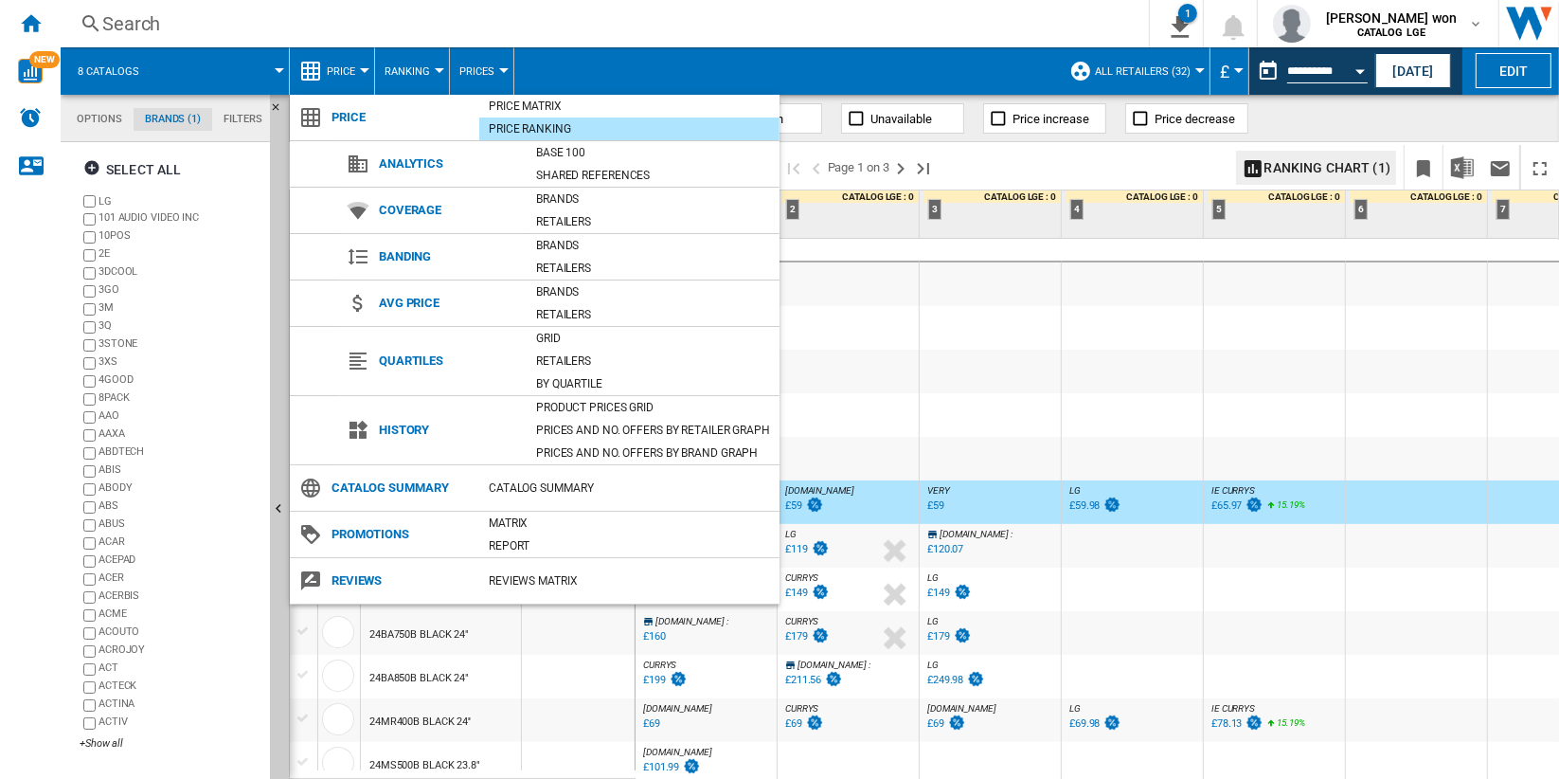
click at [361, 69] on md-backdrop at bounding box center [779, 389] width 1559 height 779
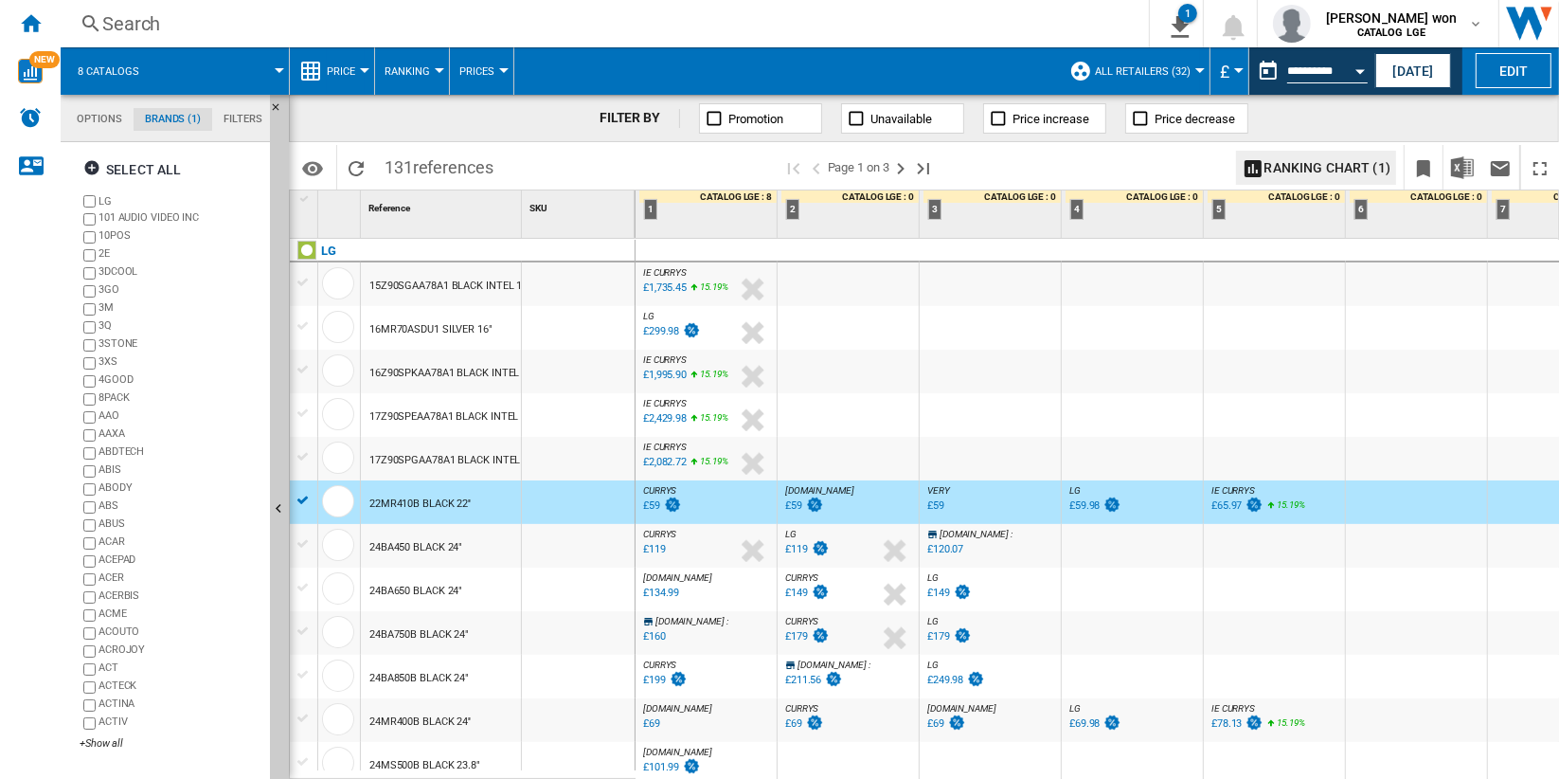
click at [361, 69] on div at bounding box center [364, 70] width 9 height 5
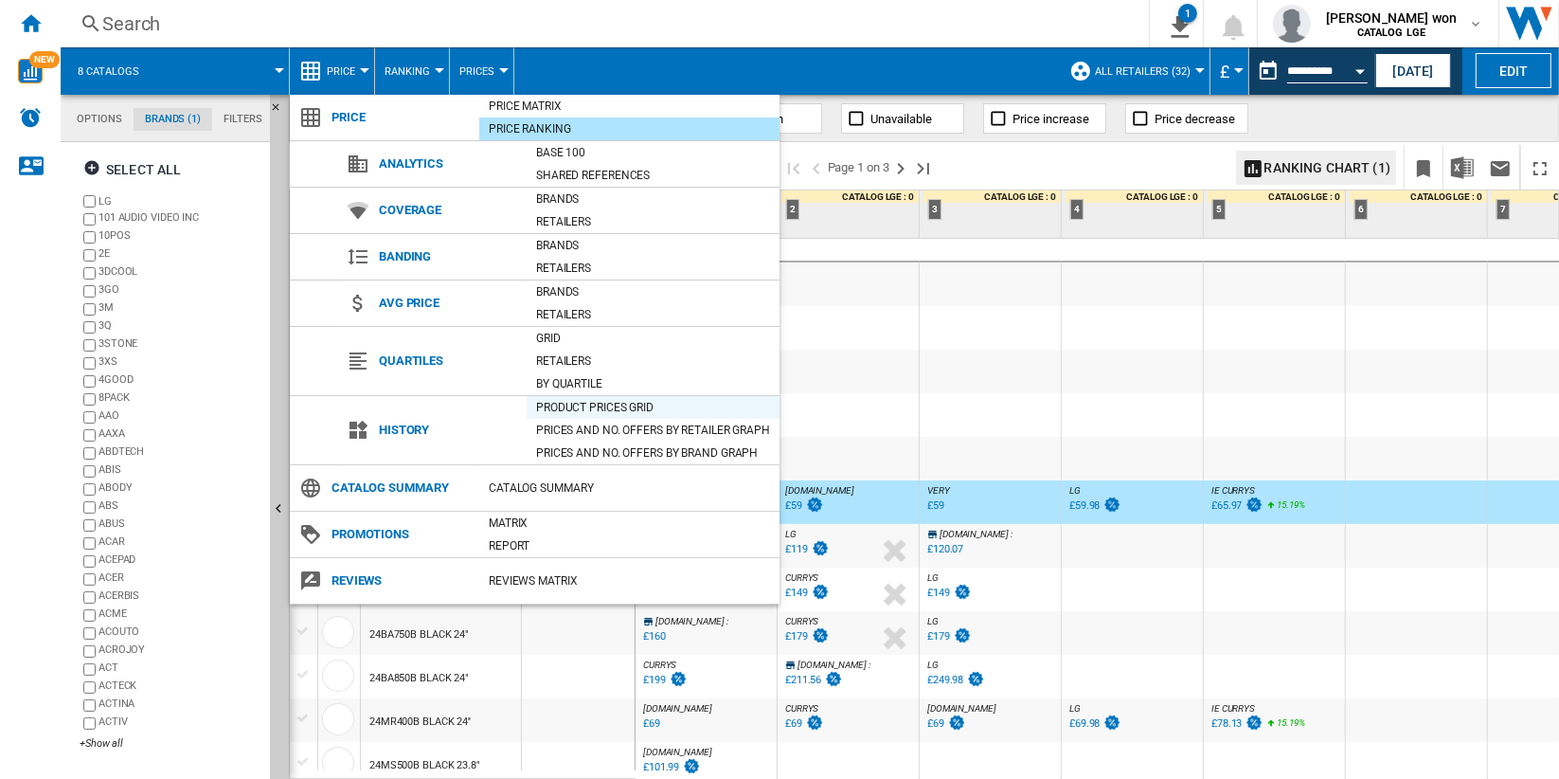
click at [684, 404] on div "Product prices grid" at bounding box center [653, 407] width 253 height 19
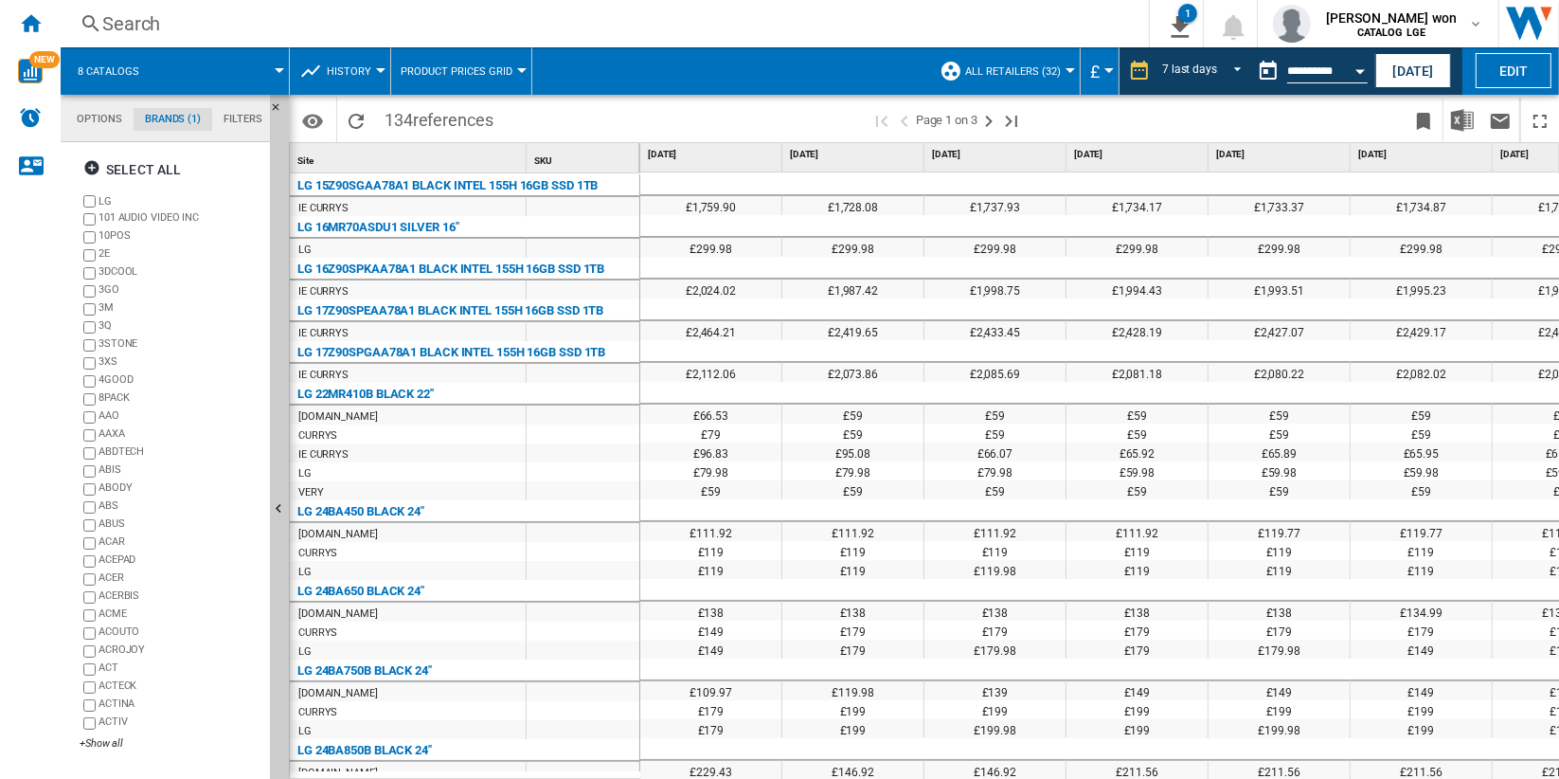
click at [383, 205] on div "IE CURRYS" at bounding box center [408, 206] width 236 height 19
click at [1221, 68] on span "REPORTS.WIZARD.STEPS.REPORT.STEPS.REPORT_OPTIONS.PERIOD: 7 last days" at bounding box center [1232, 69] width 23 height 17
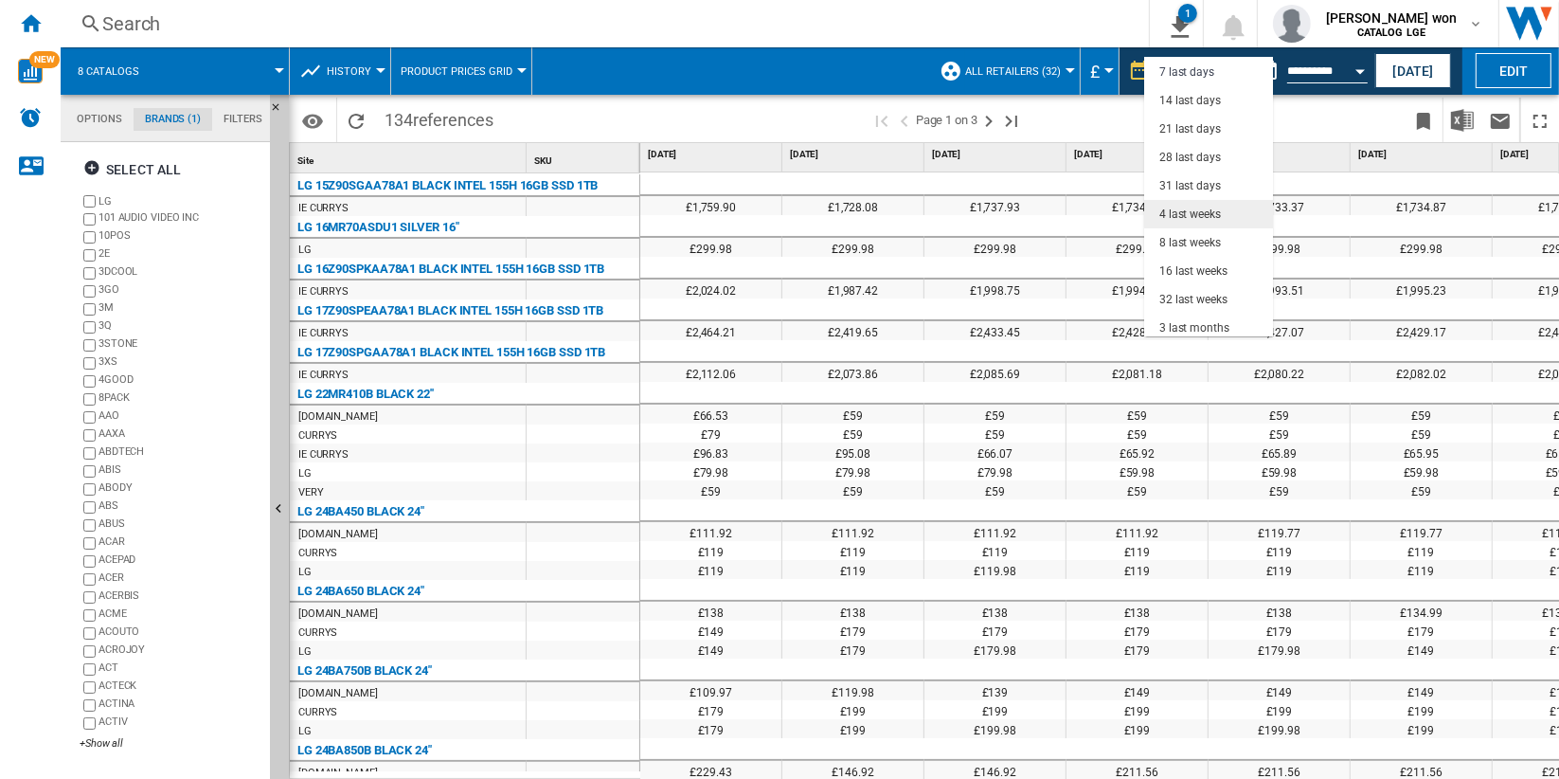
scroll to position [118, 0]
click at [791, 117] on md-backdrop at bounding box center [779, 389] width 1559 height 779
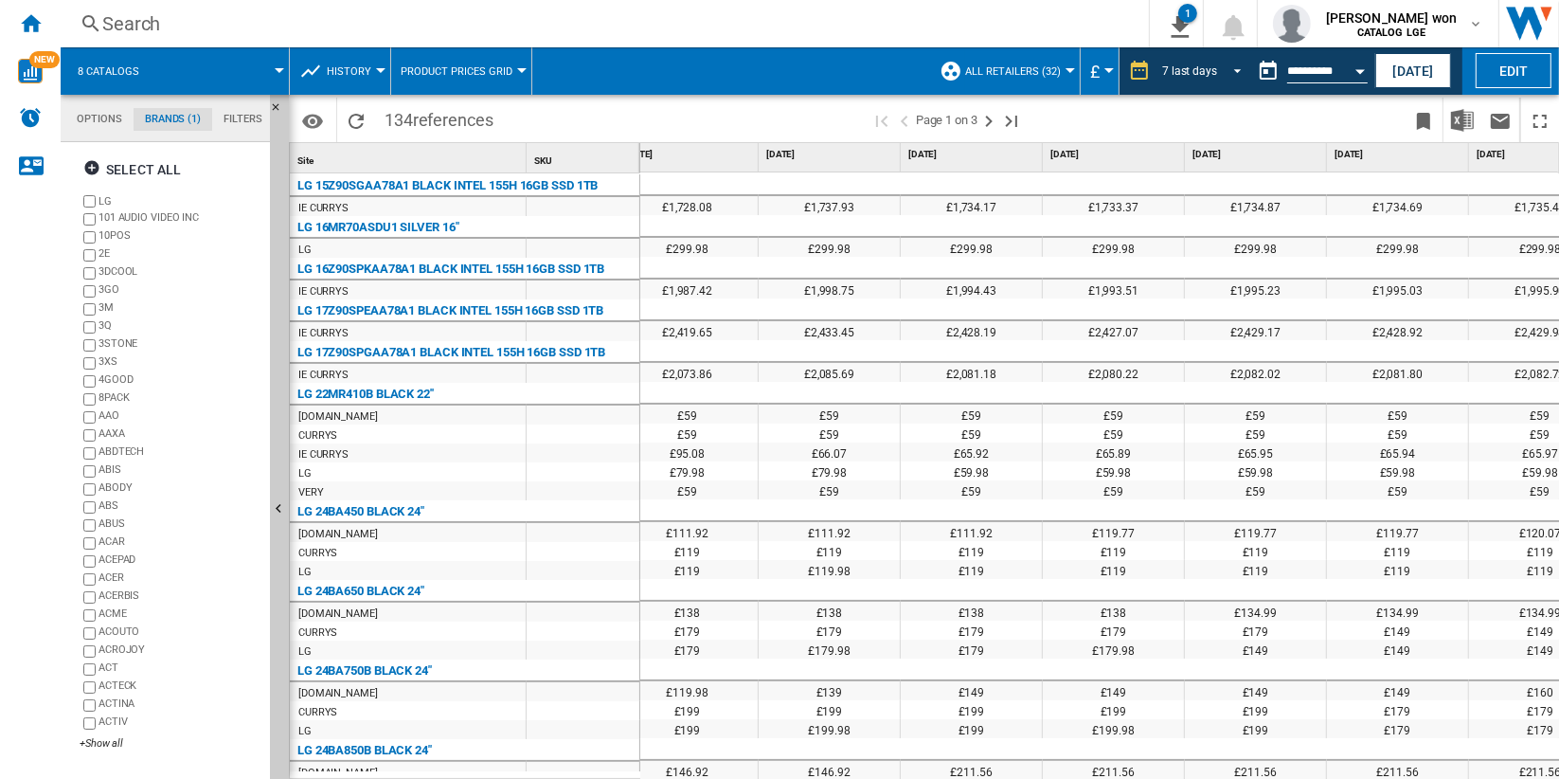
scroll to position [0, 222]
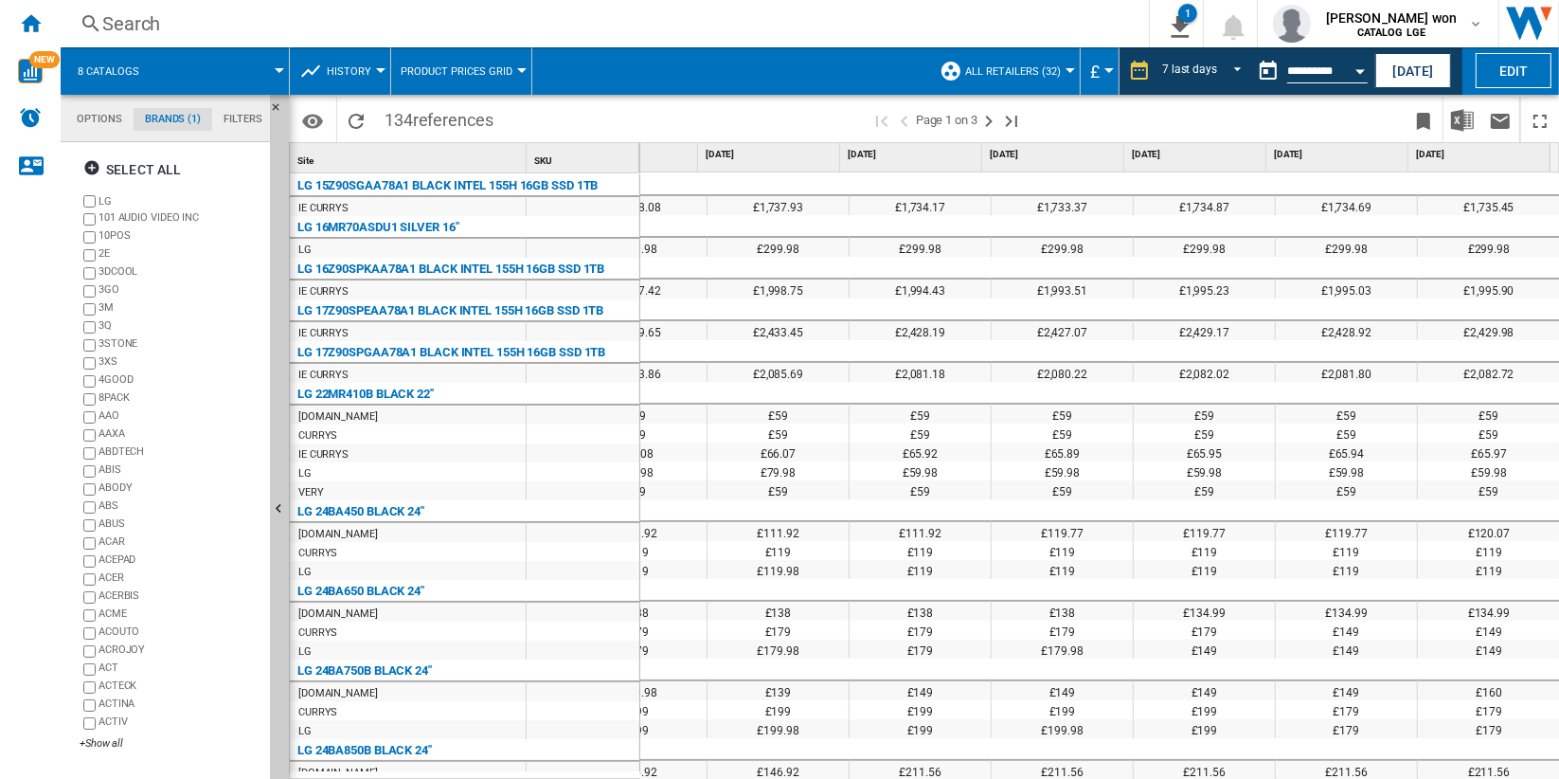
click at [364, 70] on span "History" at bounding box center [349, 71] width 45 height 12
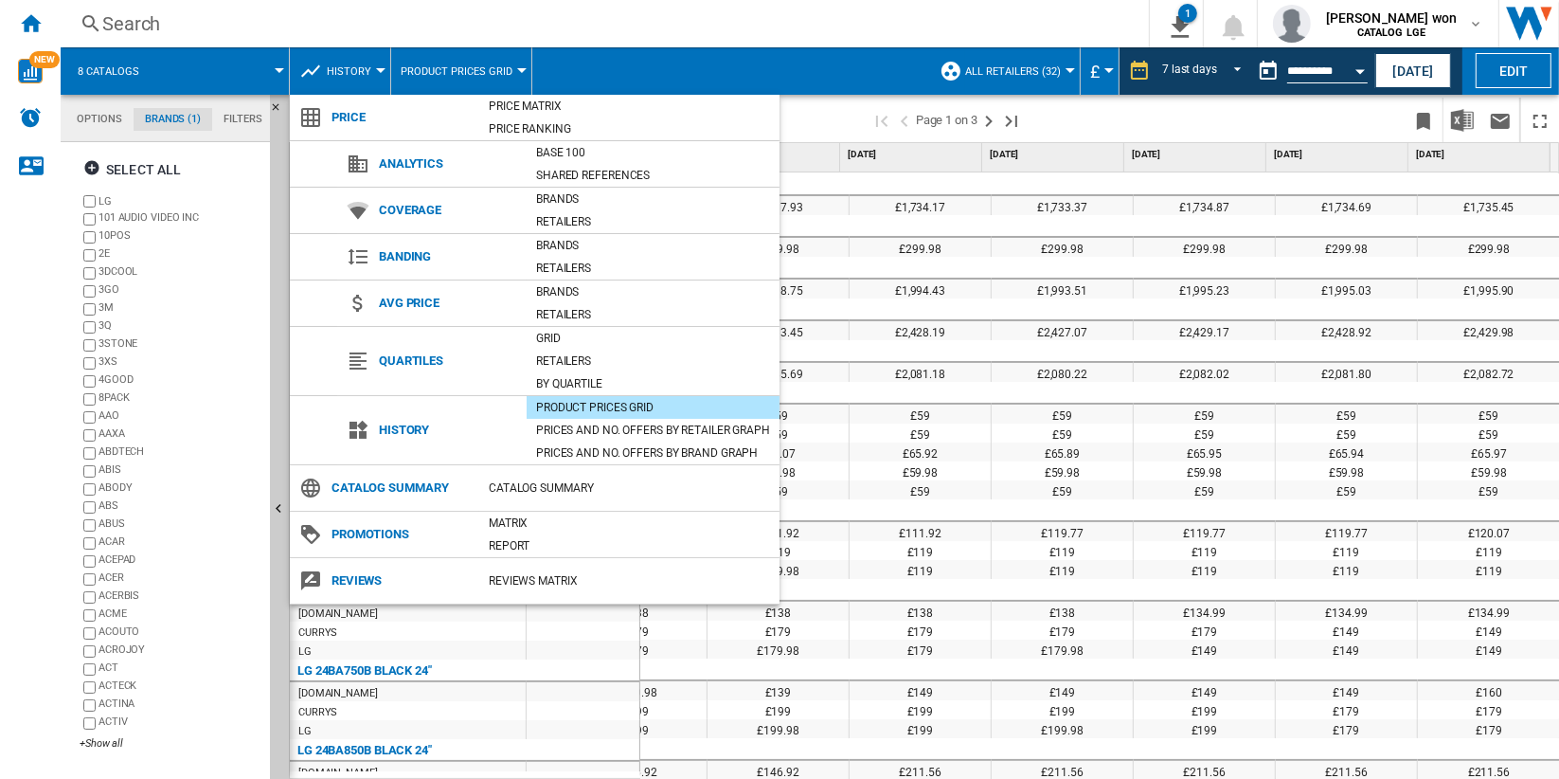
click at [1086, 129] on md-backdrop at bounding box center [779, 389] width 1559 height 779
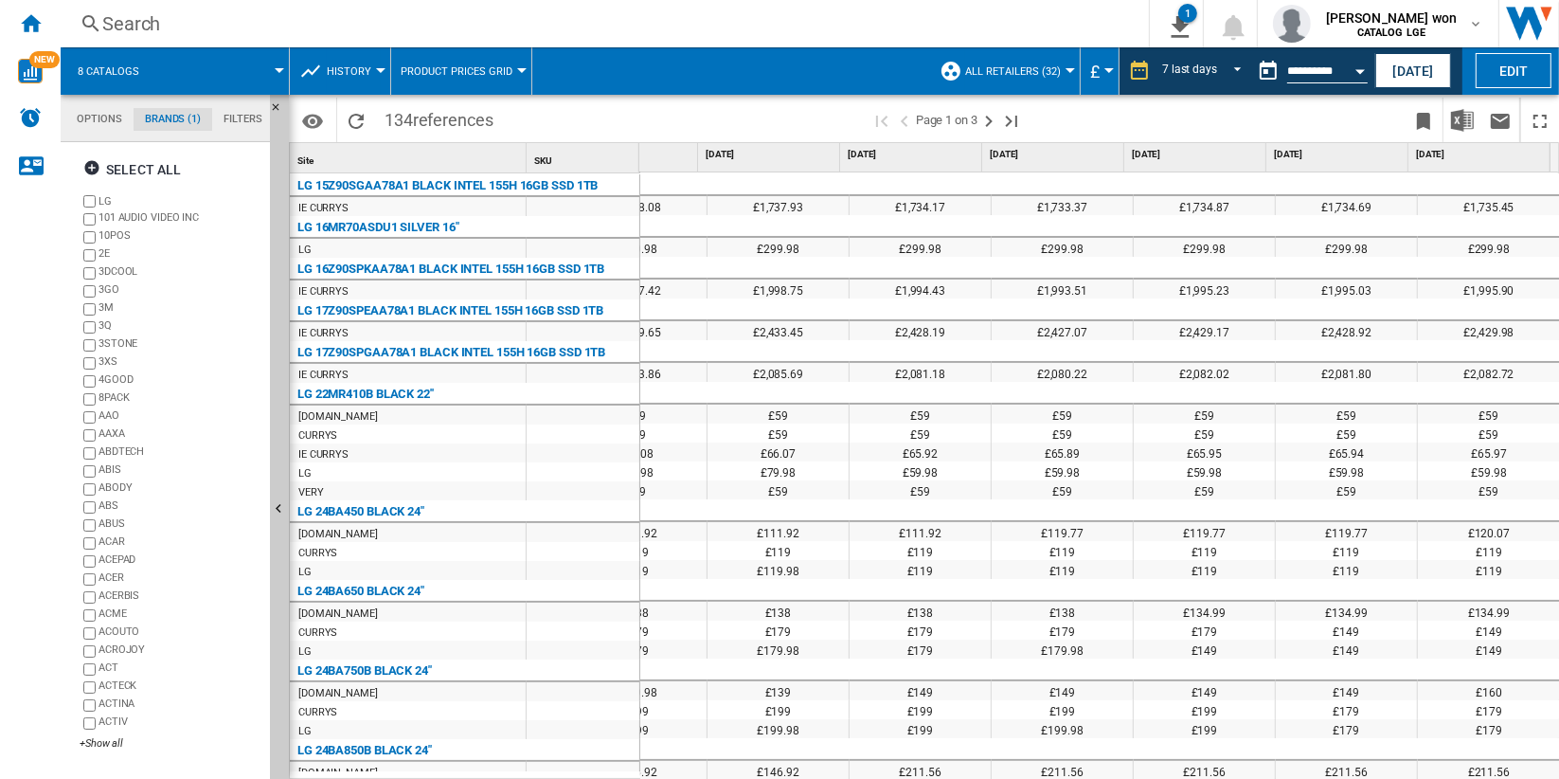
click at [376, 68] on div at bounding box center [380, 70] width 9 height 5
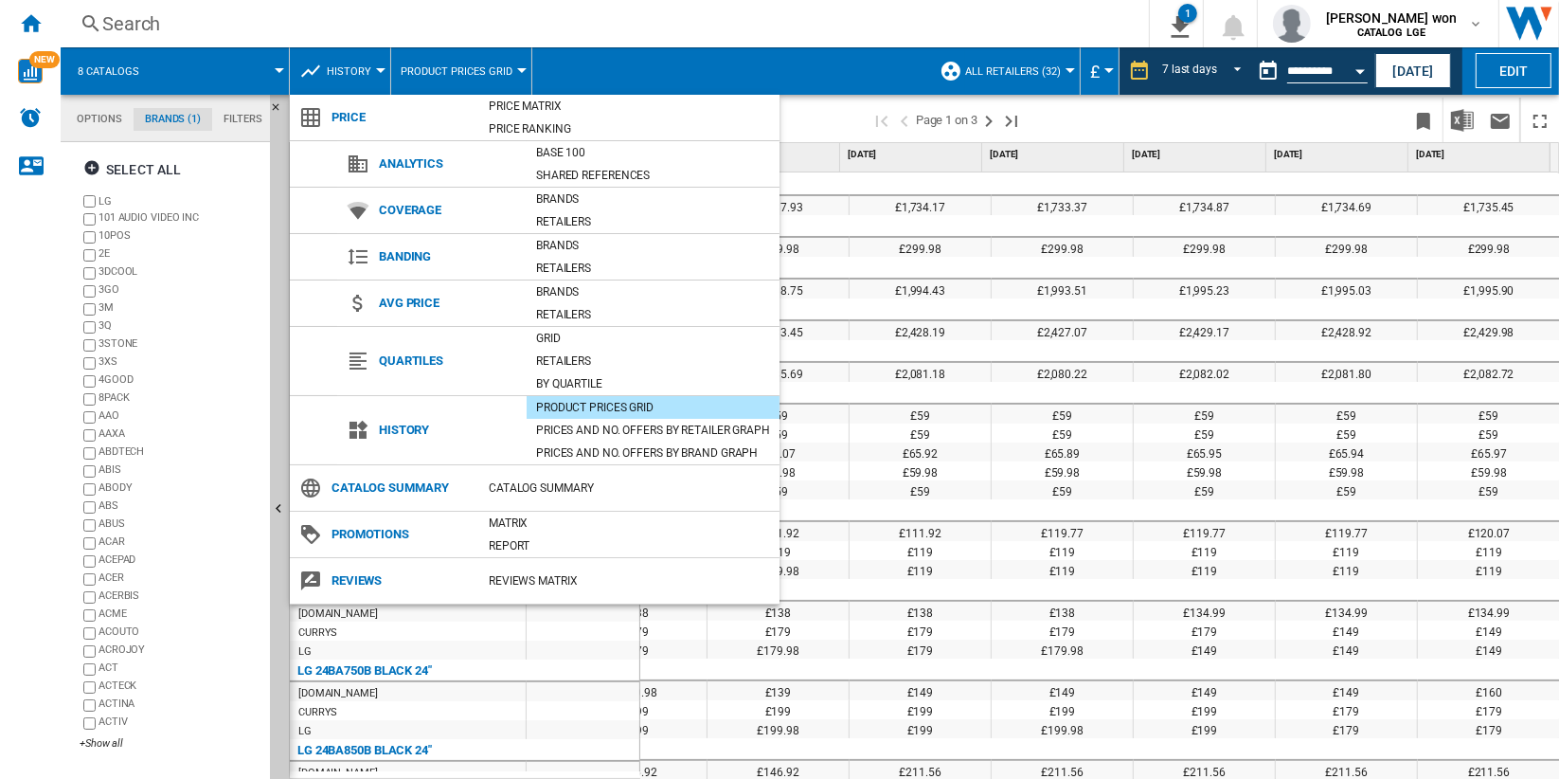
click at [820, 125] on md-backdrop at bounding box center [779, 389] width 1559 height 779
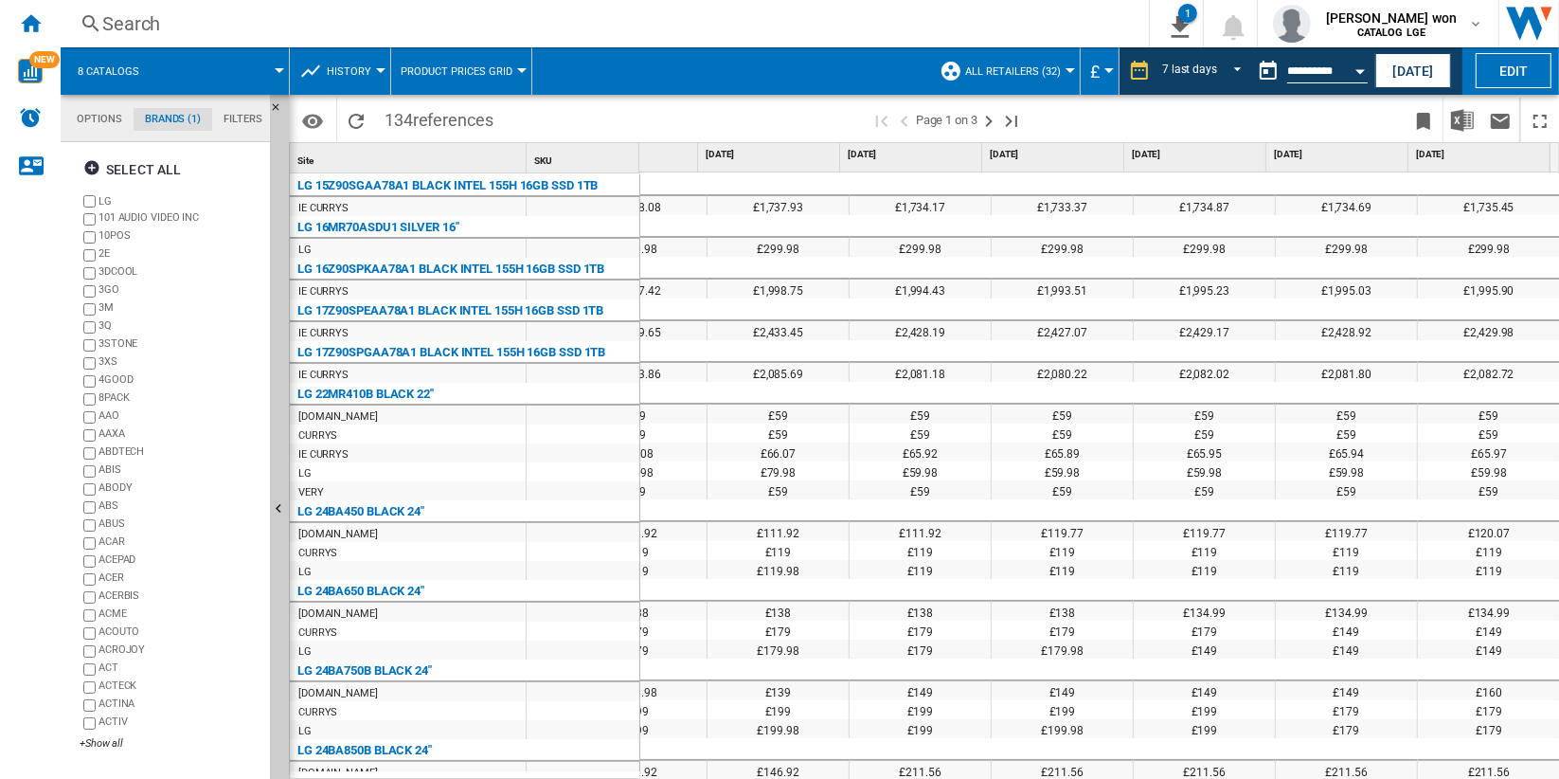
click at [363, 69] on span "History" at bounding box center [349, 71] width 45 height 12
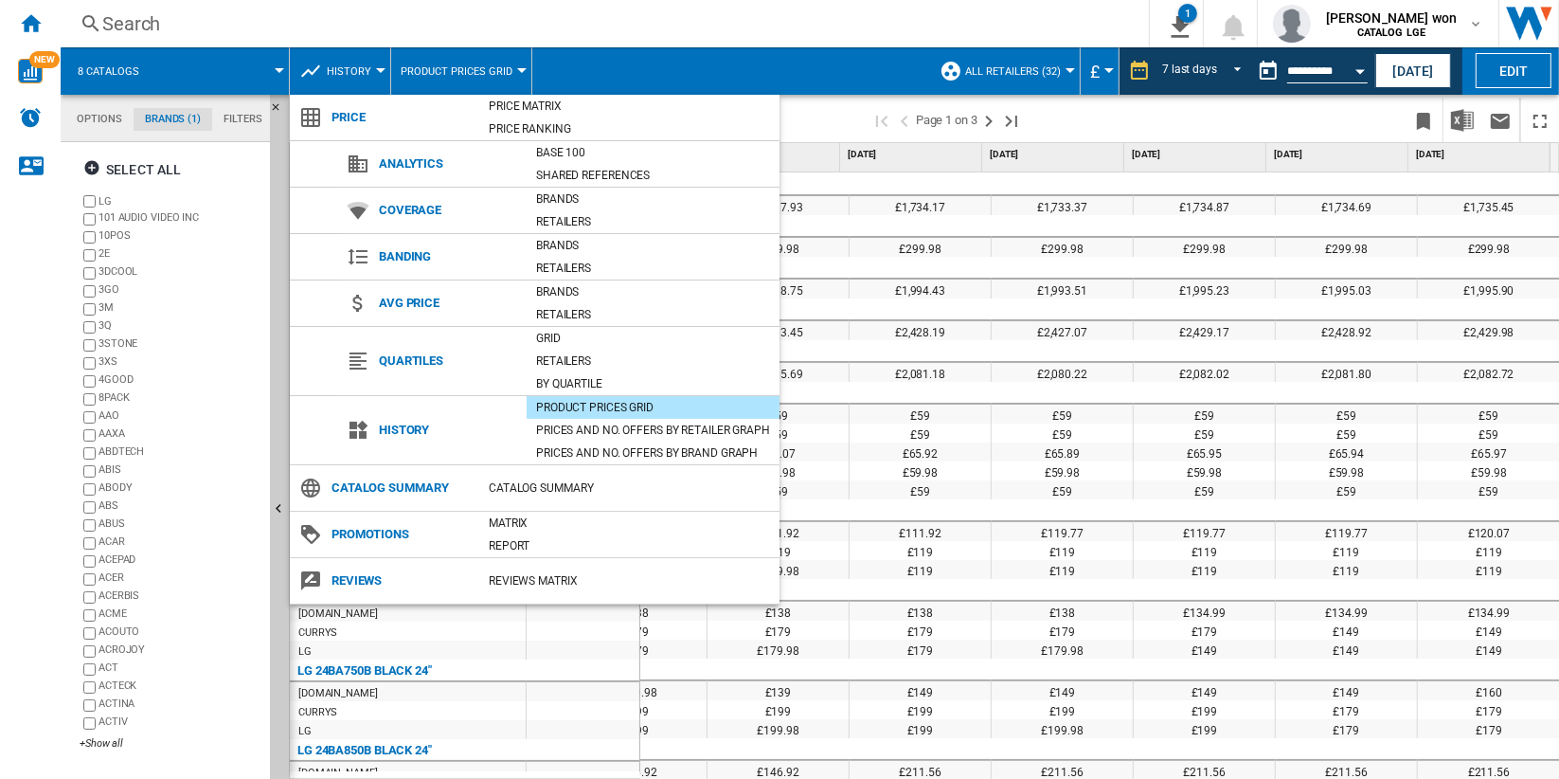
click at [572, 71] on md-backdrop at bounding box center [779, 389] width 1559 height 779
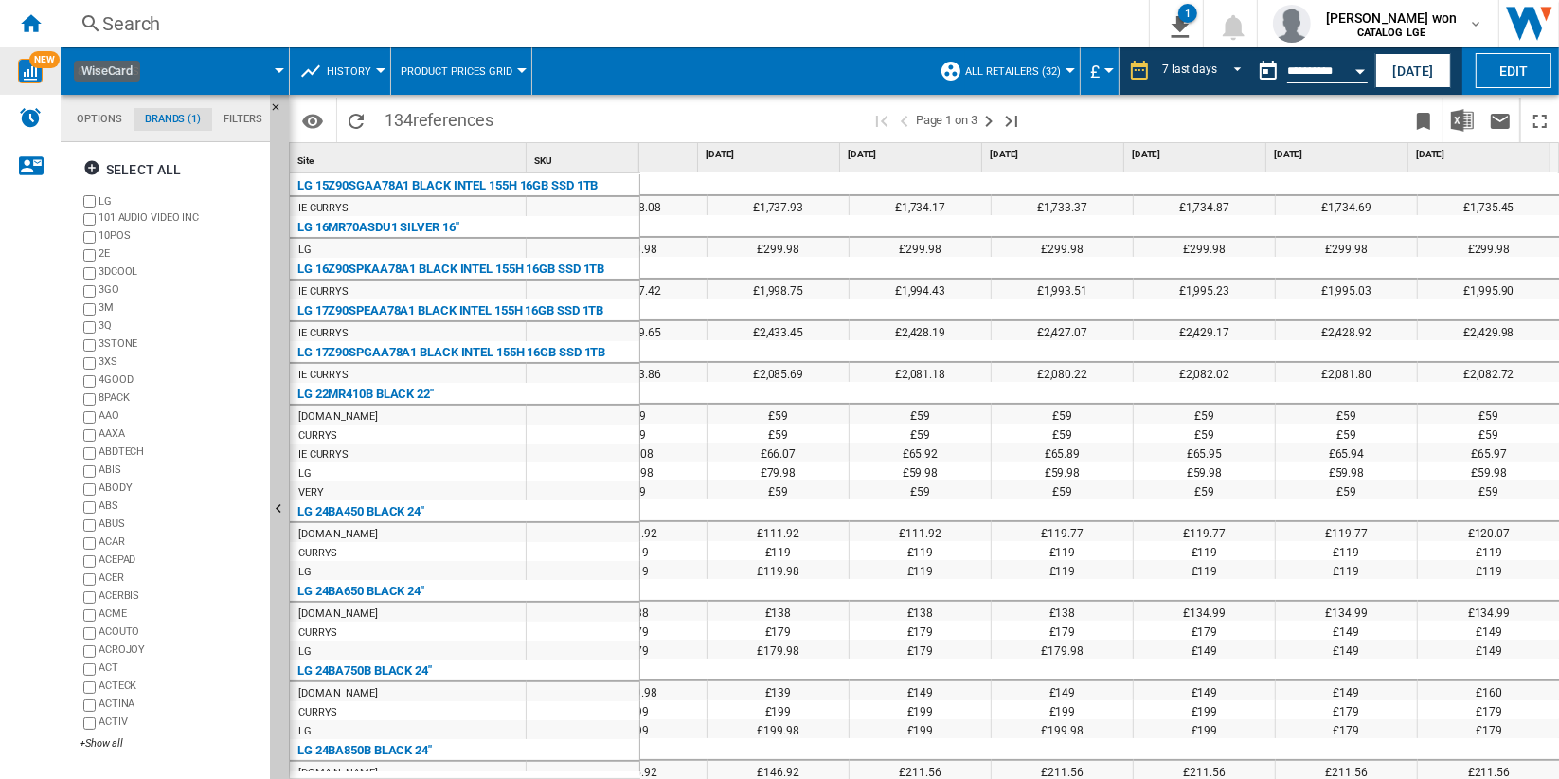
click at [30, 67] on img "WiseCard" at bounding box center [30, 71] width 25 height 25
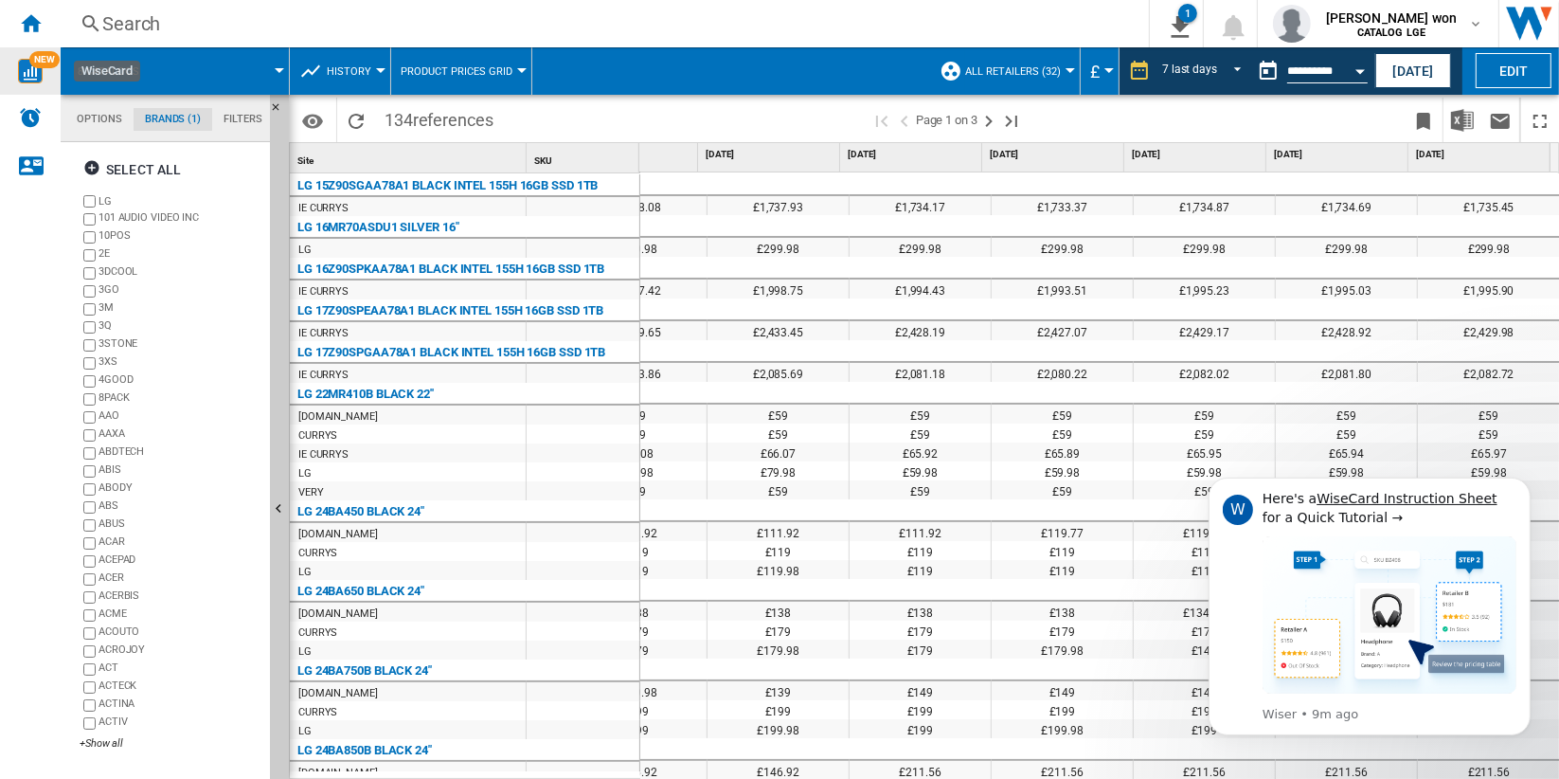
scroll to position [0, 0]
click at [25, 23] on ng-md-icon "Home" at bounding box center [30, 22] width 23 height 23
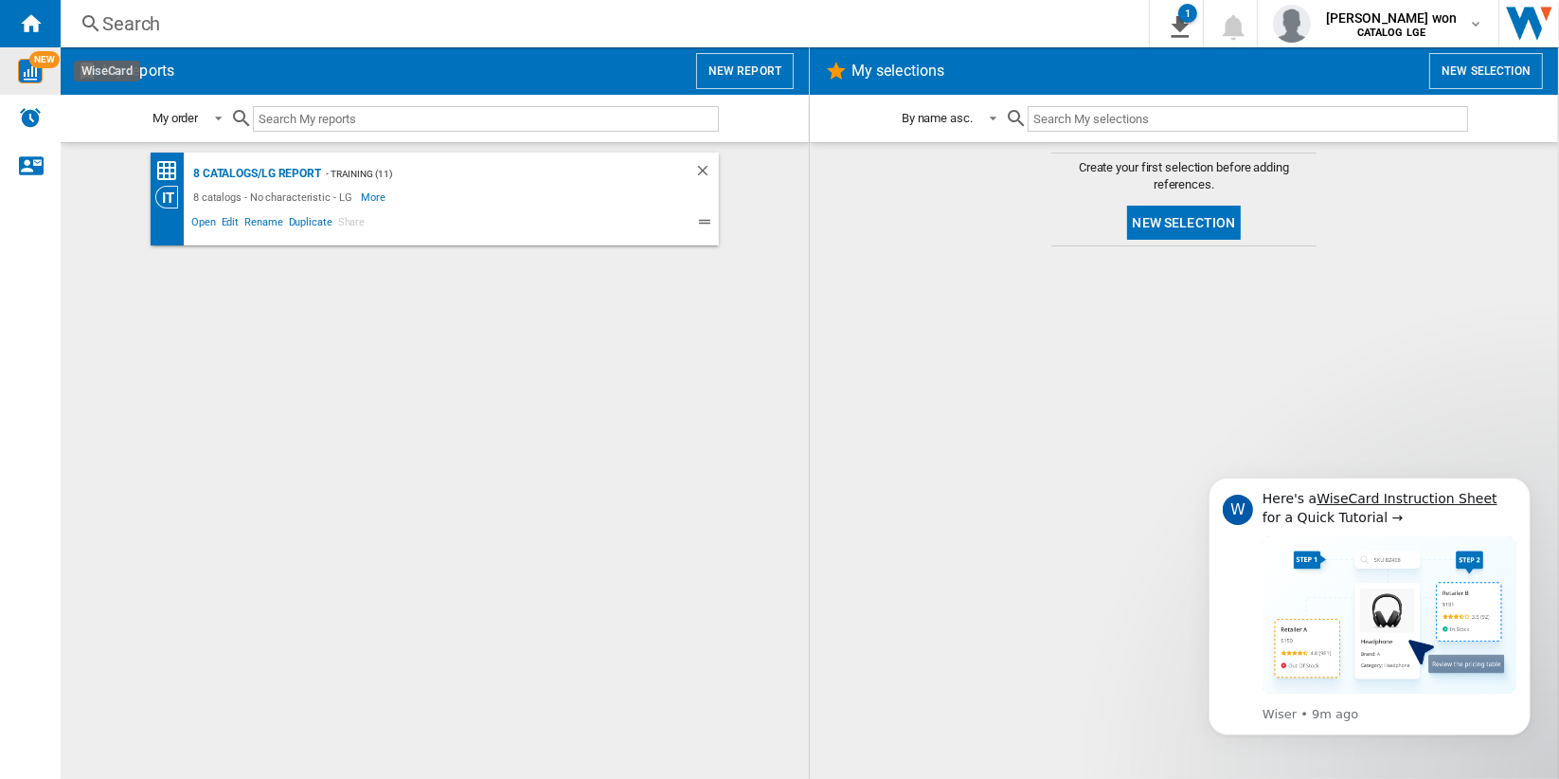
click at [1200, 227] on button "New selection" at bounding box center [1184, 223] width 115 height 34
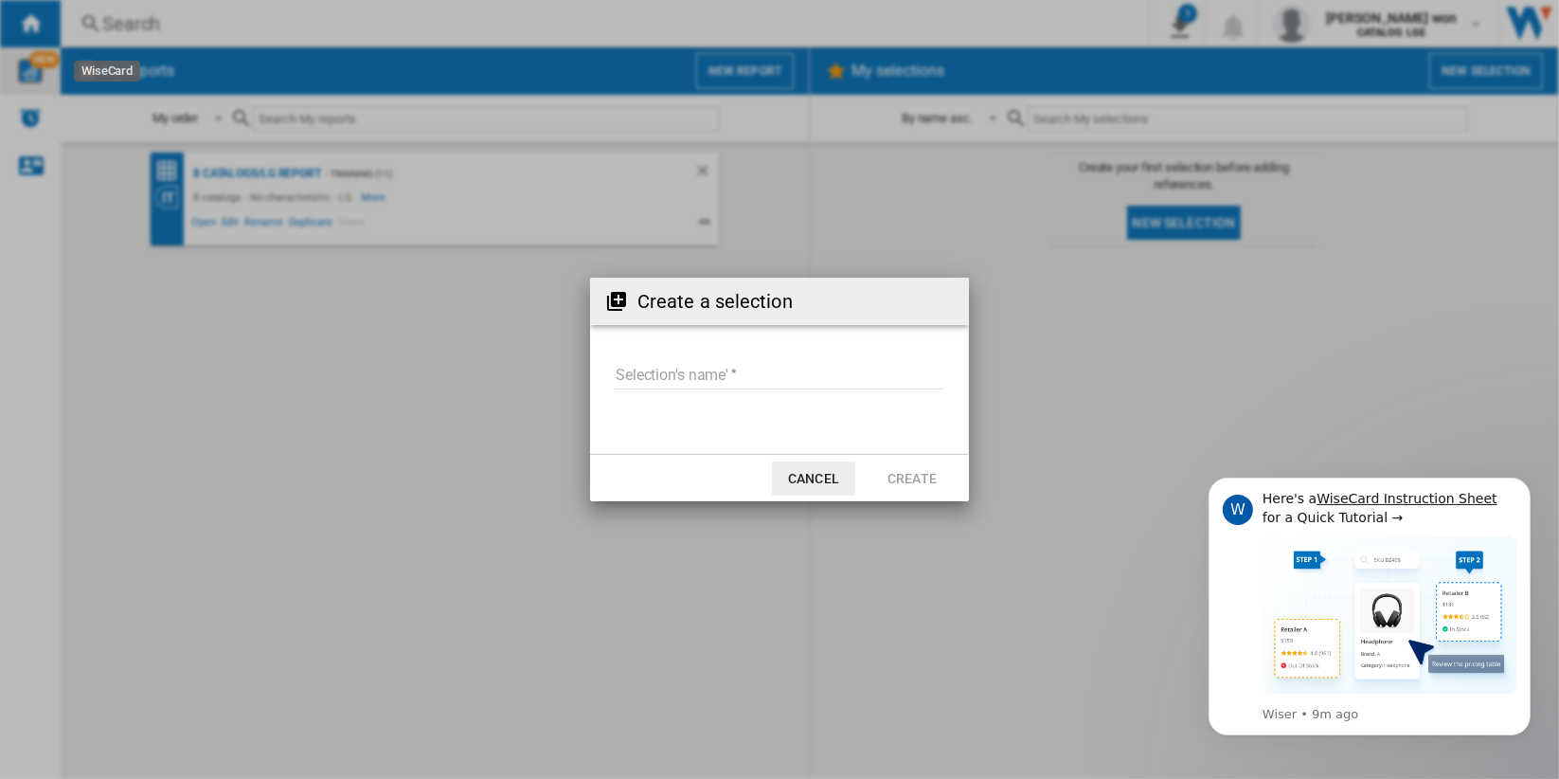
click at [736, 373] on input "Selection's name'" at bounding box center [780, 375] width 330 height 28
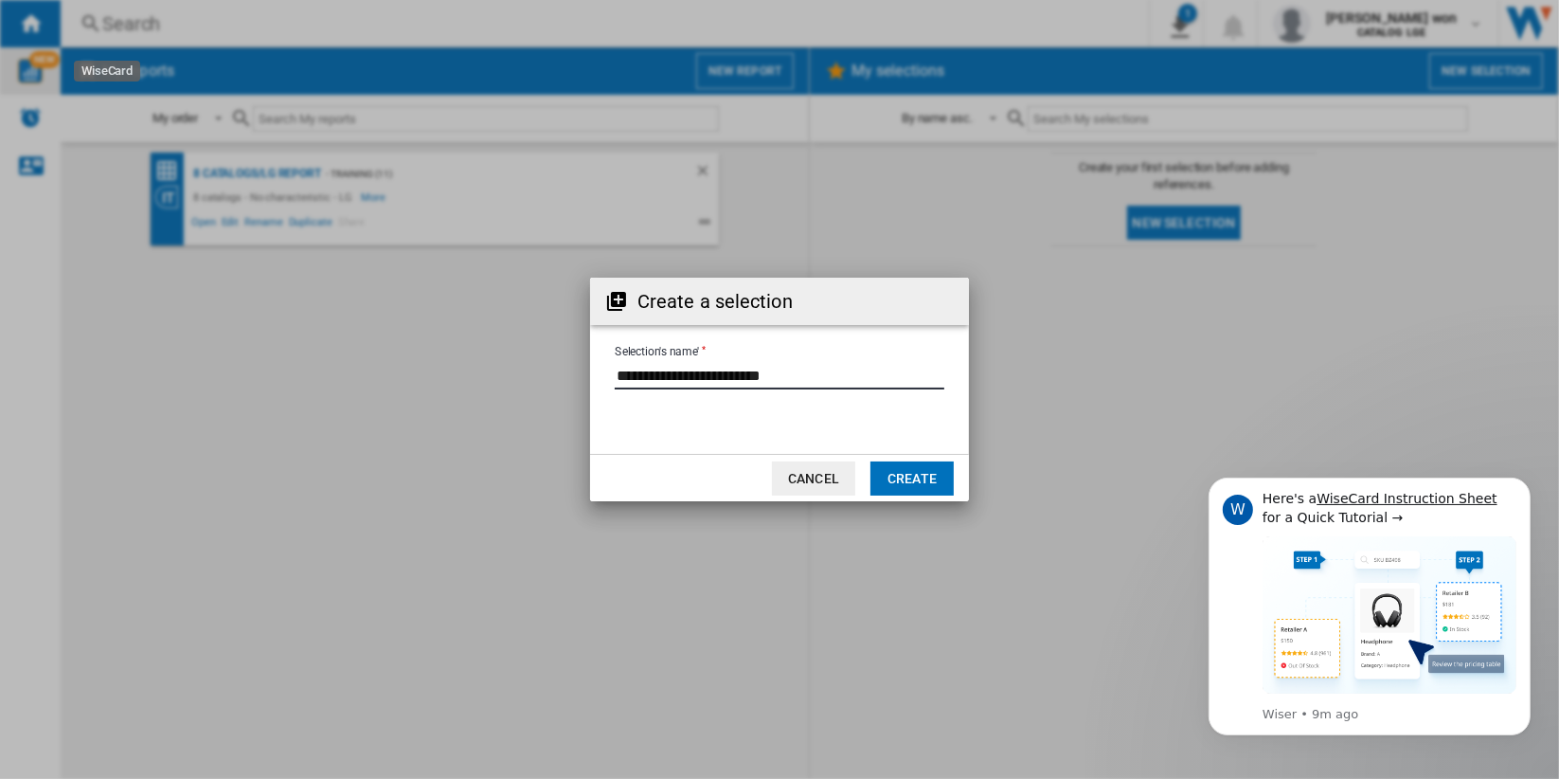
type input "**********"
click at [927, 476] on button "Create" at bounding box center [912, 478] width 83 height 34
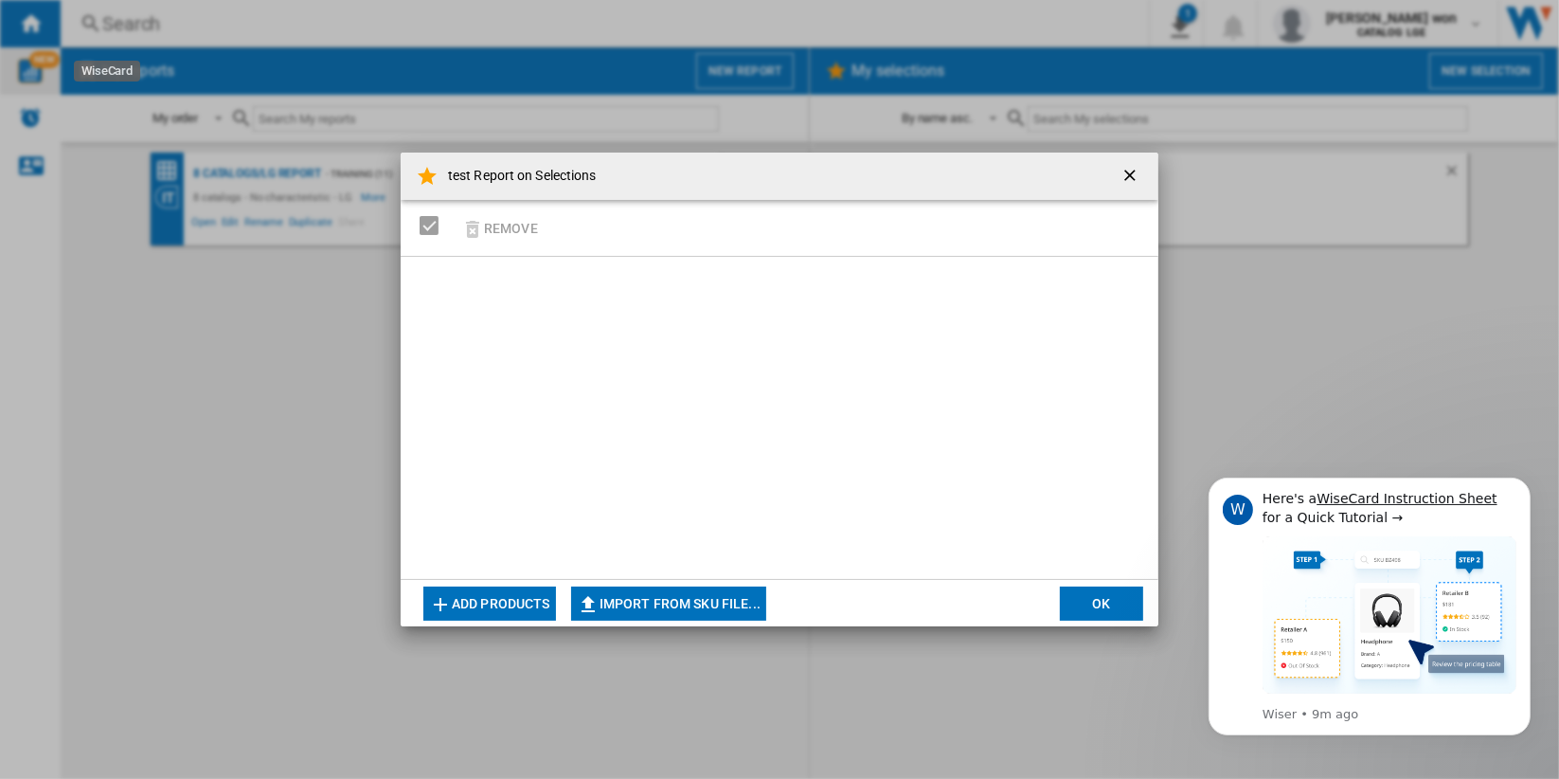
click at [520, 599] on button "Add products" at bounding box center [490, 603] width 133 height 34
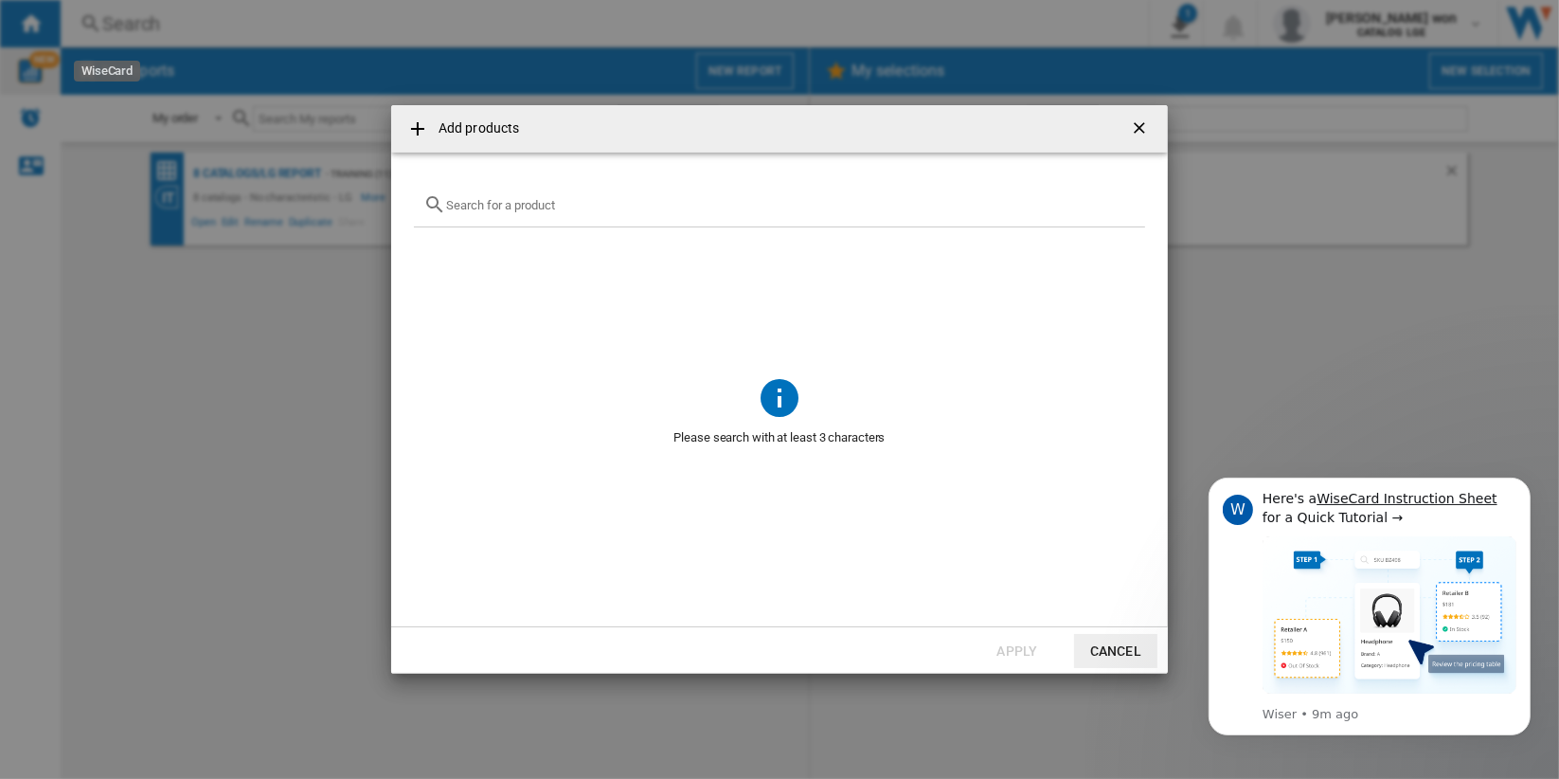
click at [555, 203] on input "text" at bounding box center [791, 205] width 690 height 14
click at [539, 201] on input "text" at bounding box center [791, 205] width 690 height 14
paste input "32MR50C"
type input "32MR50C"
click at [1526, 476] on button "Dismiss notification" at bounding box center [1524, 482] width 25 height 25
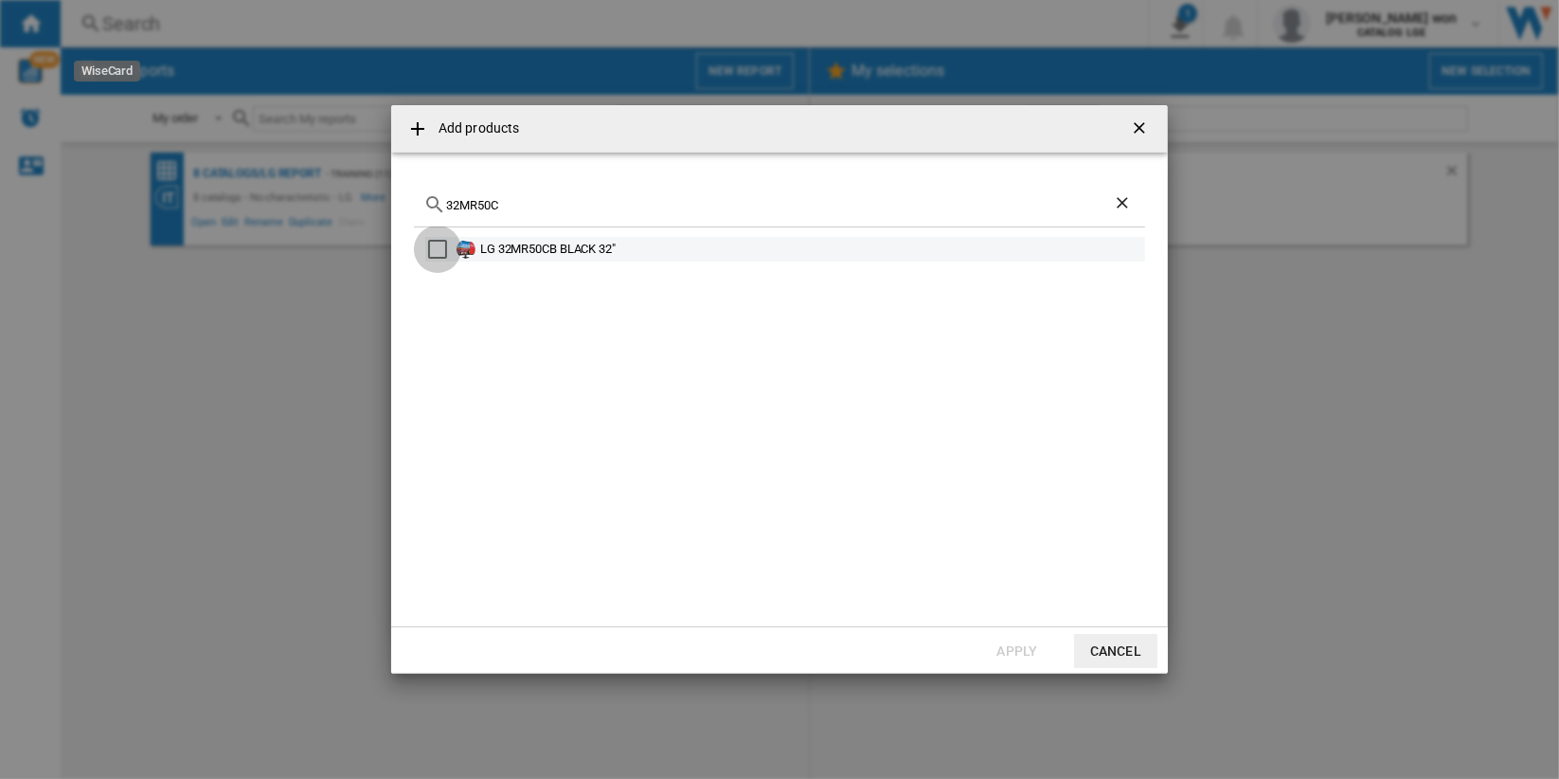
click at [434, 243] on div "Select" at bounding box center [437, 249] width 19 height 19
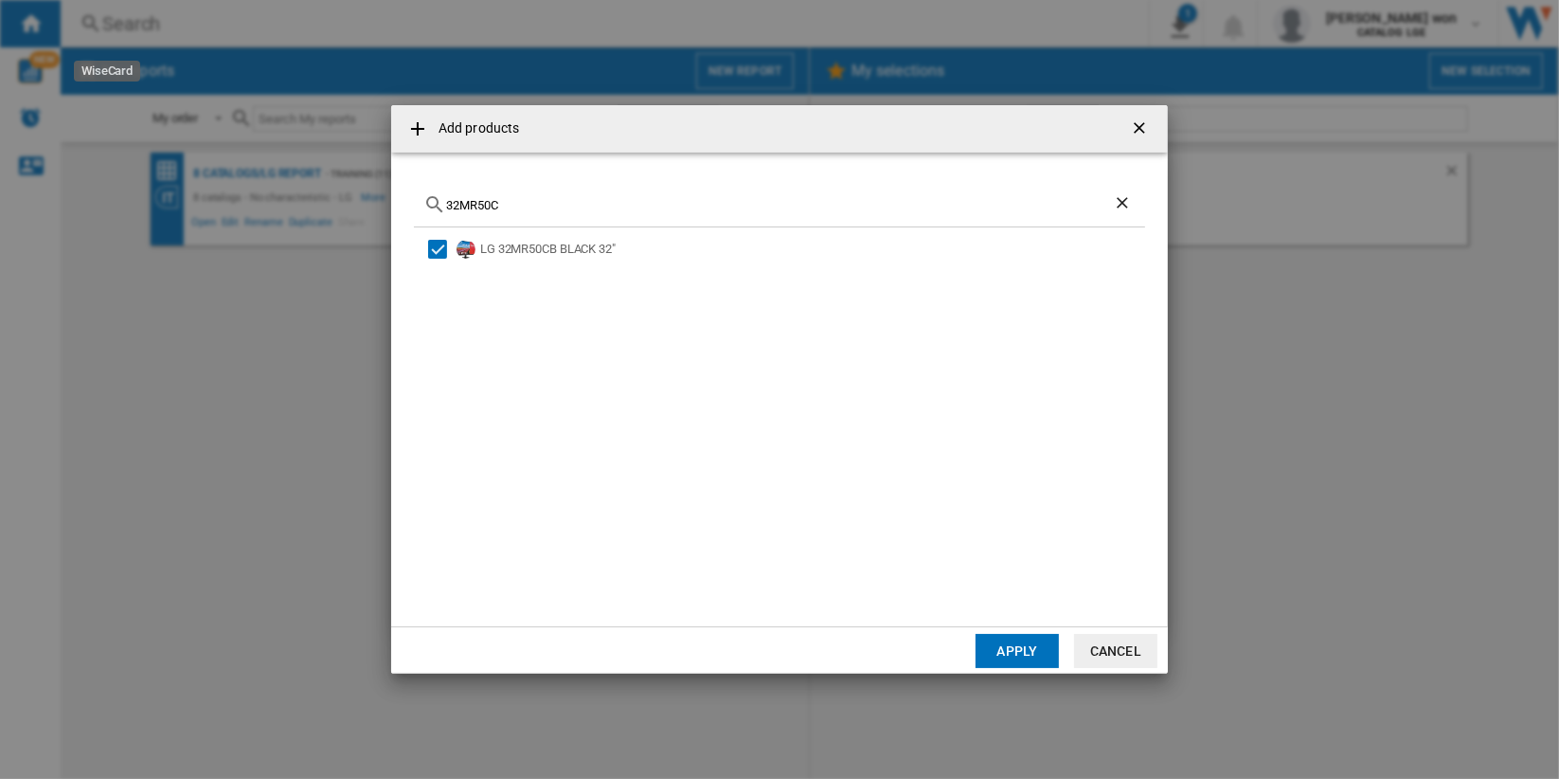
click at [578, 202] on input "32MR50C" at bounding box center [779, 205] width 667 height 14
click at [599, 205] on input "text" at bounding box center [791, 205] width 690 height 14
paste input "KD55X75WL"
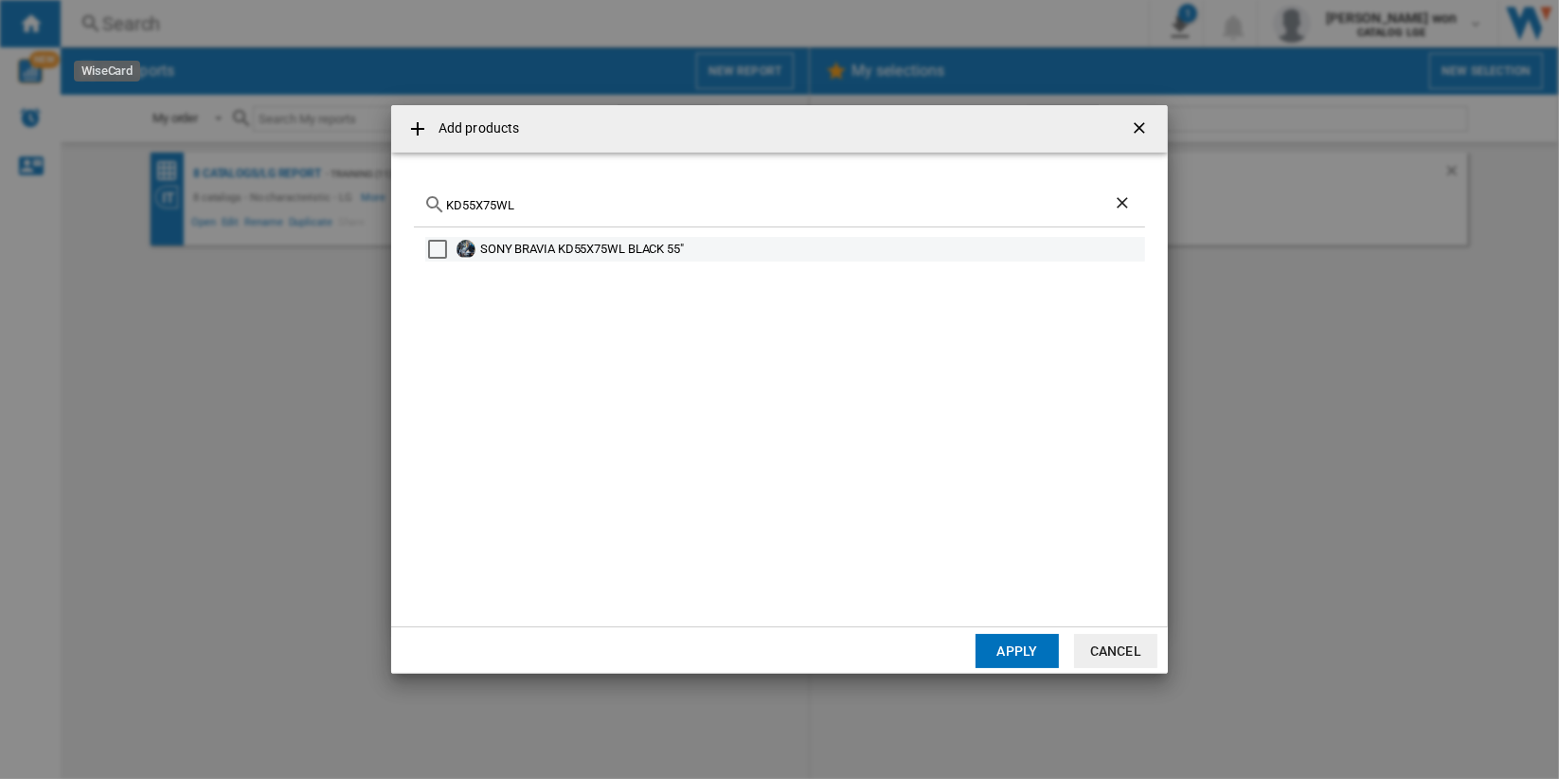
type input "KD55X75WL"
click at [438, 250] on div "Select" at bounding box center [437, 249] width 19 height 19
click at [1027, 648] on button "Apply" at bounding box center [1017, 651] width 83 height 34
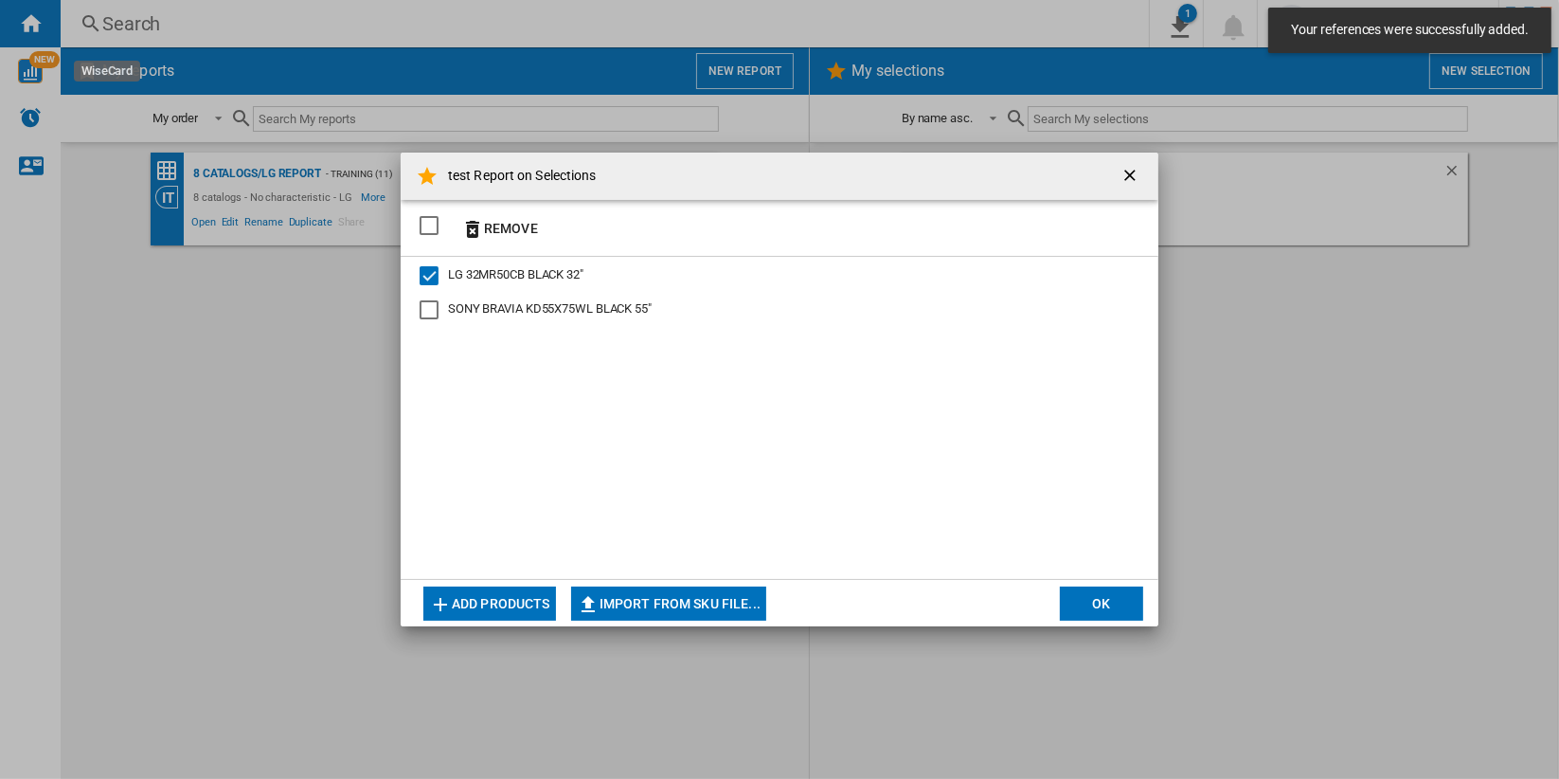
click at [431, 275] on div at bounding box center [429, 275] width 19 height 19
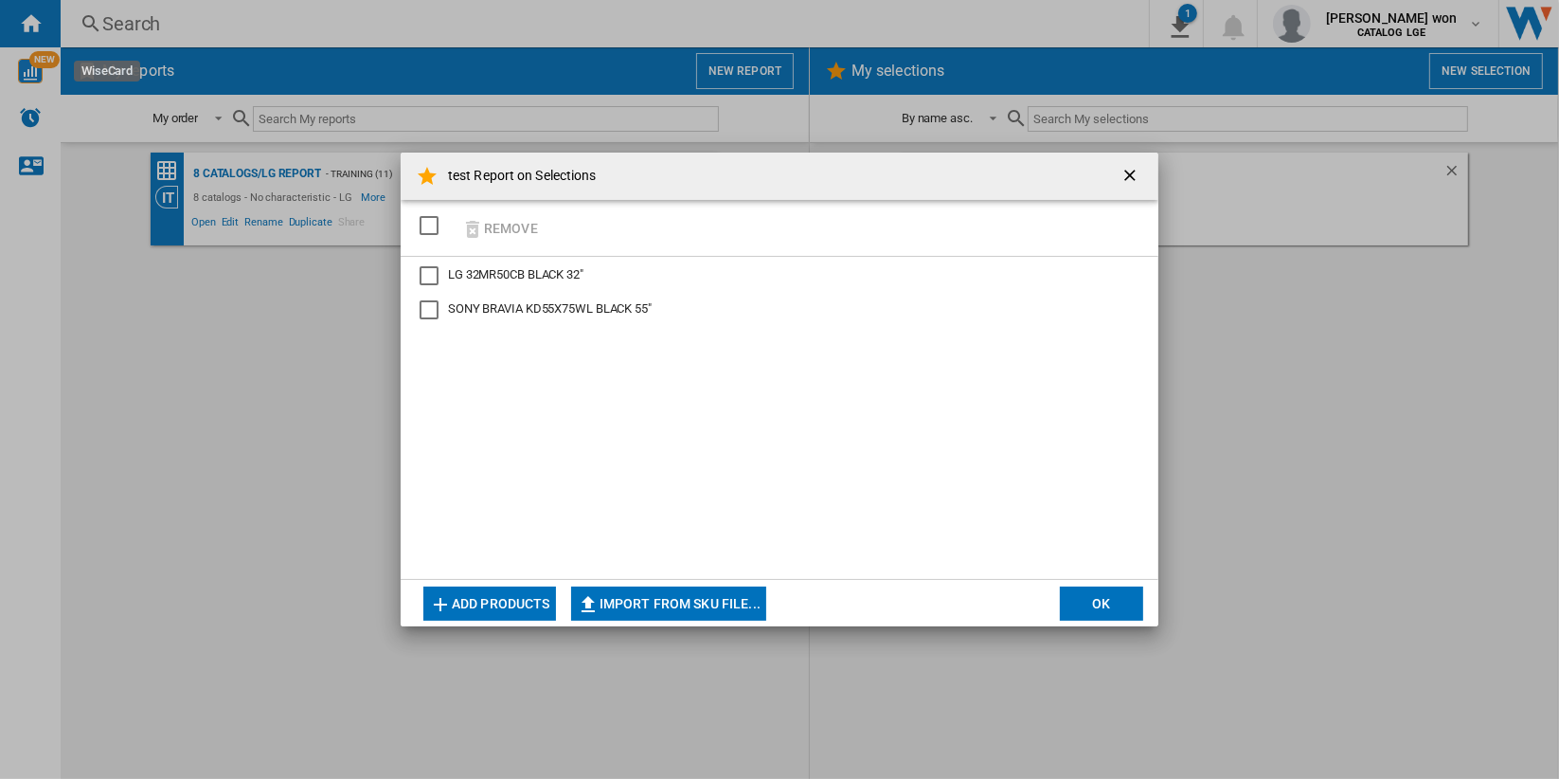
click at [1094, 598] on button "OK" at bounding box center [1101, 603] width 83 height 34
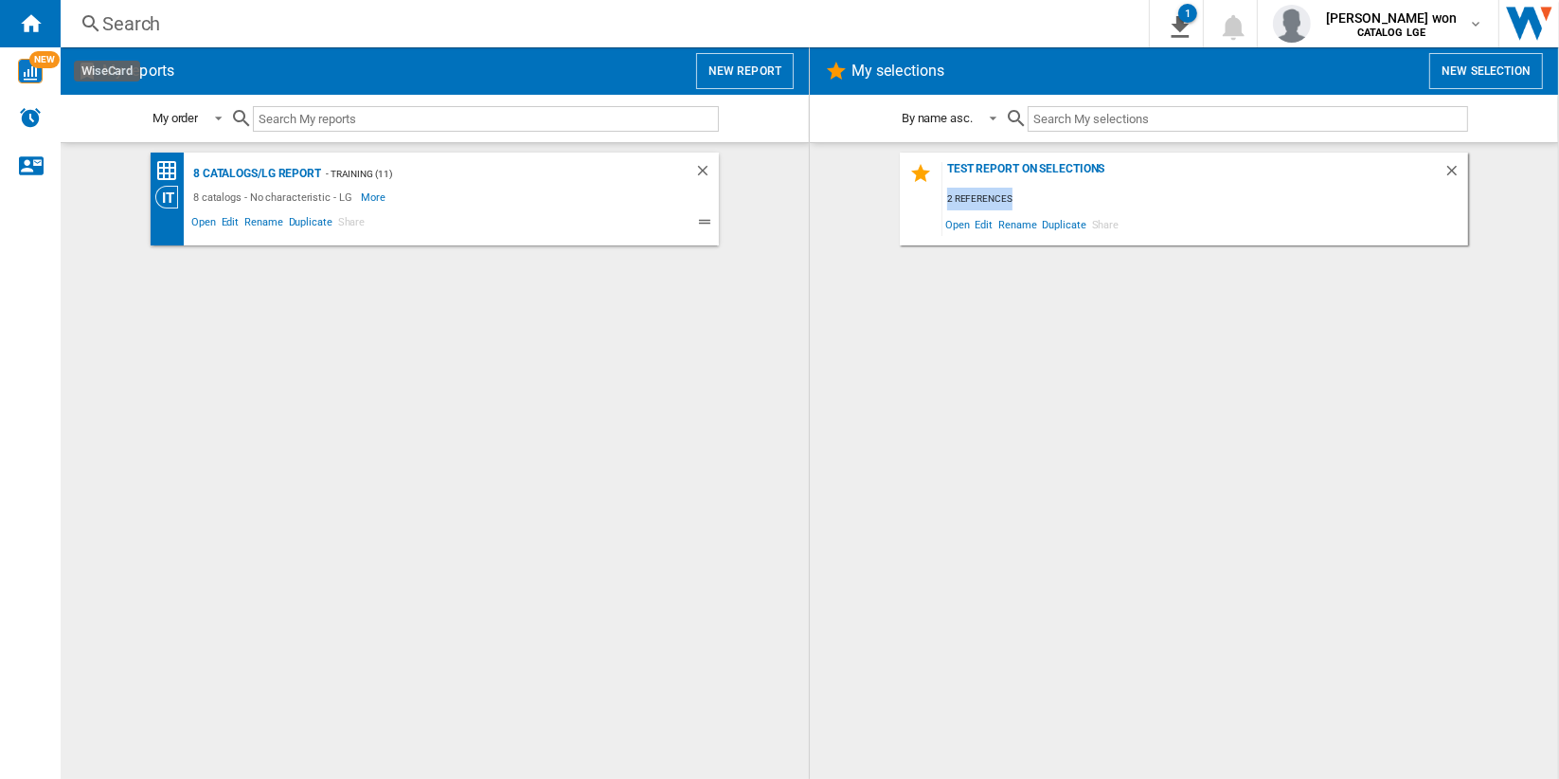
drag, startPoint x: 946, startPoint y: 199, endPoint x: 1017, endPoint y: 199, distance: 71.1
click at [1017, 199] on div "2 references" at bounding box center [1206, 200] width 526 height 24
drag, startPoint x: 1017, startPoint y: 199, endPoint x: 982, endPoint y: 225, distance: 43.2
click at [982, 225] on span "Edit" at bounding box center [985, 224] width 24 height 26
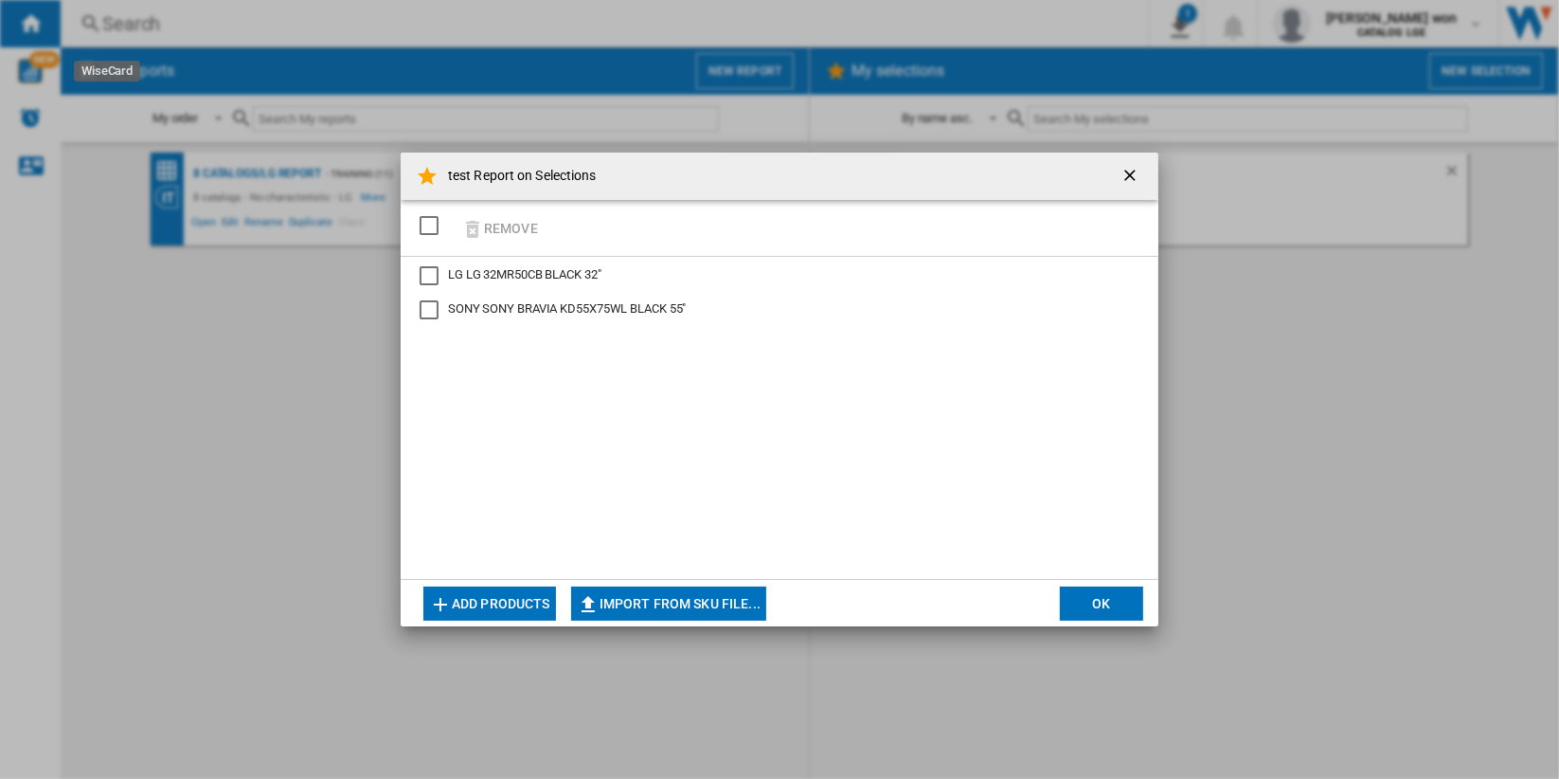
click at [1132, 176] on ng-md-icon "getI18NText('BUTTONS.CLOSE_DIALOG')" at bounding box center [1132, 177] width 23 height 23
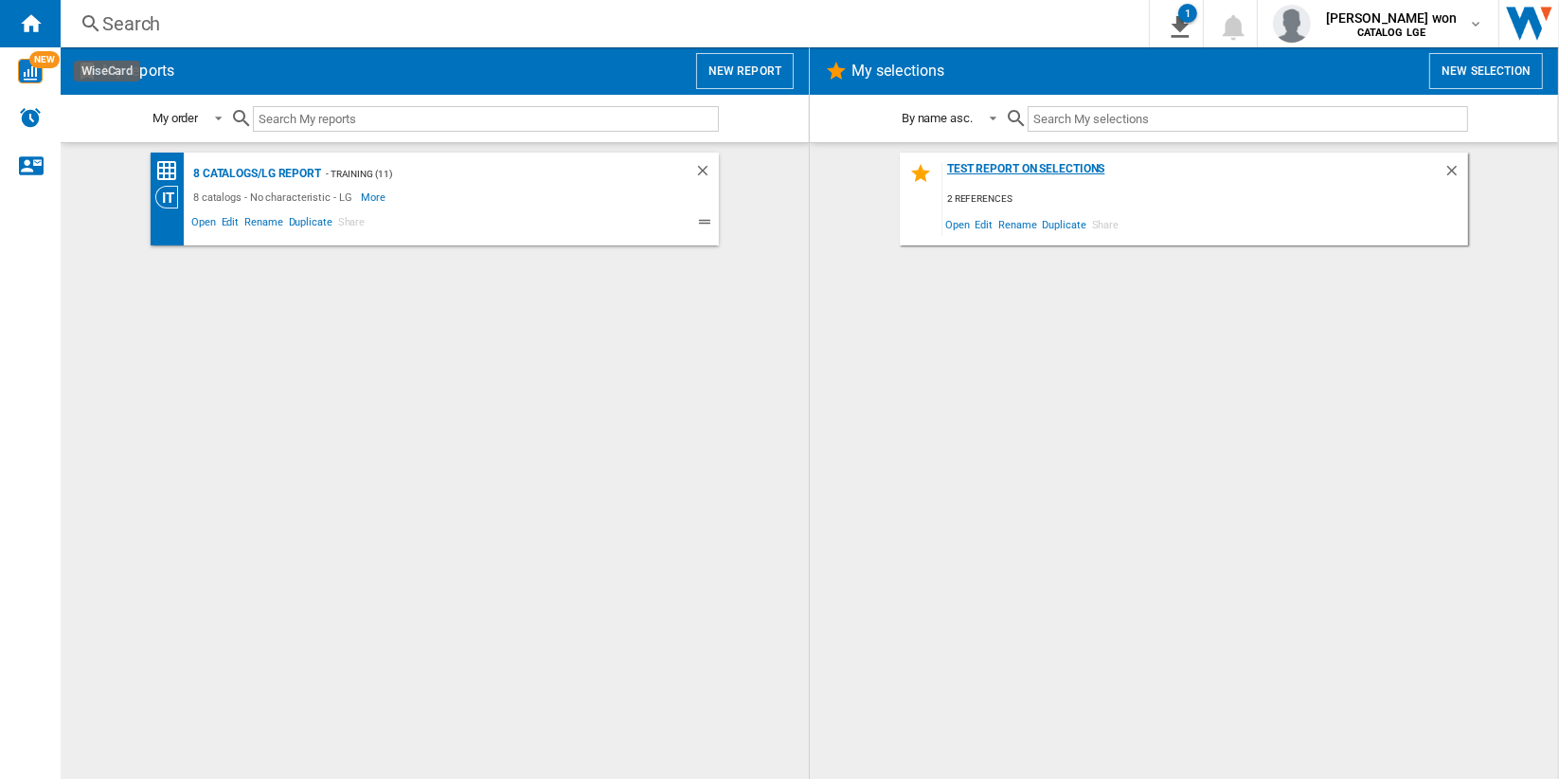
click at [1075, 171] on div "test Report on Selections" at bounding box center [1193, 175] width 501 height 26
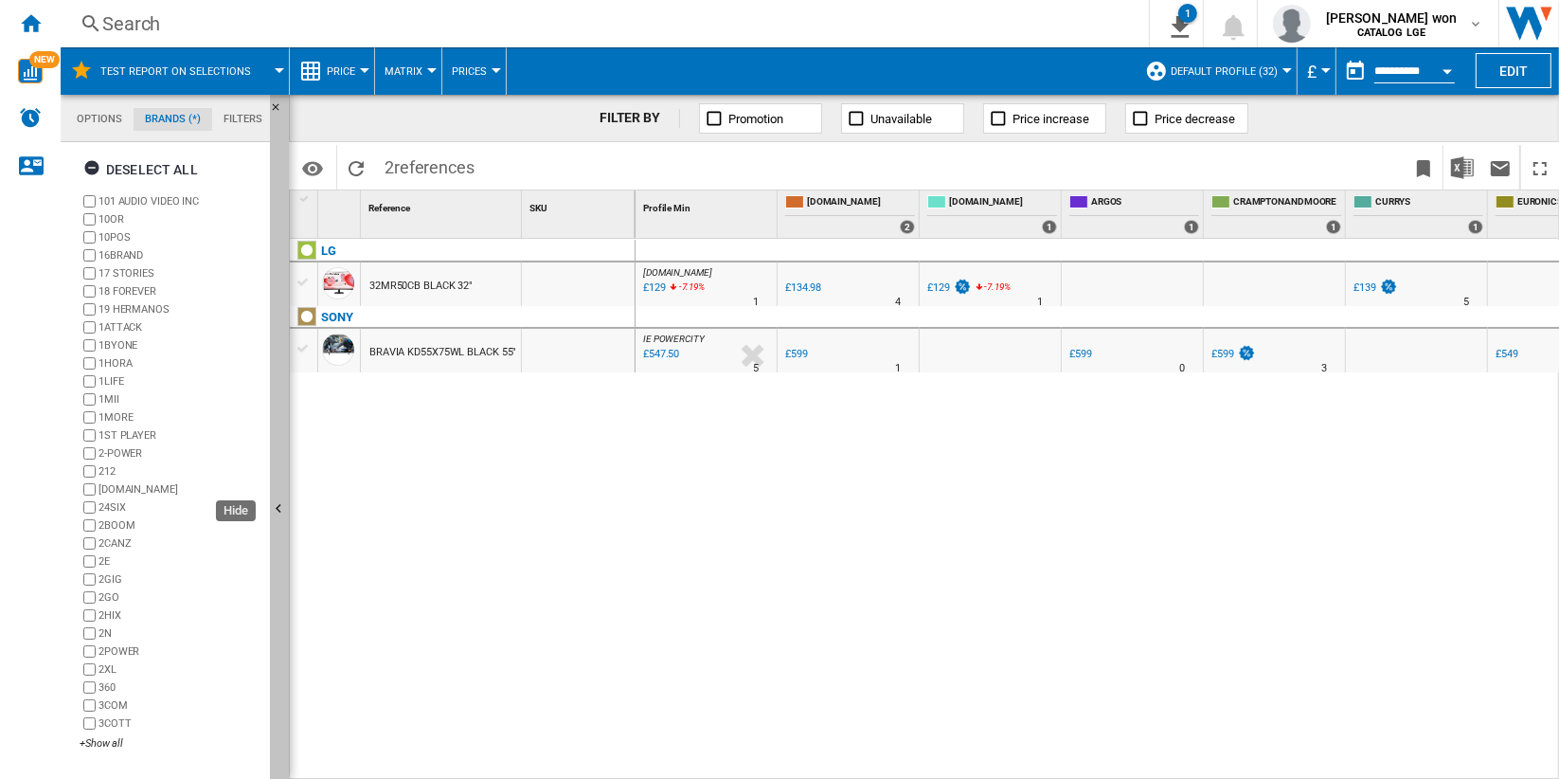
click at [281, 448] on button "Hide" at bounding box center [279, 510] width 19 height 831
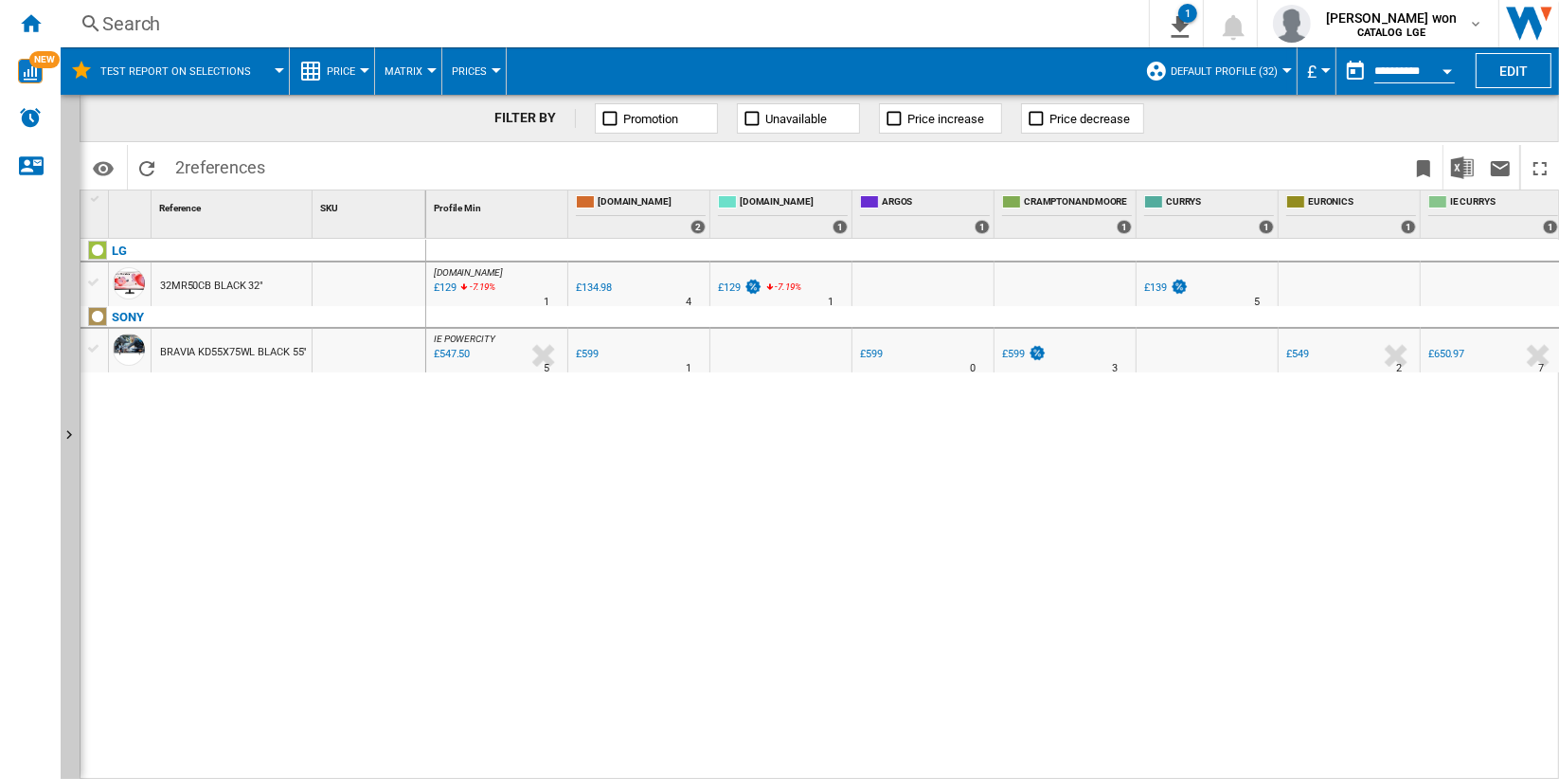
click at [970, 496] on div "AO.COM : AO -1.0 % £129 -7.19 % N/A 1 AO.COM : AO UK AMAZON -1.0 % £134.98 %" at bounding box center [993, 510] width 1134 height 542
